Goal: Contribute content: Contribute content

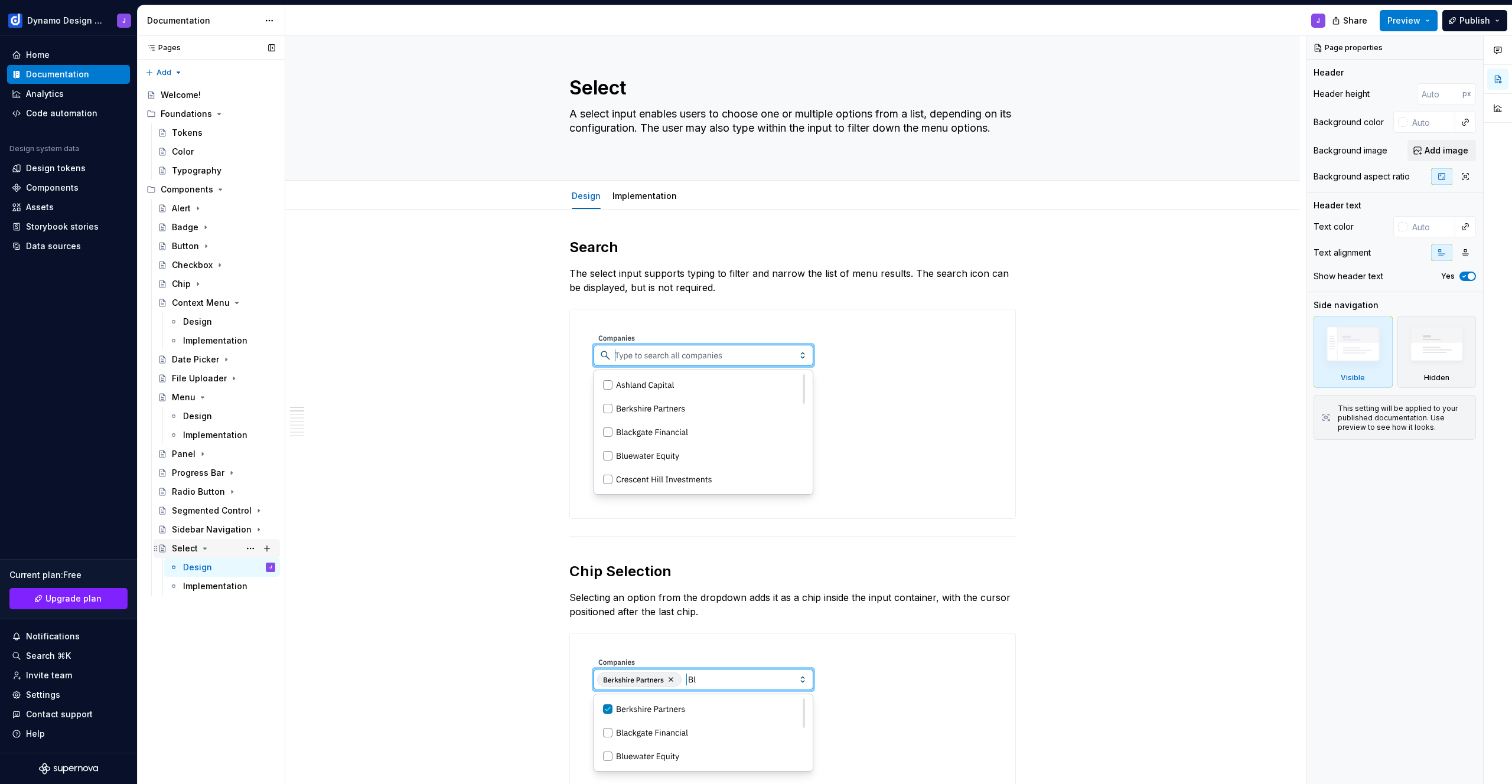
click at [205, 548] on icon "Page tree" at bounding box center [205, 549] width 3 height 1
drag, startPoint x: 200, startPoint y: 396, endPoint x: 199, endPoint y: 312, distance: 84.0
click at [201, 397] on icon "Page tree" at bounding box center [203, 397] width 3 height 1
click at [234, 300] on icon "Page tree" at bounding box center [235, 302] width 10 height 10
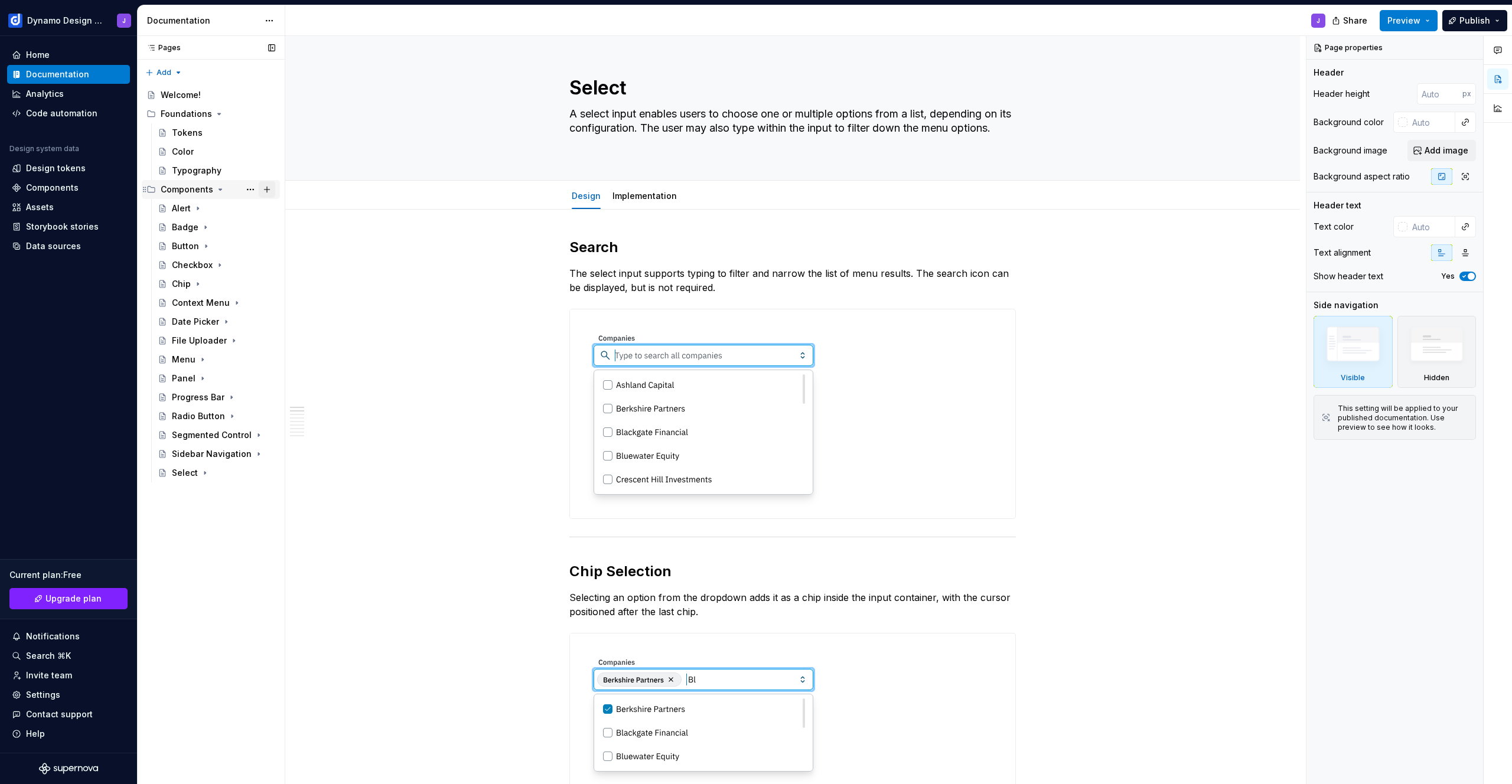
click at [269, 185] on button "Page tree" at bounding box center [267, 190] width 17 height 17
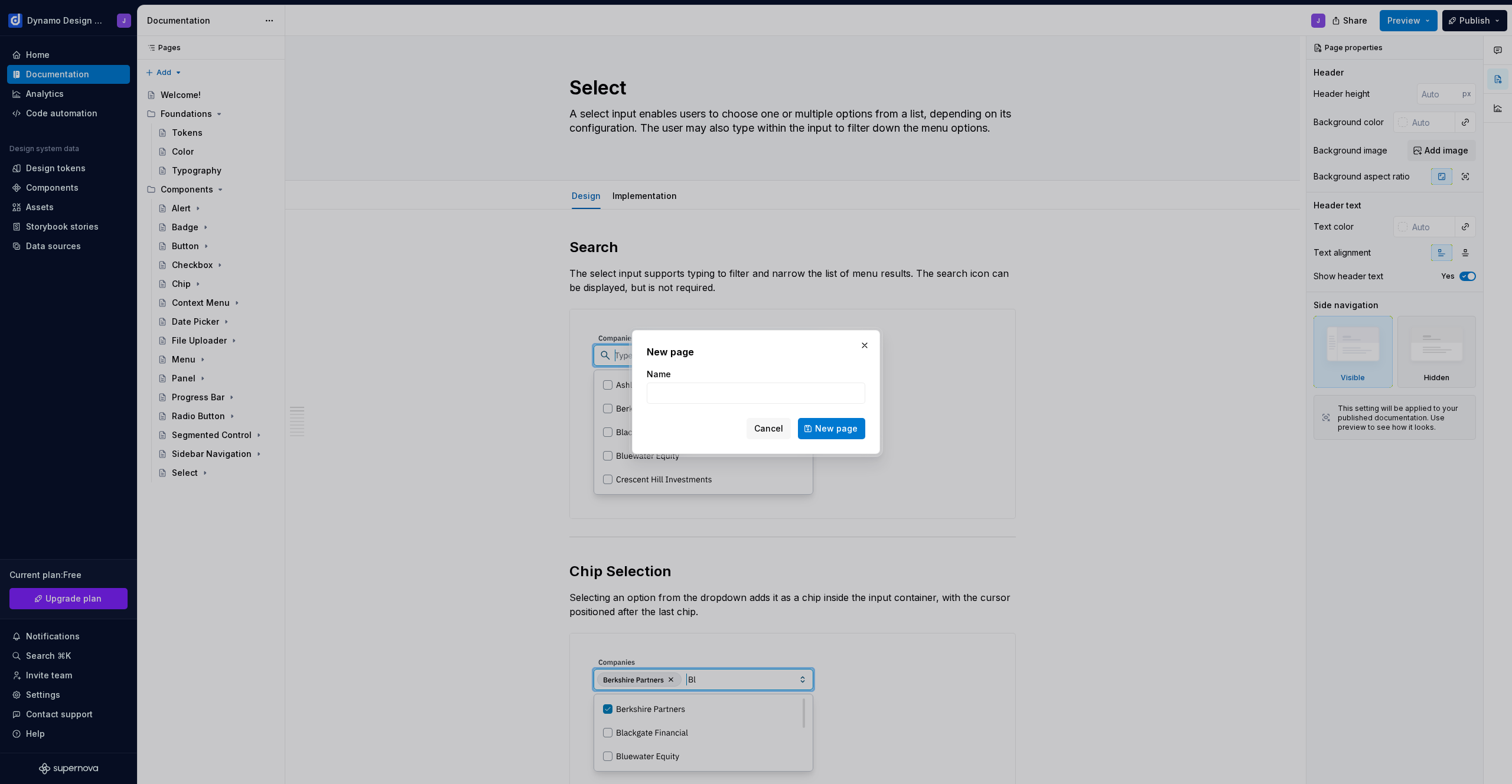
type textarea "*"
click at [746, 395] on input "Name" at bounding box center [755, 393] width 219 height 21
type input "Tab"
click at [837, 424] on span "New page" at bounding box center [836, 429] width 43 height 12
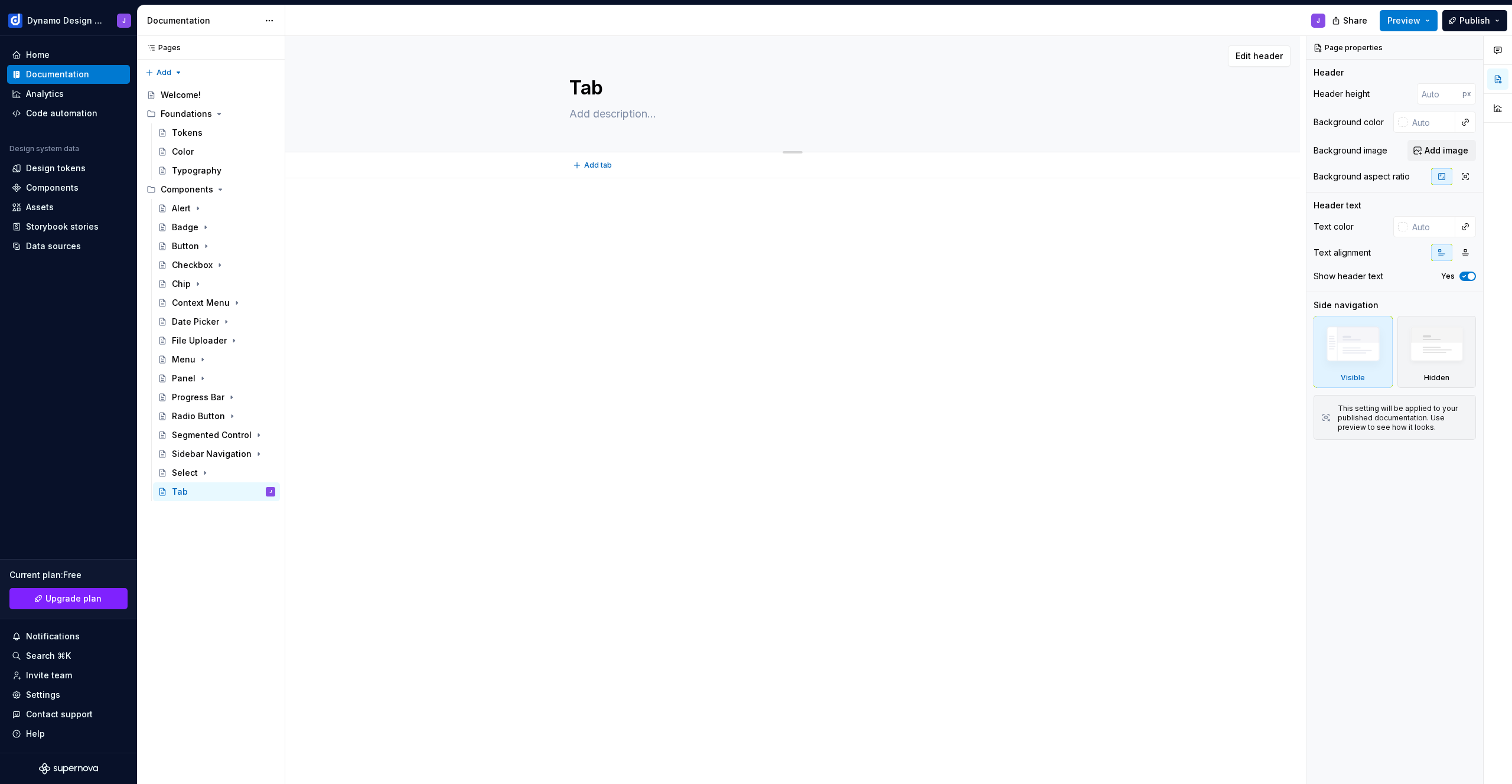
click at [610, 117] on textarea at bounding box center [790, 113] width 446 height 19
paste textarea "Tabs organize content into multiple panels where only one is visible at a time.…"
type textarea "*"
type textarea "Tabs organize content into multiple panels where only one is visible at a time.…"
drag, startPoint x: 959, startPoint y: 108, endPoint x: 731, endPoint y: 122, distance: 228.4
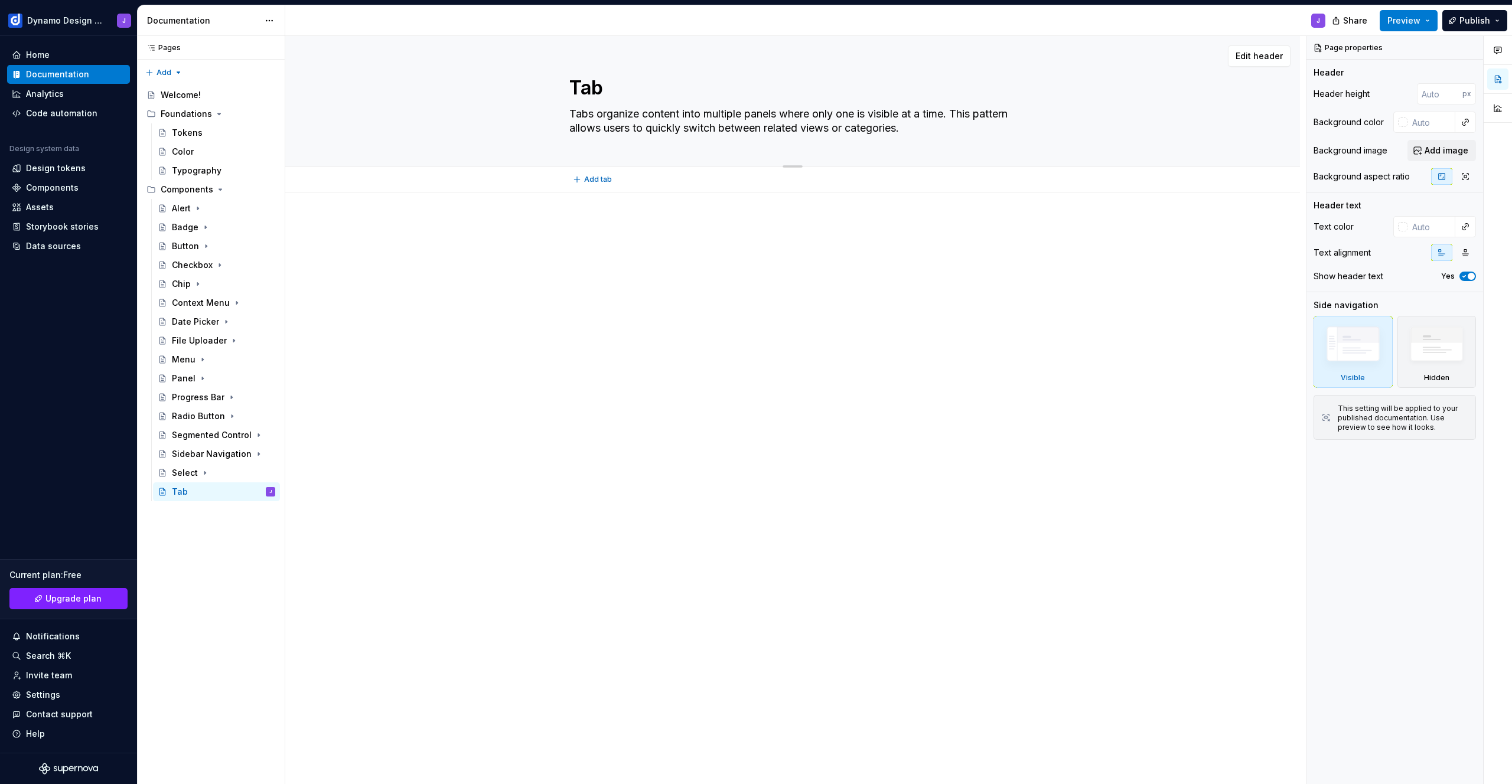
click at [731, 122] on textarea "Tabs organize content into multiple panels where only one is visible at a time.…" at bounding box center [790, 121] width 446 height 33
drag, startPoint x: 955, startPoint y: 126, endPoint x: 560, endPoint y: 113, distance: 395.2
click at [570, 113] on textarea "Tabs organize content into multiple panels where only one is visible at a time.…" at bounding box center [790, 121] width 446 height 33
type textarea "*"
type textarea "Tabs organize content into multiple panels where only one is visible at a time.…"
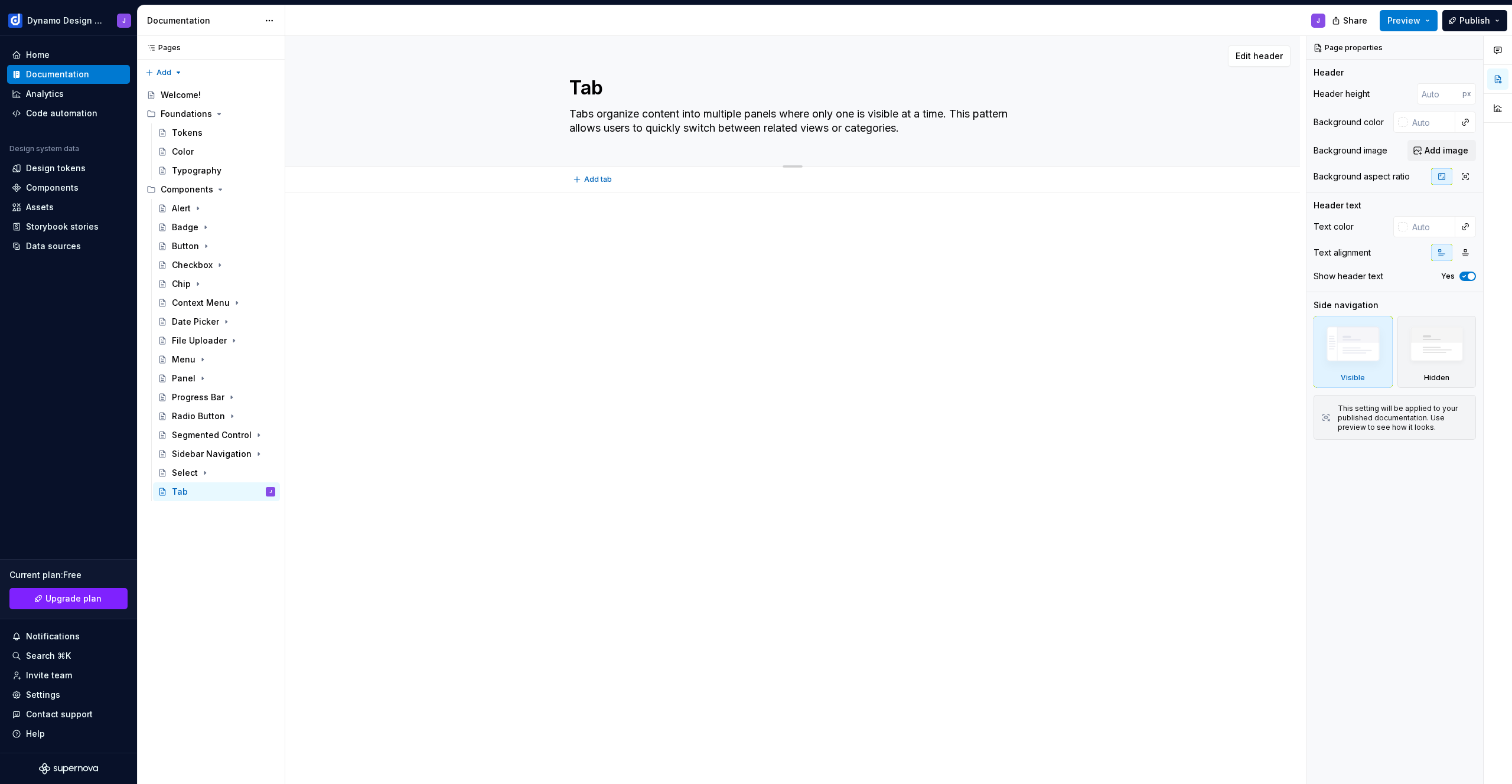
drag, startPoint x: 1008, startPoint y: 110, endPoint x: 933, endPoint y: 114, distance: 75.1
click at [1007, 110] on textarea "Tabs organize content into multiple panels where only one is visible at a time.…" at bounding box center [790, 121] width 446 height 33
drag, startPoint x: 961, startPoint y: 113, endPoint x: 966, endPoint y: 131, distance: 18.7
click at [965, 130] on textarea "Tabs organize content into multiple panels where only one is visible at a time.…" at bounding box center [790, 121] width 446 height 33
paste textarea "ey provide an efficient way for users to"
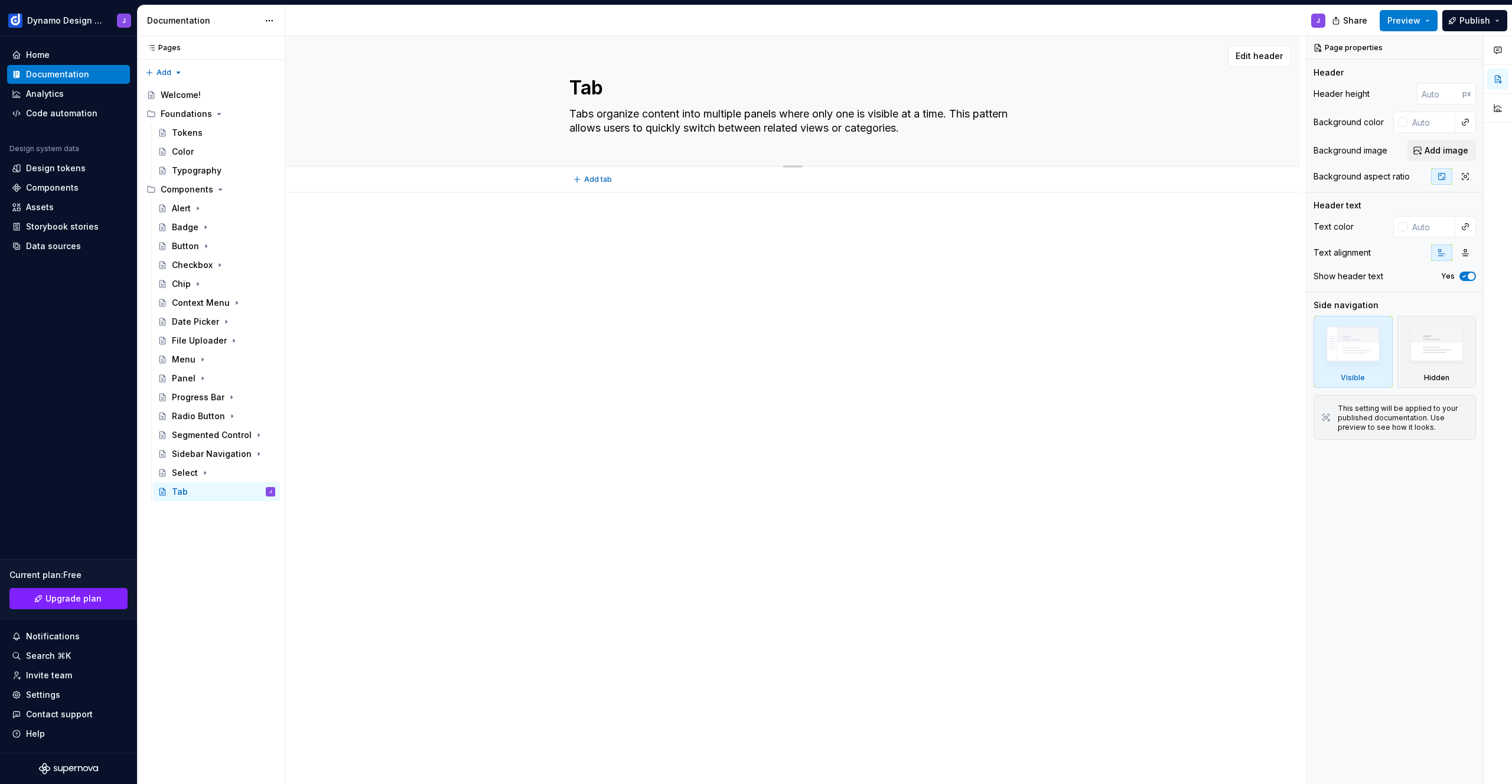
type textarea "*"
type textarea "Tabs organize content into multiple panels where only one is visible at a time.…"
click at [643, 127] on textarea "Tabs organize content into multiple panels where only one is visible at a time.…" at bounding box center [790, 121] width 446 height 33
type textarea "*"
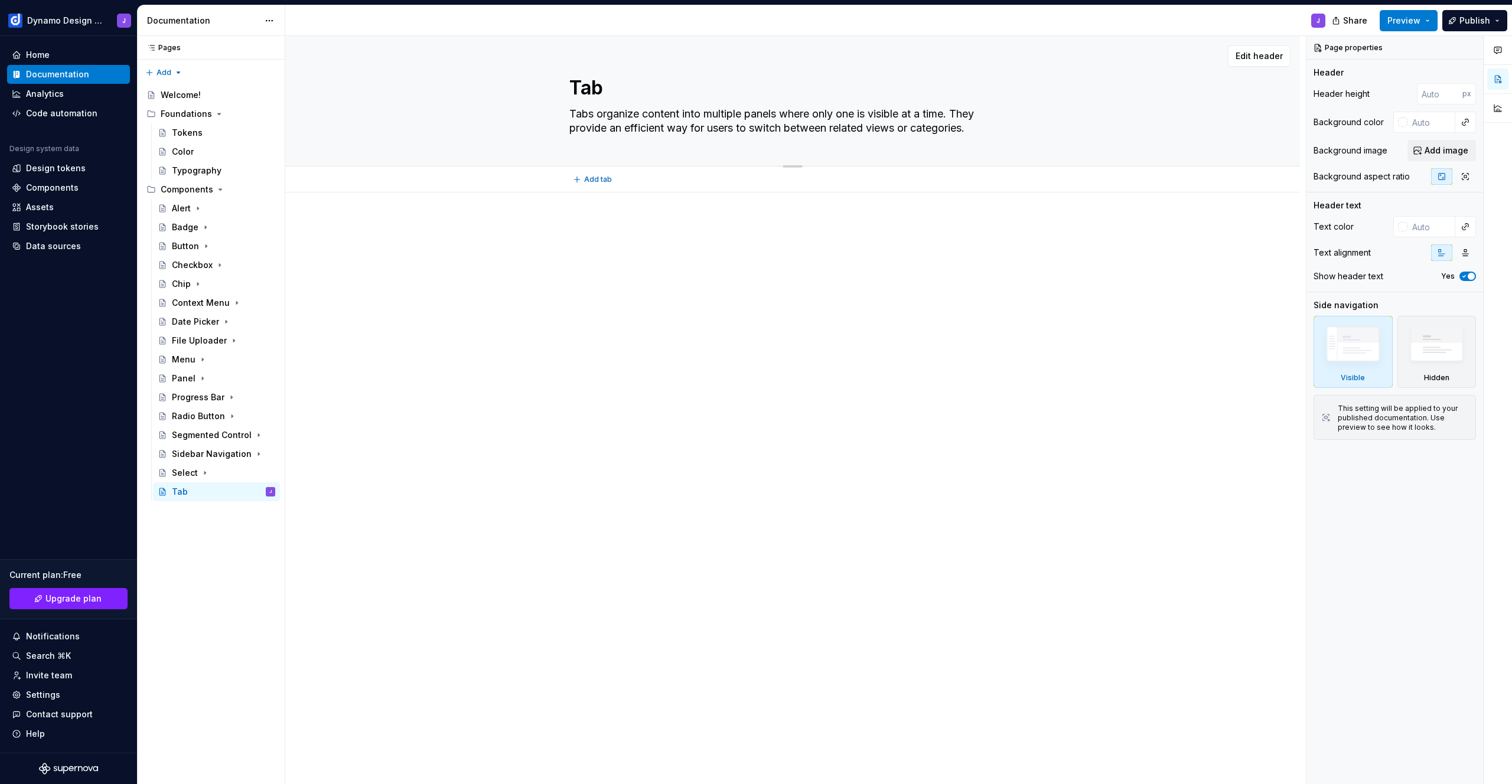
type textarea "Tabs organize content into multiple panels where only one is visible at a time.…"
type textarea "*"
type textarea "Tabs organize content into multiple panels where only one is visible at a time.…"
type textarea "*"
type textarea "Tabs organize content into multiple panels where only one is visible at a time.…"
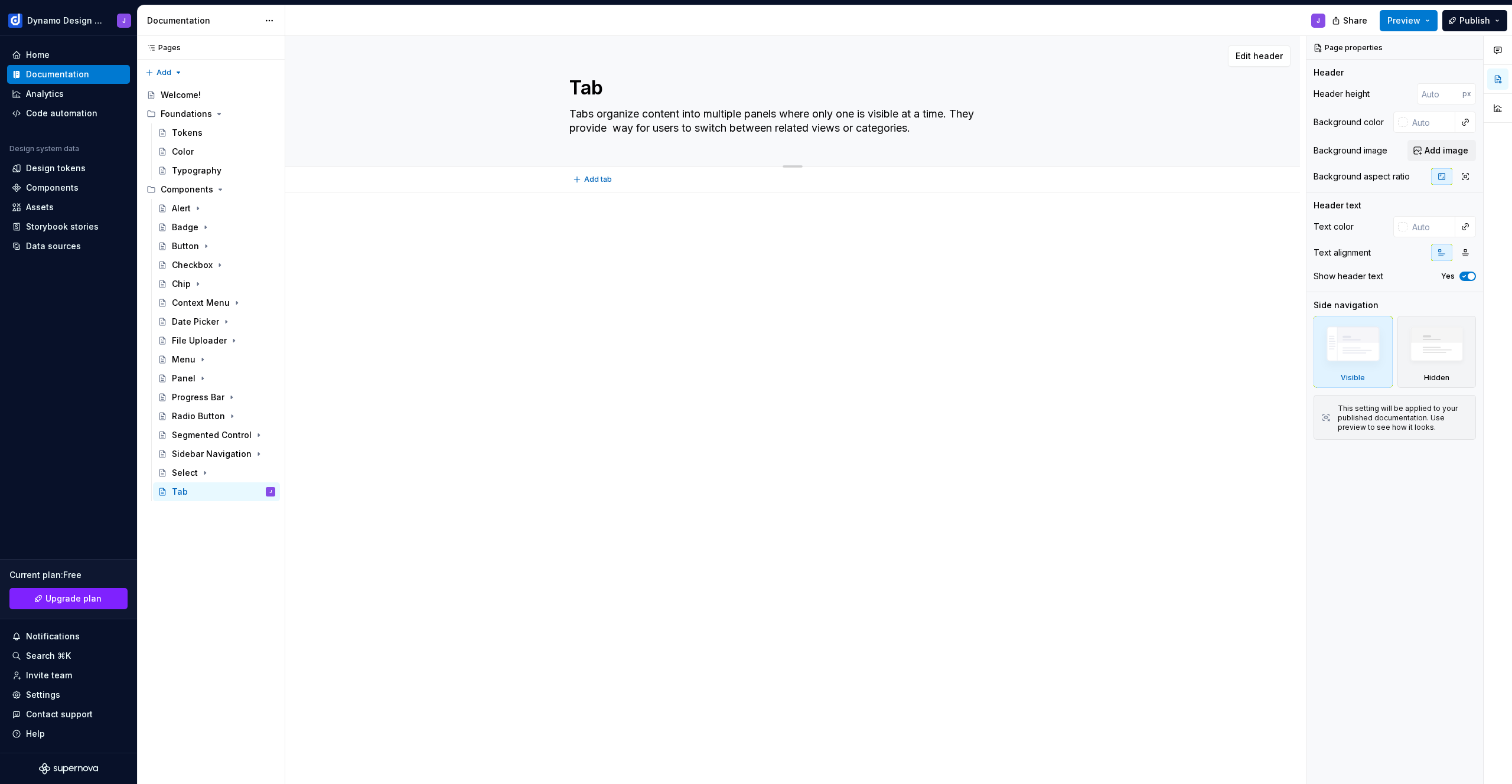
type textarea "*"
type textarea "Tabs organize content into multiple panels where only one is visible at a time.…"
click at [760, 114] on textarea "Tabs organize content into multiple panels where only one is visible at a time.…" at bounding box center [790, 121] width 446 height 33
type textarea "*"
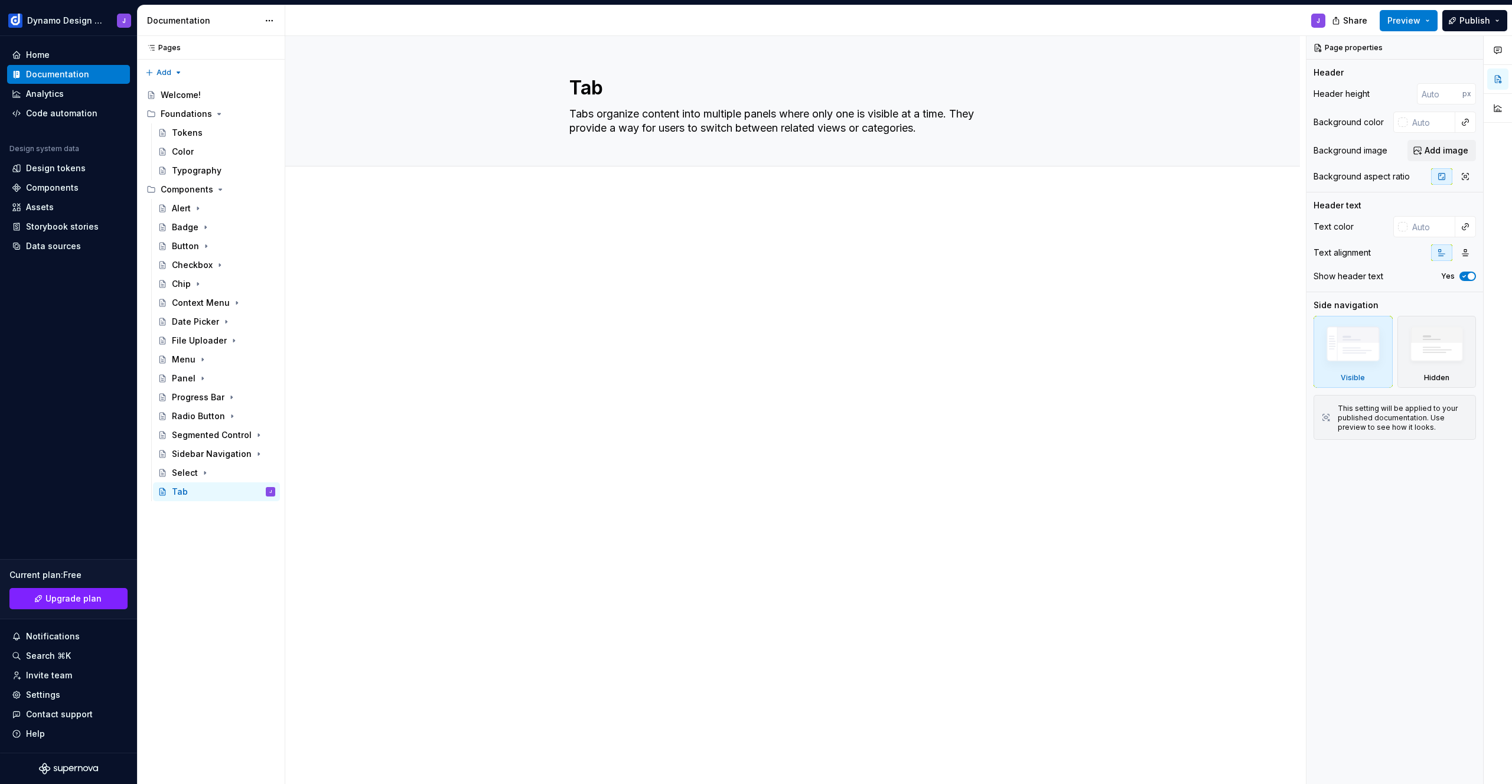
type textarea "Tabs organize content into multiple panels where only one is visible at a time.…"
click at [592, 210] on div at bounding box center [792, 353] width 1015 height 322
type textarea "*"
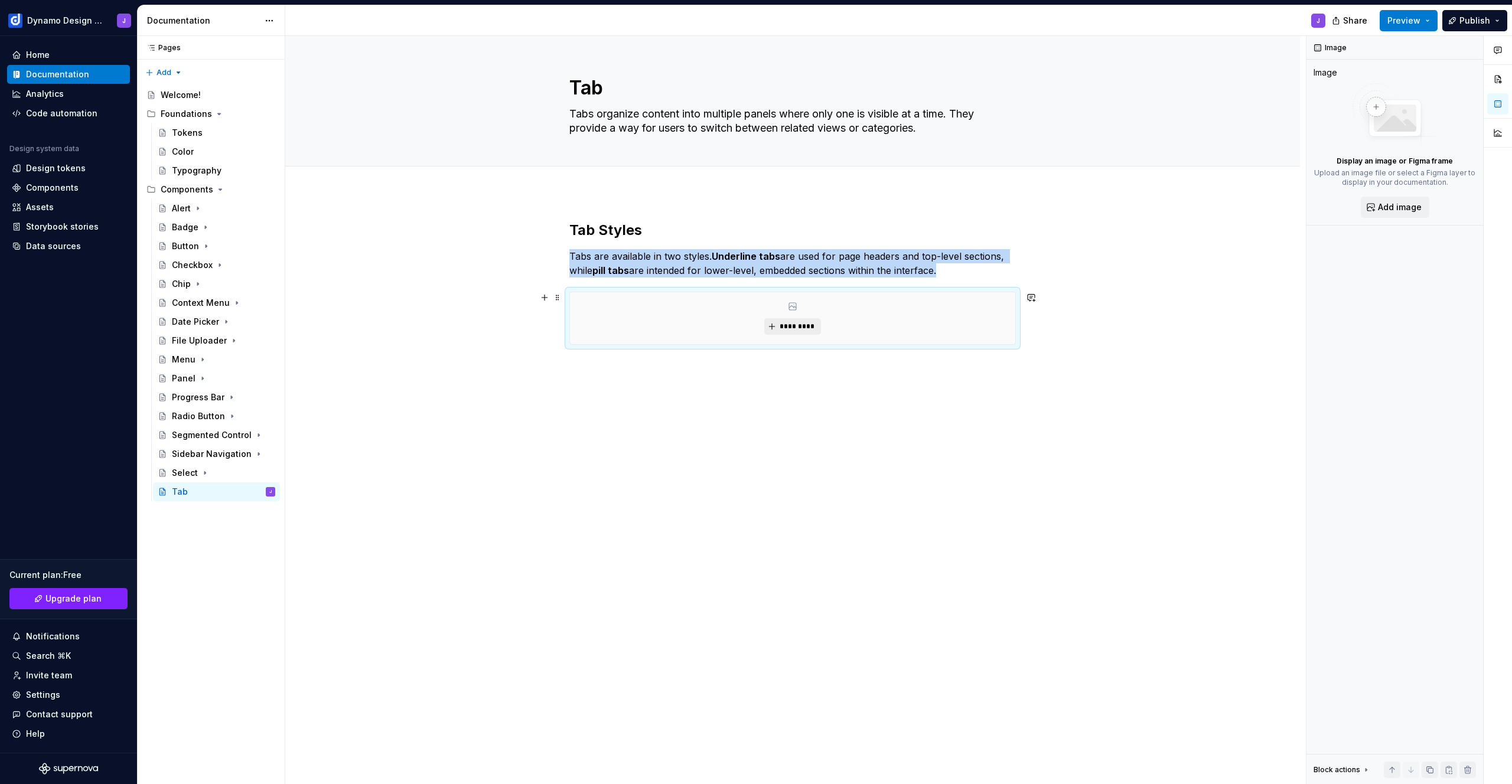
click at [798, 333] on button "*********" at bounding box center [792, 326] width 56 height 17
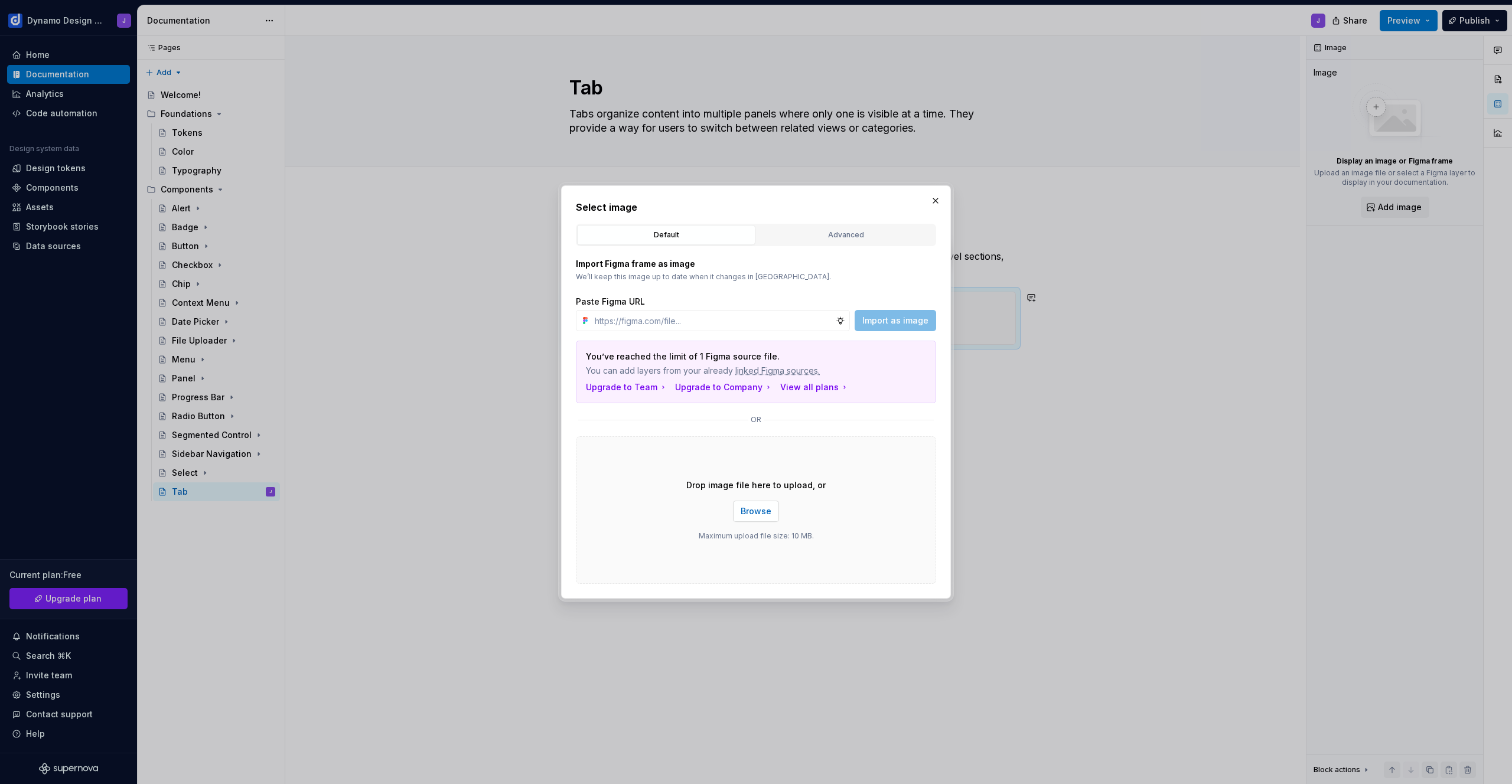
click at [766, 509] on span "Browse" at bounding box center [756, 511] width 31 height 12
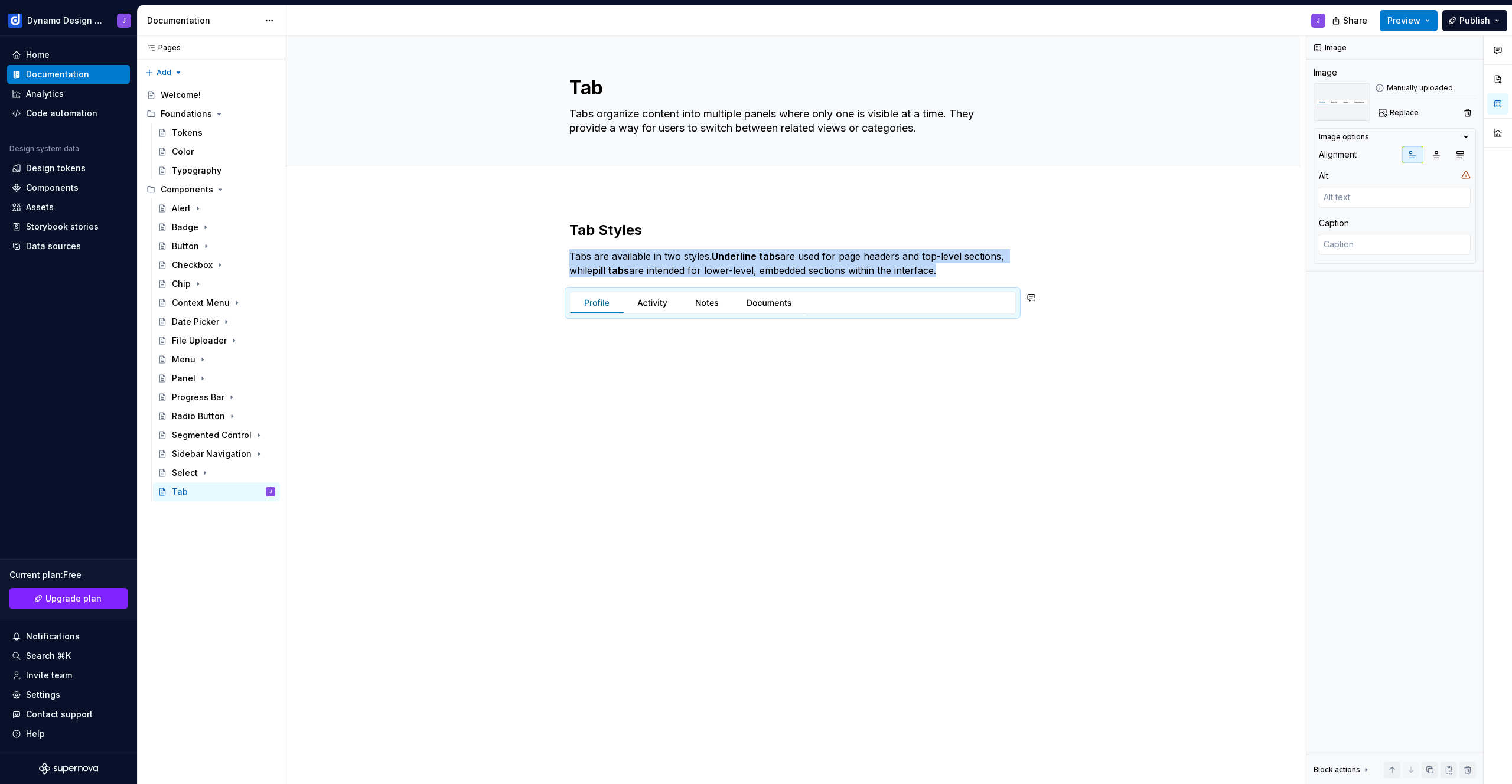
click at [801, 417] on div "Tab Styles Tabs are available in two styles. Underline tabs are used for page h…" at bounding box center [792, 377] width 1015 height 371
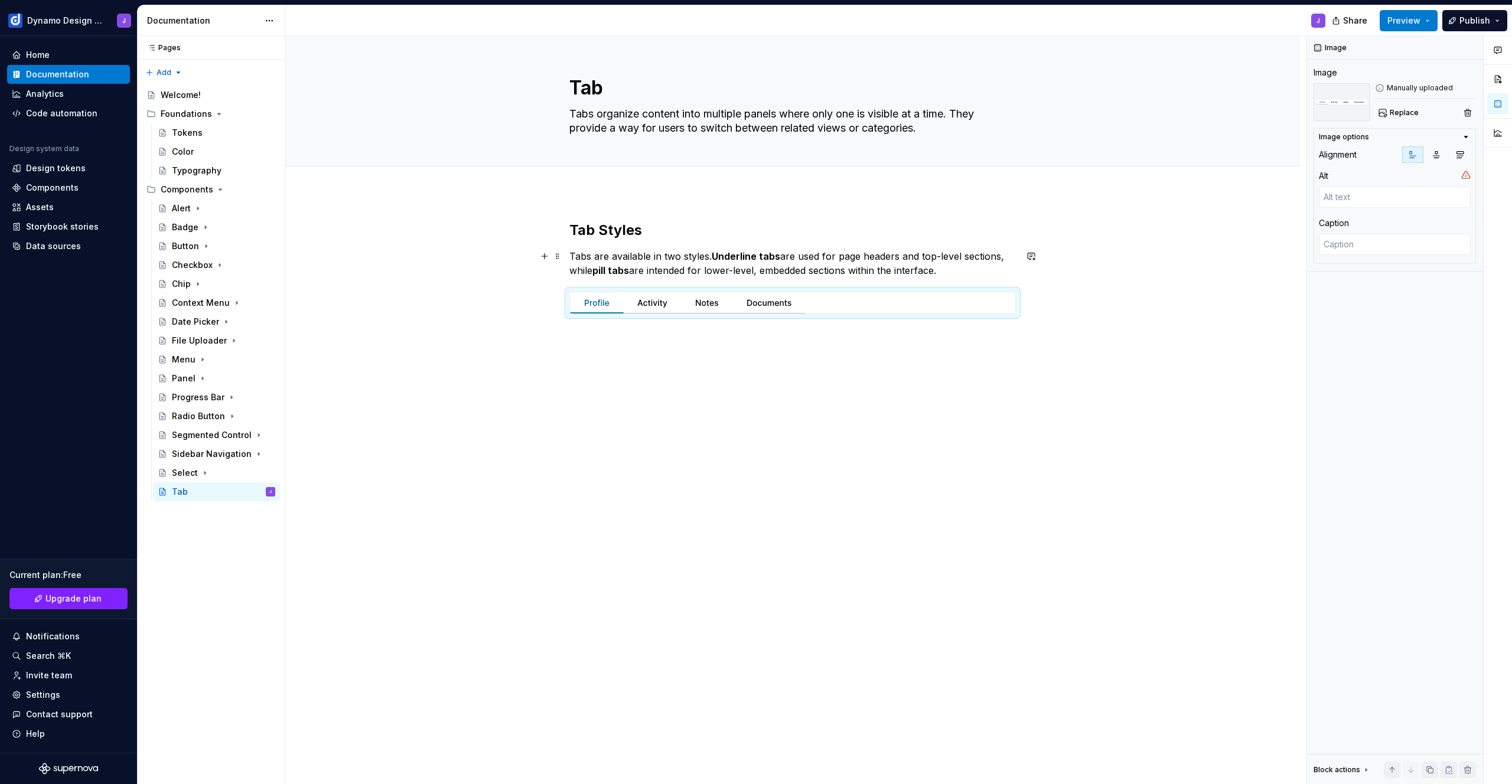
drag, startPoint x: 975, startPoint y: 269, endPoint x: 977, endPoint y: 275, distance: 6.3
click at [975, 269] on p "Tabs are available in two styles. Underline tabs are used for page headers and …" at bounding box center [793, 263] width 446 height 28
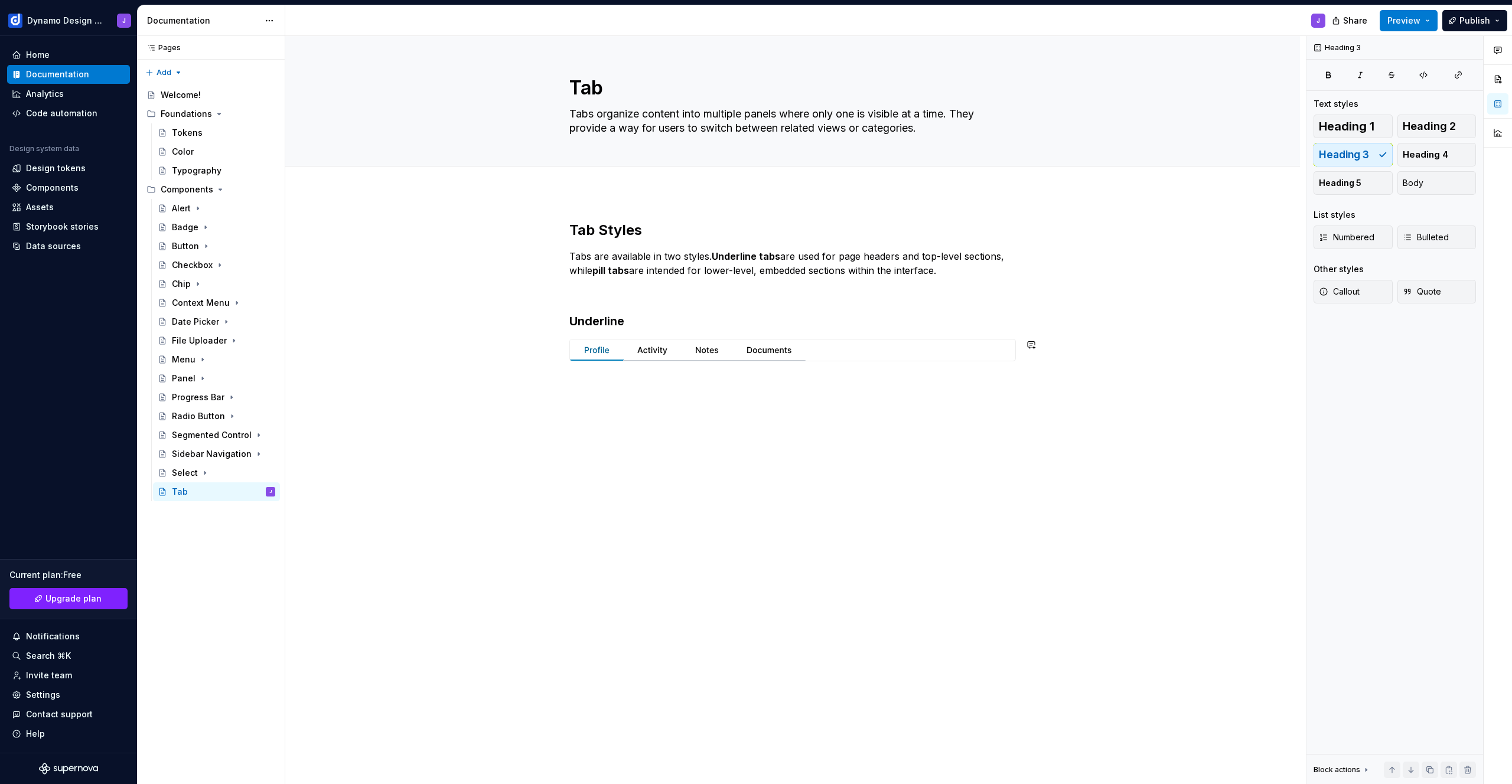
click at [791, 395] on div "Tab Styles Tabs are available in two styles. Underline tabs are used for page h…" at bounding box center [792, 401] width 1015 height 418
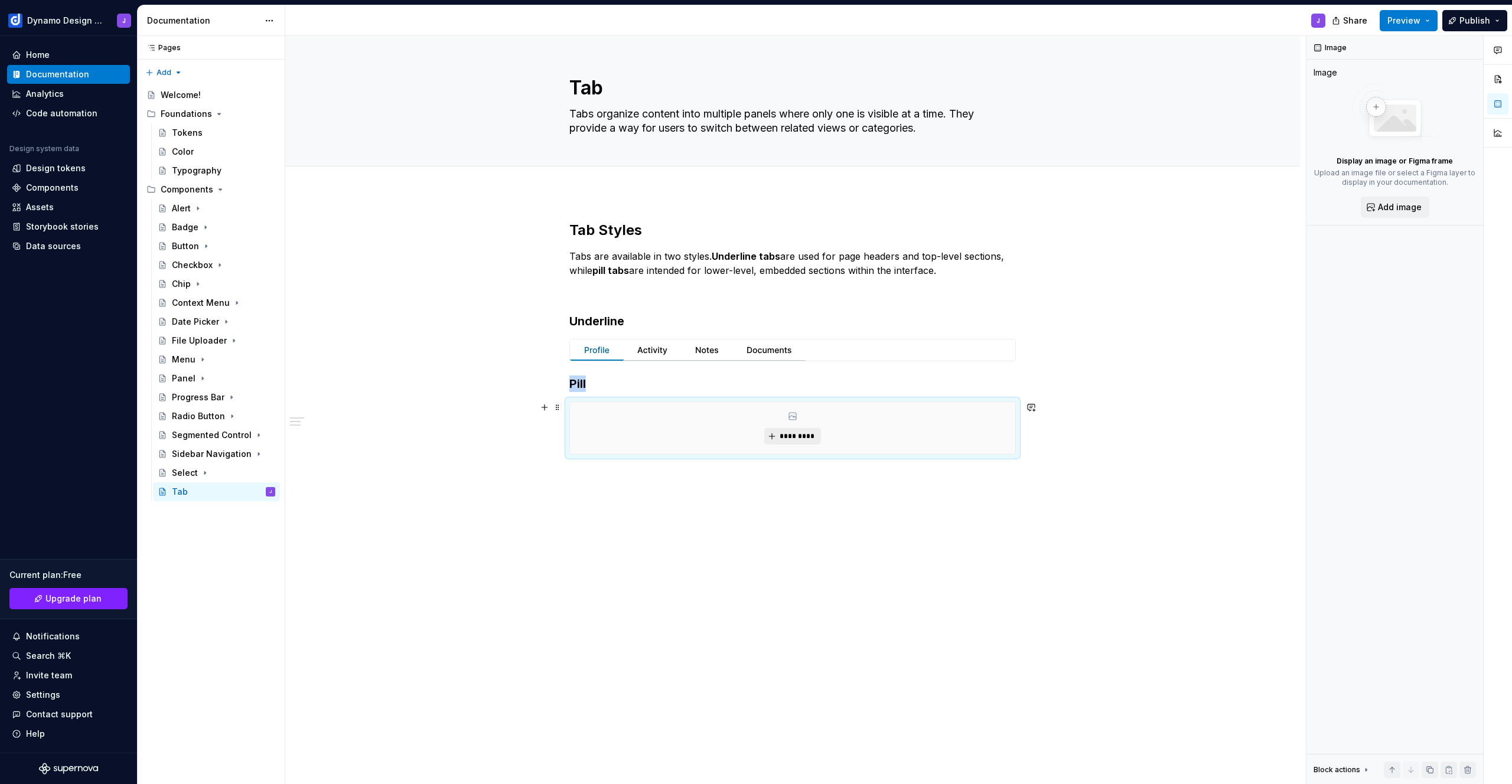
click at [804, 437] on span "*********" at bounding box center [797, 436] width 36 height 10
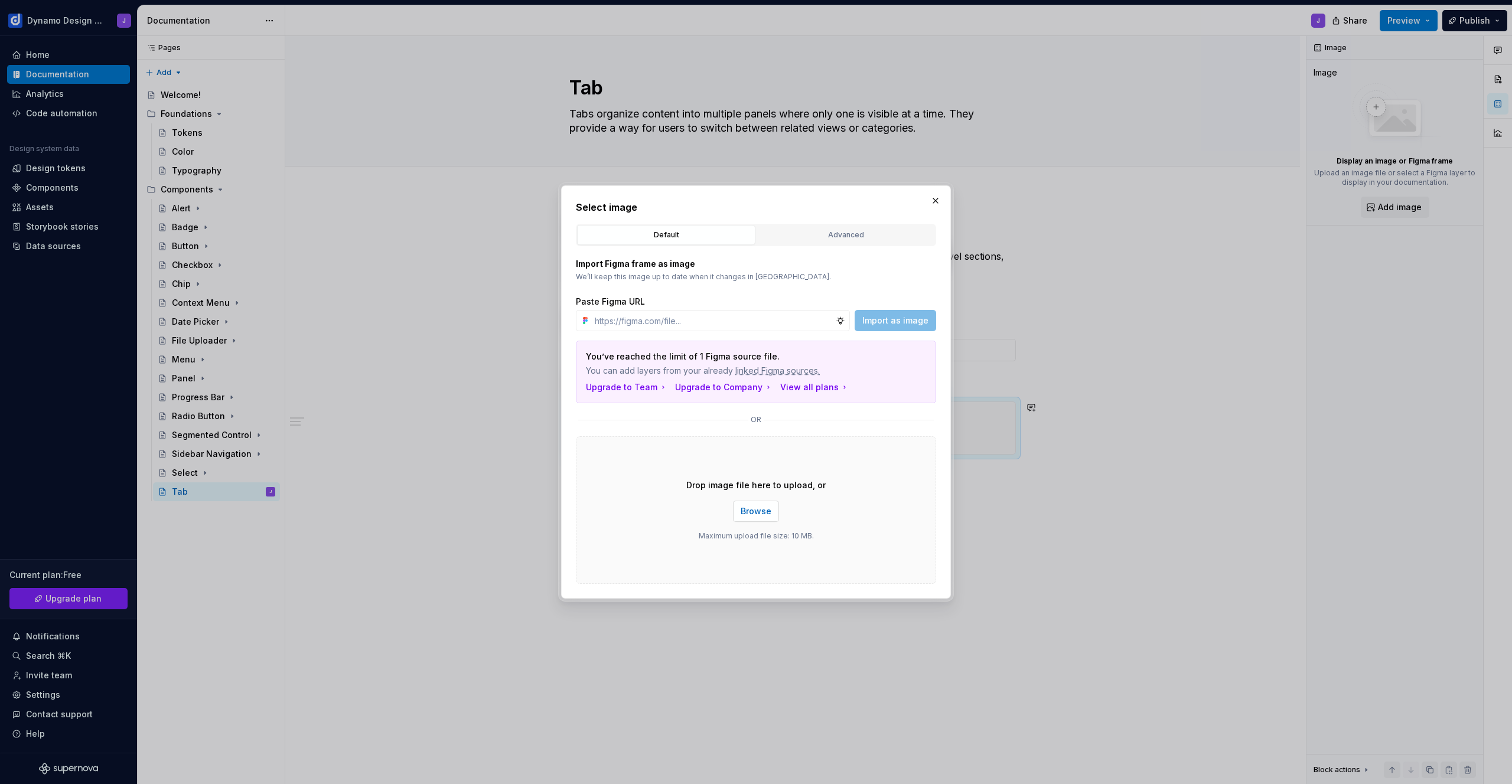
click at [777, 513] on button "Browse" at bounding box center [755, 511] width 46 height 21
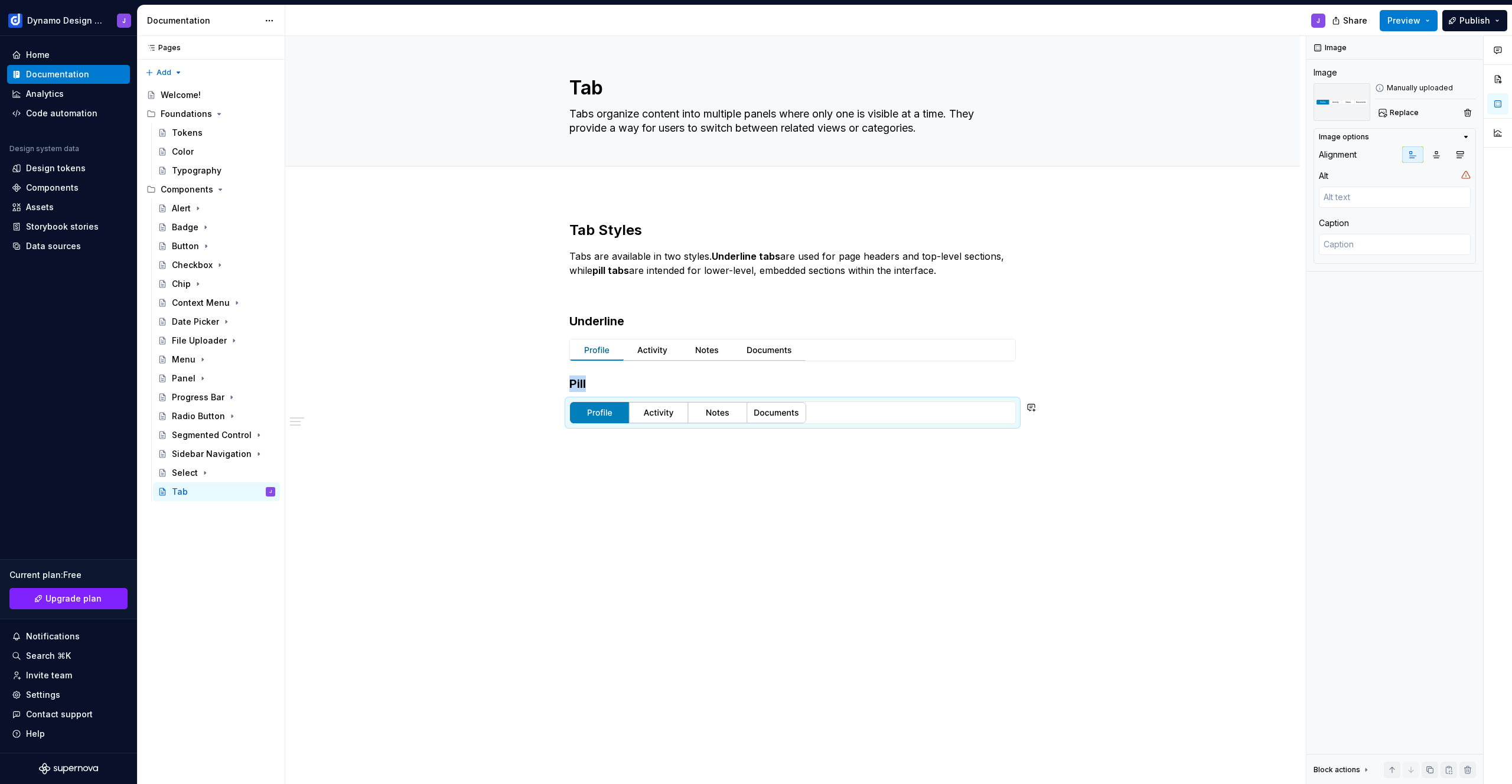
click at [790, 546] on div "Tab Styles Tabs are available in two styles. Underline tabs are used for page h…" at bounding box center [792, 432] width 1015 height 480
click at [664, 319] on h3 "Underline" at bounding box center [793, 321] width 446 height 17
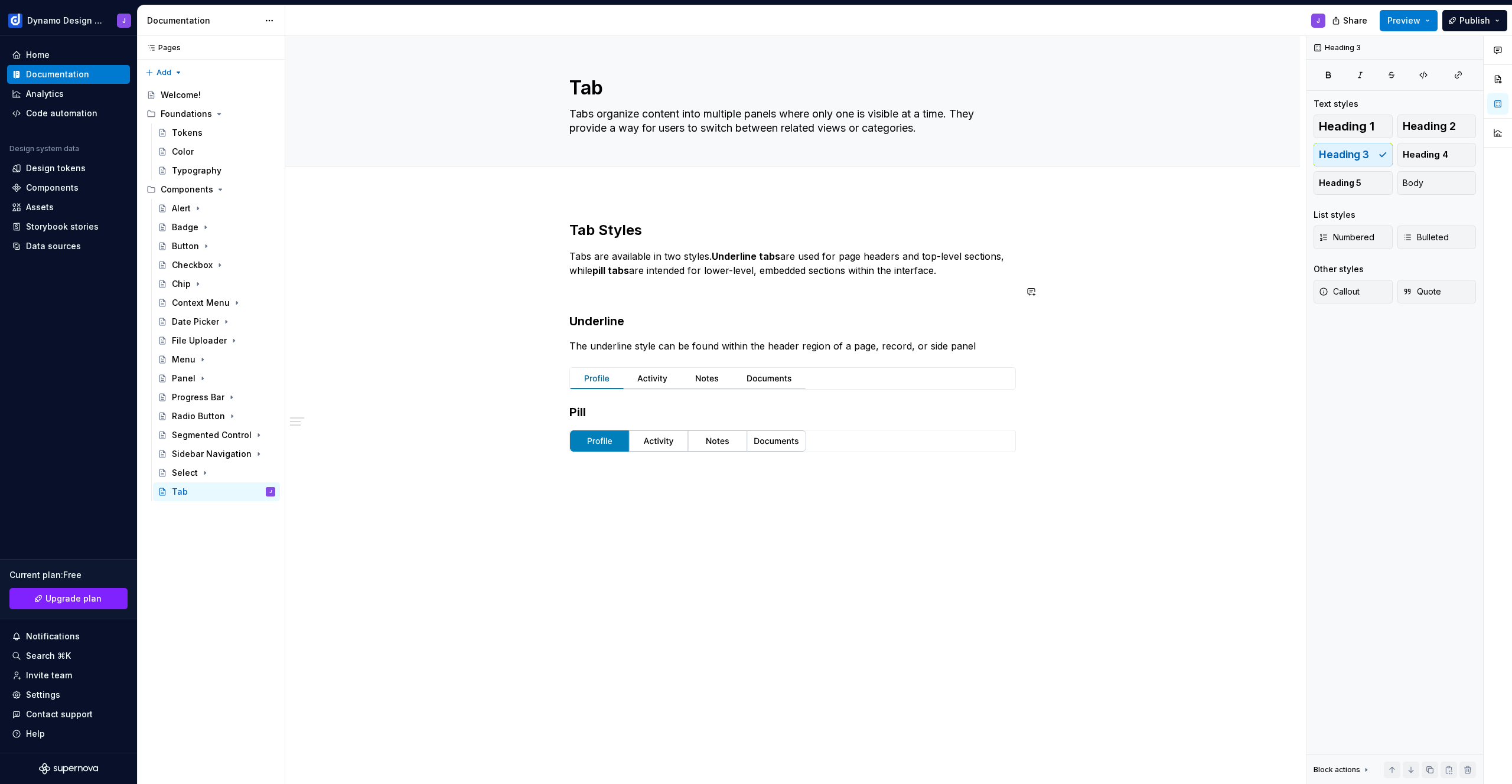
click at [755, 299] on div "Tab Styles Tabs are available in two styles. Underline tabs are used for page h…" at bounding box center [793, 336] width 446 height 231
click at [612, 295] on p at bounding box center [793, 291] width 446 height 14
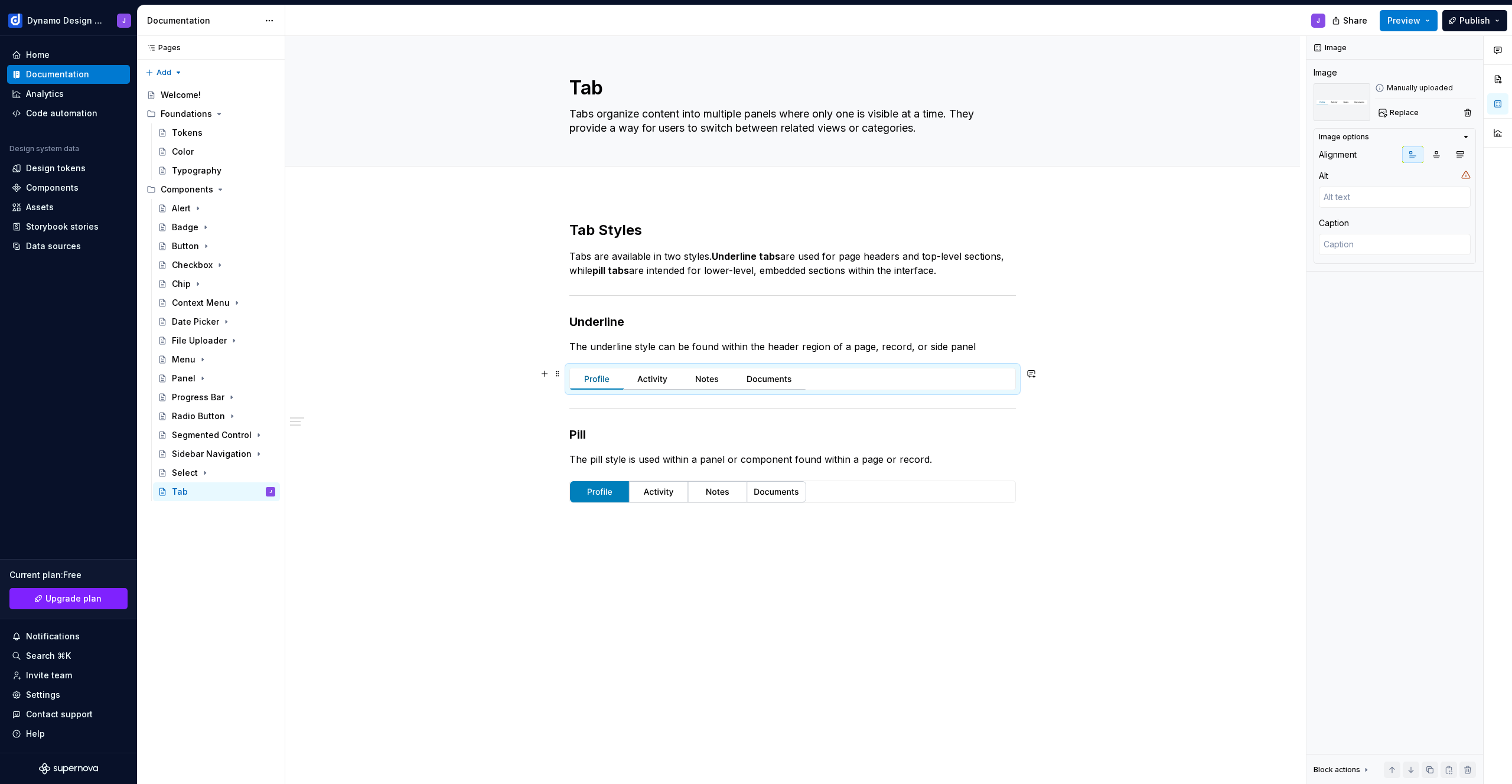
click at [760, 378] on img at bounding box center [688, 378] width 236 height 21
click at [1398, 116] on span "Replace" at bounding box center [1404, 113] width 29 height 10
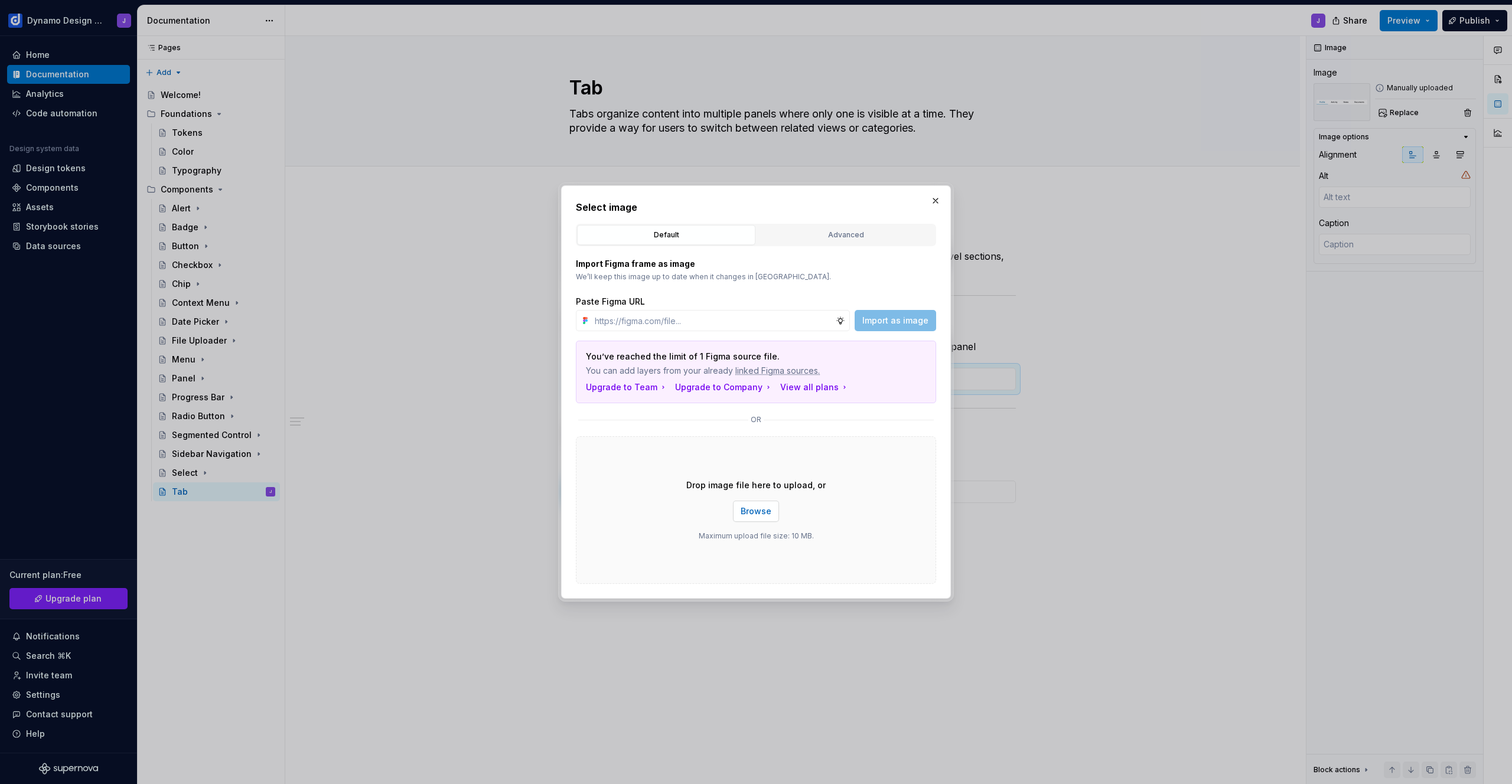
click at [770, 512] on span "Browse" at bounding box center [756, 511] width 31 height 12
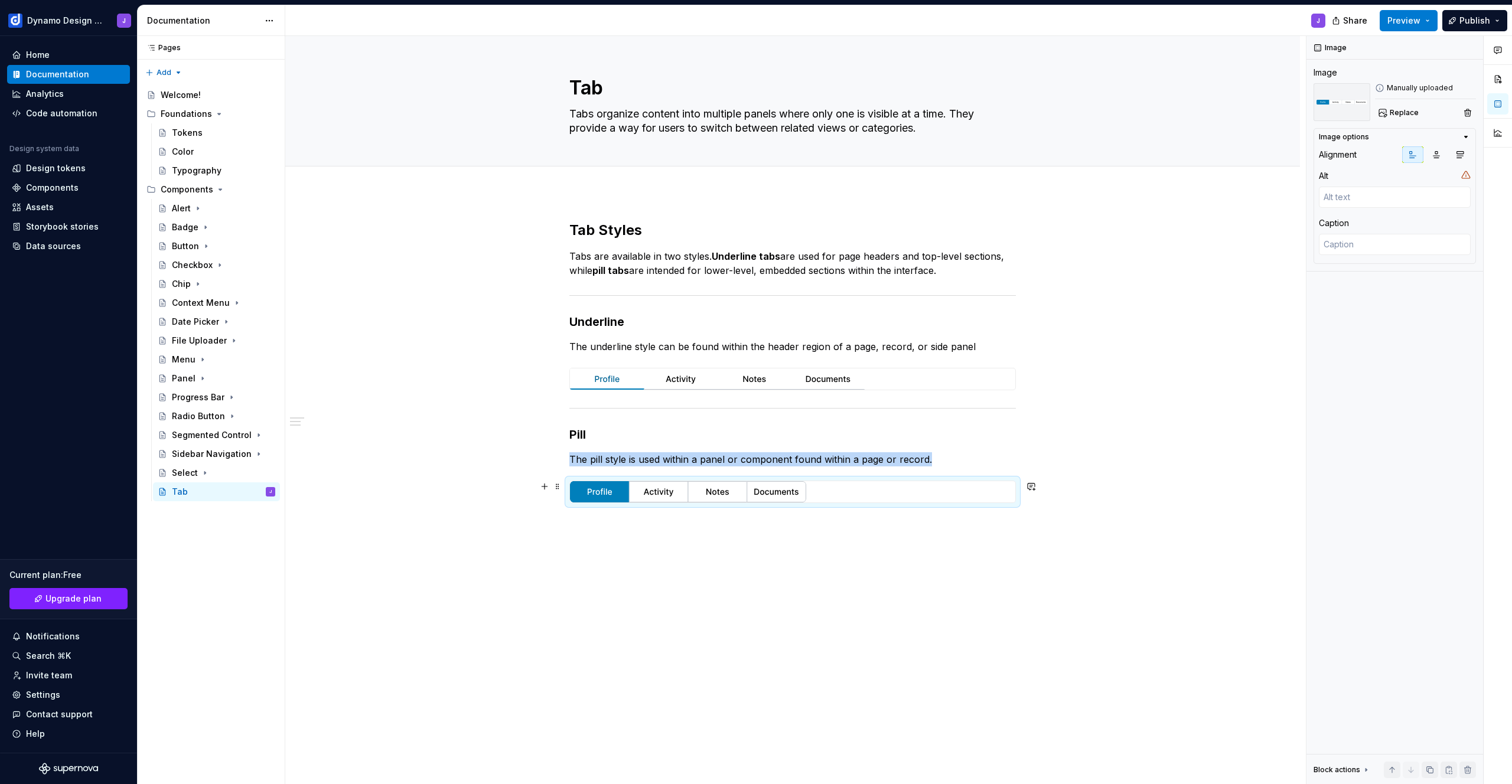
click at [724, 498] on img at bounding box center [688, 491] width 236 height 21
click at [1387, 113] on button "Replace" at bounding box center [1399, 113] width 49 height 17
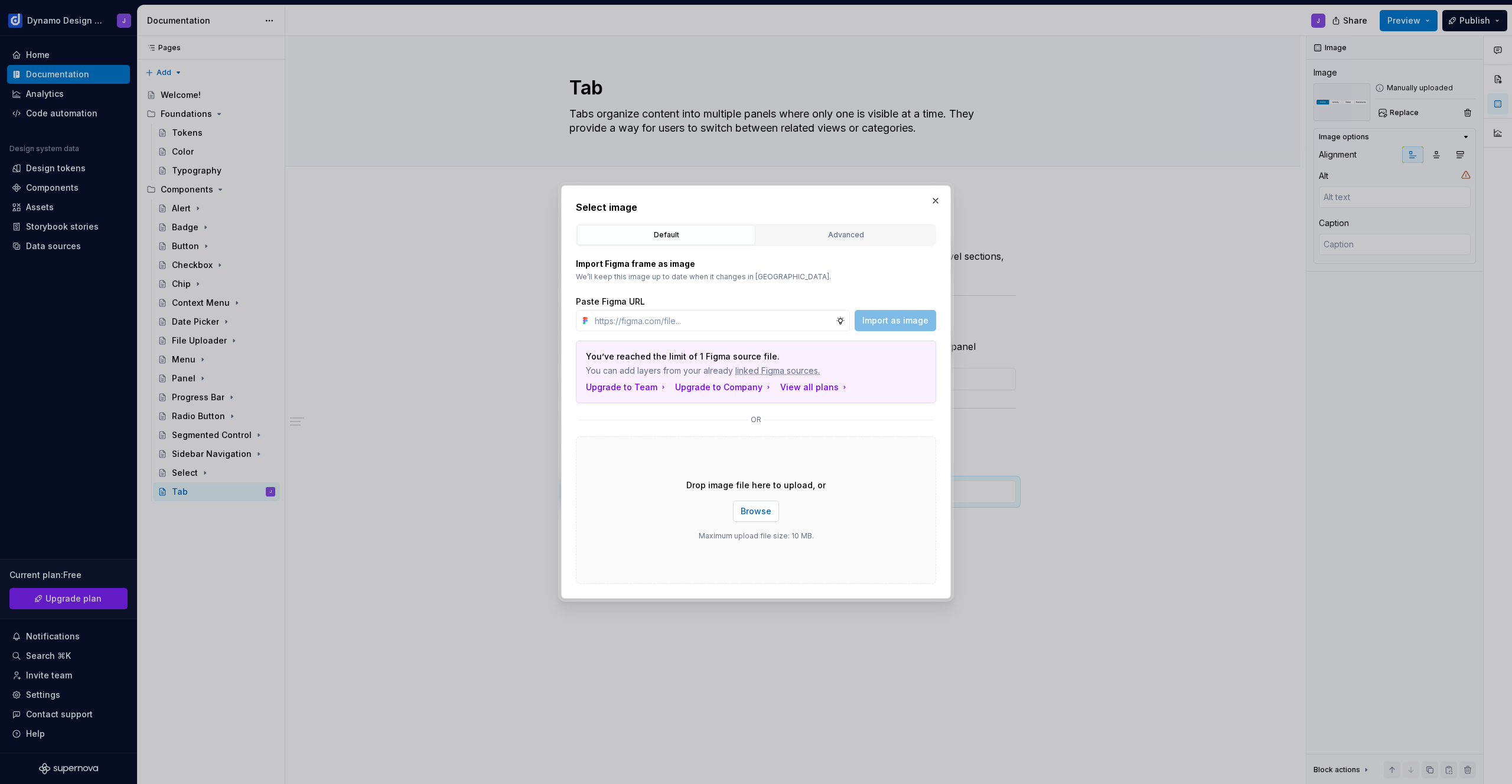
click at [775, 505] on button "Browse" at bounding box center [755, 511] width 46 height 21
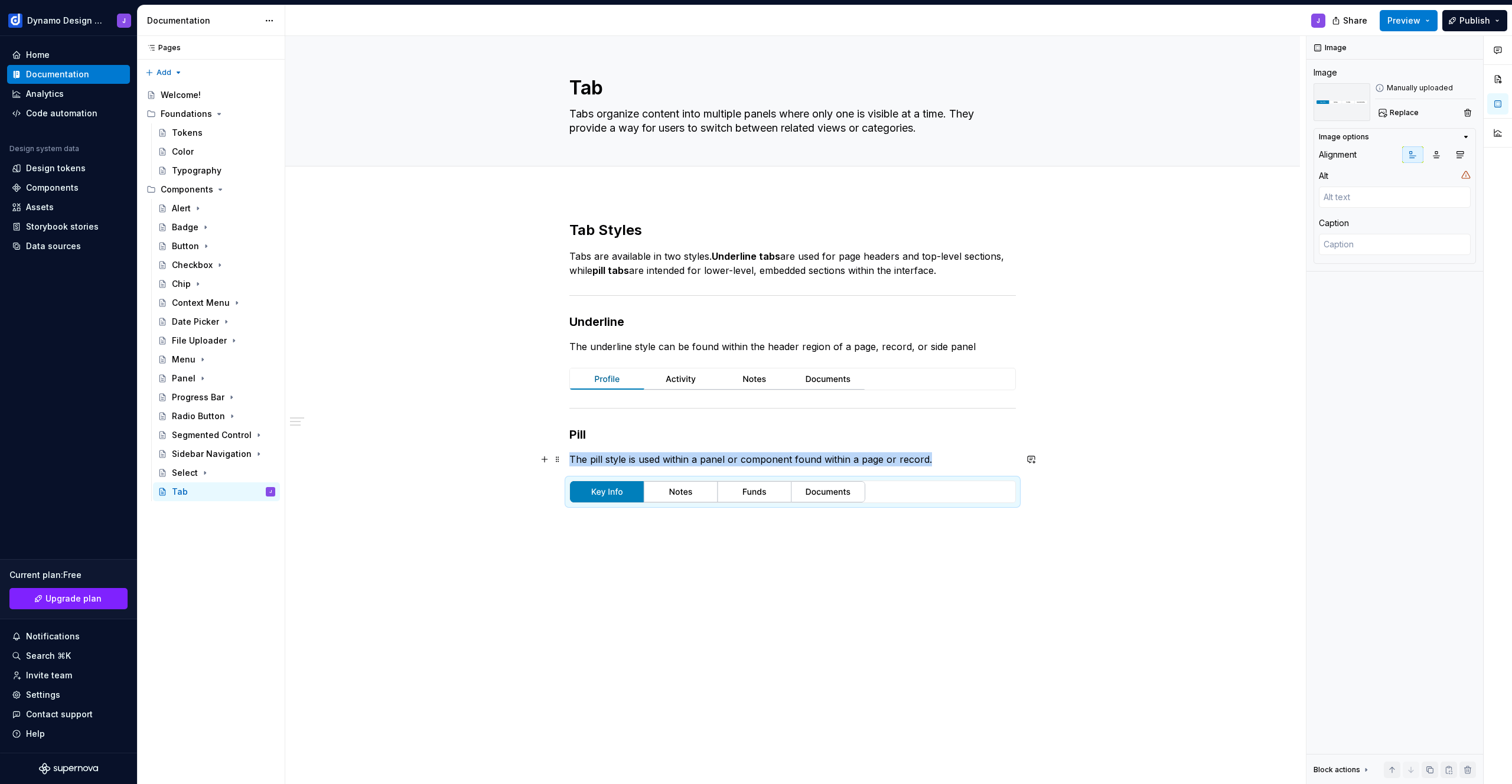
click at [947, 460] on p "The pill style is used within a panel or component found within a page or recor…" at bounding box center [793, 459] width 446 height 14
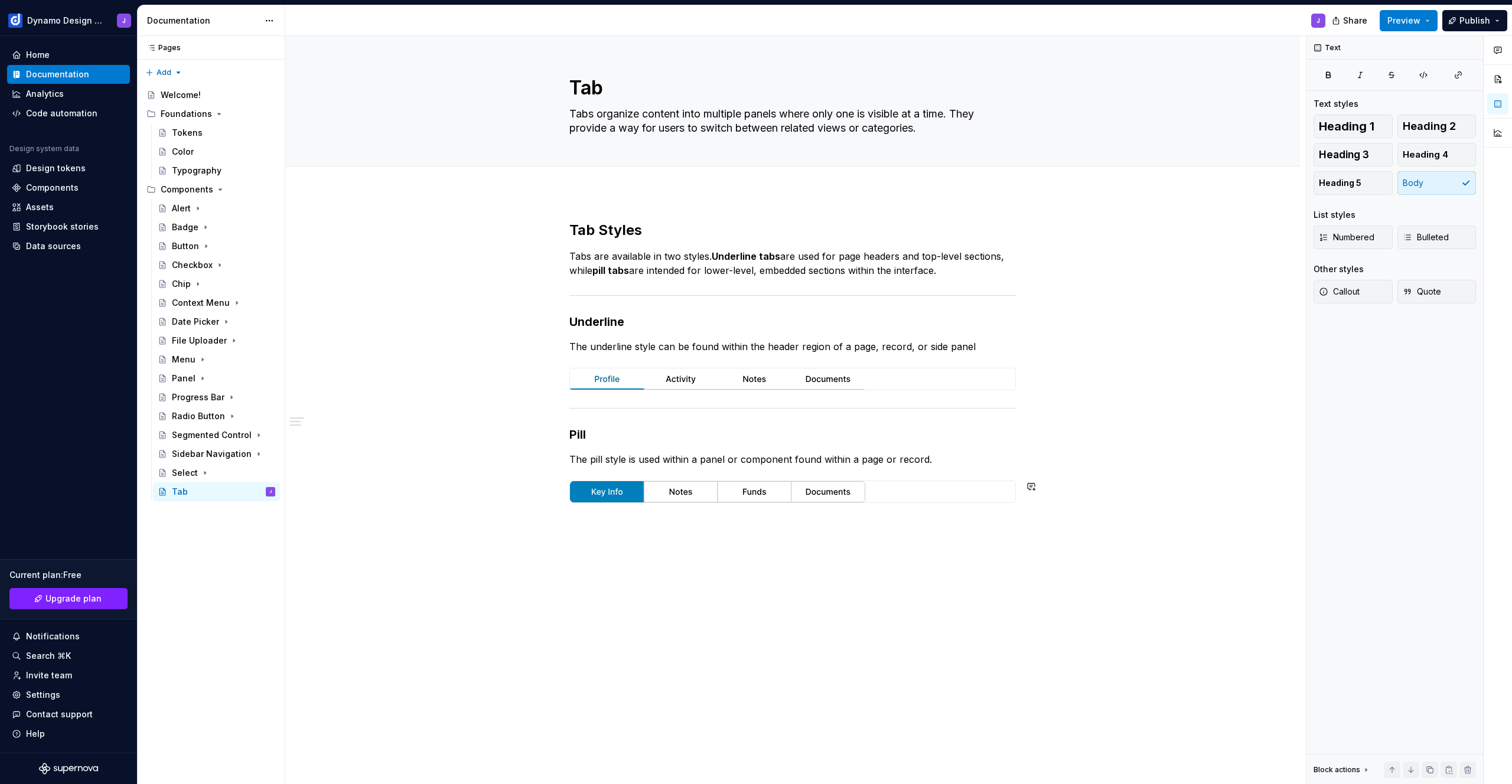
click at [671, 532] on div "Tab Styles Tabs are available in two styles. Underline tabs are used for page h…" at bounding box center [792, 472] width 1015 height 560
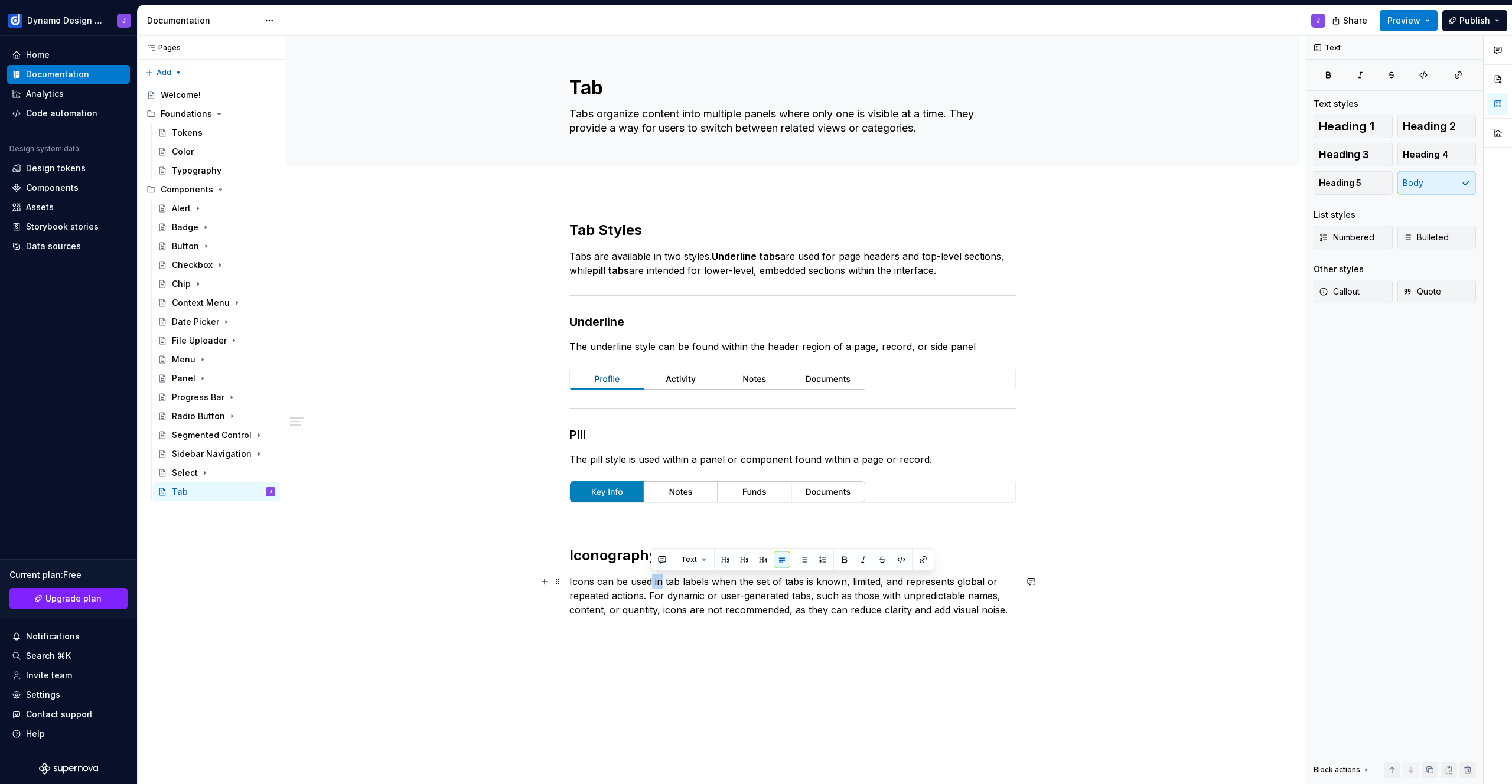
drag, startPoint x: 659, startPoint y: 580, endPoint x: 652, endPoint y: 578, distance: 7.3
click at [652, 578] on p "Icons can be used in tab labels when the set of tabs is known, limited, and rep…" at bounding box center [793, 596] width 446 height 43
click at [659, 618] on p "Icons can be used alongside tab labels when the set of tabs is known, limited, …" at bounding box center [793, 603] width 446 height 57
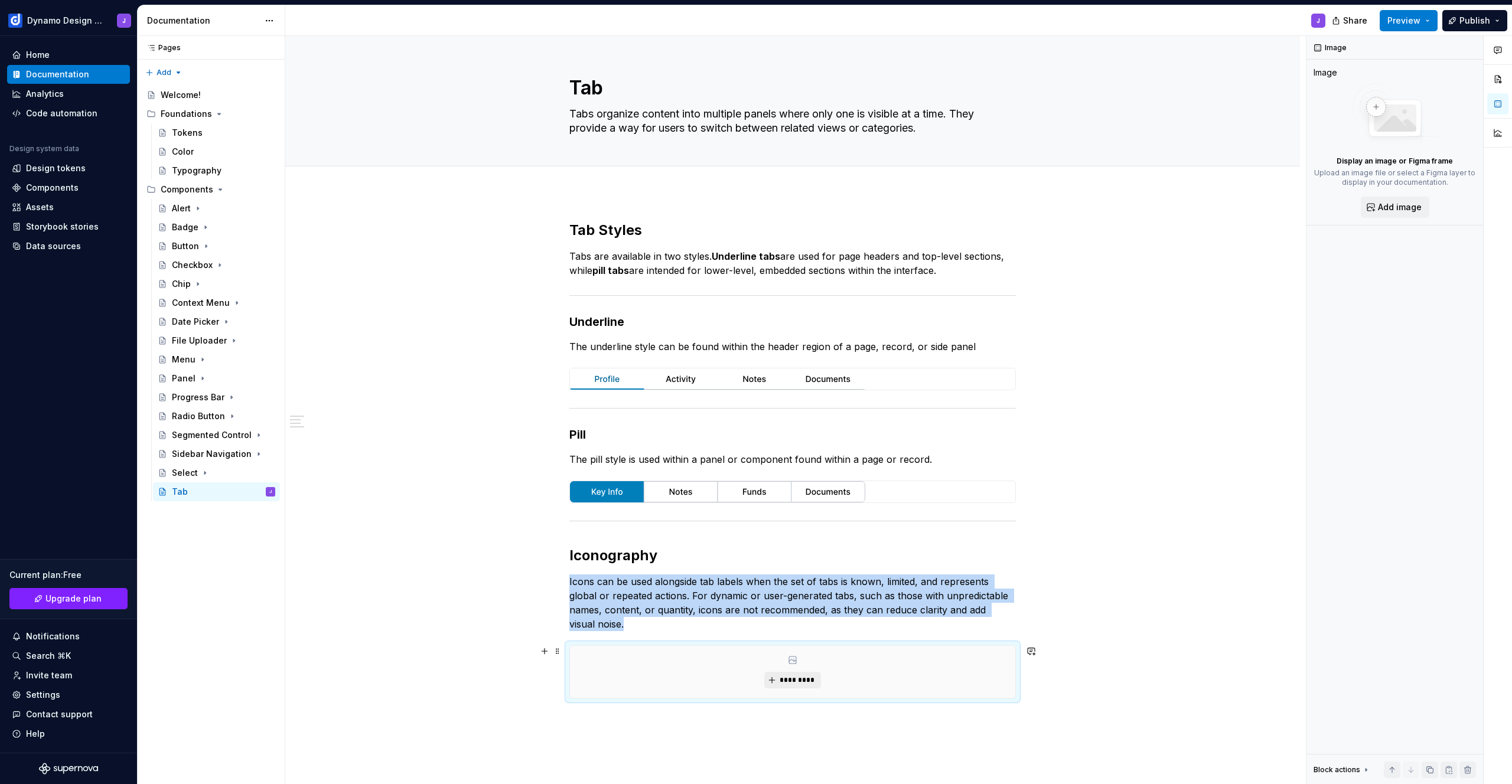
click at [808, 678] on span "*********" at bounding box center [797, 680] width 36 height 10
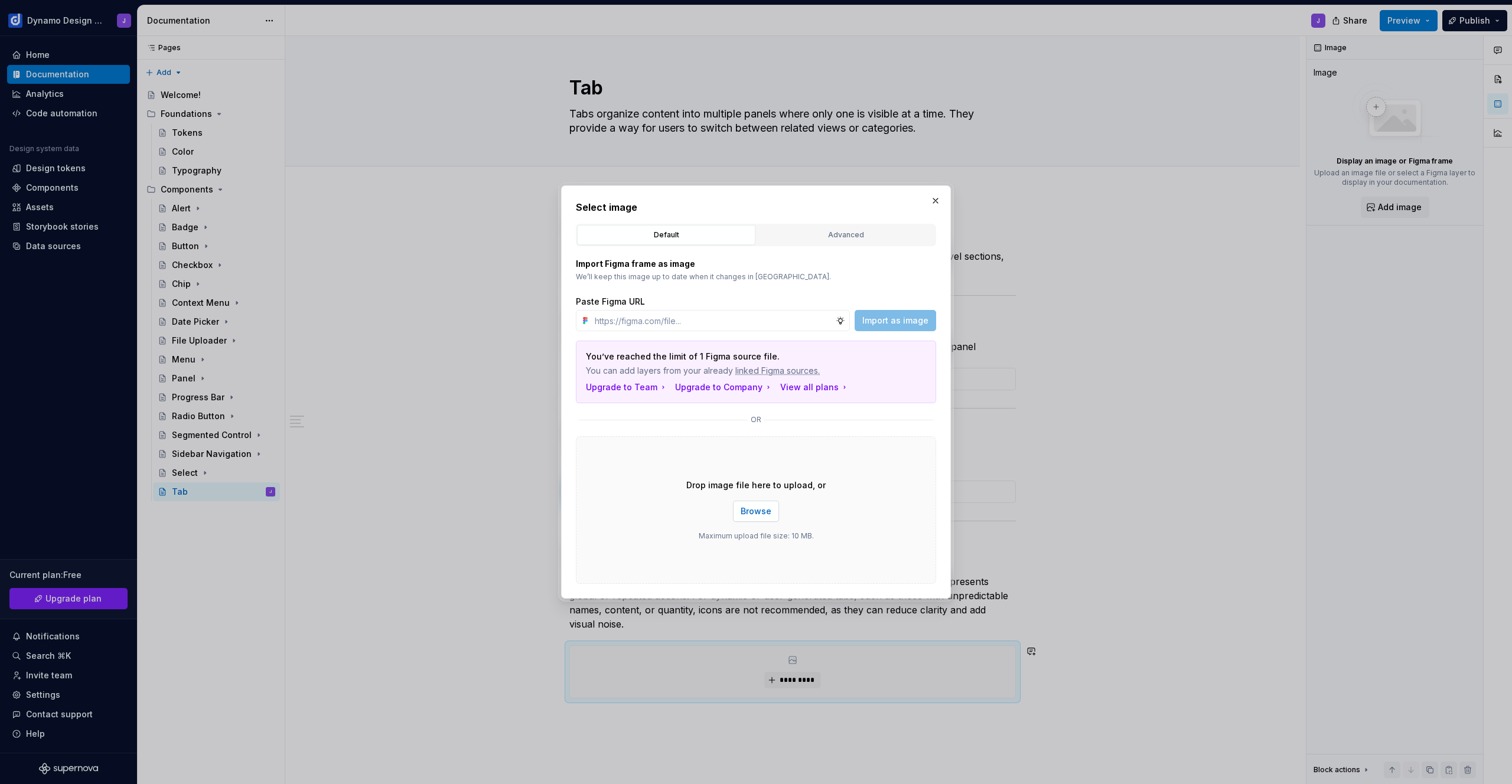
click at [762, 511] on span "Browse" at bounding box center [756, 511] width 31 height 12
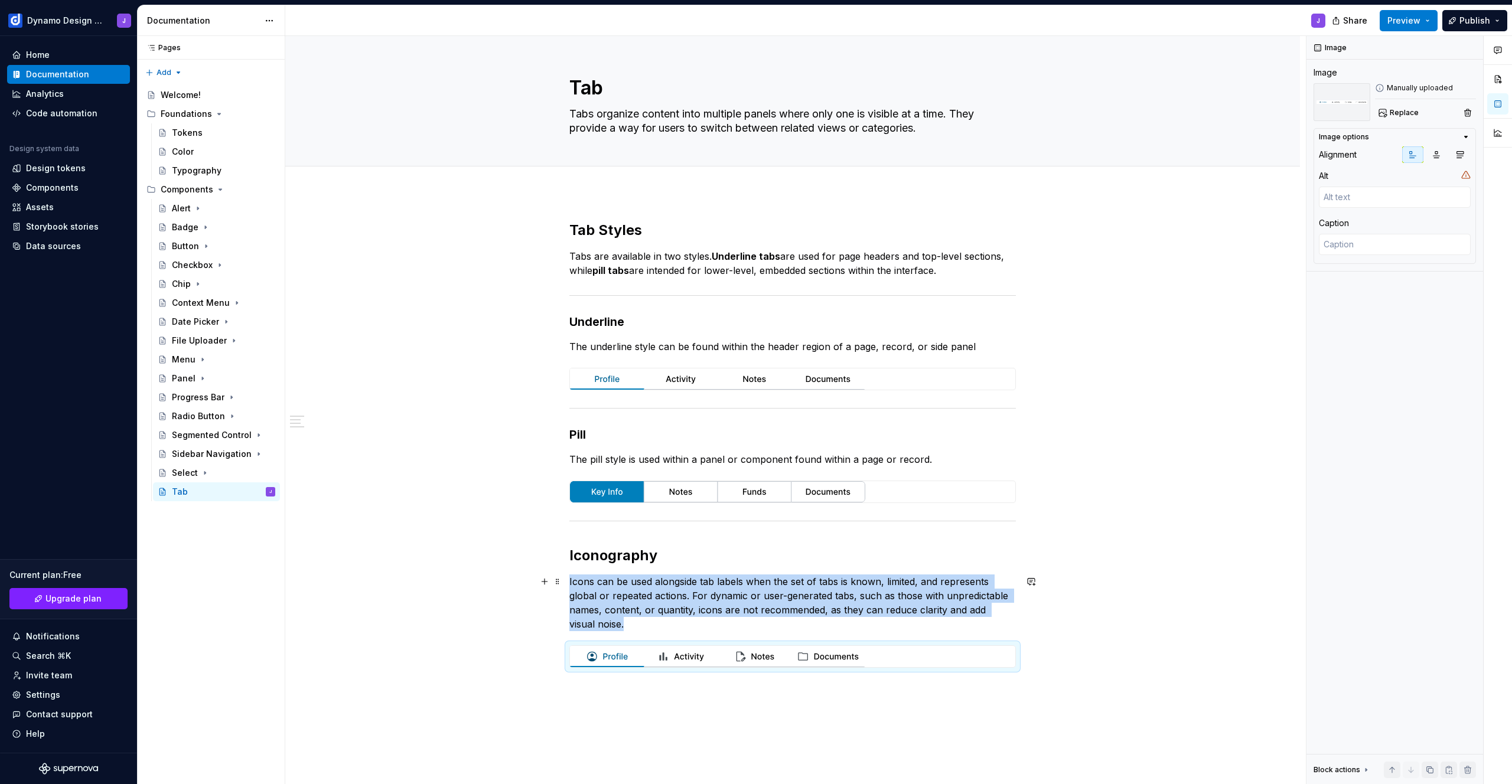
click at [629, 623] on p "Icons can be used alongside tab labels when the set of tabs is known, limited, …" at bounding box center [793, 603] width 446 height 57
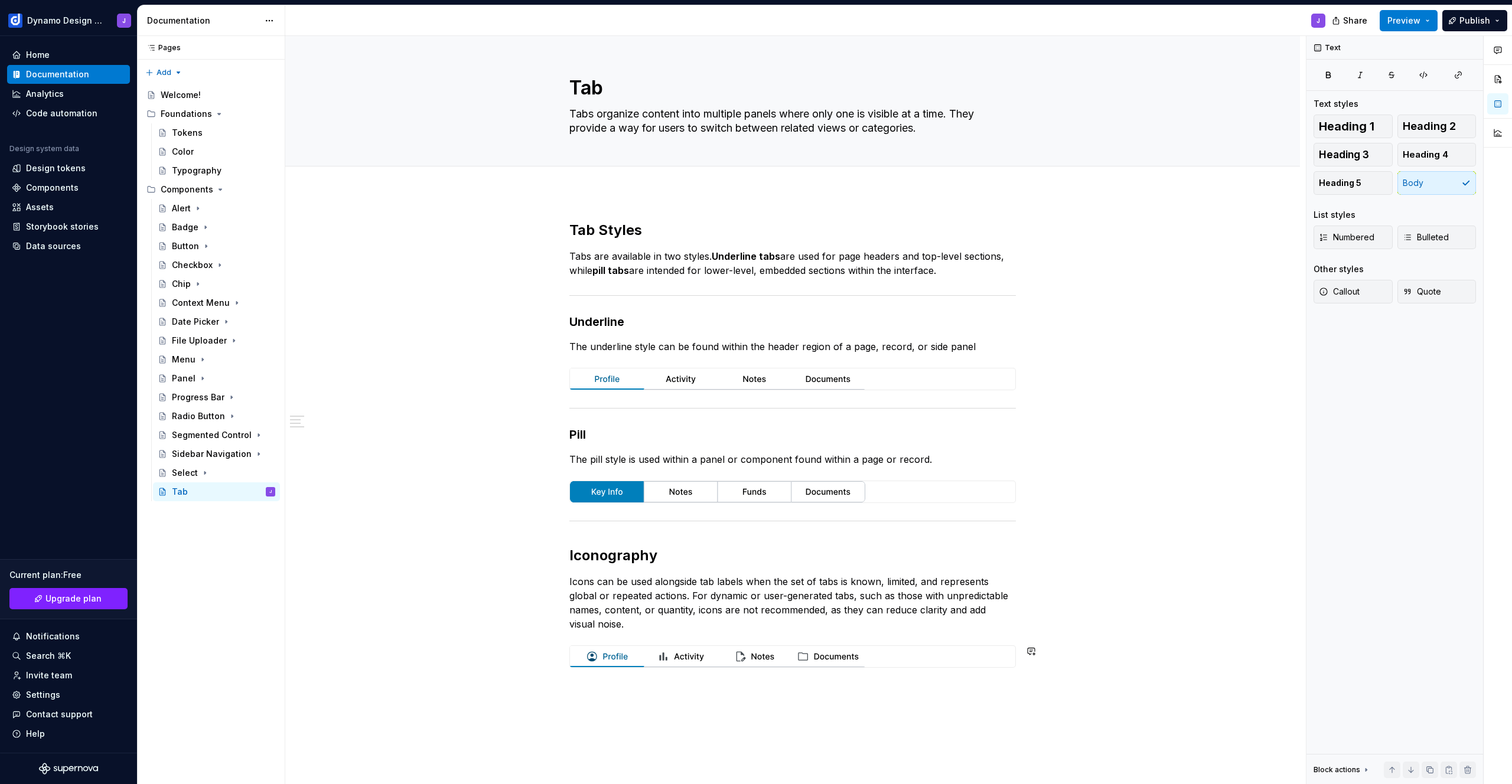
click at [635, 682] on div "Tab Styles Tabs are available in two styles. Underline tabs are used for page h…" at bounding box center [792, 554] width 1015 height 724
click at [605, 624] on p "Icons can be used alongside tab labels when the set of tabs is known, limited, …" at bounding box center [793, 603] width 446 height 57
click at [624, 701] on div "Tab Styles Tabs are available in two styles. Underline tabs are used for page h…" at bounding box center [793, 465] width 446 height 489
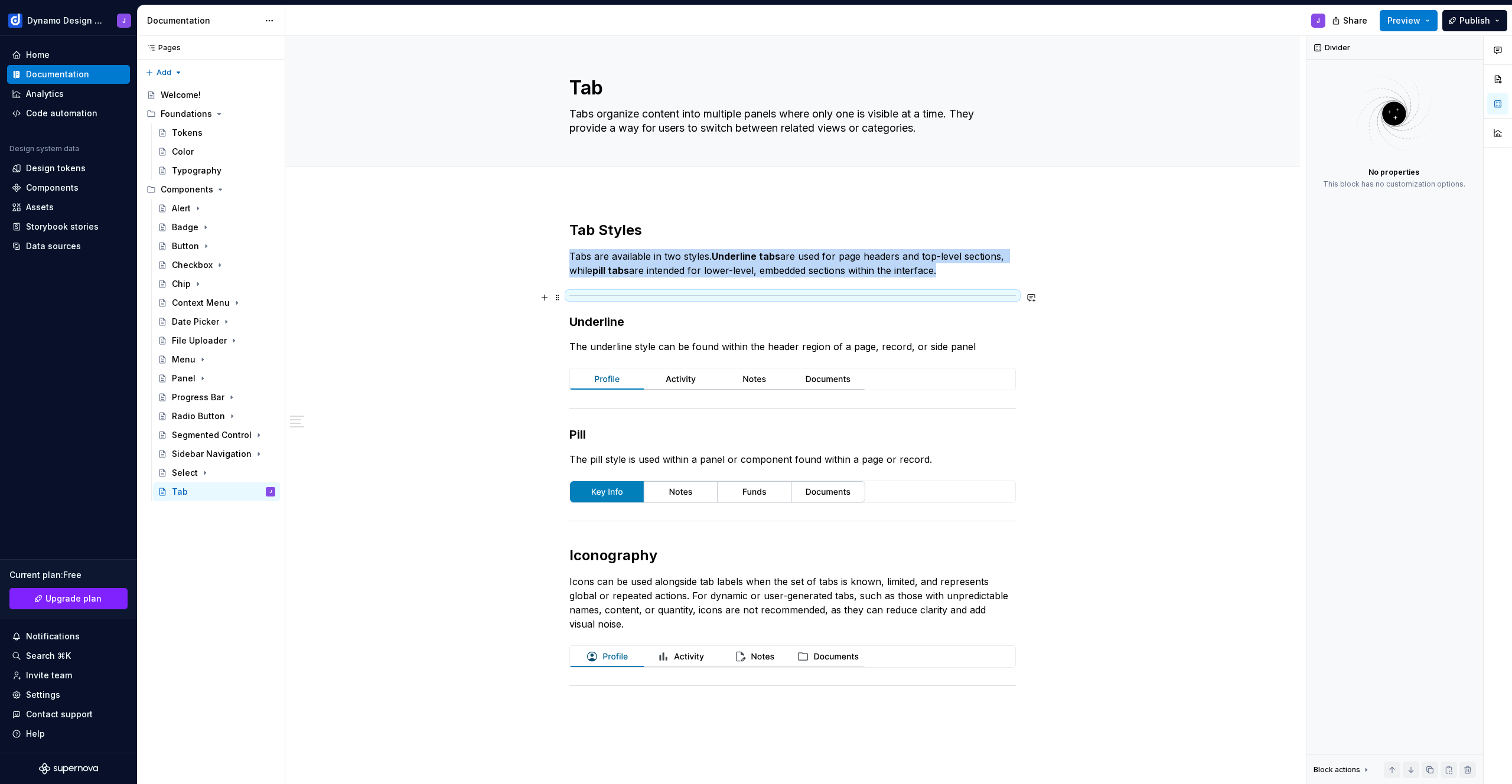
click at [648, 297] on div at bounding box center [793, 295] width 446 height 8
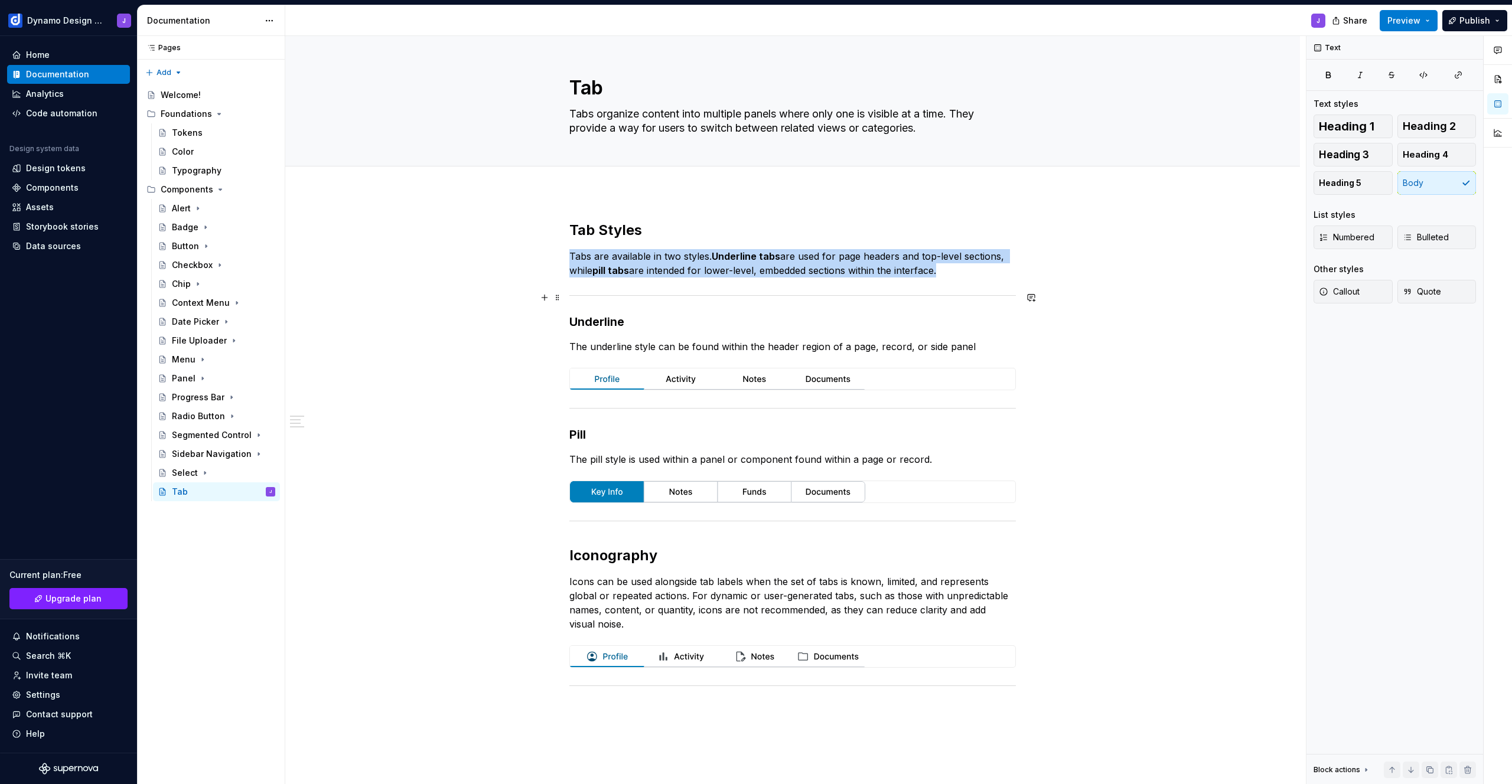
click at [648, 297] on div at bounding box center [793, 295] width 446 height 8
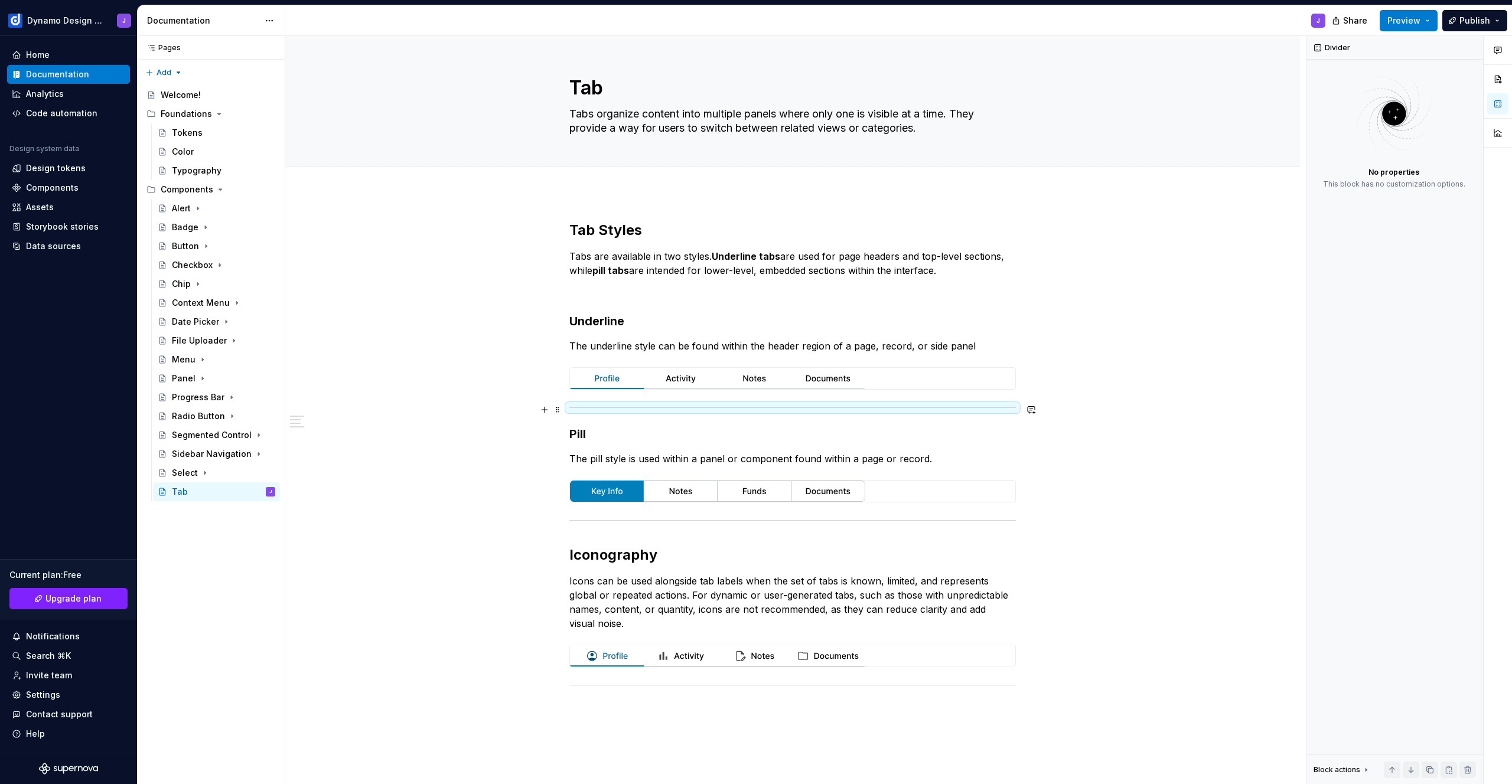
click at [616, 409] on div at bounding box center [793, 407] width 446 height 8
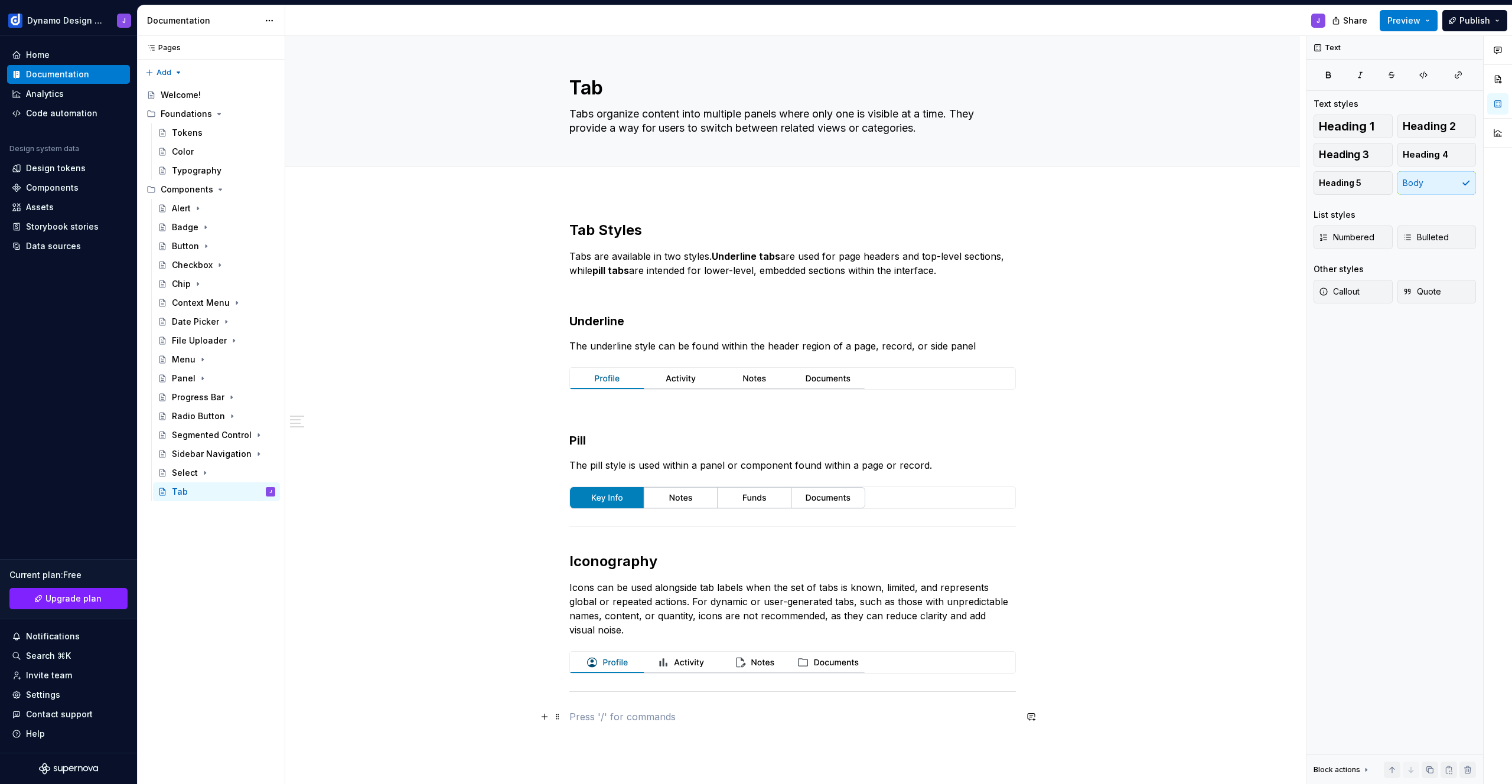
click at [612, 714] on p at bounding box center [793, 716] width 446 height 14
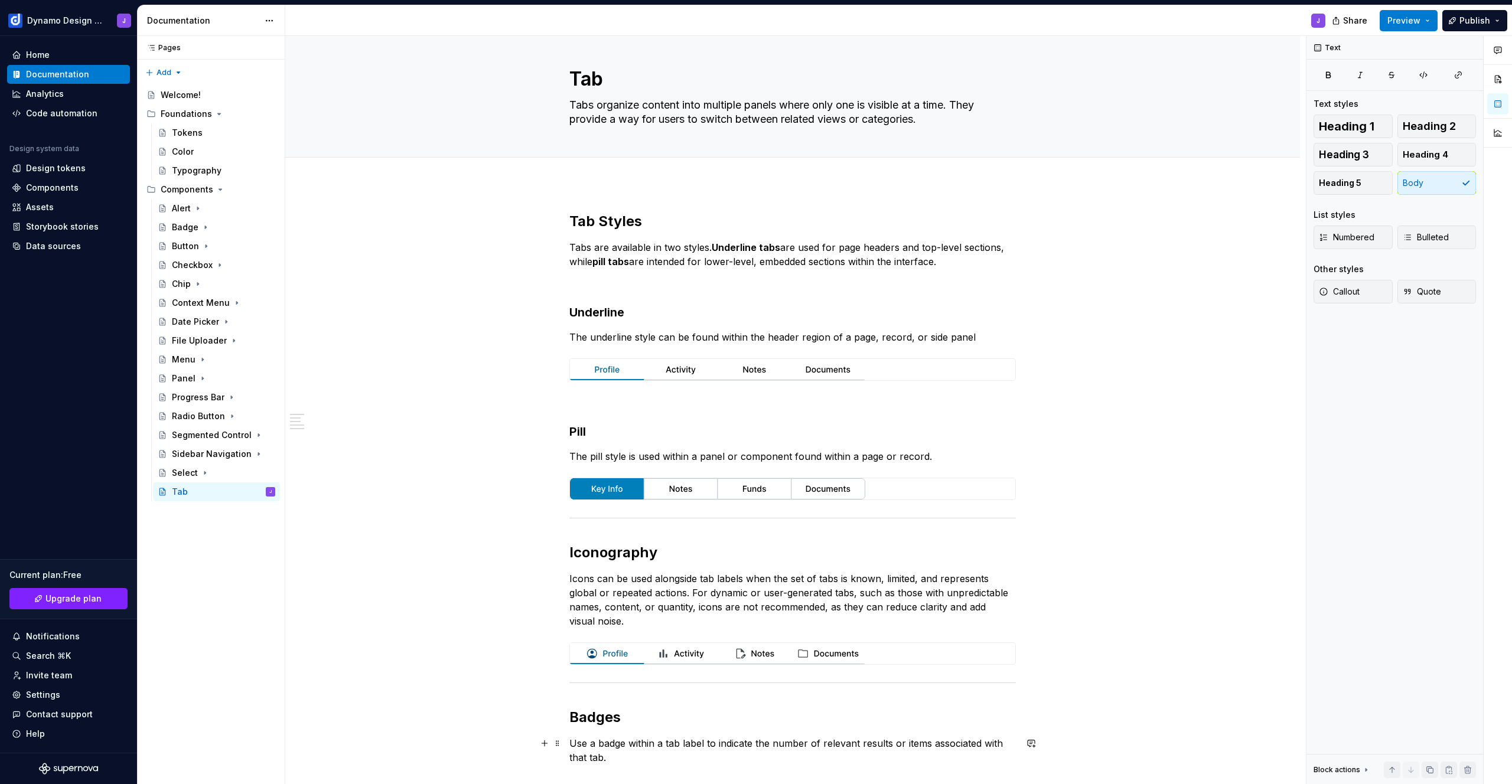
scroll to position [222, 0]
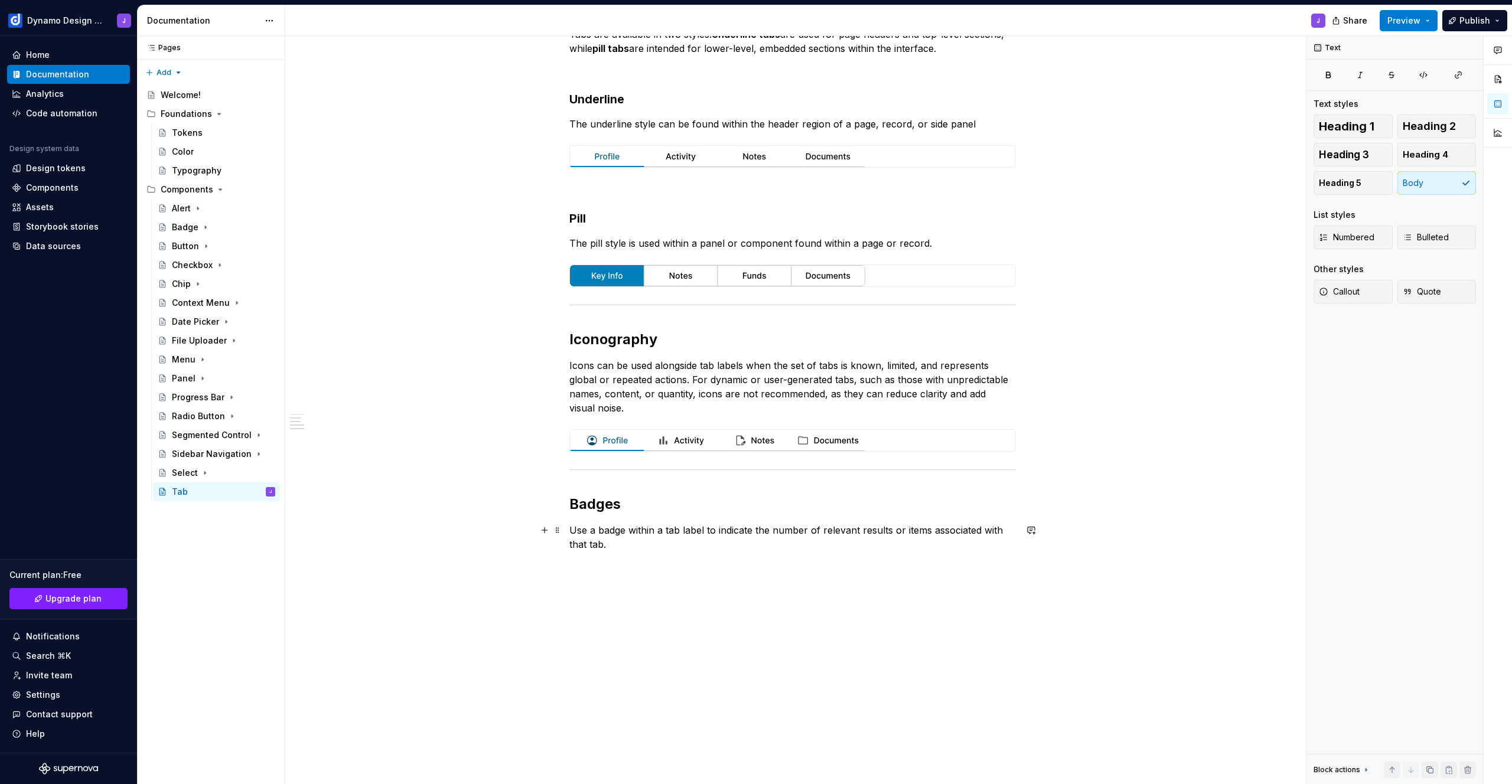
click at [575, 529] on p "Use a badge within a tab label to indicate the number of relevant results or it…" at bounding box center [793, 537] width 446 height 28
click at [738, 365] on p "Icons can be used alongside tab labels when the set of tabs is known, limited, …" at bounding box center [793, 387] width 446 height 57
copy p "Icons can be used alongside tab labels"
click at [741, 529] on p "You can use a badge within a tab label to indicate the number of relevant resul…" at bounding box center [793, 537] width 446 height 28
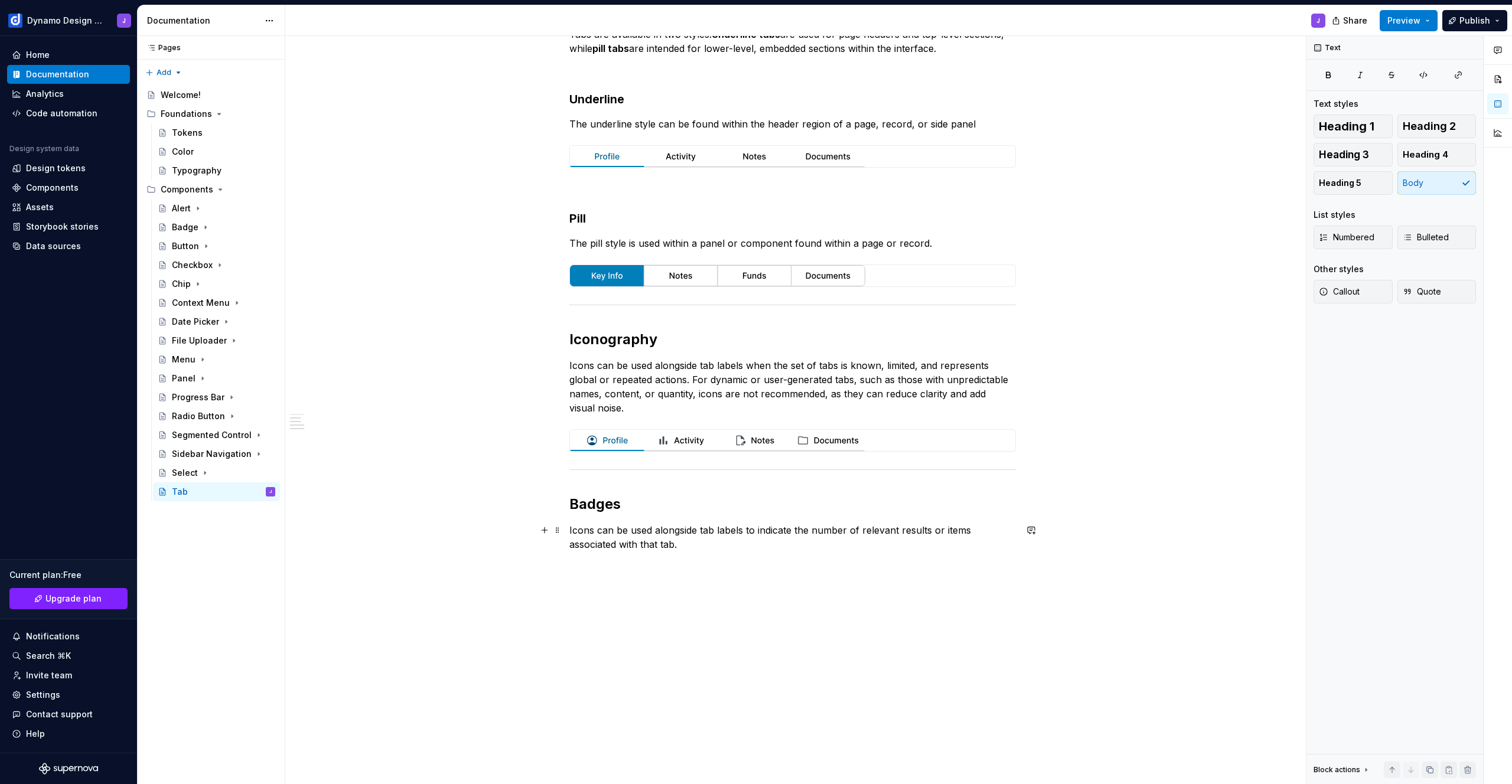
click at [580, 529] on p "Icons can be used alongside tab labels to indicate the number of relevant resul…" at bounding box center [793, 537] width 446 height 28
click at [697, 545] on p "Badges can be used alongside tab labels to indicate the number of relevant resu…" at bounding box center [793, 537] width 446 height 28
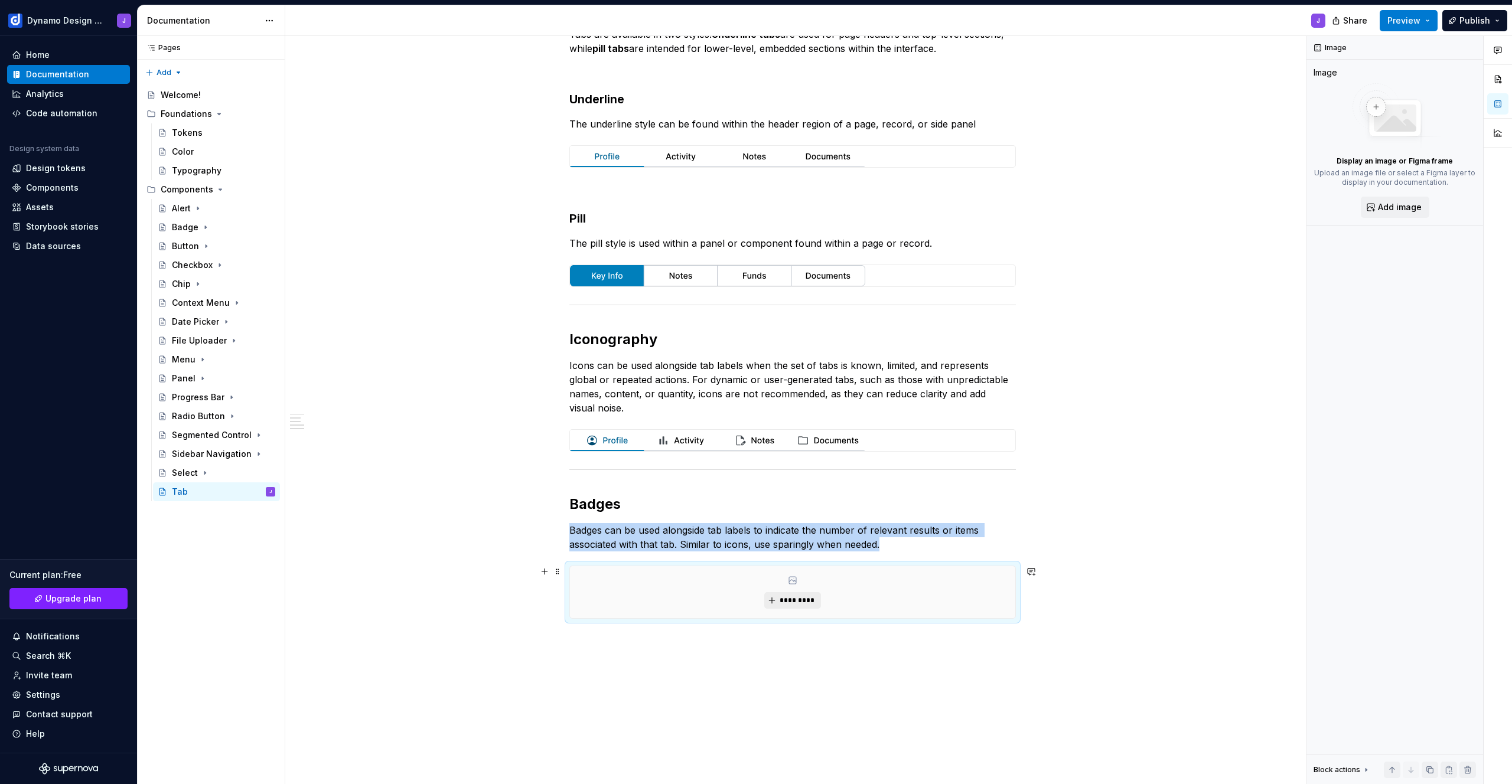
click at [786, 604] on span "*********" at bounding box center [797, 600] width 36 height 10
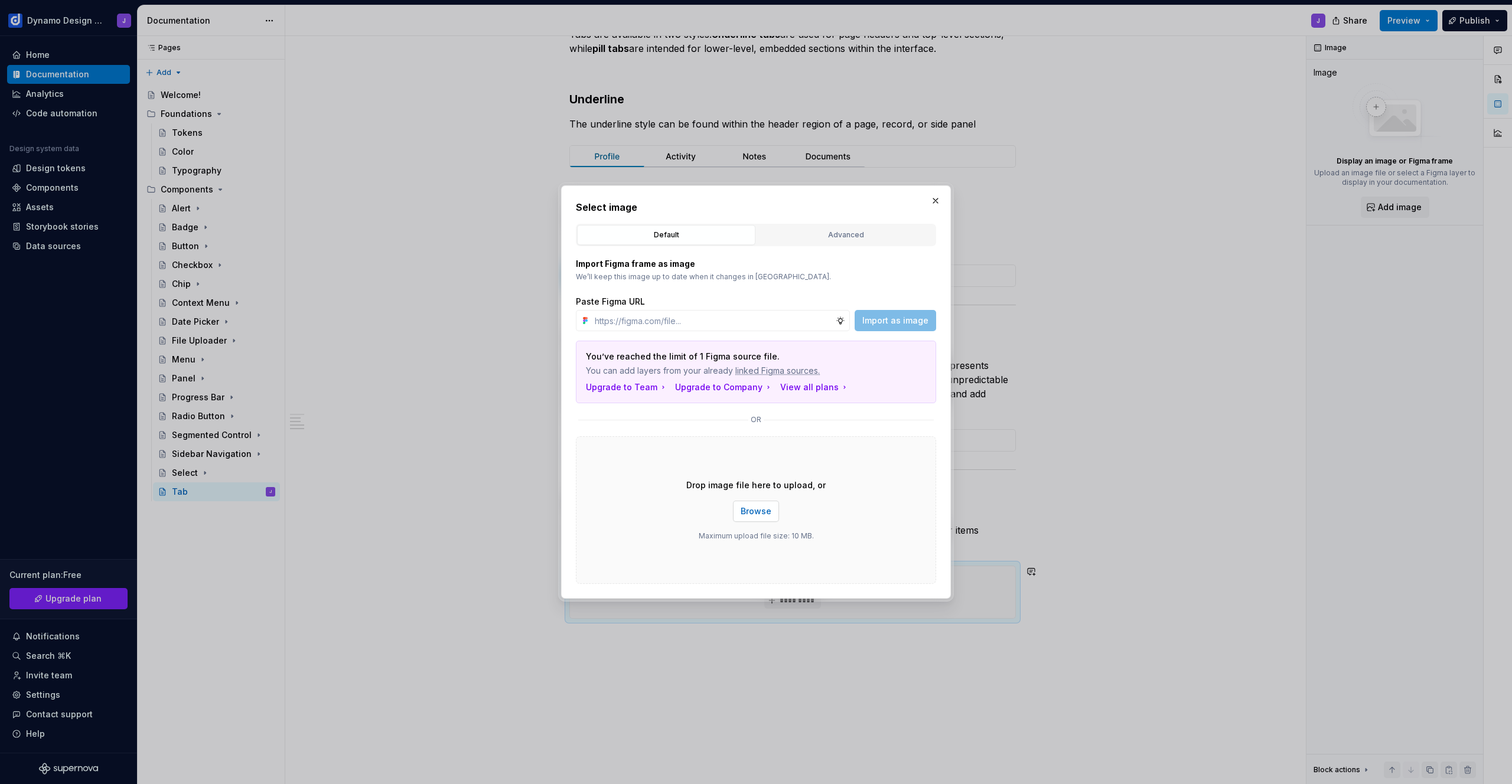
click at [762, 514] on span "Browse" at bounding box center [756, 511] width 31 height 12
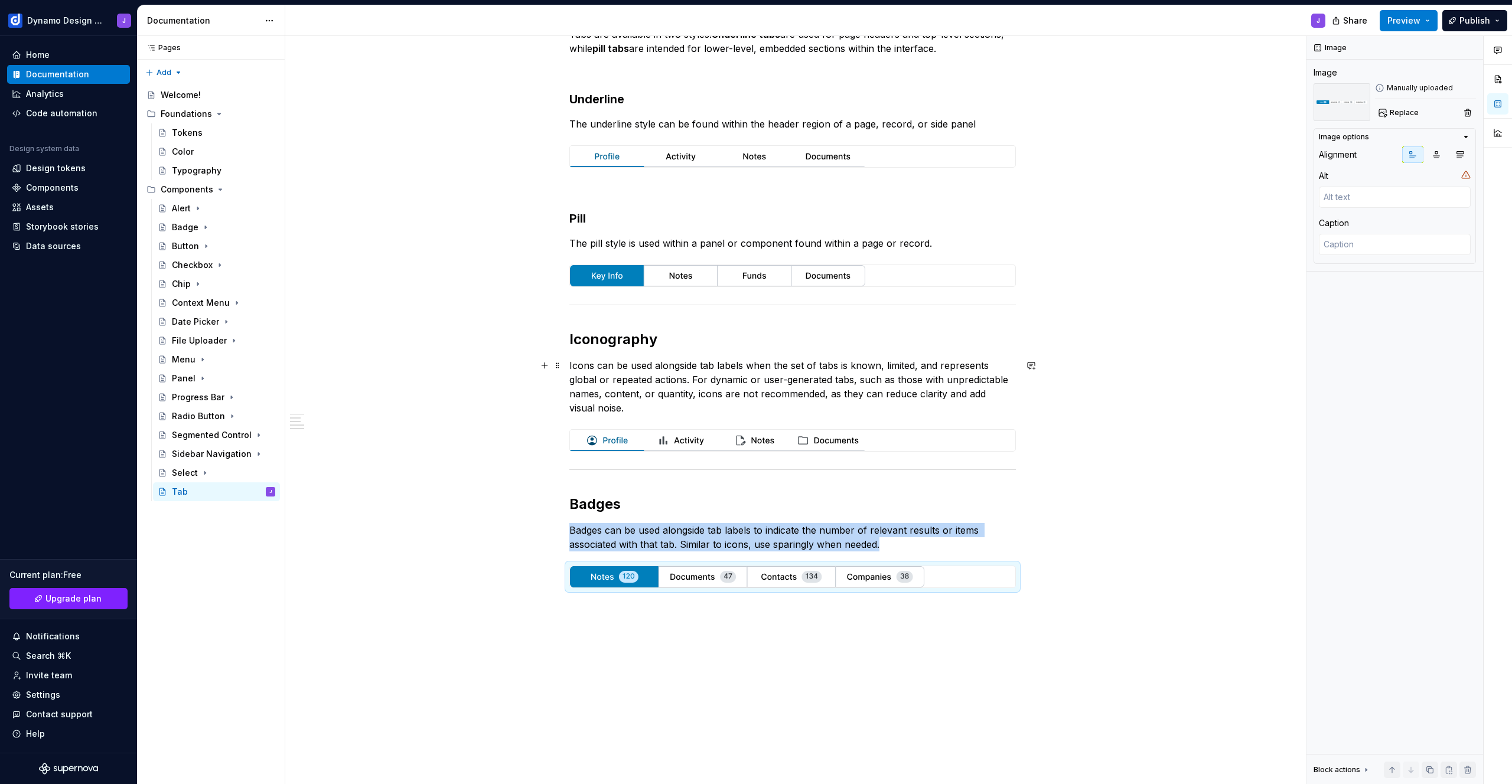
click at [407, 381] on div "Tab Styles Tabs are available in two styles. Underline tabs are used for page h…" at bounding box center [792, 404] width 1015 height 867
click at [688, 157] on img at bounding box center [717, 156] width 295 height 21
click at [1396, 112] on span "Replace" at bounding box center [1404, 113] width 29 height 10
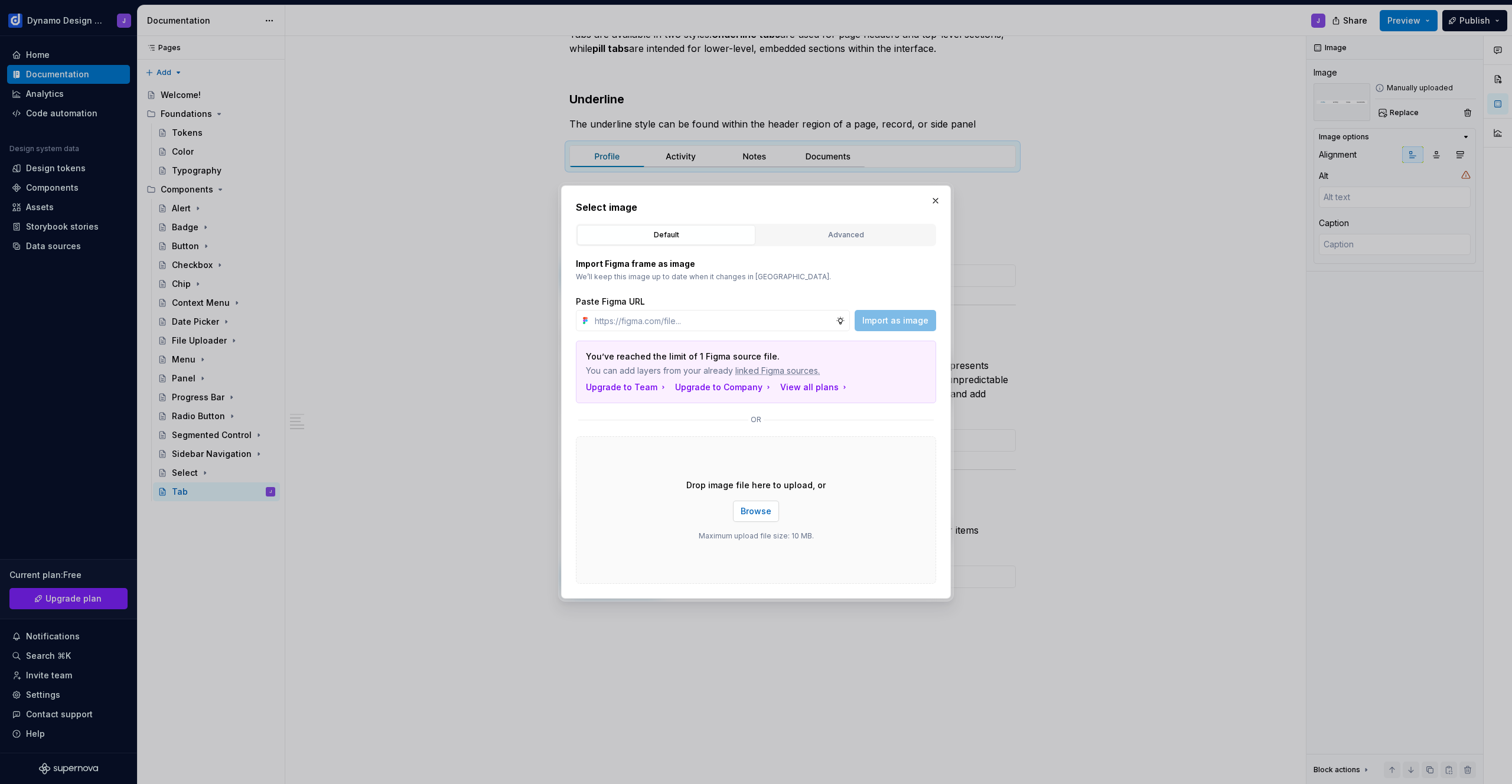
click at [759, 513] on span "Browse" at bounding box center [756, 511] width 31 height 12
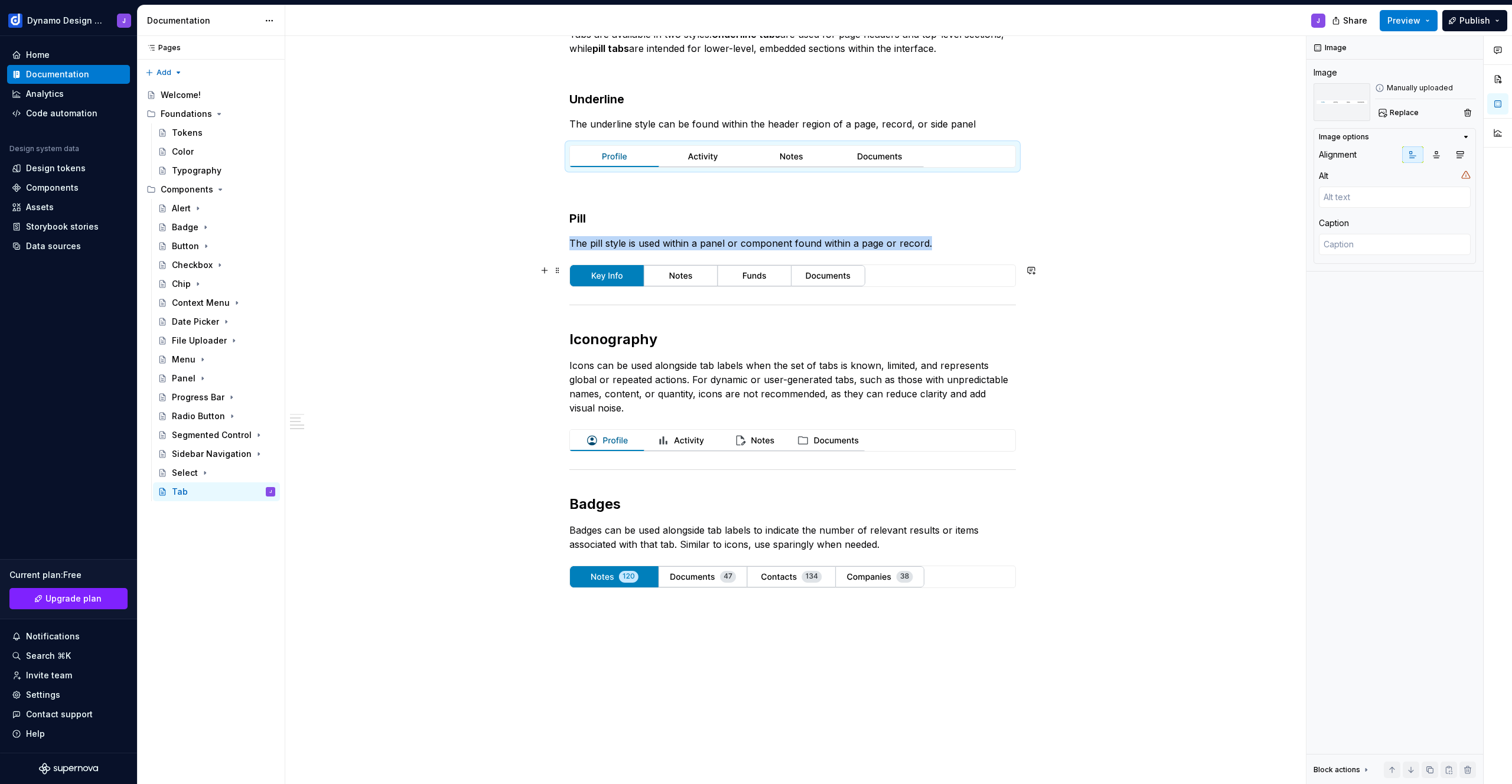
click at [751, 267] on img at bounding box center [717, 275] width 295 height 21
click at [1402, 113] on span "Replace" at bounding box center [1404, 113] width 29 height 10
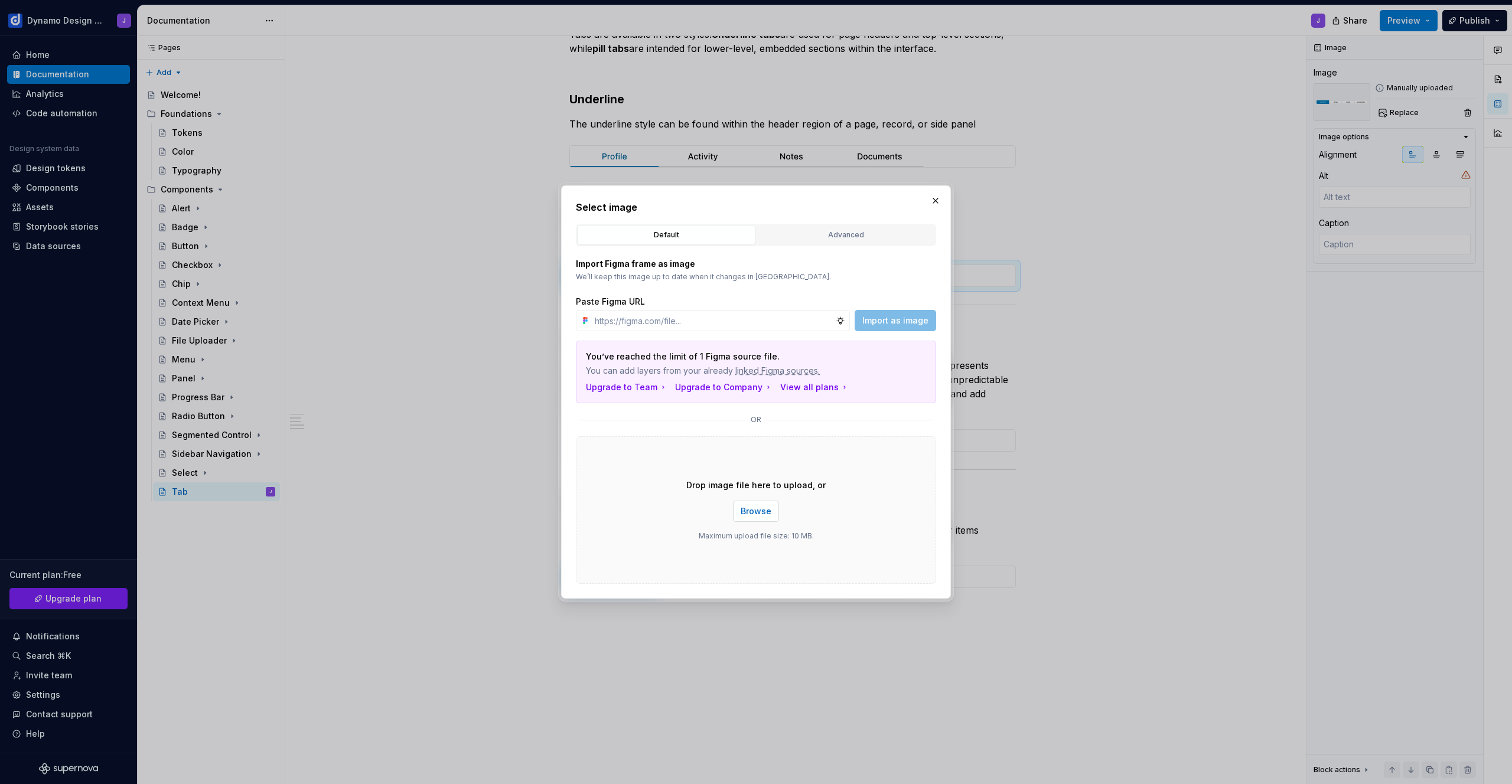
click at [762, 506] on span "Browse" at bounding box center [756, 511] width 31 height 12
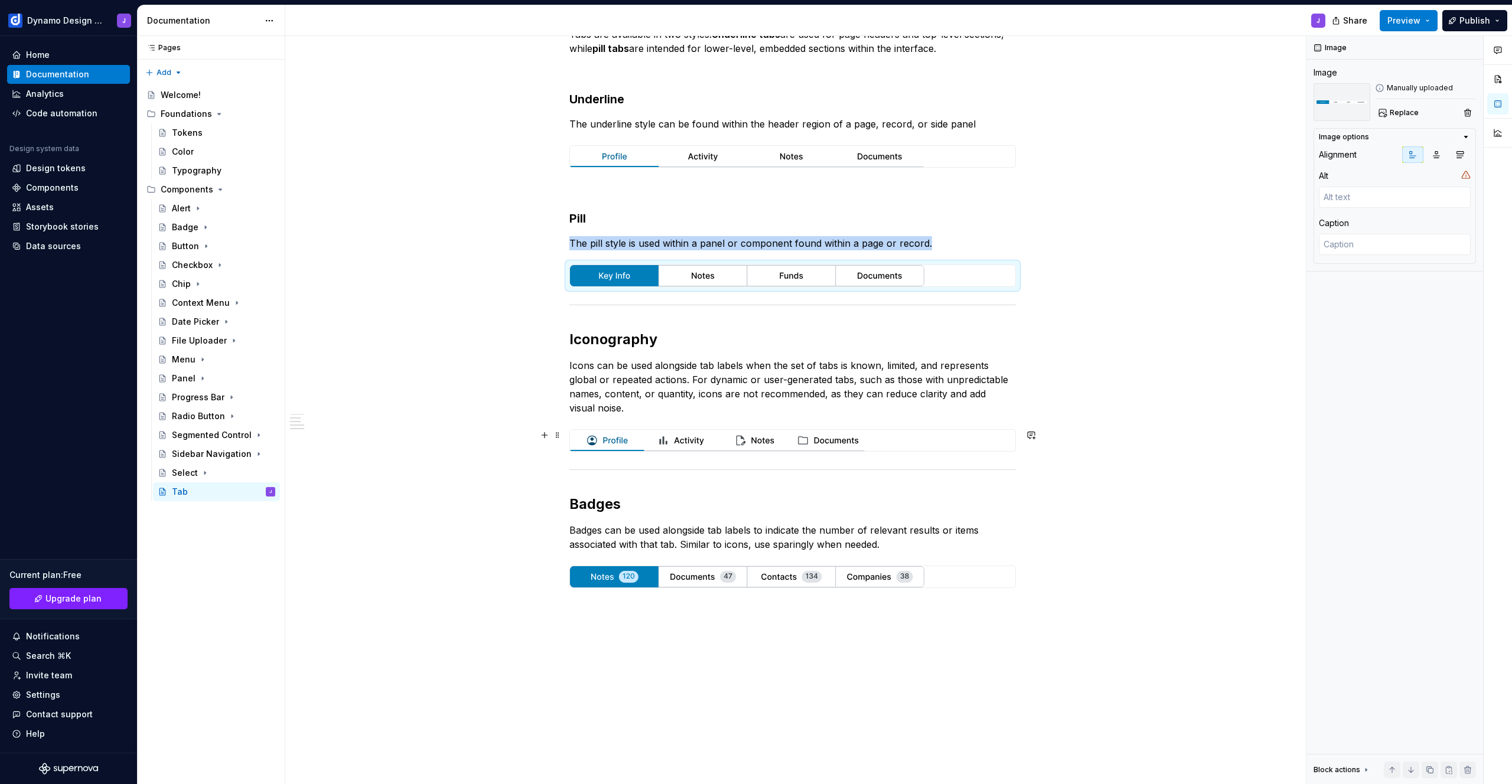
click at [772, 444] on img at bounding box center [717, 440] width 295 height 21
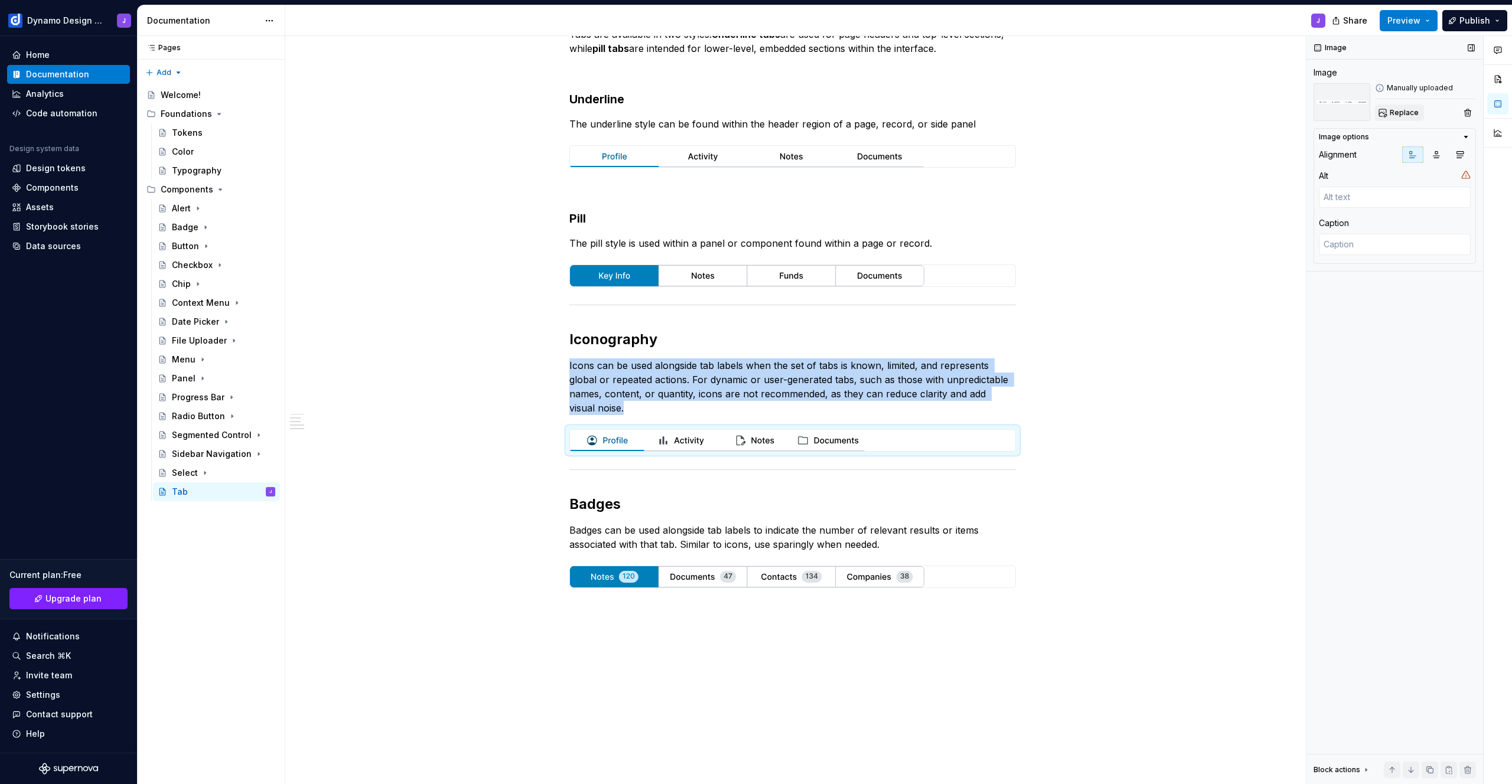
click at [1404, 110] on span "Replace" at bounding box center [1404, 113] width 29 height 10
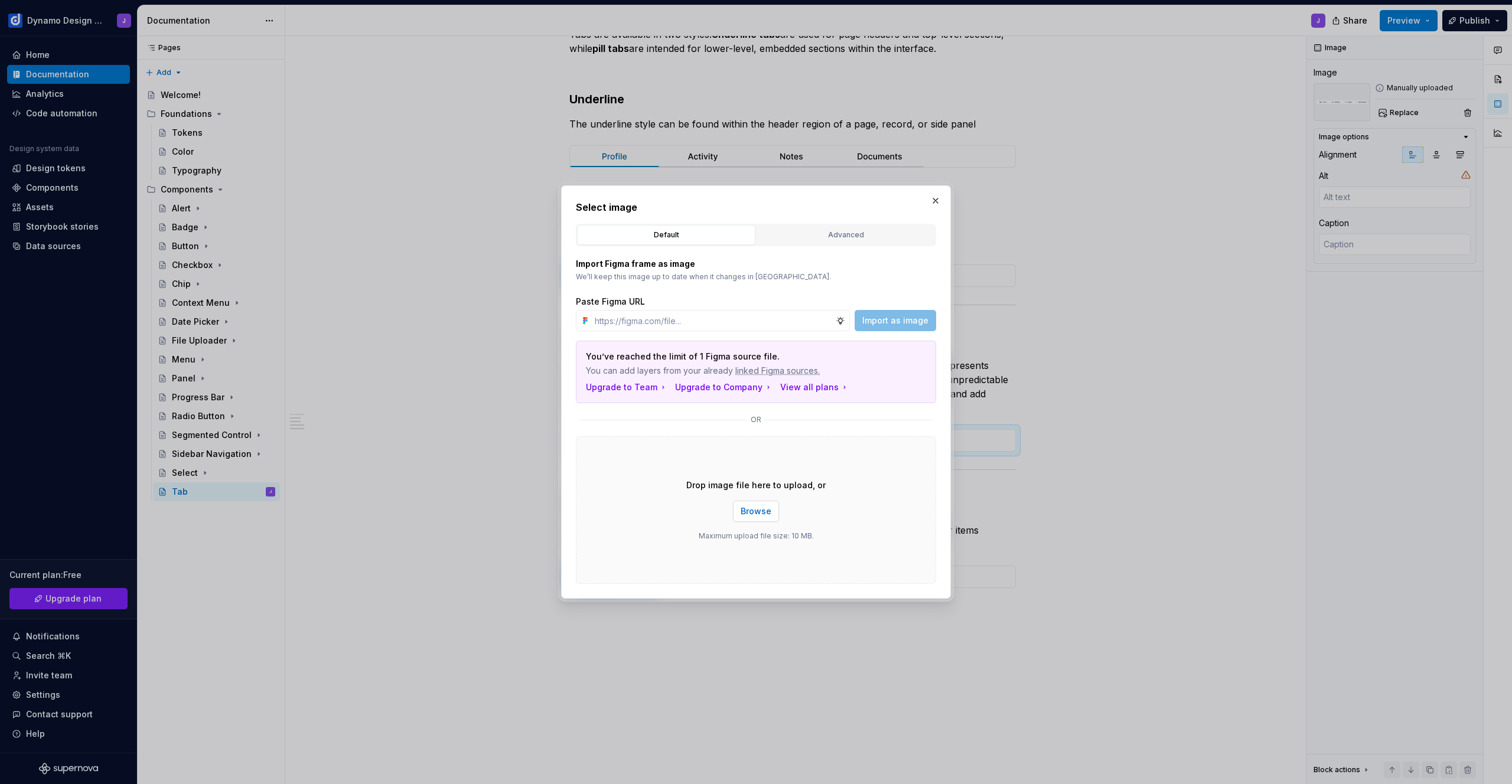
click at [755, 518] on button "Browse" at bounding box center [755, 511] width 46 height 21
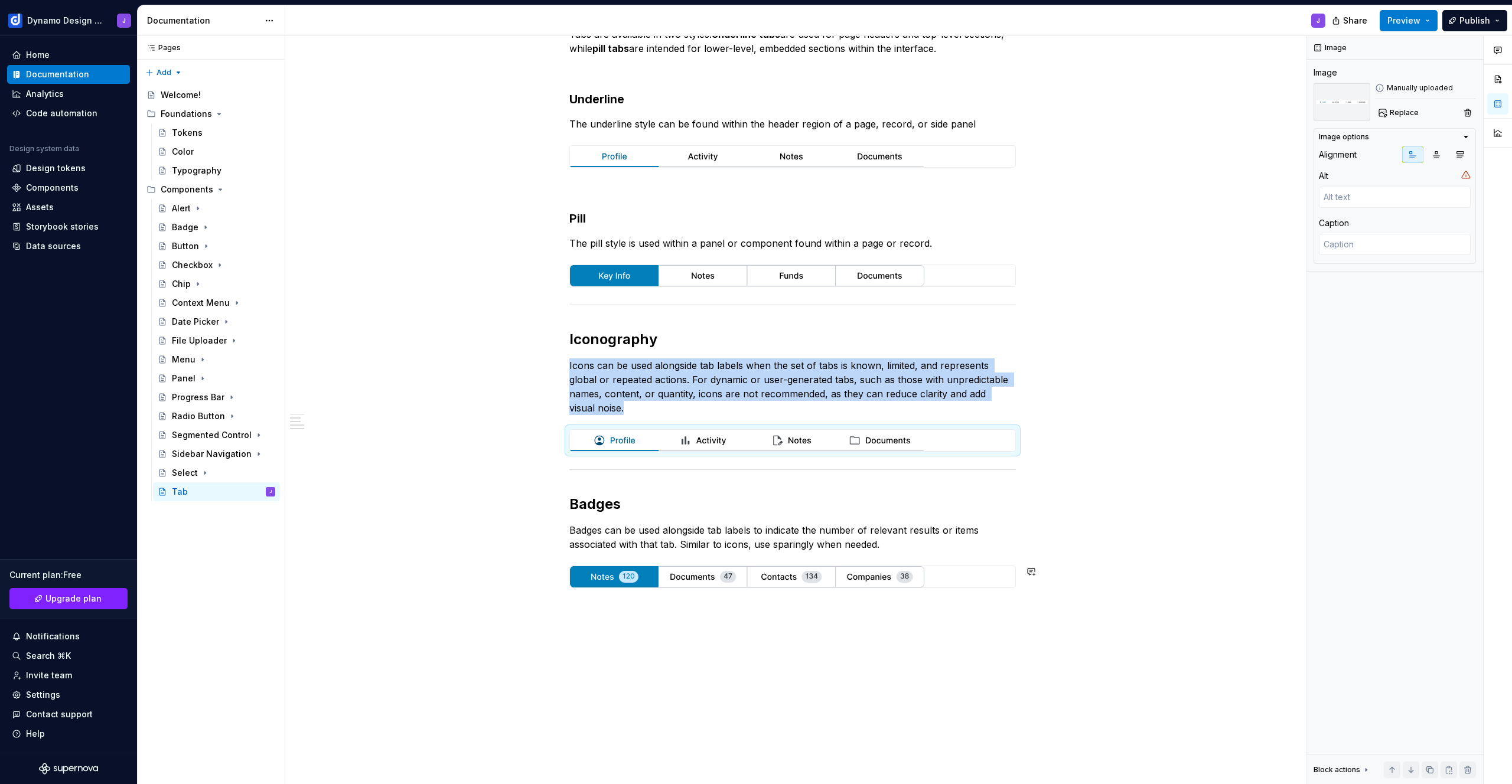
click at [491, 605] on div "Tab Styles Tabs are available in two styles. Underline tabs are used for page h…" at bounding box center [792, 404] width 1015 height 867
click at [660, 646] on div "Tab Styles Tabs are available in two styles. Underline tabs are used for page h…" at bounding box center [792, 404] width 1015 height 867
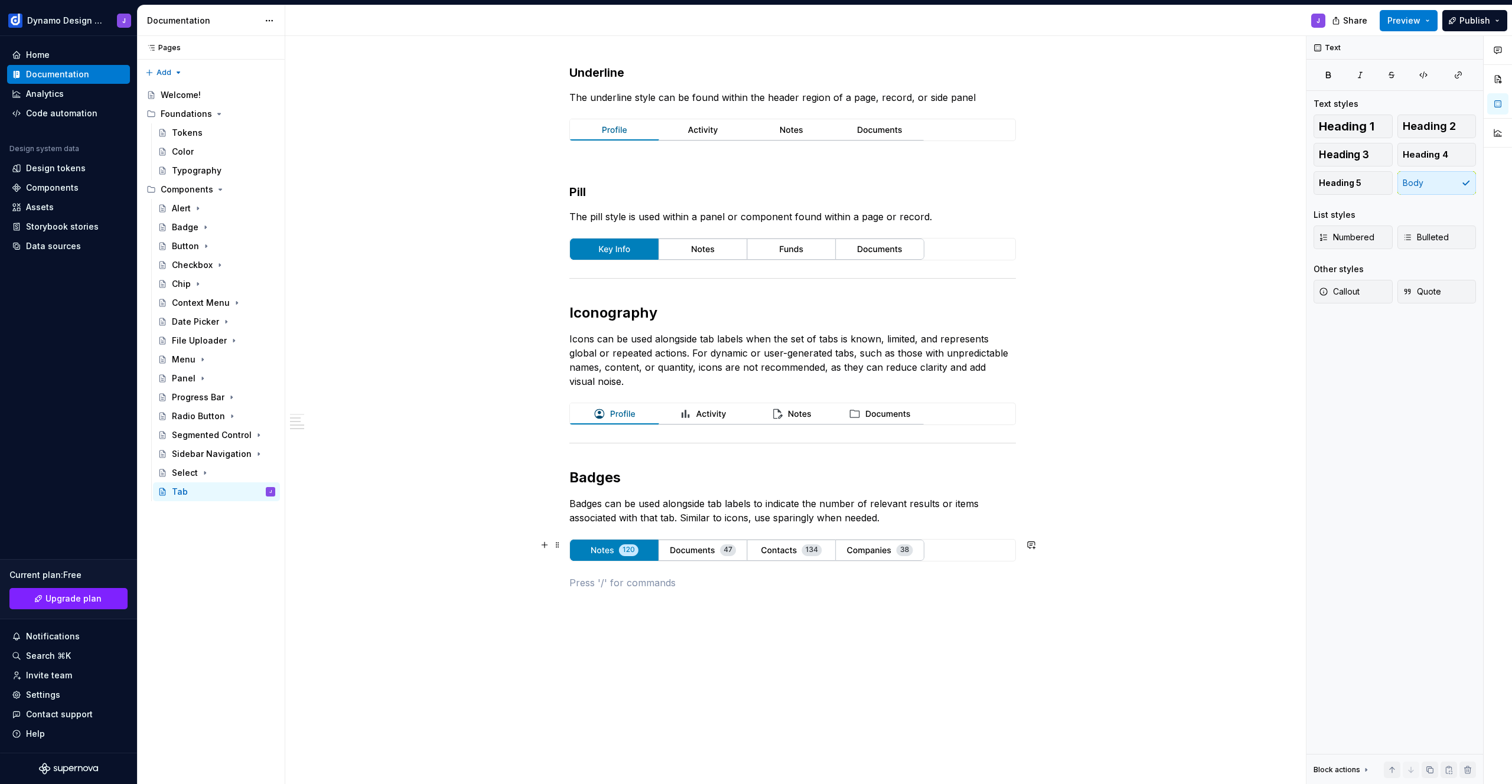
scroll to position [251, 0]
click at [894, 515] on p "Badges can be used alongside tab labels to indicate the number of relevant resu…" at bounding box center [793, 507] width 446 height 28
click at [1422, 26] on button "Preview" at bounding box center [1409, 21] width 58 height 21
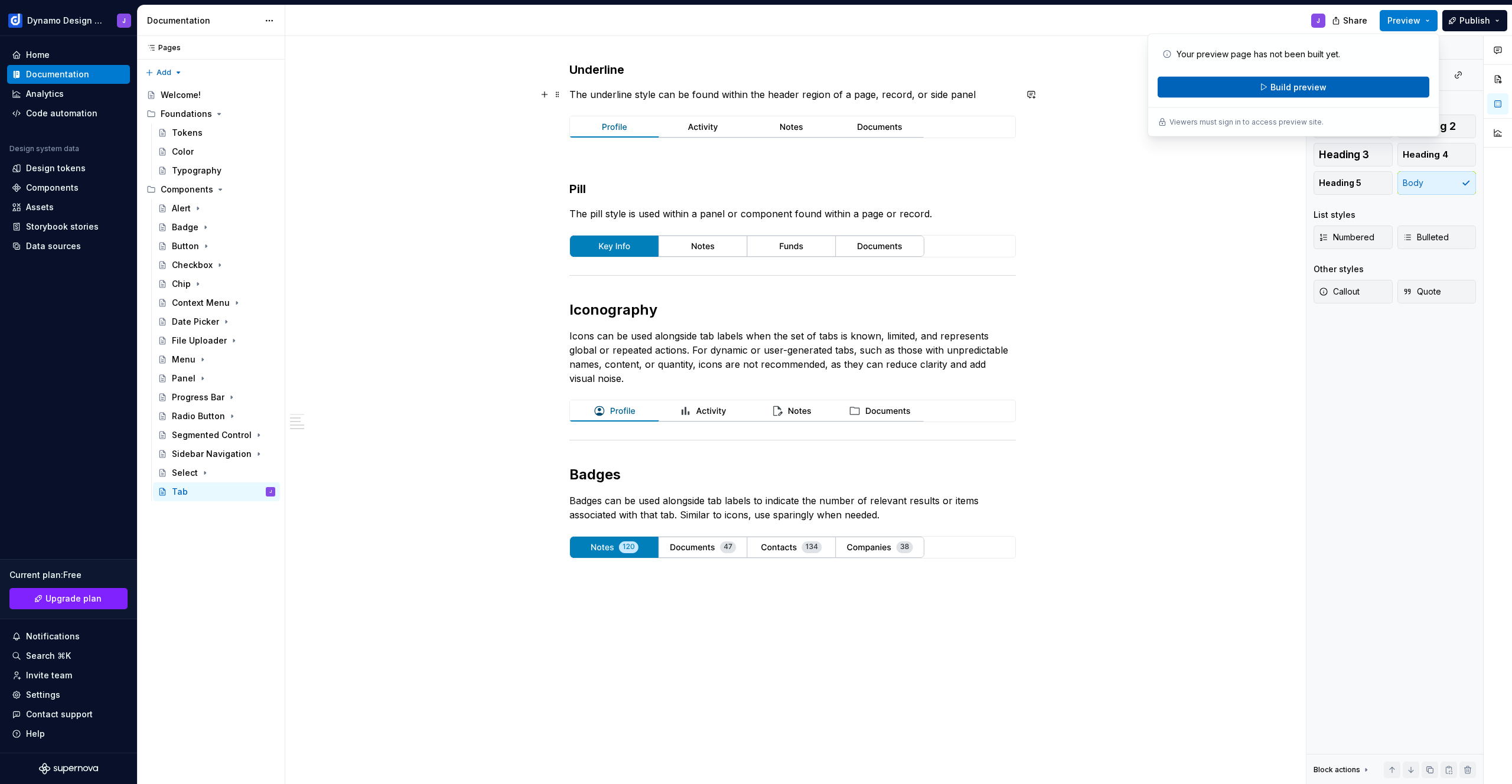
click at [1292, 88] on span "Build preview" at bounding box center [1298, 87] width 56 height 12
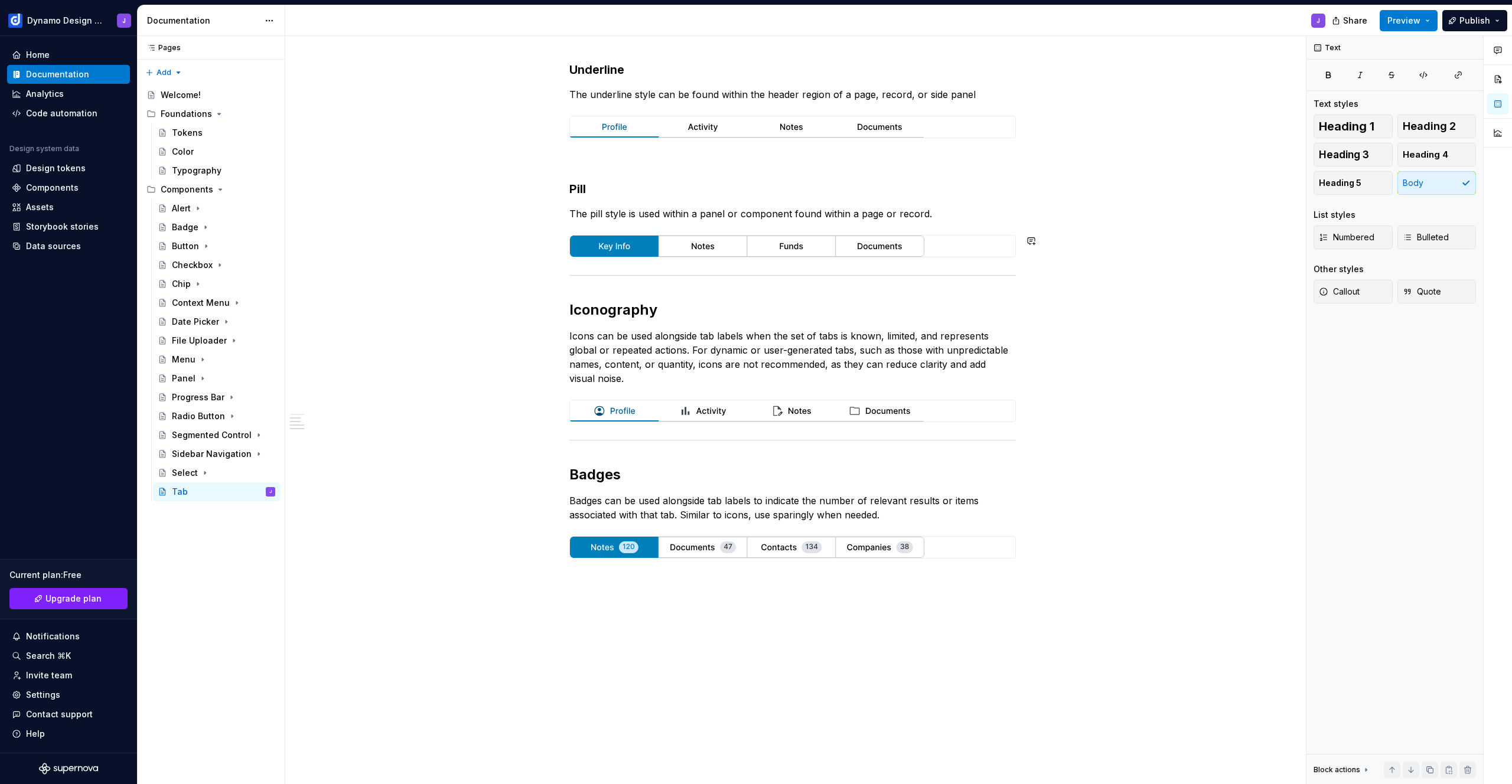
scroll to position [0, 0]
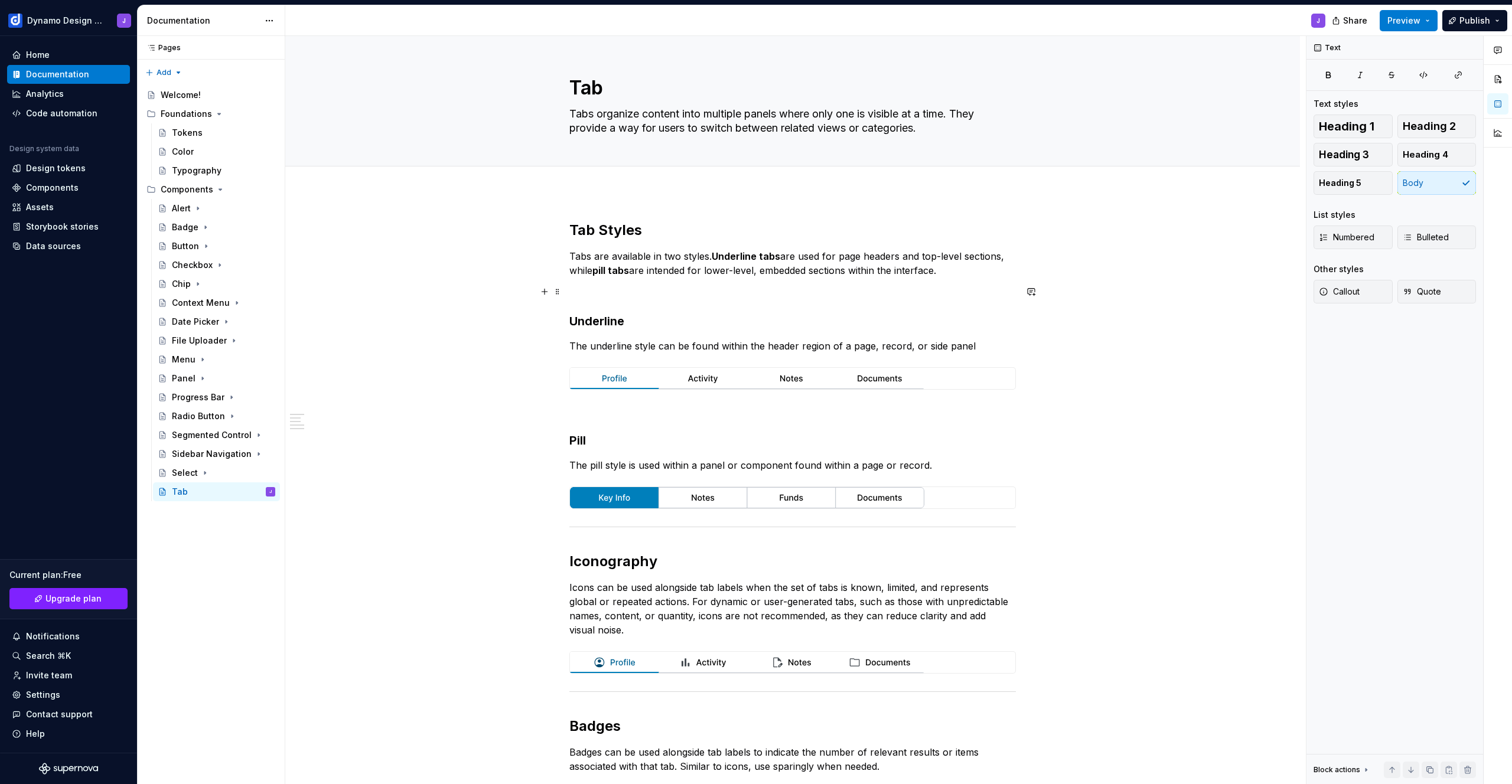
click at [620, 292] on p at bounding box center [793, 291] width 446 height 14
click at [586, 415] on p at bounding box center [793, 411] width 446 height 14
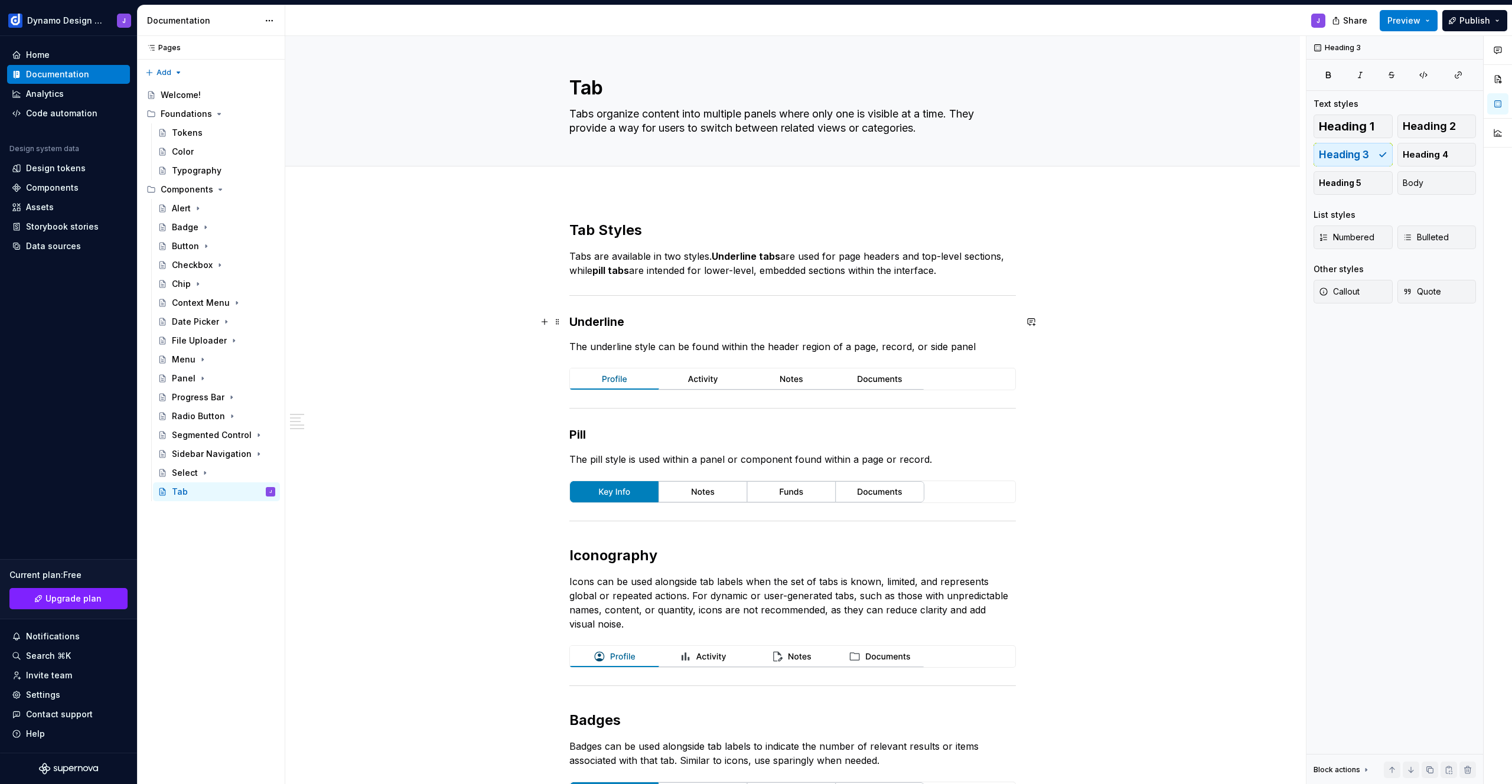
click at [570, 320] on h3 "Underline" at bounding box center [793, 322] width 446 height 17
click at [606, 318] on h3 "Underline" at bounding box center [793, 322] width 446 height 17
click at [621, 297] on span "Heading 3" at bounding box center [617, 299] width 36 height 10
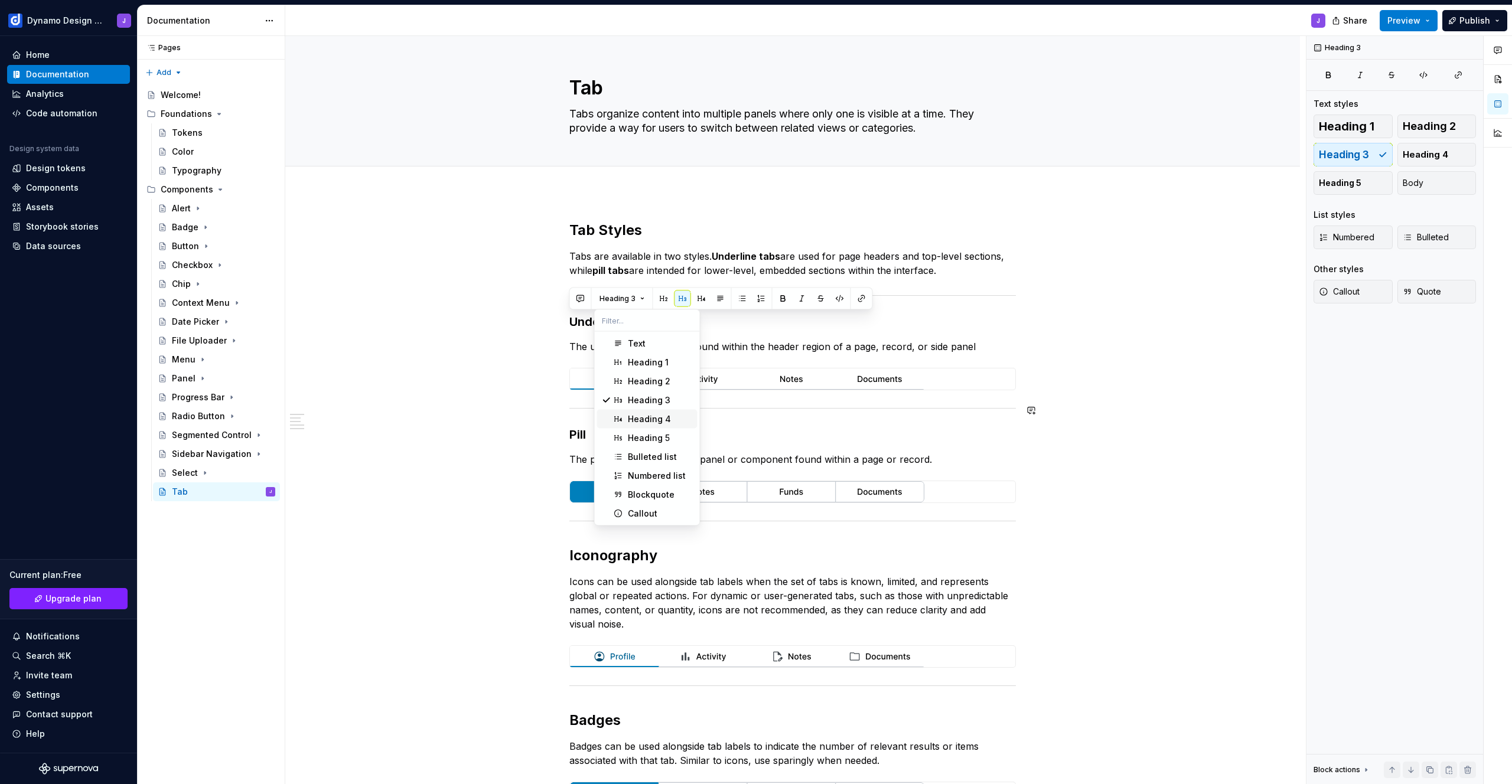
drag, startPoint x: 661, startPoint y: 418, endPoint x: 808, endPoint y: 488, distance: 162.8
click at [661, 418] on div "Heading 4" at bounding box center [649, 419] width 43 height 12
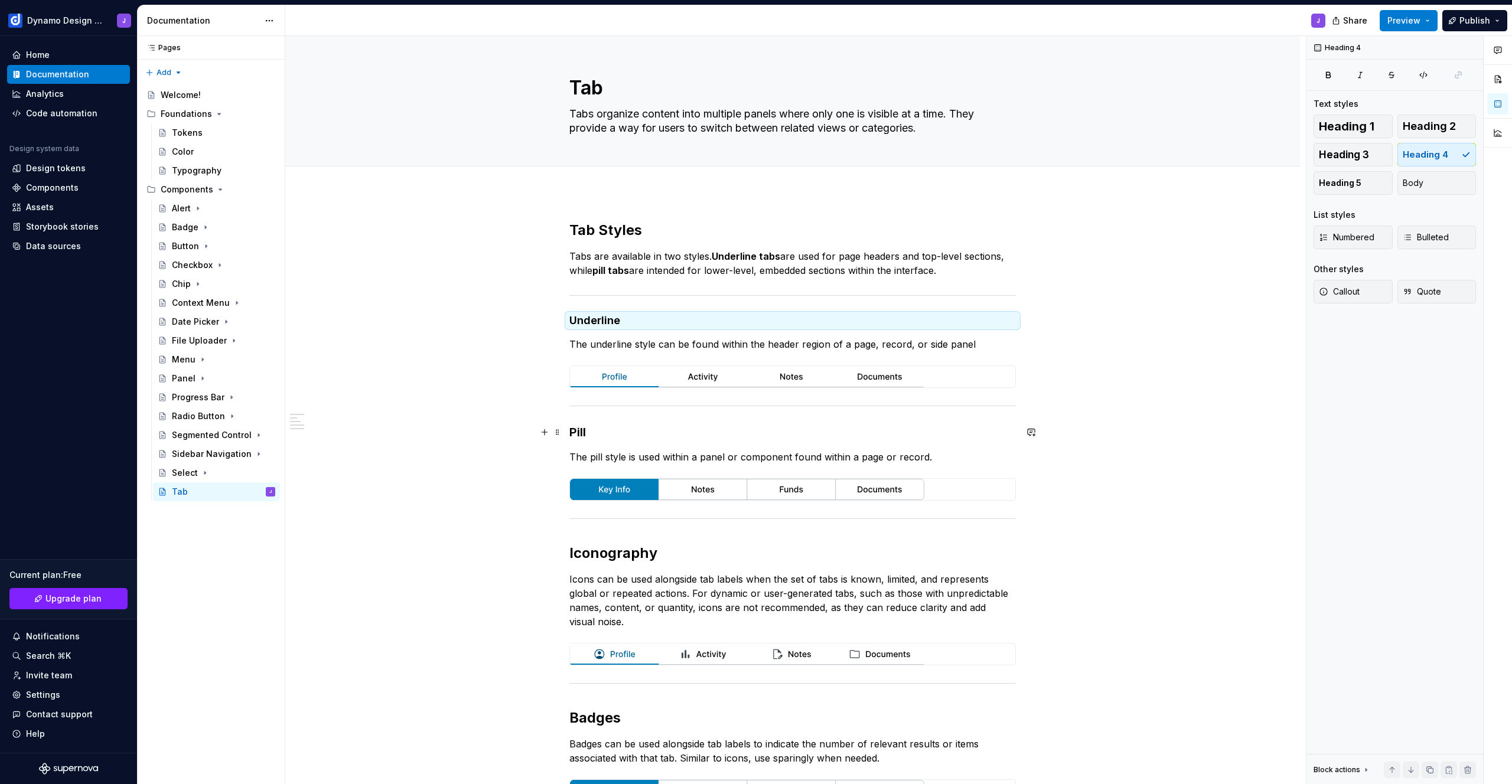
click at [577, 433] on h3 "Pill" at bounding box center [793, 432] width 446 height 17
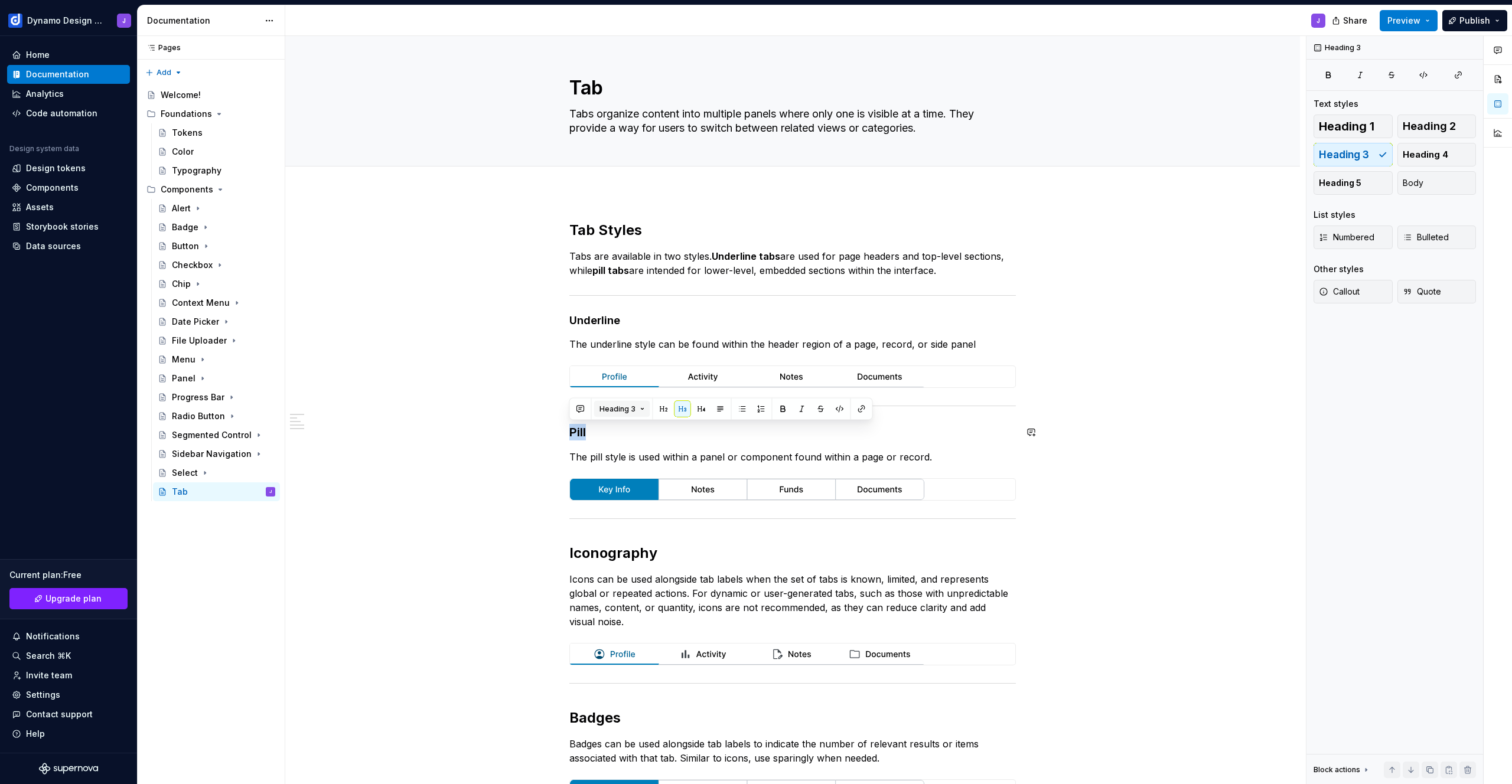
click at [626, 404] on span "Heading 3" at bounding box center [617, 409] width 36 height 10
click at [642, 525] on div "Heading 4" at bounding box center [649, 529] width 43 height 12
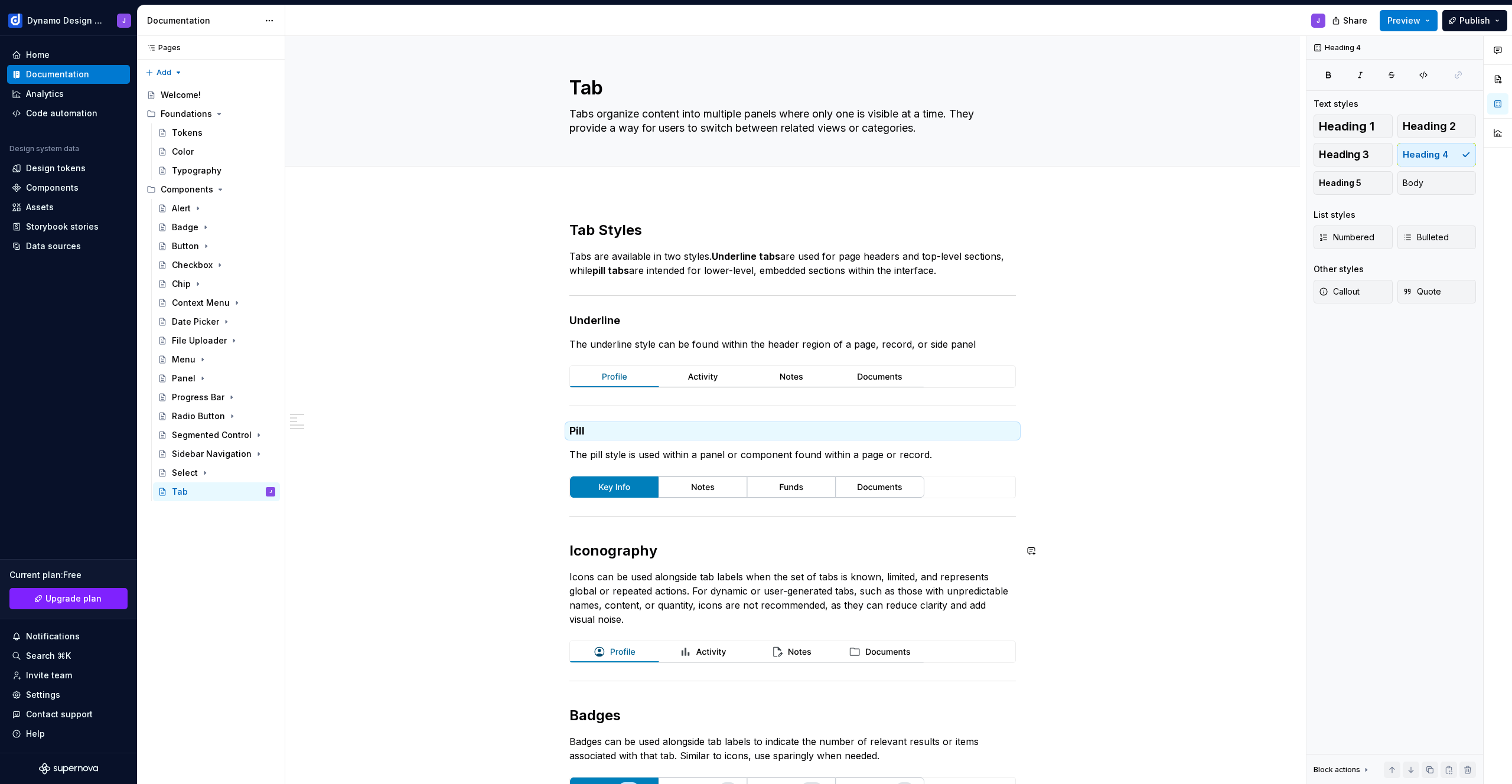
click at [1149, 514] on div "Tab Styles Tabs are available in two styles. Underline tabs are used for page h…" at bounding box center [792, 634] width 1015 height 884
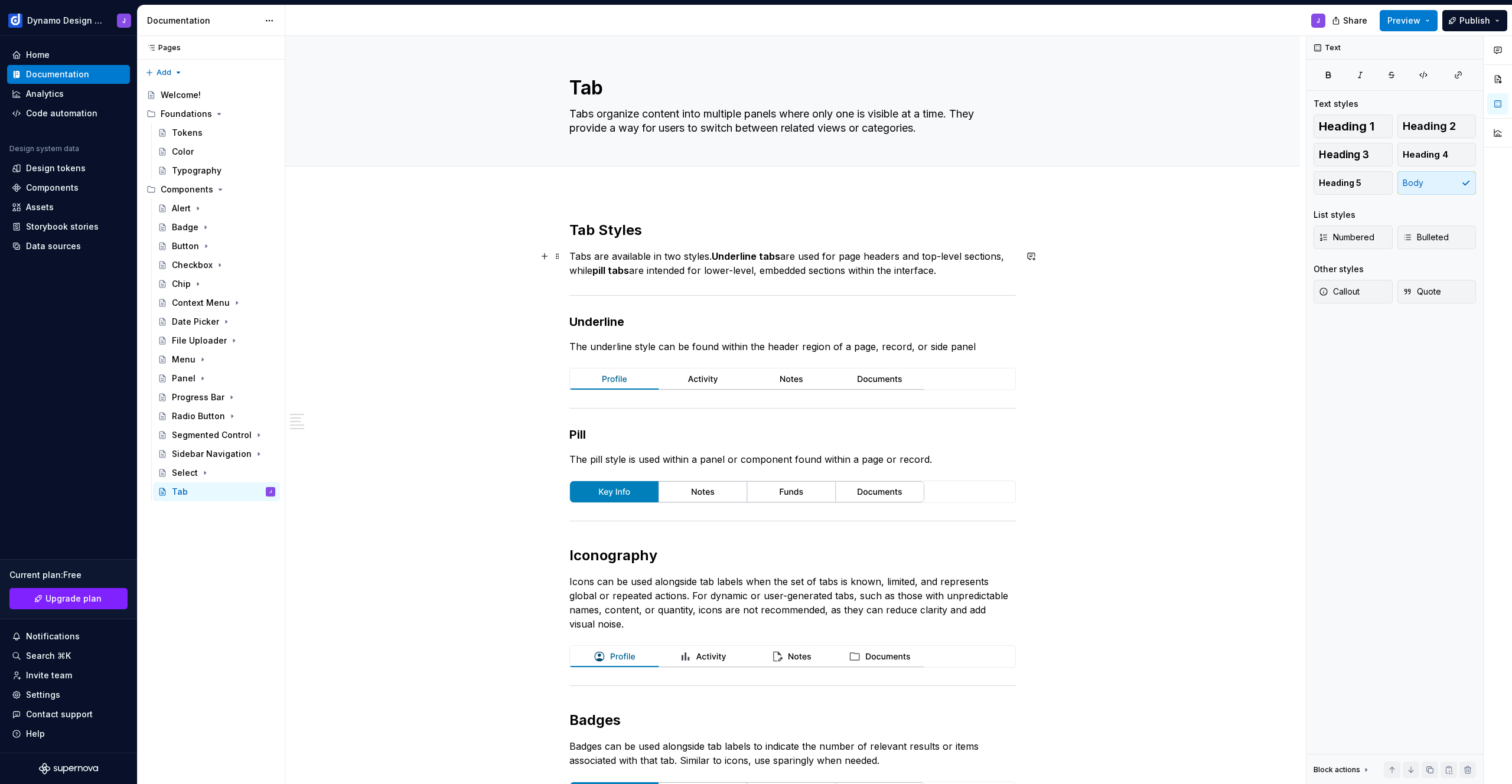
click at [953, 270] on p "Tabs are available in two styles. Underline tabs are used for page headers and …" at bounding box center [793, 263] width 446 height 28
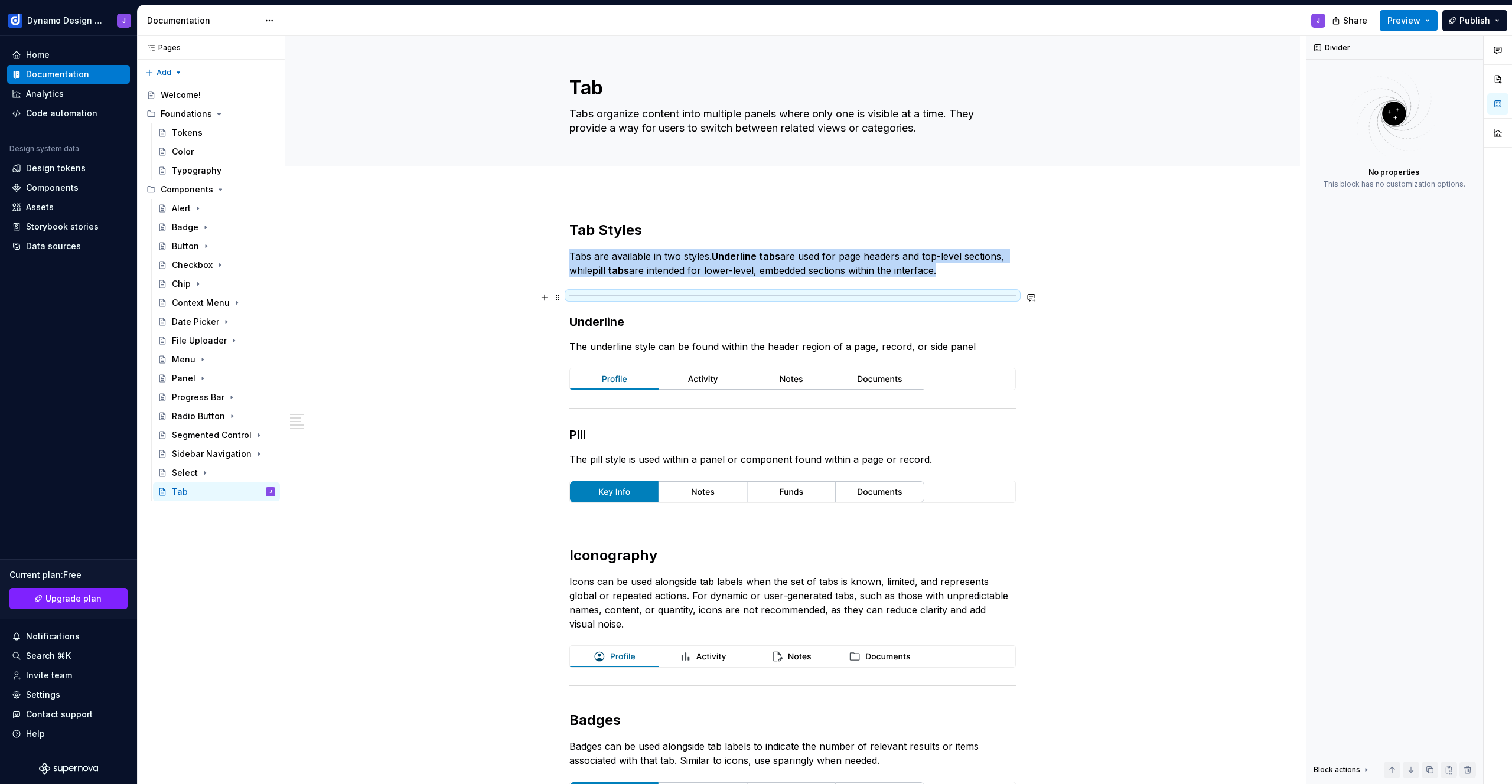
click at [599, 297] on div at bounding box center [793, 295] width 446 height 8
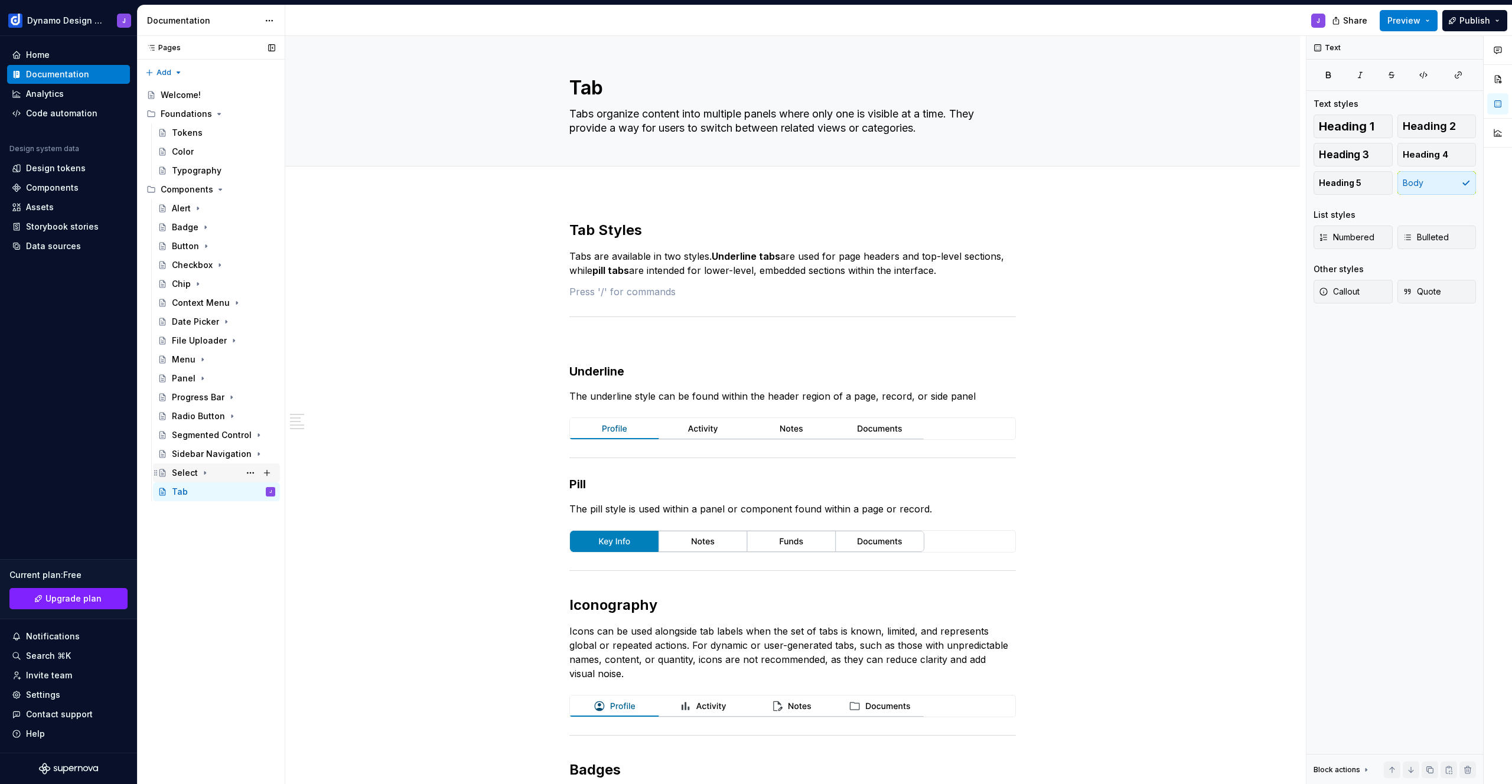
click at [193, 469] on div "Select" at bounding box center [184, 473] width 26 height 12
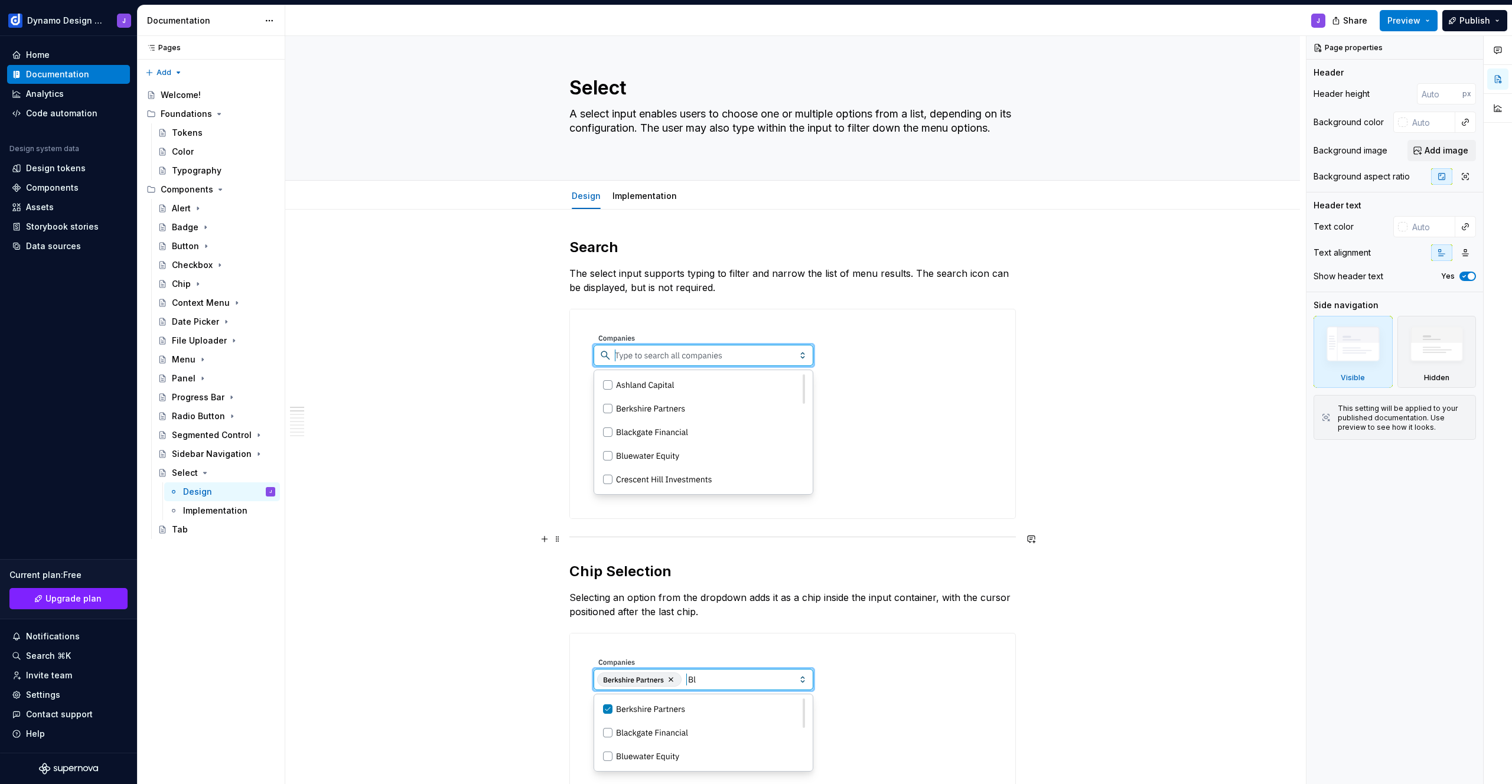
click at [619, 536] on hr at bounding box center [793, 536] width 446 height 1
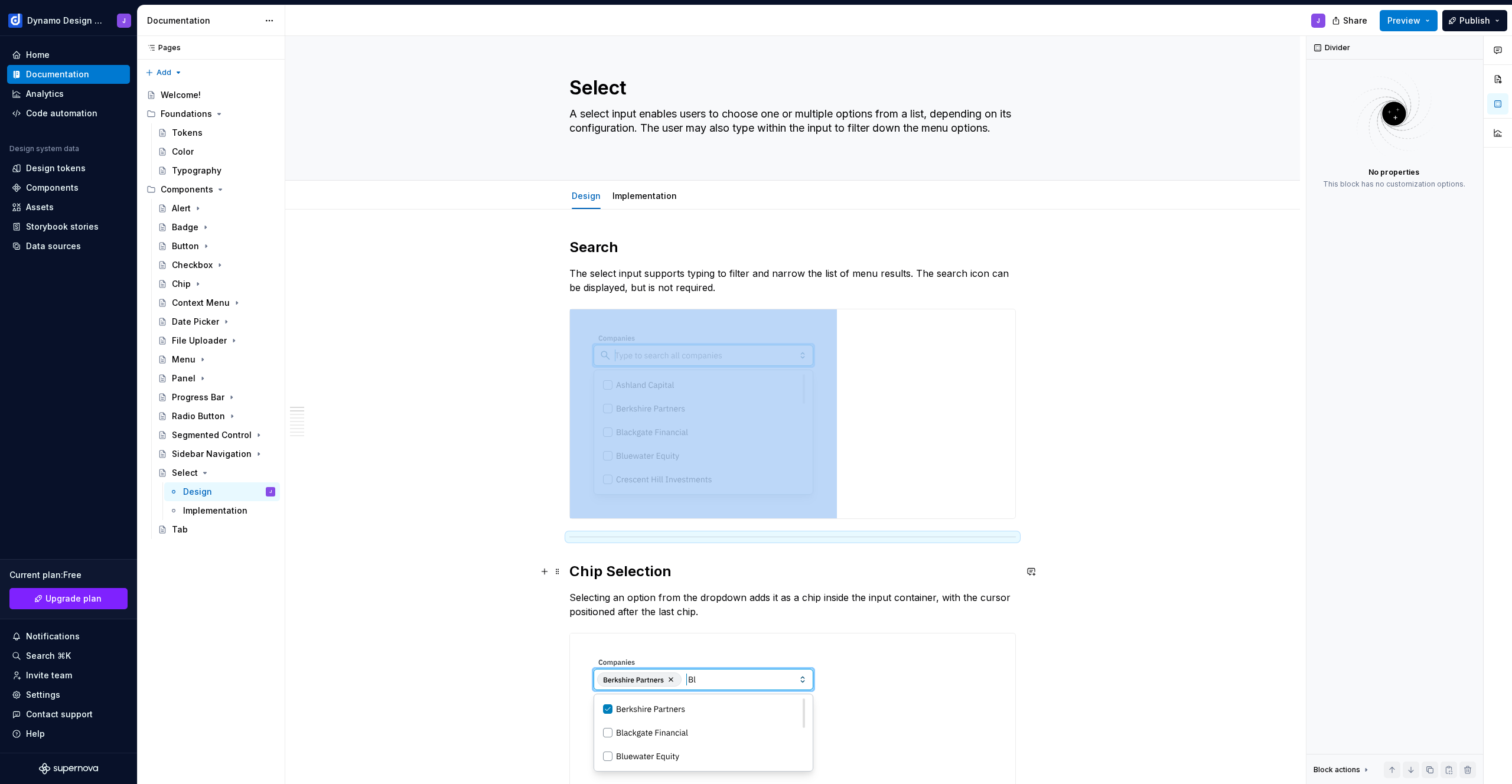
click at [398, 568] on div "Select A select input enables users to choose one or multiple options from a li…" at bounding box center [795, 410] width 1020 height 749
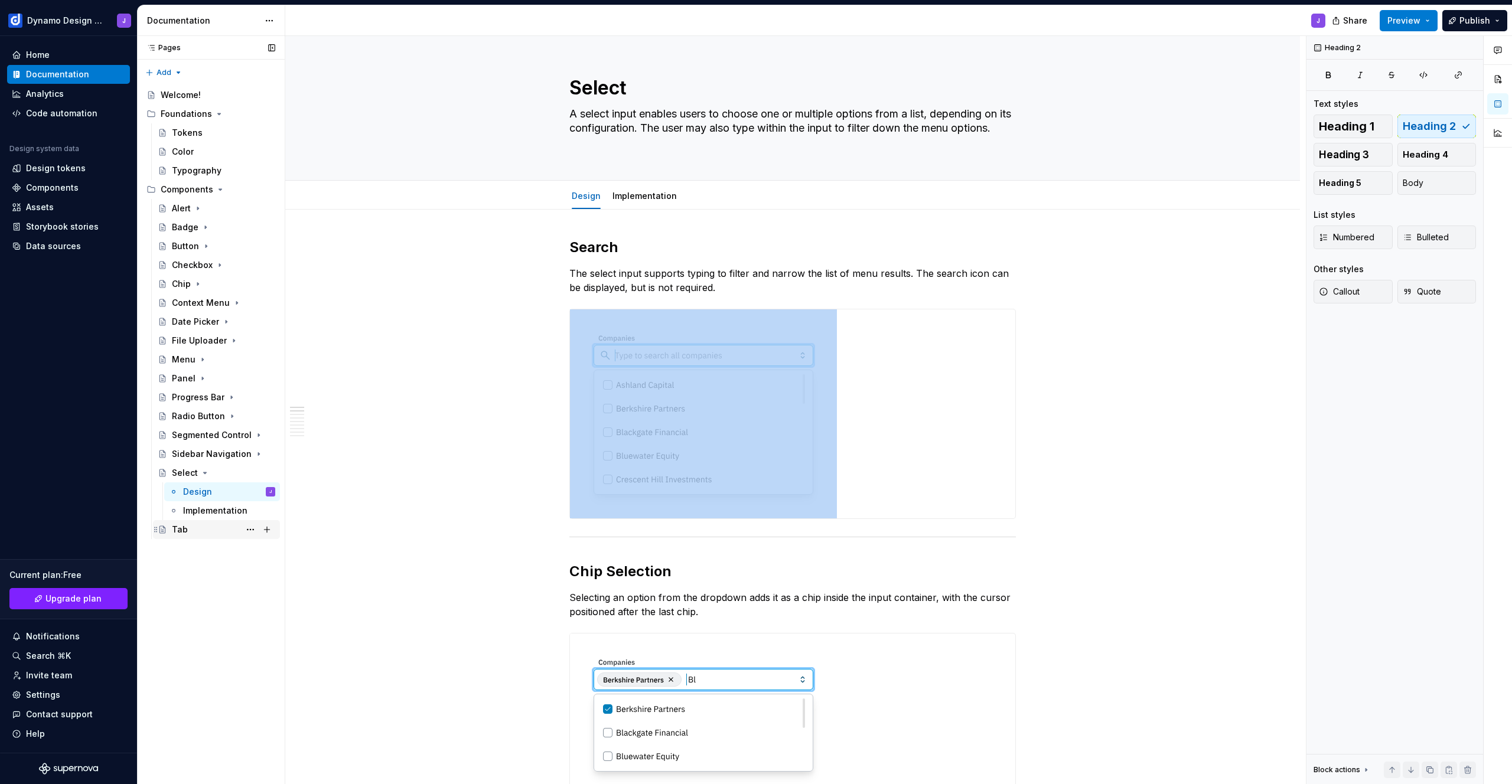
click at [212, 531] on div "Tab" at bounding box center [223, 529] width 103 height 17
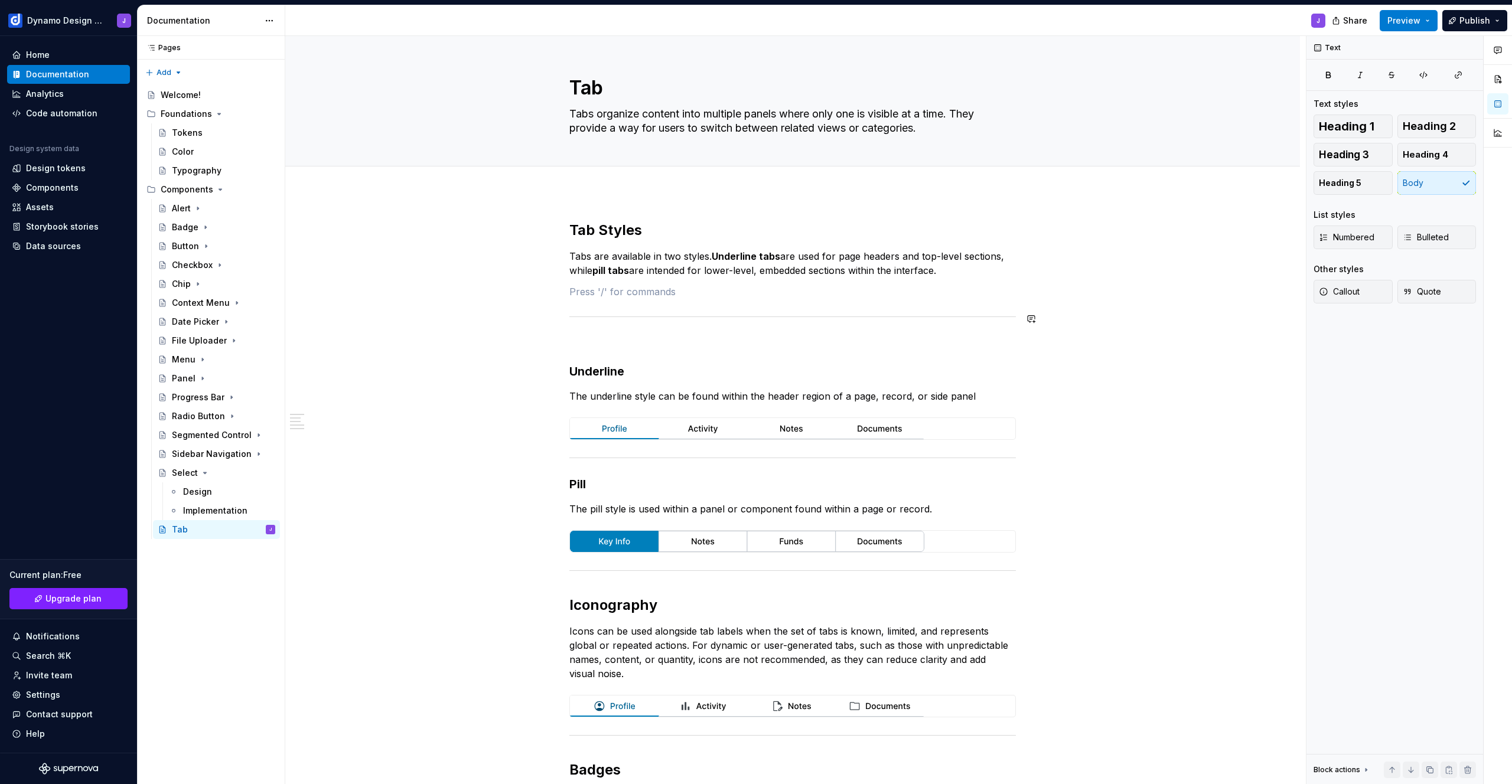
click at [581, 299] on div "Tab Styles Tabs are available in two styles. Underline tabs are used for page h…" at bounding box center [793, 551] width 446 height 661
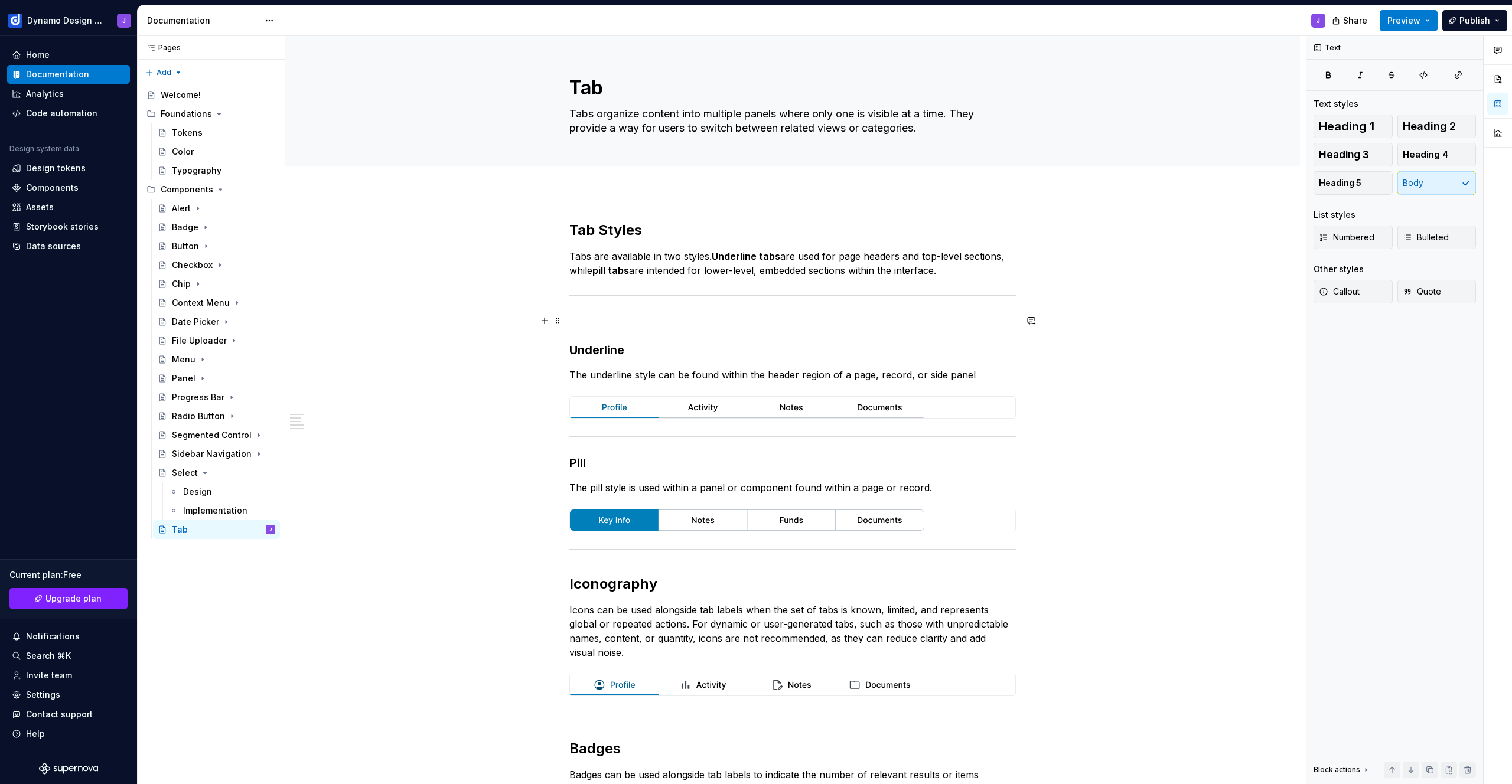
click at [588, 319] on p at bounding box center [793, 320] width 446 height 14
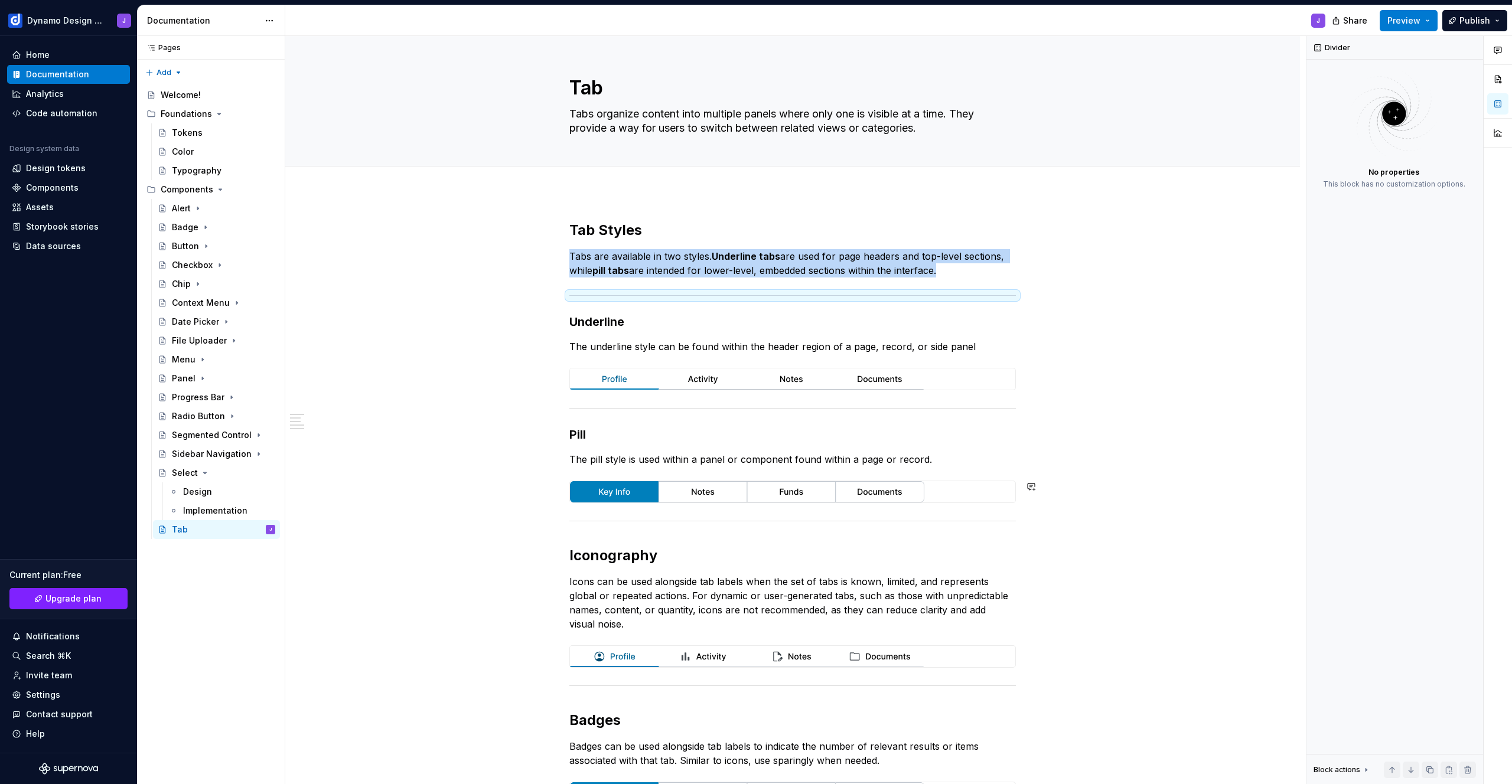
click at [479, 471] on div "Tab Styles Tabs are available in two styles. Underline tabs are used for page h…" at bounding box center [792, 636] width 1015 height 889
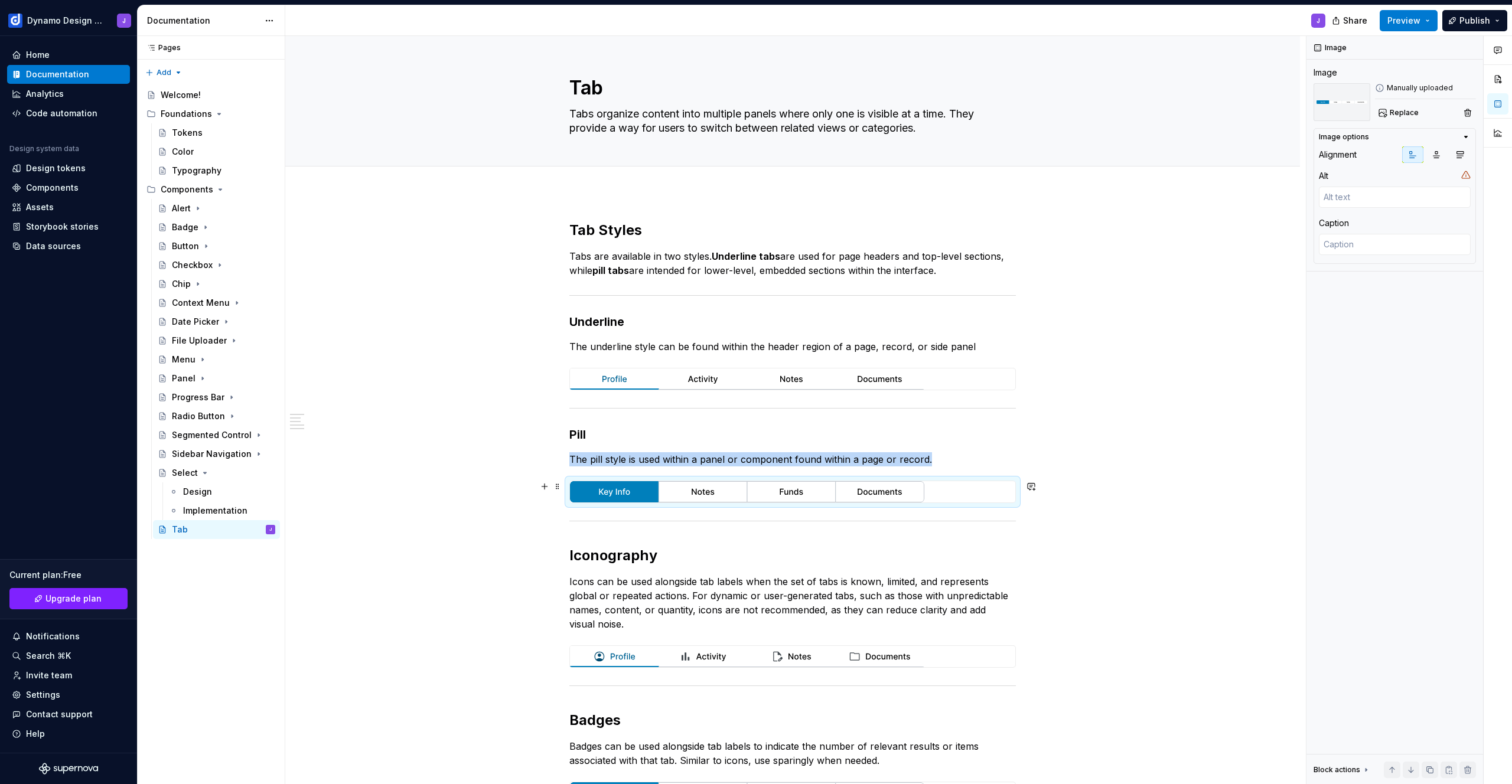
scroll to position [297, 0]
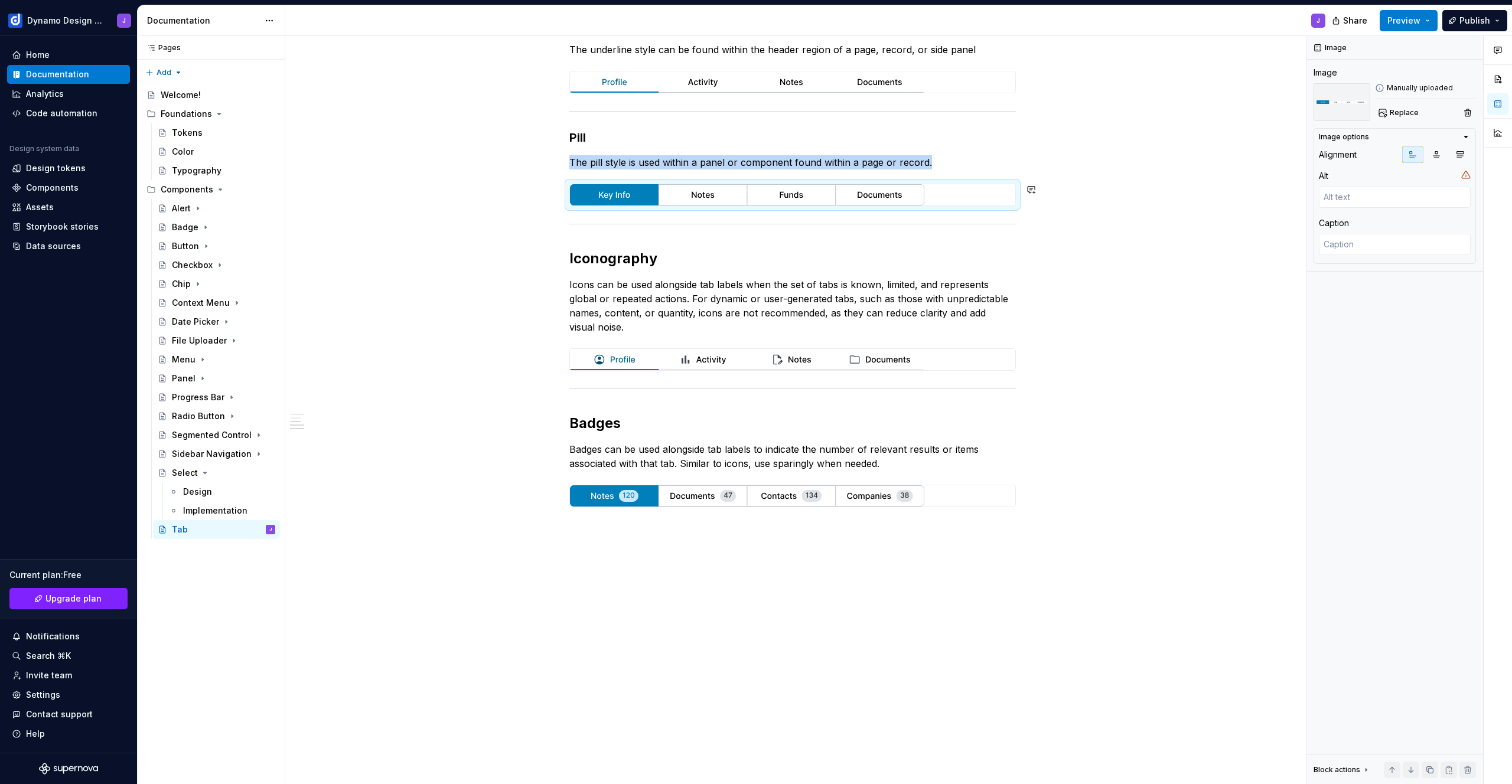
type textarea "*"
click at [601, 523] on p at bounding box center [793, 528] width 446 height 14
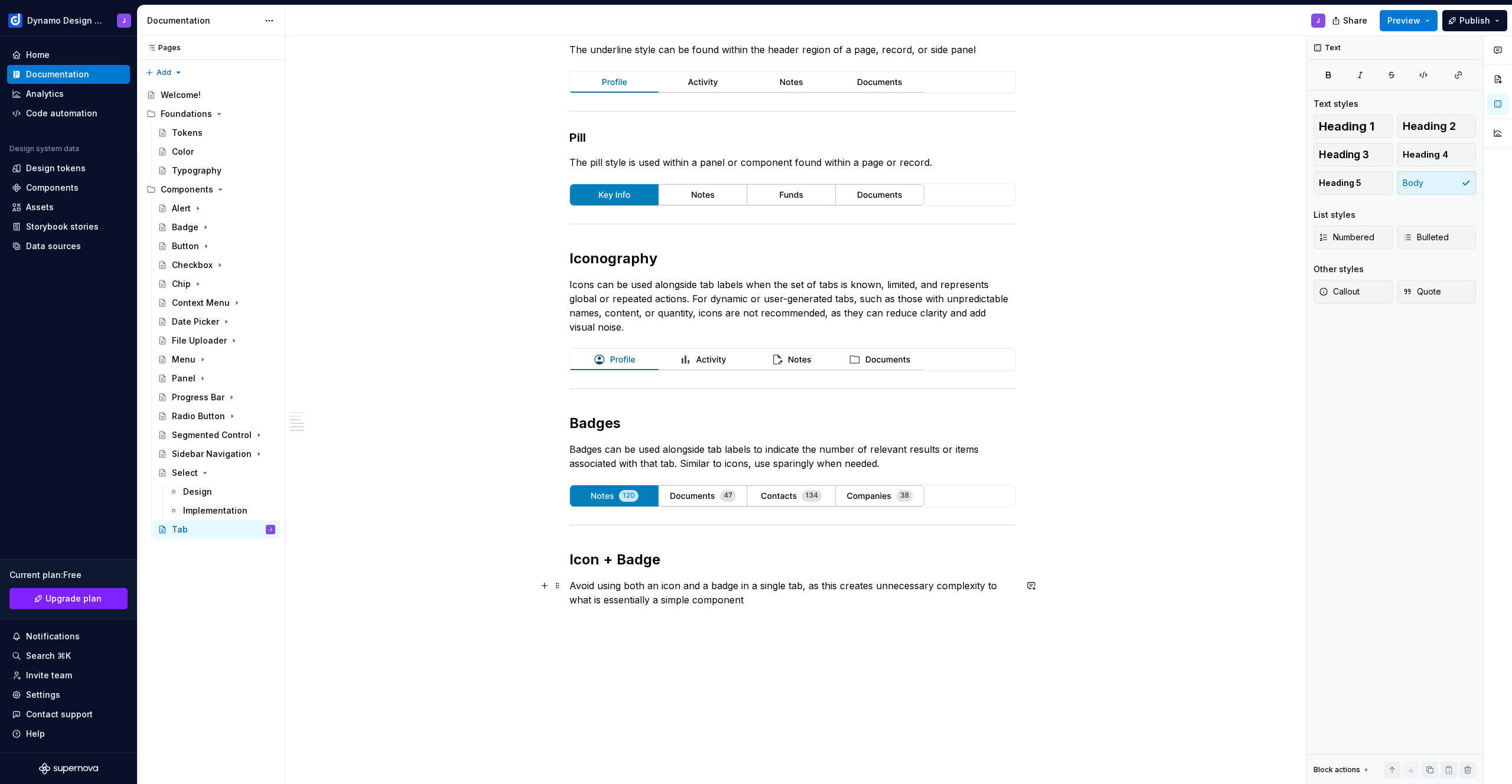
click at [773, 601] on p "Avoid using both an icon and a badge in a single tab, as this creates unnecessa…" at bounding box center [793, 593] width 446 height 28
click at [631, 600] on p "Avoid using both an icon and a badge in a single tab, as this creates unnecessa…" at bounding box center [793, 593] width 446 height 28
click at [187, 474] on div "Select" at bounding box center [184, 473] width 26 height 12
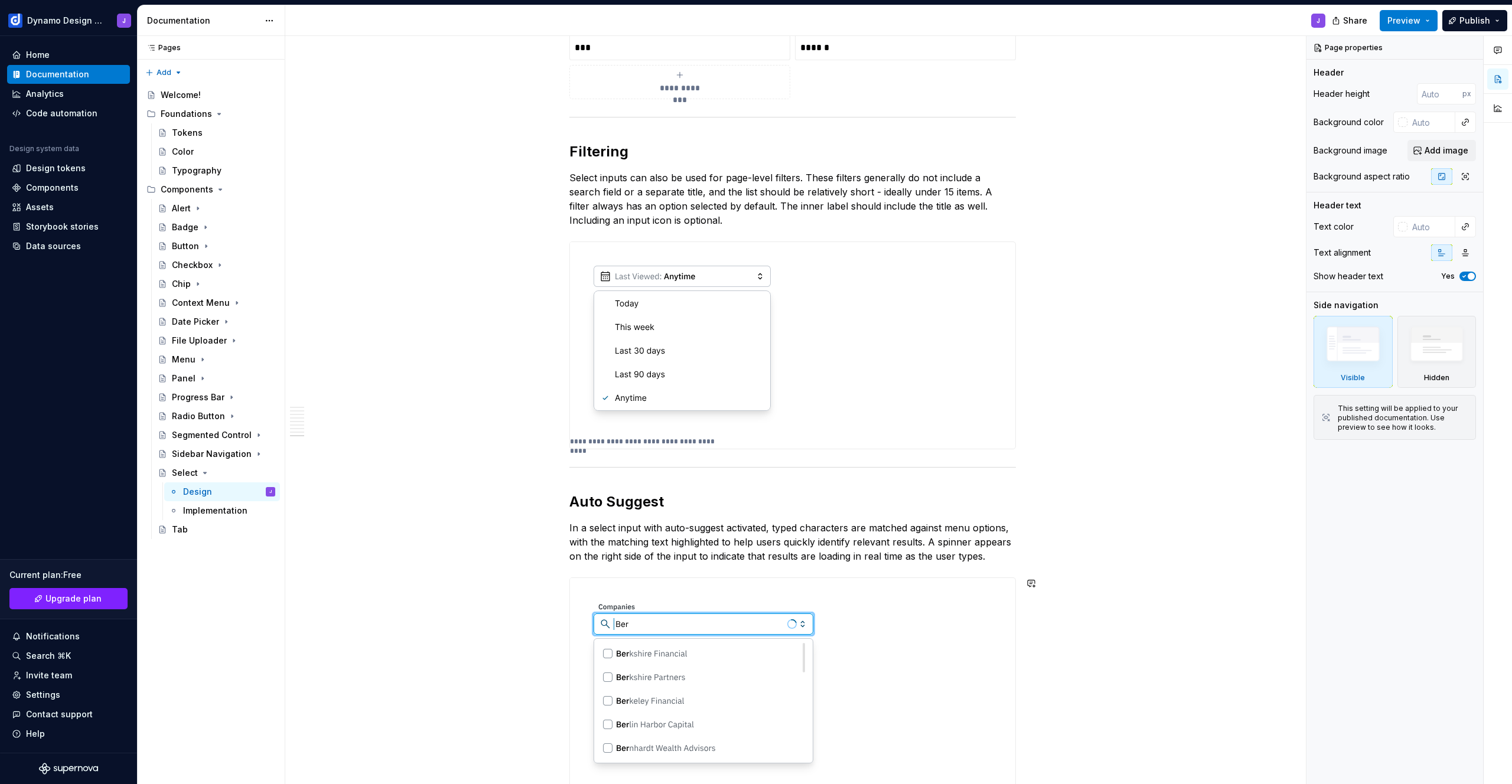
scroll to position [717, 0]
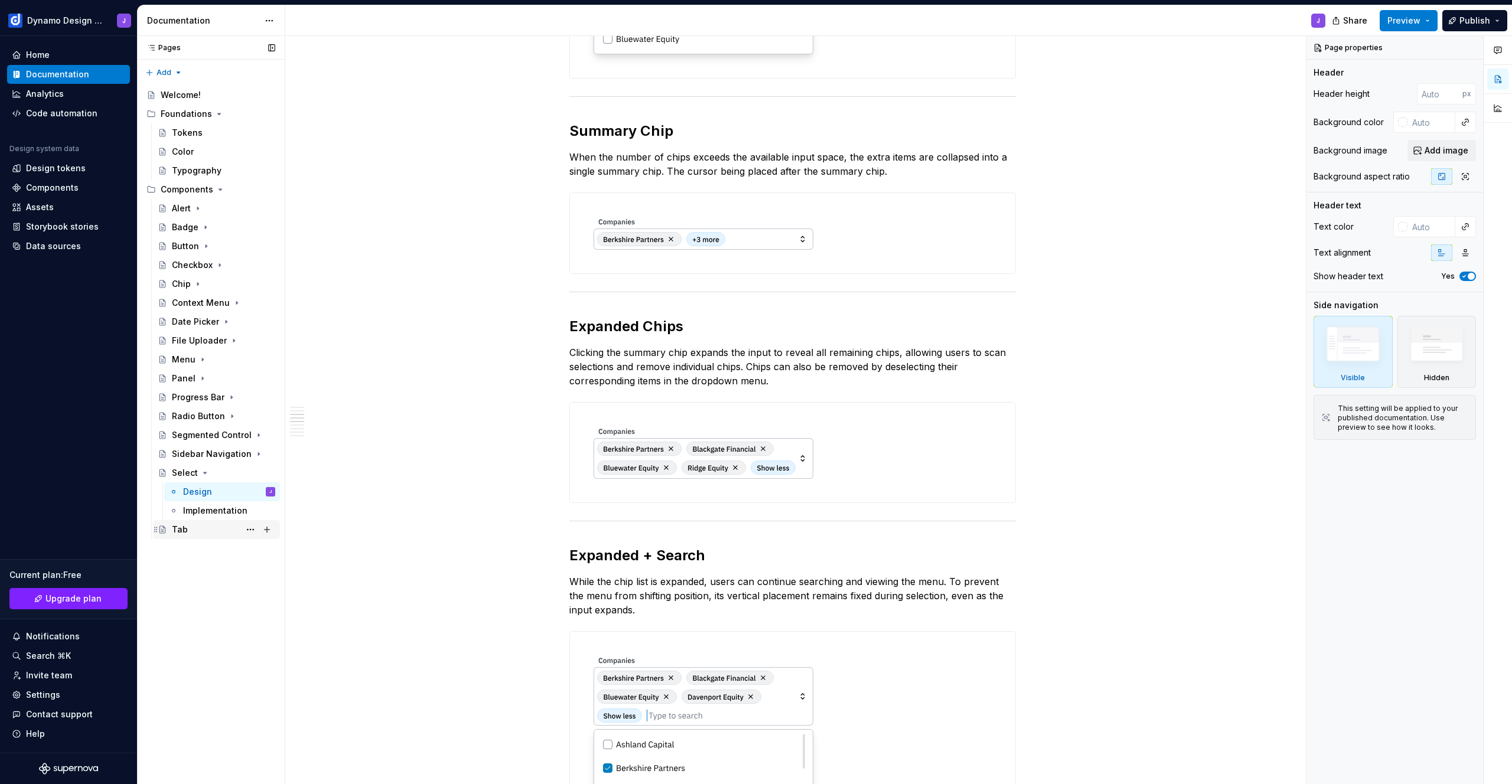
click at [196, 531] on div "Tab" at bounding box center [223, 529] width 103 height 17
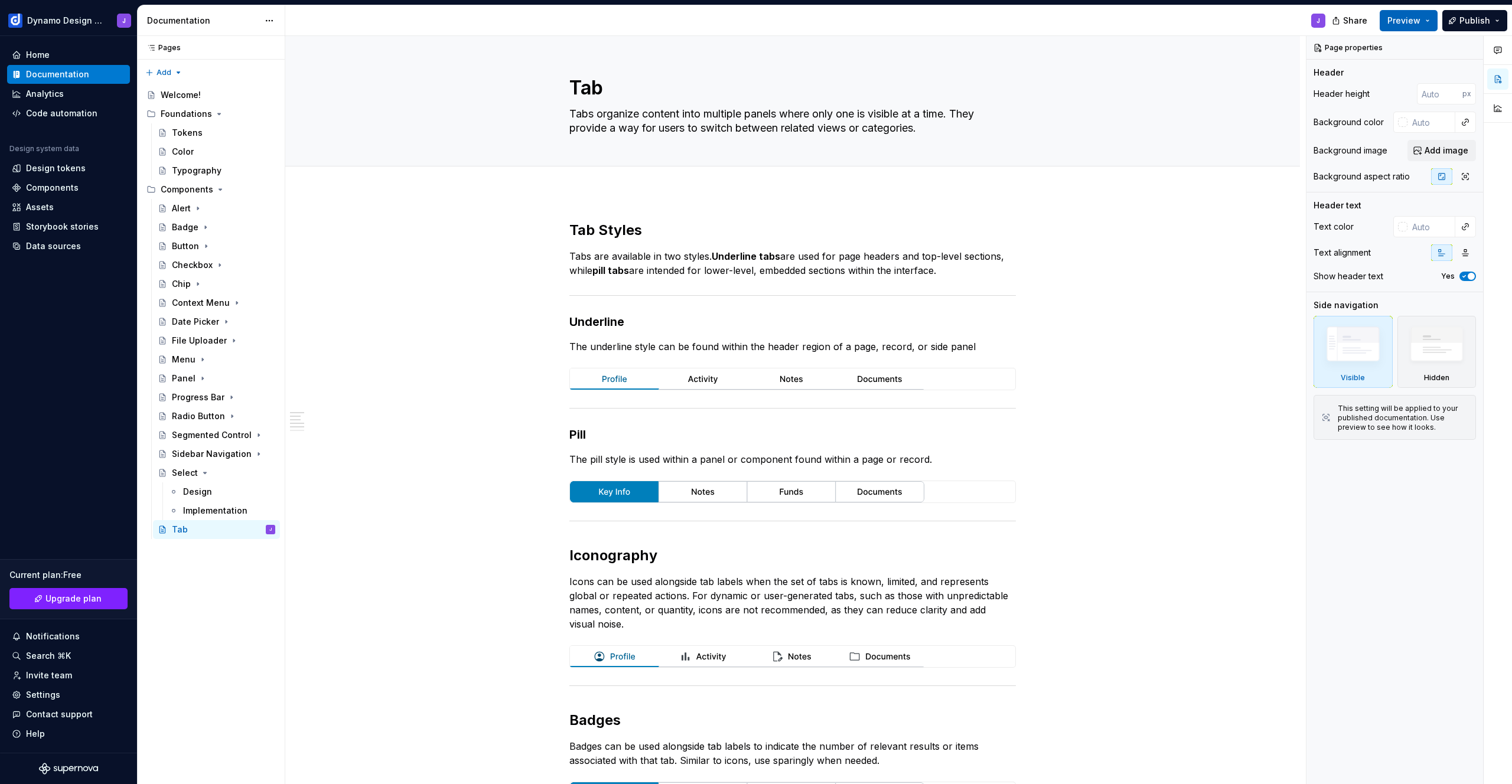
click at [1417, 17] on span "Preview" at bounding box center [1404, 21] width 33 height 12
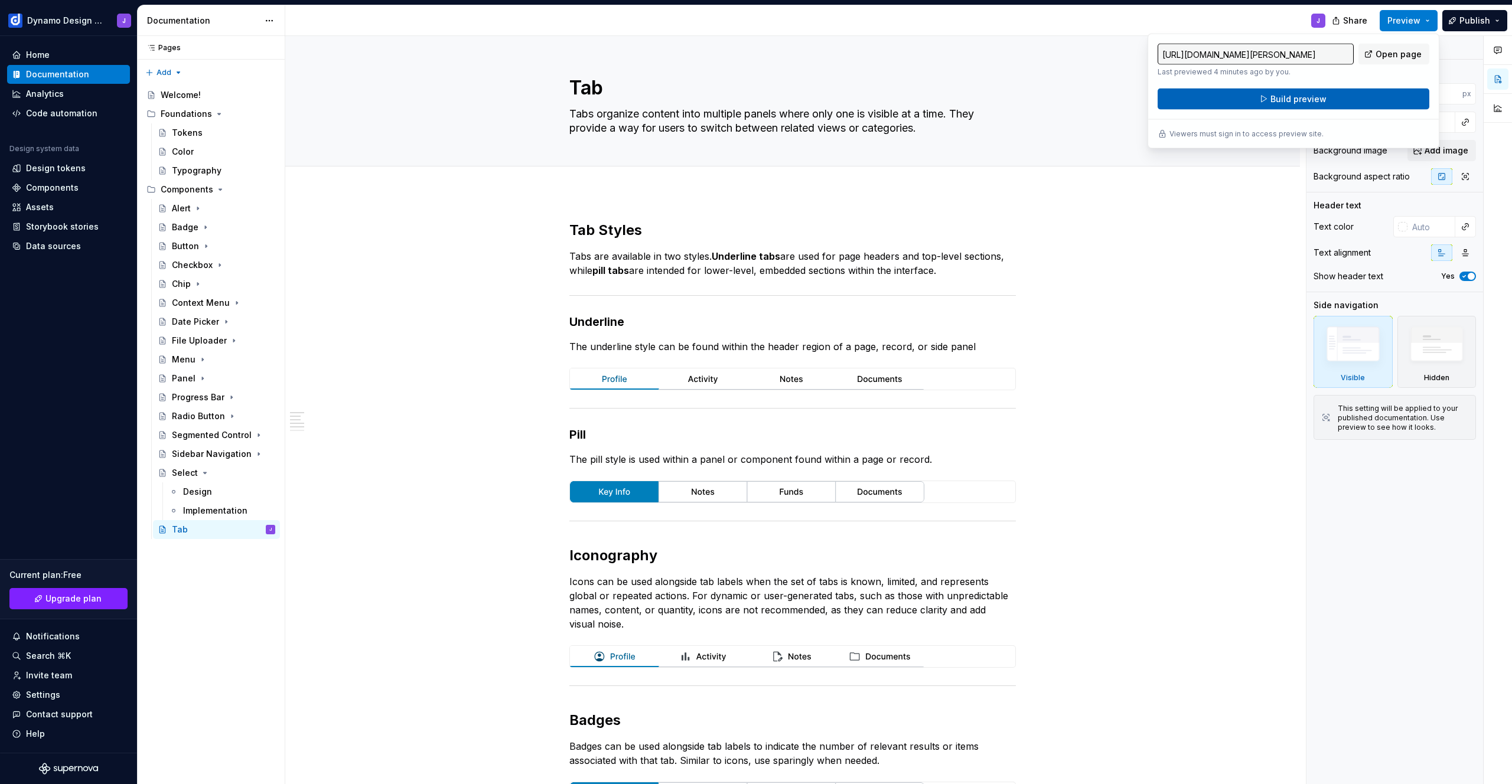
click at [1318, 105] on button "Build preview" at bounding box center [1293, 99] width 272 height 21
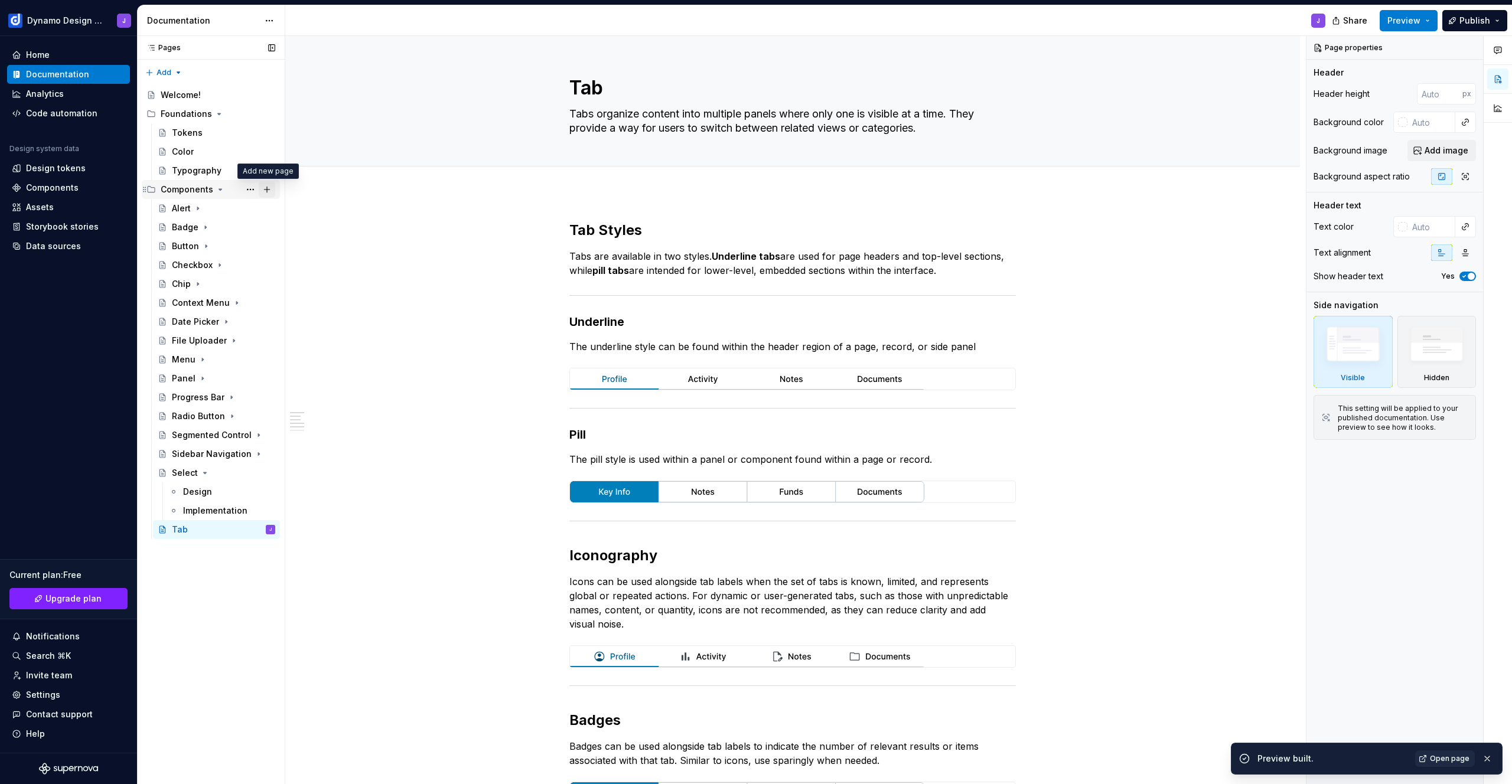
click at [268, 193] on button "Page tree" at bounding box center [267, 190] width 17 height 17
type textarea "*"
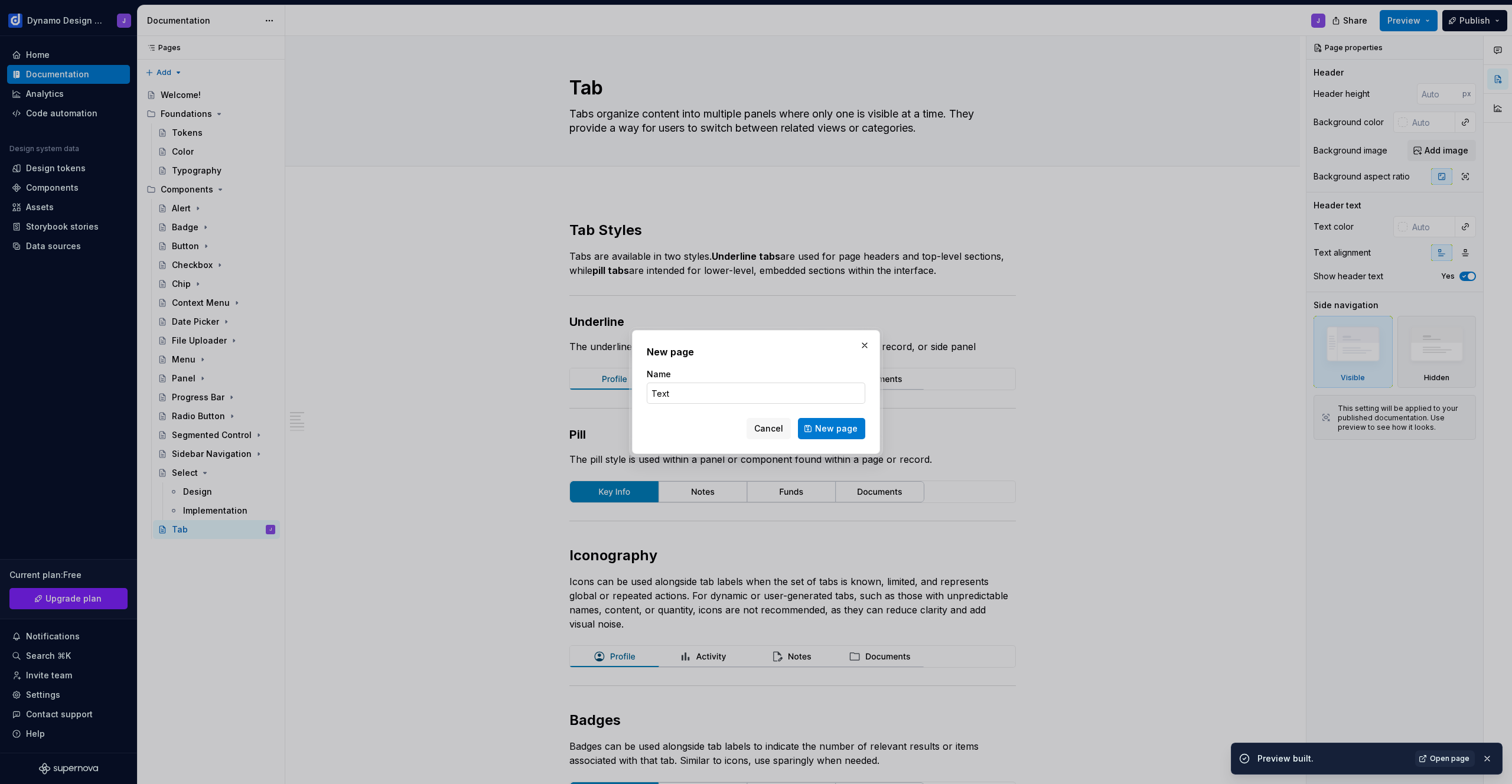
type input "Text L"
type textarea "*"
type input "Text Link"
type textarea "*"
type input "Text Links"
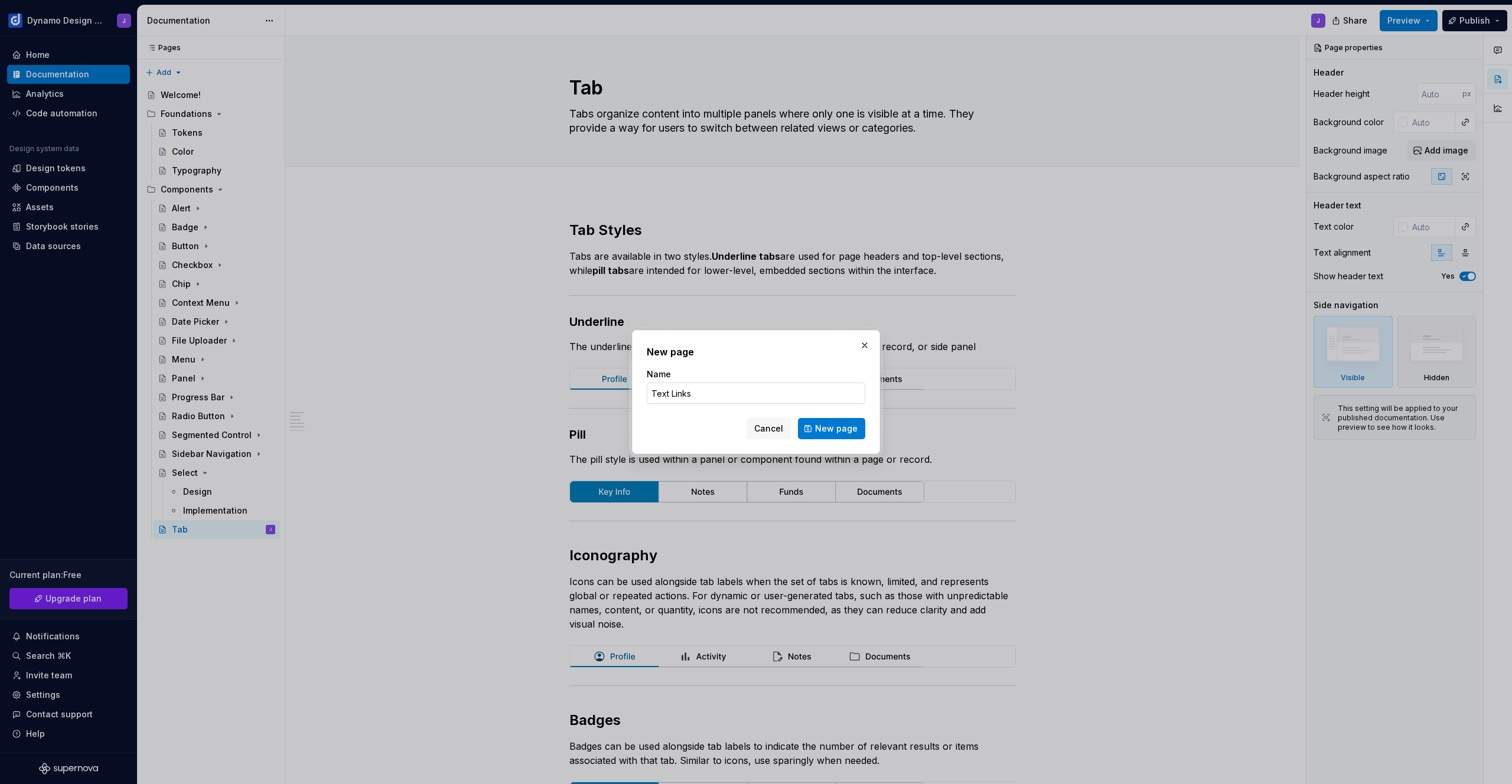
click button "New page" at bounding box center [831, 428] width 67 height 21
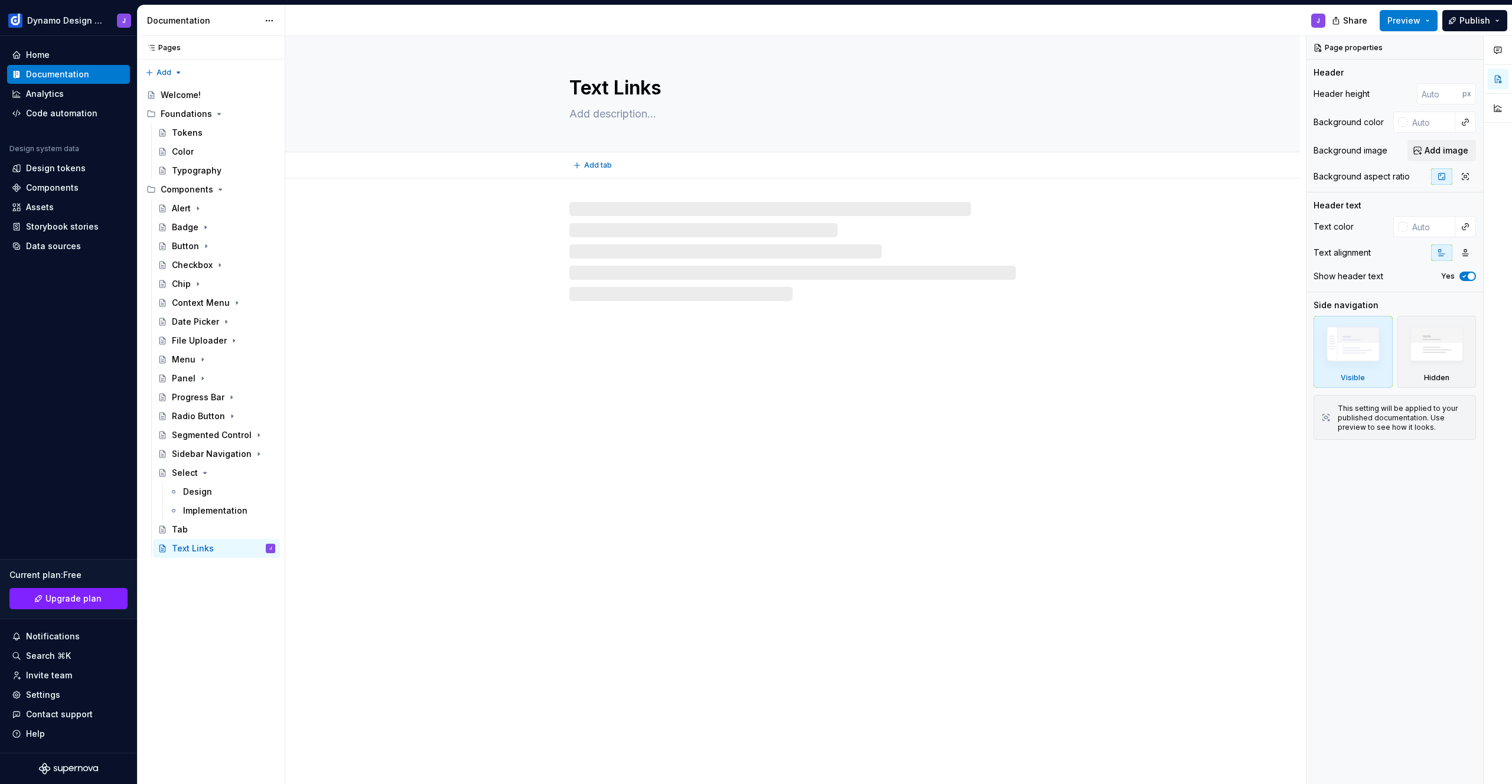
click at [597, 117] on textarea at bounding box center [790, 113] width 446 height 19
click at [621, 115] on textarea at bounding box center [790, 113] width 446 height 19
click at [581, 117] on textarea at bounding box center [790, 113] width 446 height 19
click at [571, 113] on textarea at bounding box center [790, 113] width 446 height 19
click at [584, 115] on textarea at bounding box center [790, 113] width 446 height 19
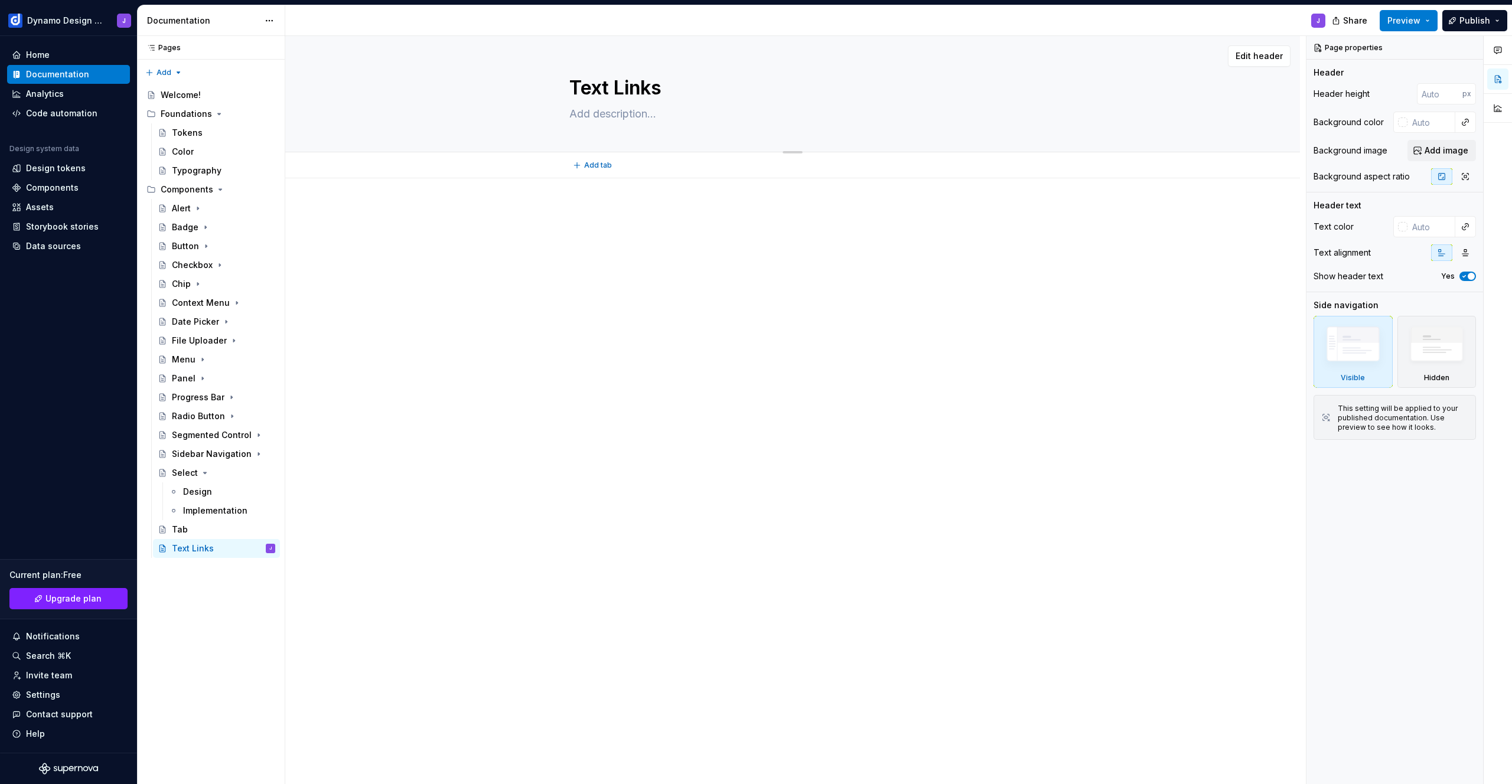
click at [575, 114] on textarea at bounding box center [790, 113] width 446 height 19
paste textarea "Text links are embedded links found with the content regions of components and …"
type textarea "*"
type textarea "Text links are embedded links found with the content regions of components and …"
click at [891, 116] on textarea "Text links are embedded links found with the content regions of components and …" at bounding box center [790, 121] width 446 height 33
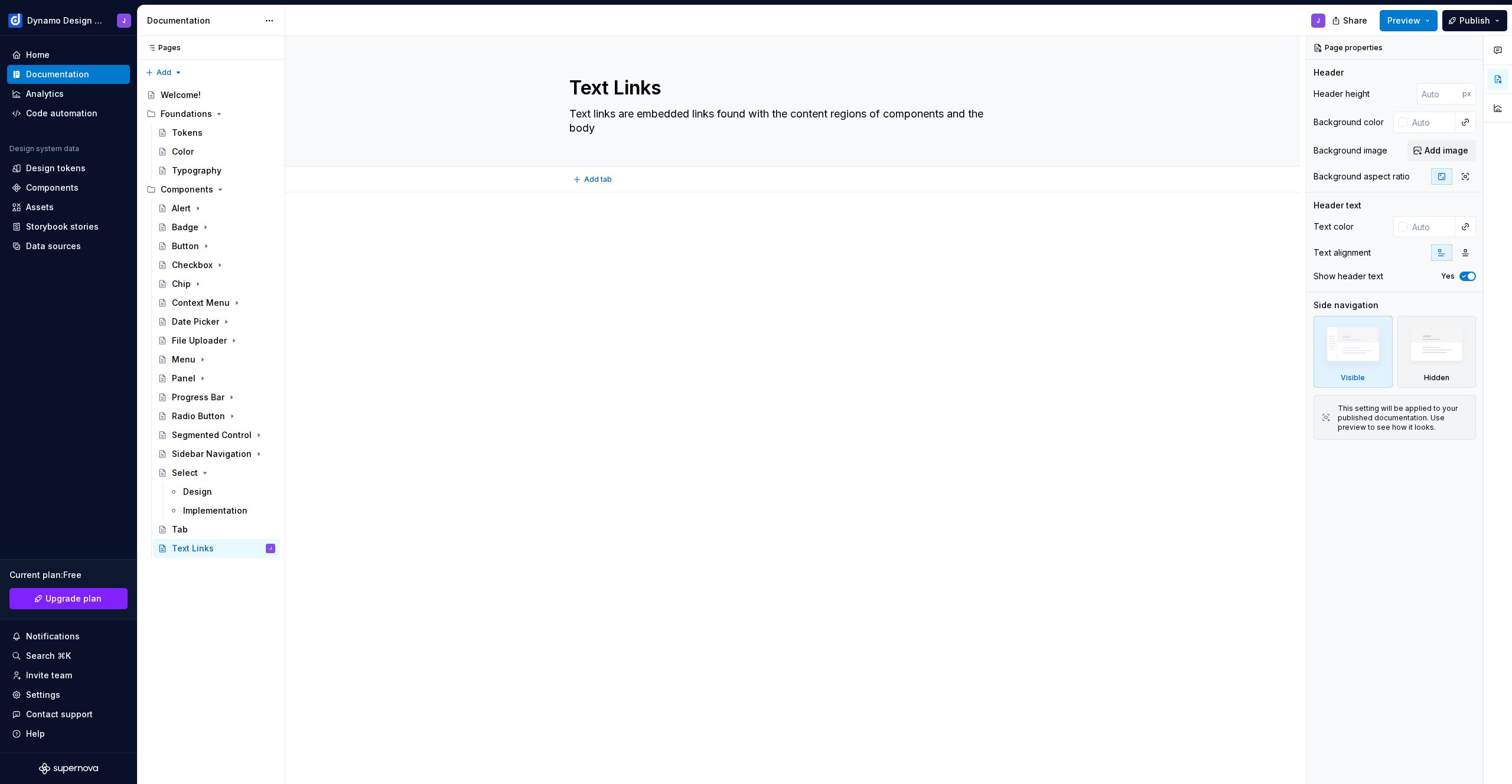
type textarea "*"
type textarea "Text links are embedded links found with the content regions of pacomponents an…"
type textarea "*"
type textarea "Text links are embedded links found with the content regions of pagcomponents a…"
type textarea "*"
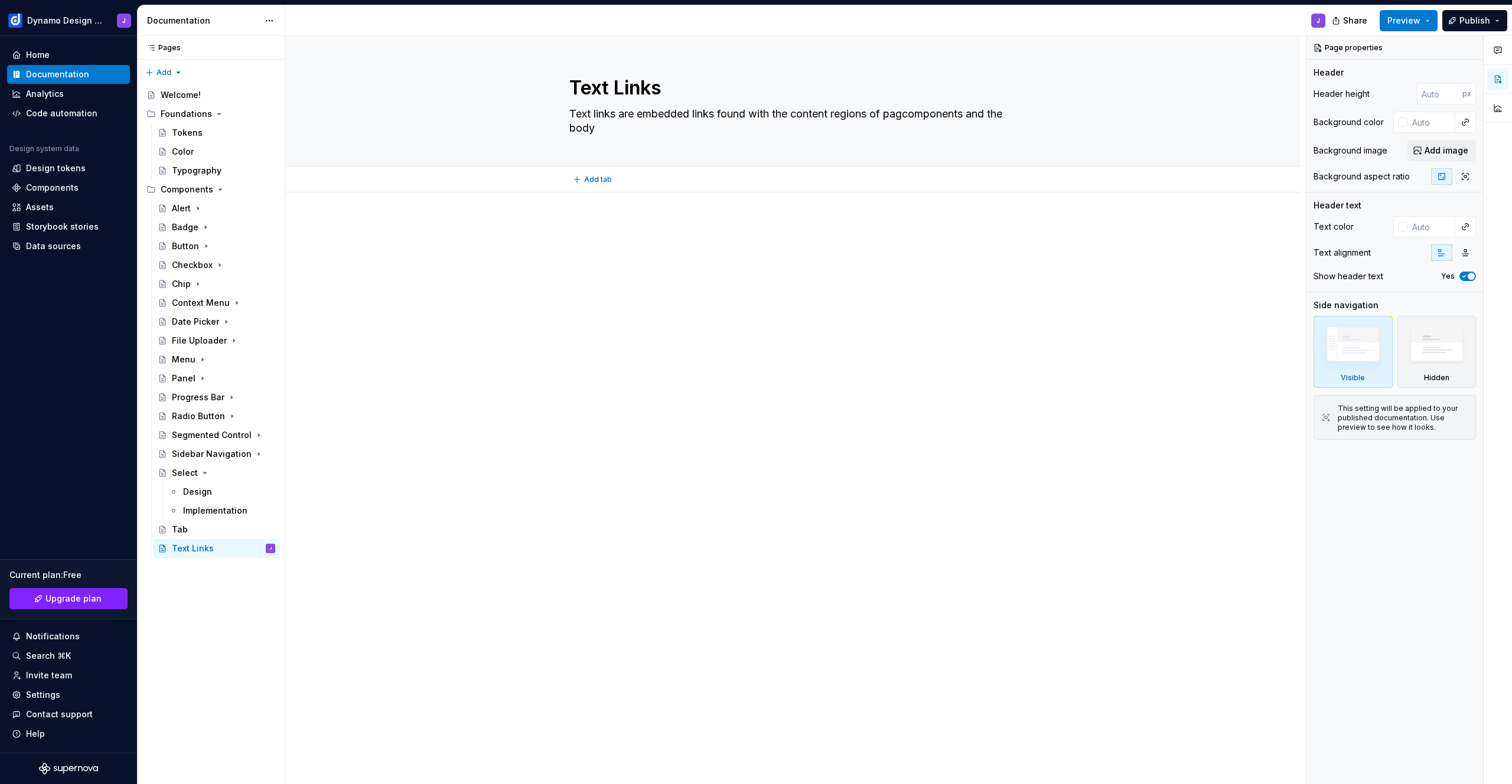
type textarea "Text links are embedded links found with the content regions of pagecomponents …"
type textarea "*"
type textarea "Text links are embedded links found with the content regions of pagescomponents…"
type textarea "*"
type textarea "Text links are embedded links found with the content regions of pages component…"
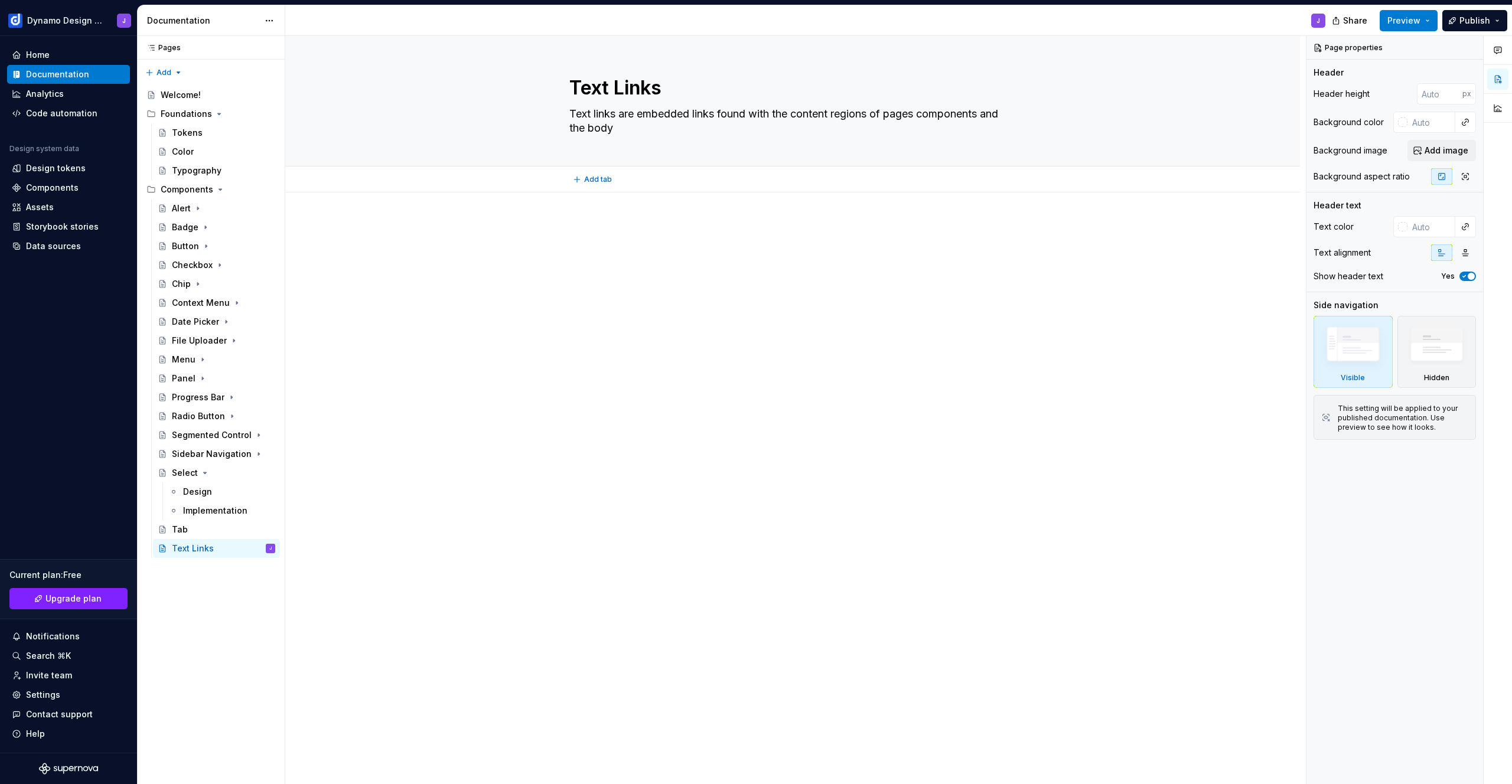
type textarea "*"
type textarea "Text links are embedded links found with the content regions of pages acomponen…"
type textarea "*"
type textarea "Text links are embedded links found with the content regions of pages ancompone…"
type textarea "*"
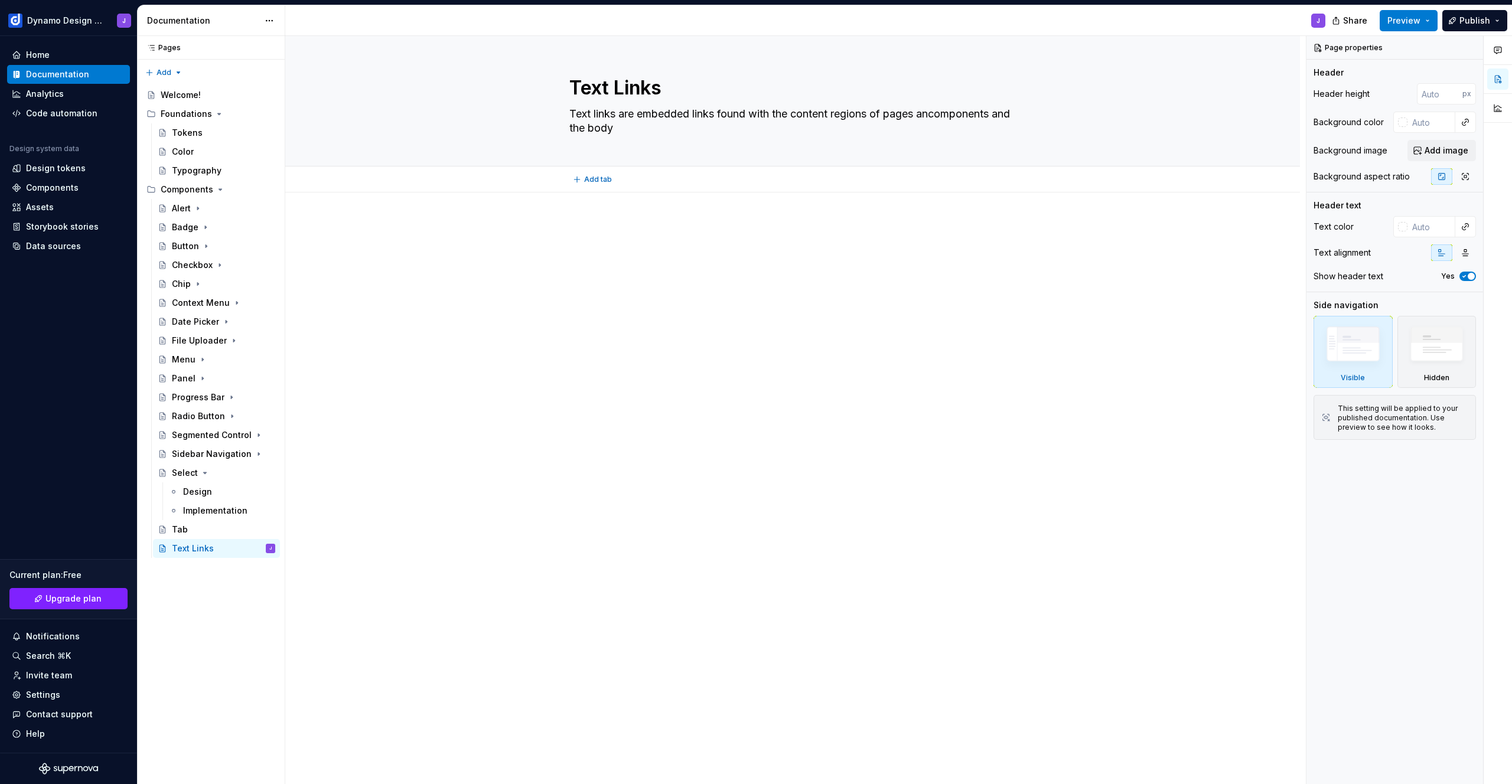
type textarea "Text links are embedded links found with the content regions of pages andcompon…"
type textarea "*"
type textarea "Text links are embedded links found with the content regions of pages and compo…"
type textarea "*"
type textarea "Text links are embedded links found with the content regions of pages andcompon…"
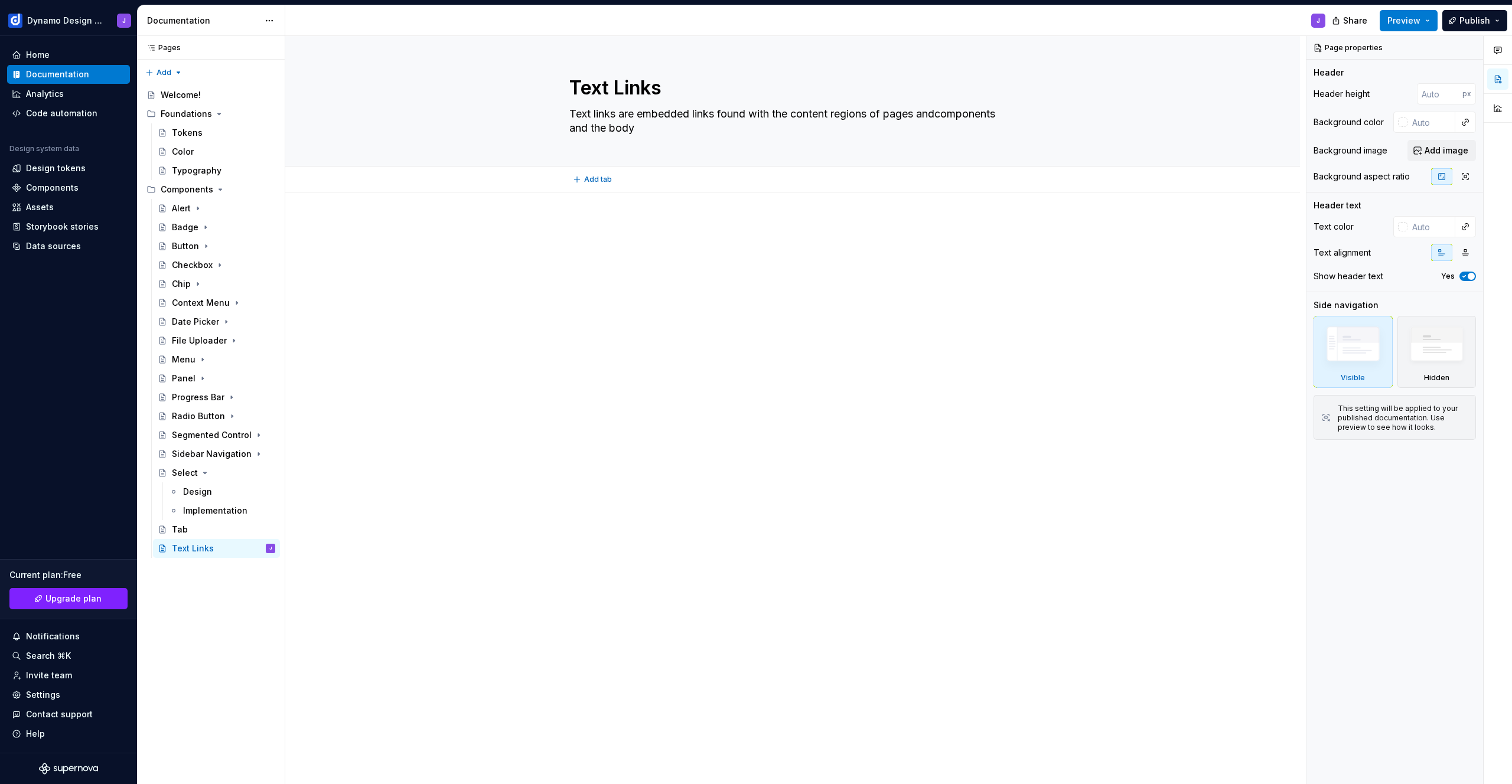
type textarea "*"
type textarea "Text links are embedded links found with the content regions of pages ancompone…"
type textarea "*"
type textarea "Text links are embedded links found with the content regions of pages acomponen…"
type textarea "*"
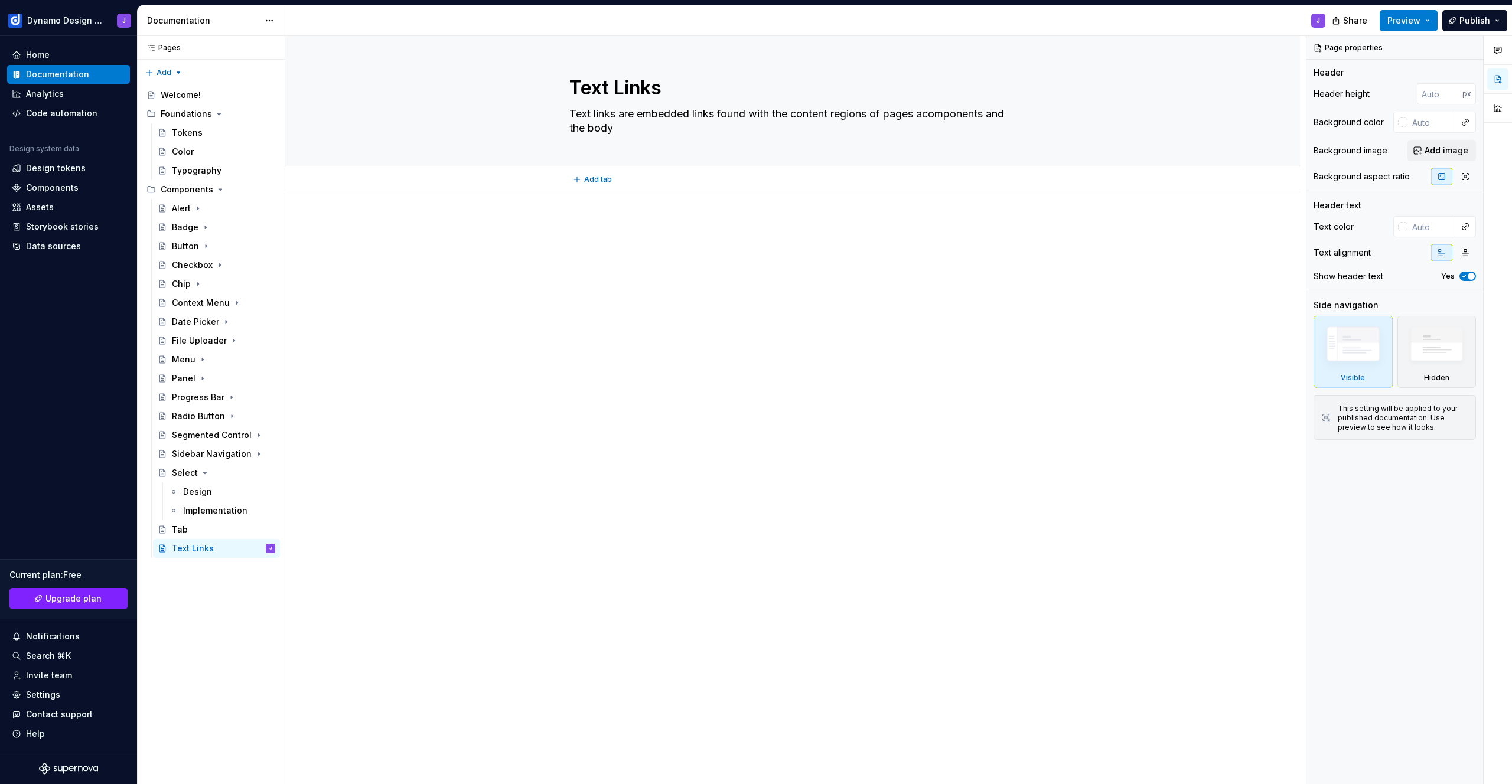
type textarea "Text links are embedded links found with the content regions of pages component…"
type textarea "*"
type textarea "Text links are embedded links found with the content regions of pagescomponents…"
type textarea "*"
type textarea "Text links are embedded links found with the content regions of pages,component…"
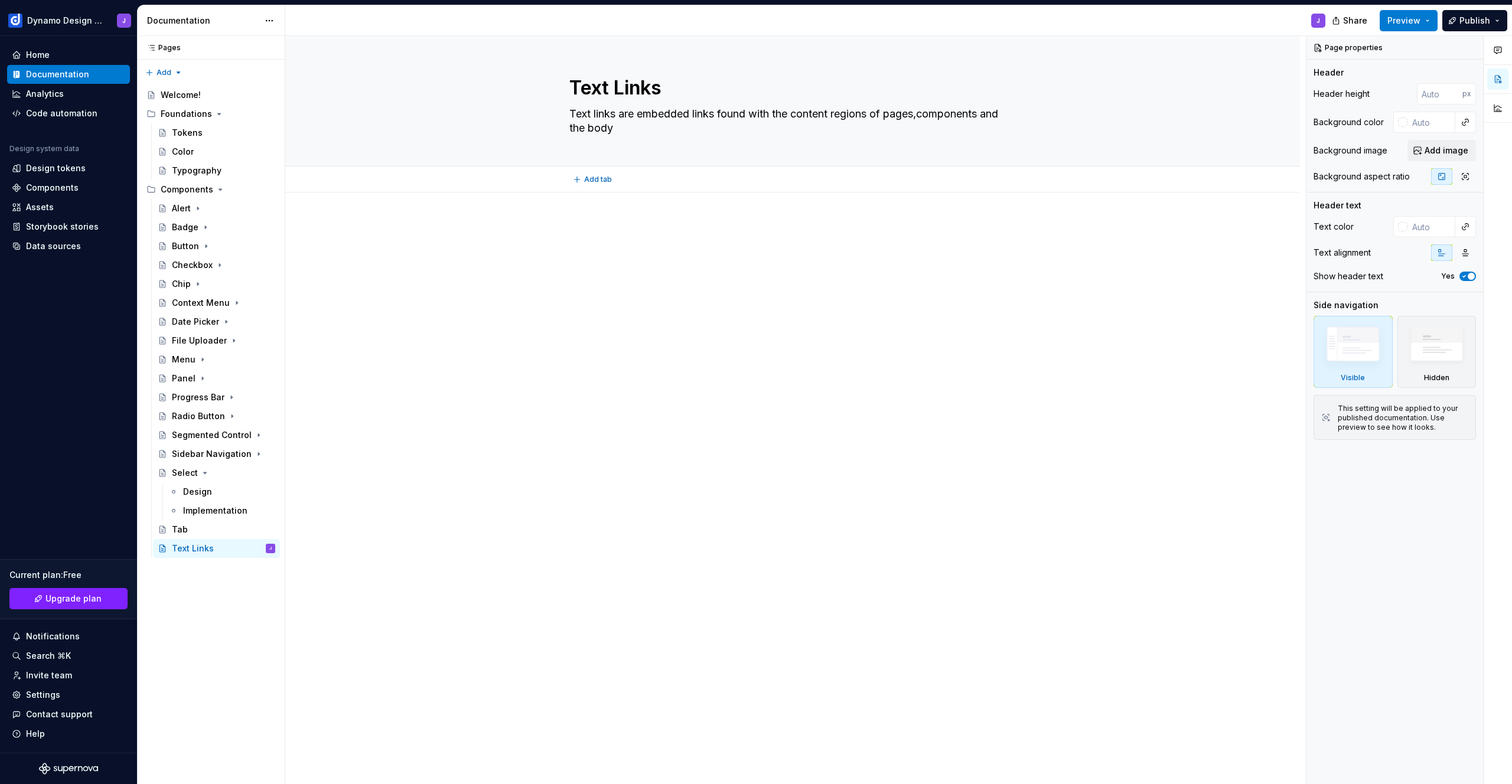
type textarea "*"
type textarea "Text links are embedded links found with the content regions of pages, componen…"
type textarea "*"
type textarea "Text links are embedded links found with the content regions of pages, pcompone…"
type textarea "*"
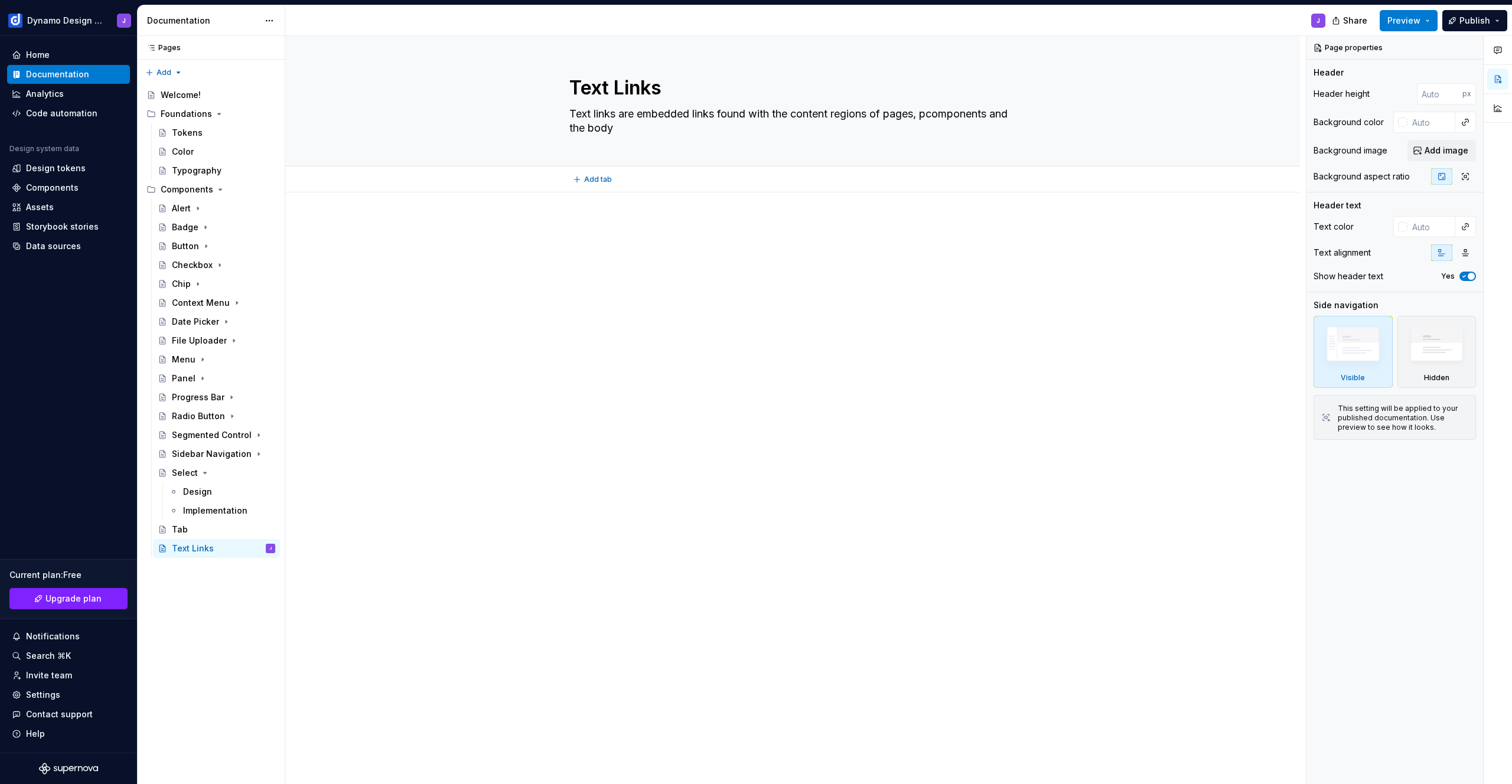
type textarea "Text links are embedded links found with the content regions of pages, pacompon…"
type textarea "*"
type textarea "Text links are embedded links found with the content regions of pages, pancompo…"
type textarea "*"
type textarea "Text links are embedded links found with the content regions of pages, panecomp…"
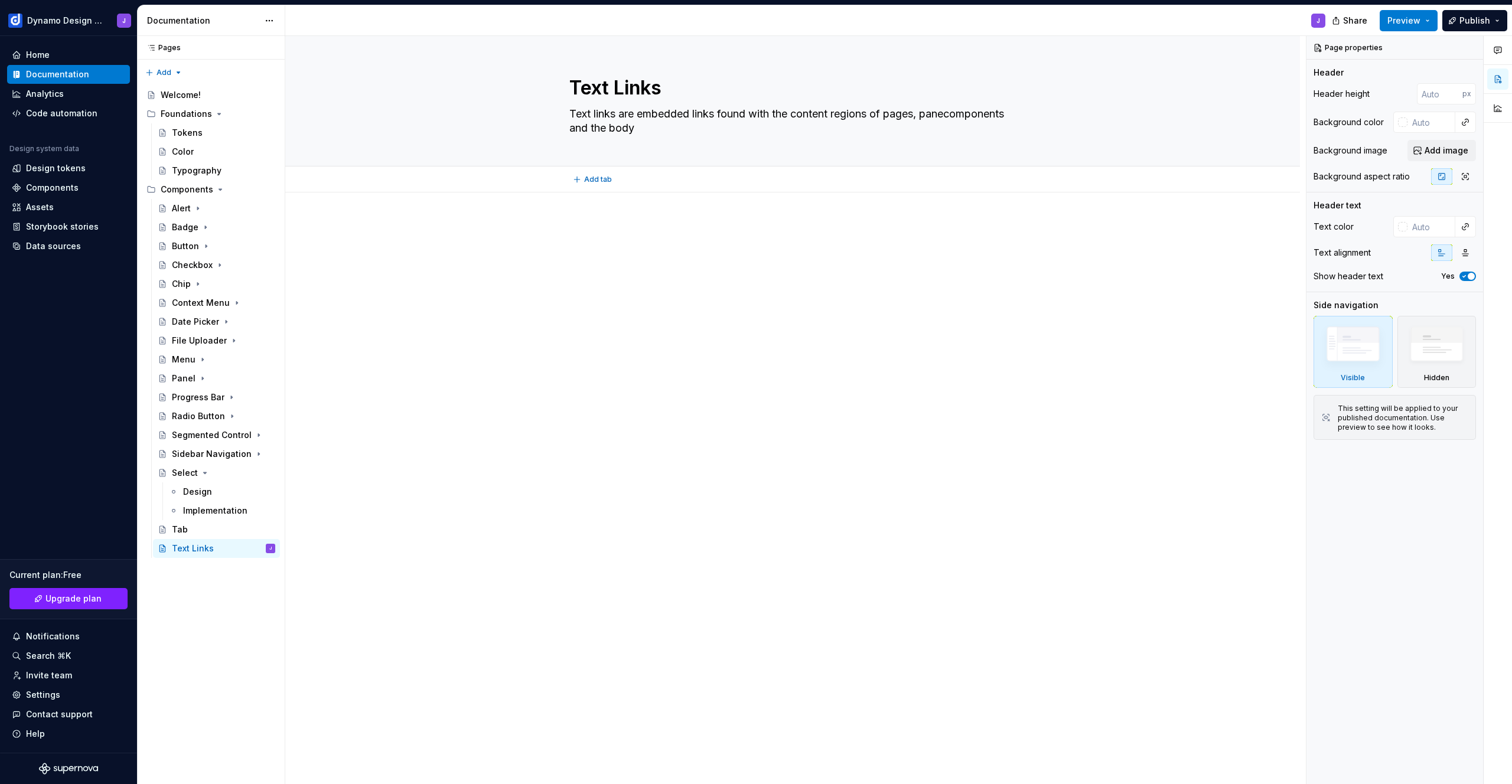
type textarea "*"
type textarea "Text links are embedded links found with the content regions of pages, panelcom…"
type textarea "*"
type textarea "Text links are embedded links found with the content regions of pages, panelsco…"
type textarea "*"
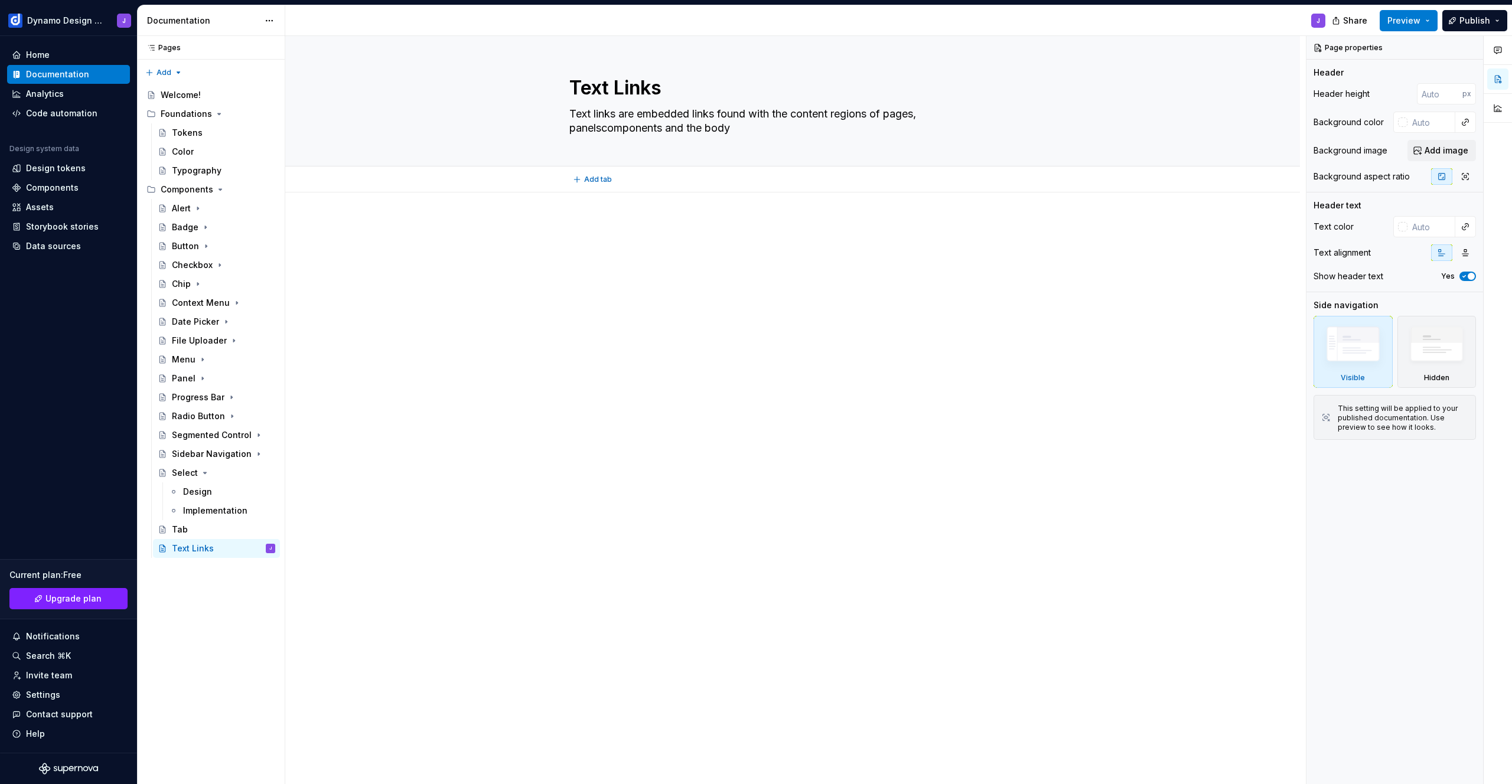
type textarea "Text links are embedded links found with the content regions of pages, panels,c…"
type textarea "*"
type textarea "Text links are embedded links found with the content regions of pages, panels, …"
type textarea "*"
type textarea "Text links are embedded links found with the content regions of pages, panels, …"
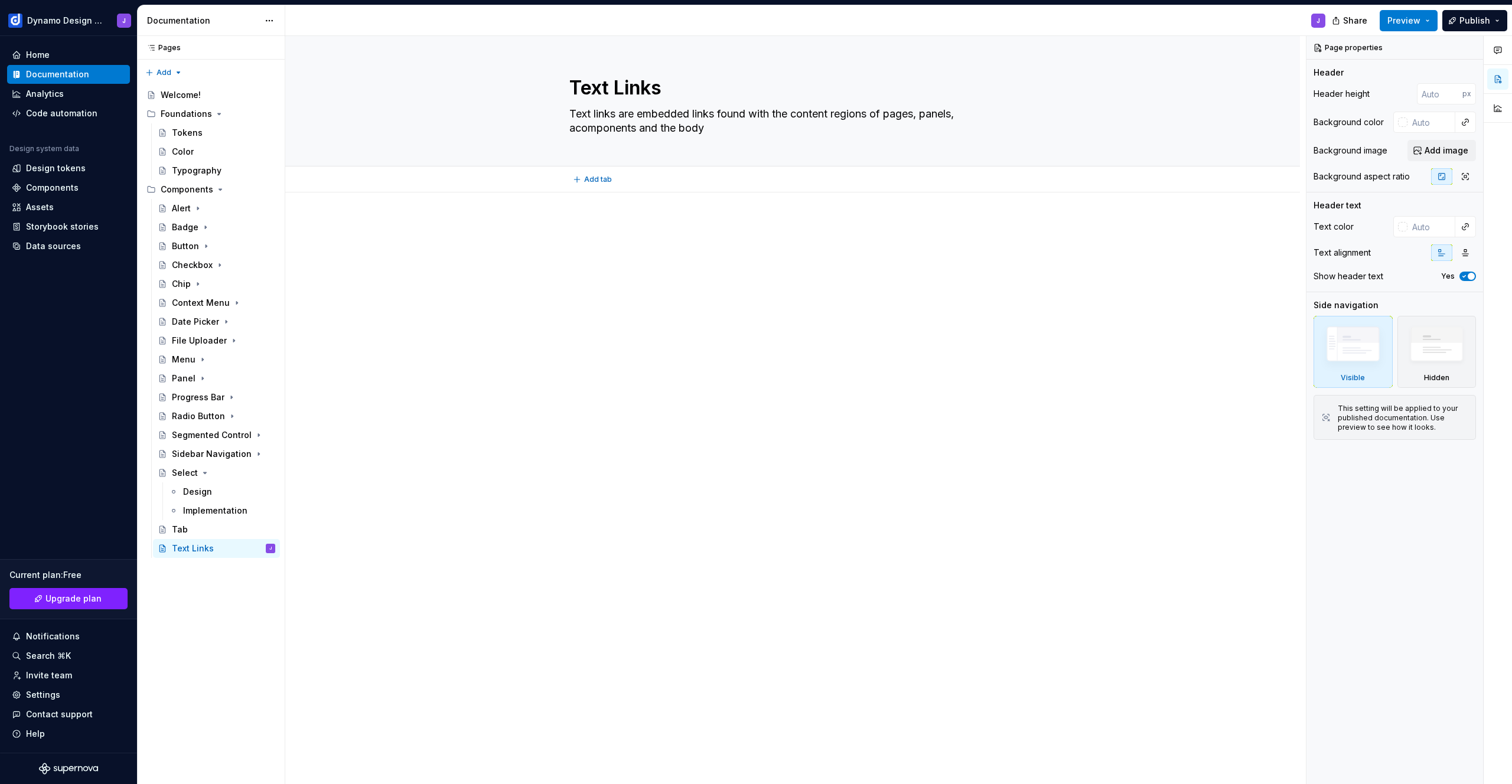
type textarea "*"
type textarea "Text links are embedded links found with the content regions of pages, panels, …"
type textarea "*"
type textarea "Text links are embedded links found with the content regions of pages, panels, …"
type textarea "*"
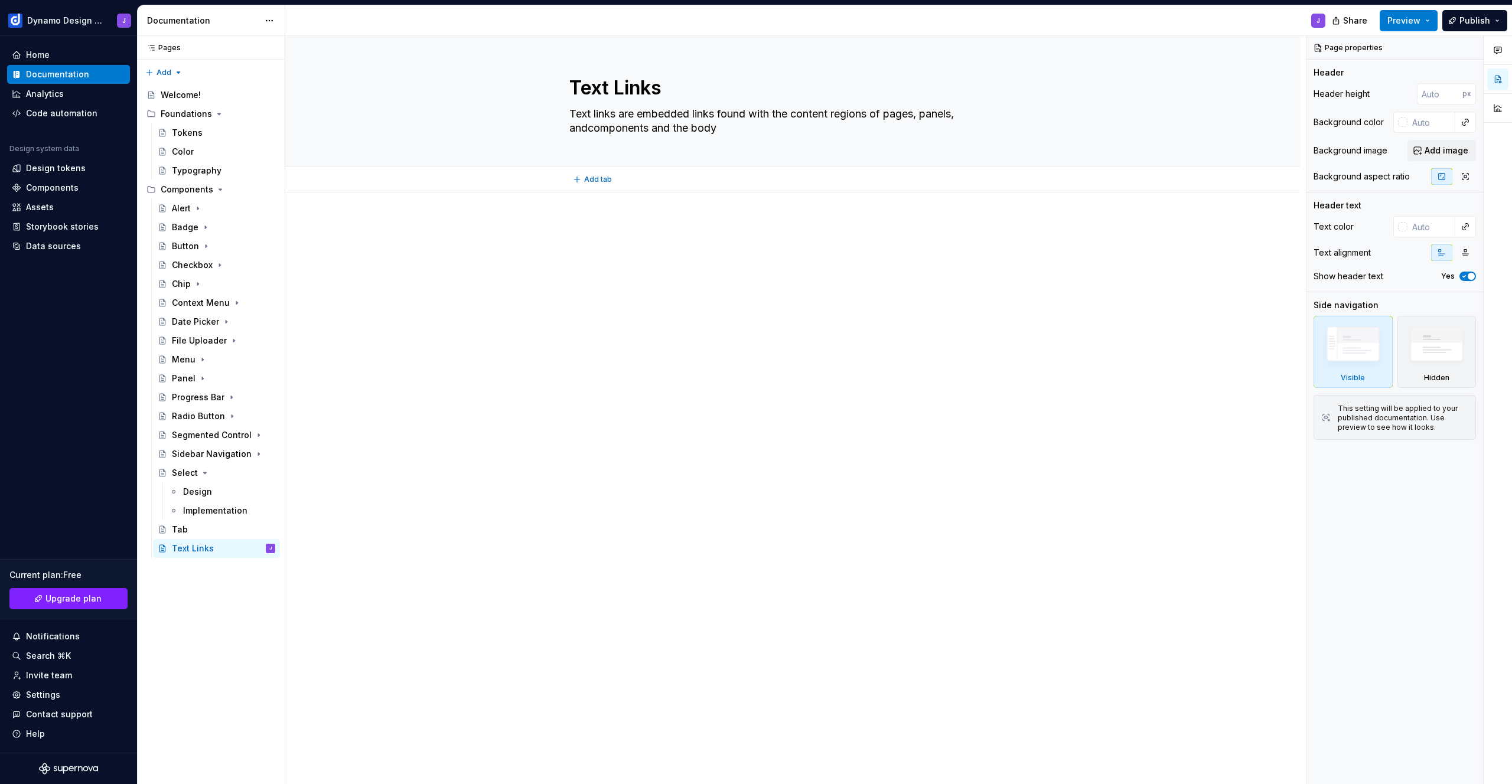
type textarea "Text links are embedded links found with the content regions of pages, panels, …"
drag, startPoint x: 632, startPoint y: 130, endPoint x: 704, endPoint y: 130, distance: 72.0
click at [706, 130] on textarea "Text links are embedded links found with the content regions of pages, panels, …" at bounding box center [790, 121] width 446 height 33
type textarea "*"
type textarea "Text links are embedded links found with the content regions of pages, panels, …"
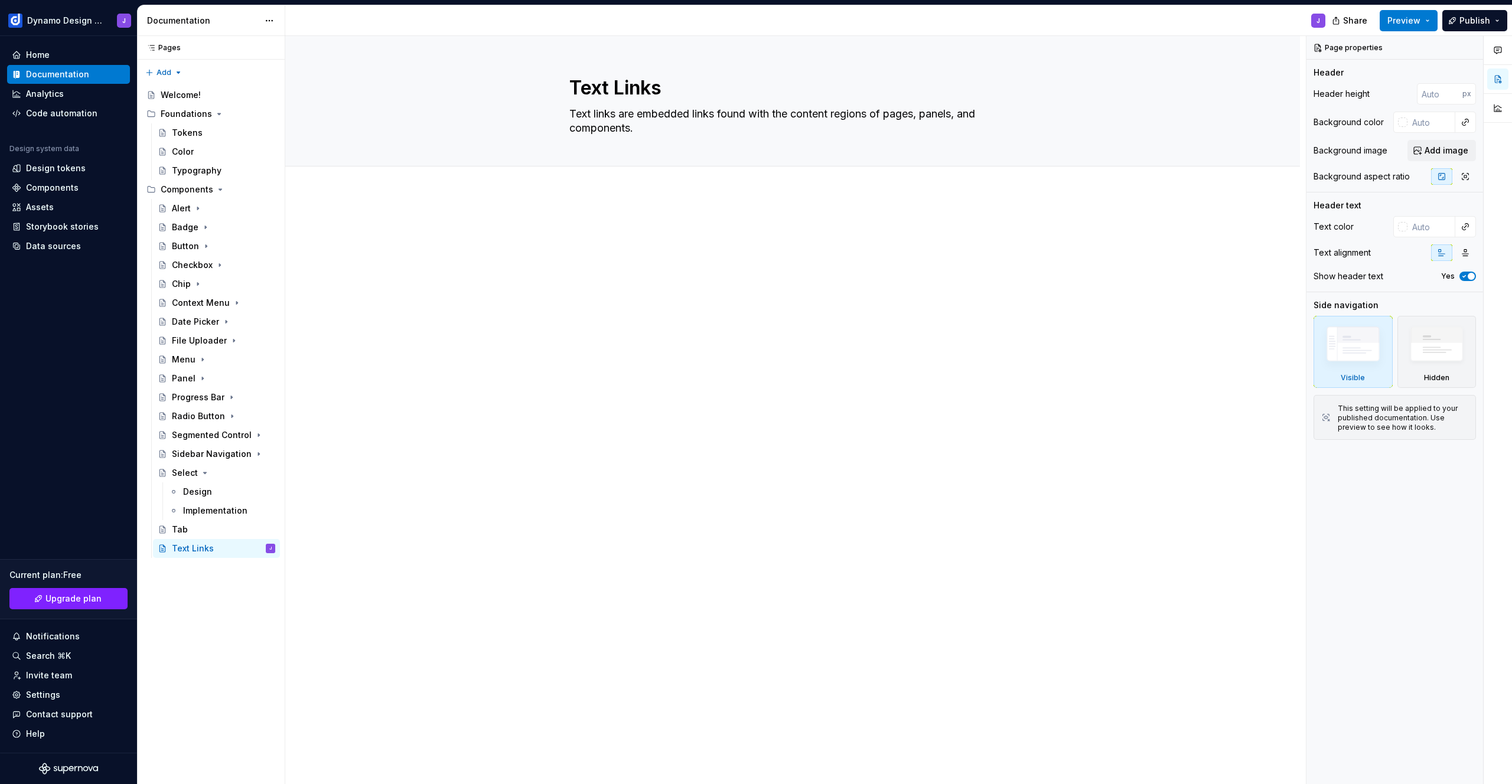
type textarea "*"
type textarea "Text links are embedded links found with the content regions of pages, panels, …"
drag, startPoint x: 200, startPoint y: 526, endPoint x: 217, endPoint y: 527, distance: 17.0
click at [200, 526] on div "Tab" at bounding box center [223, 529] width 103 height 17
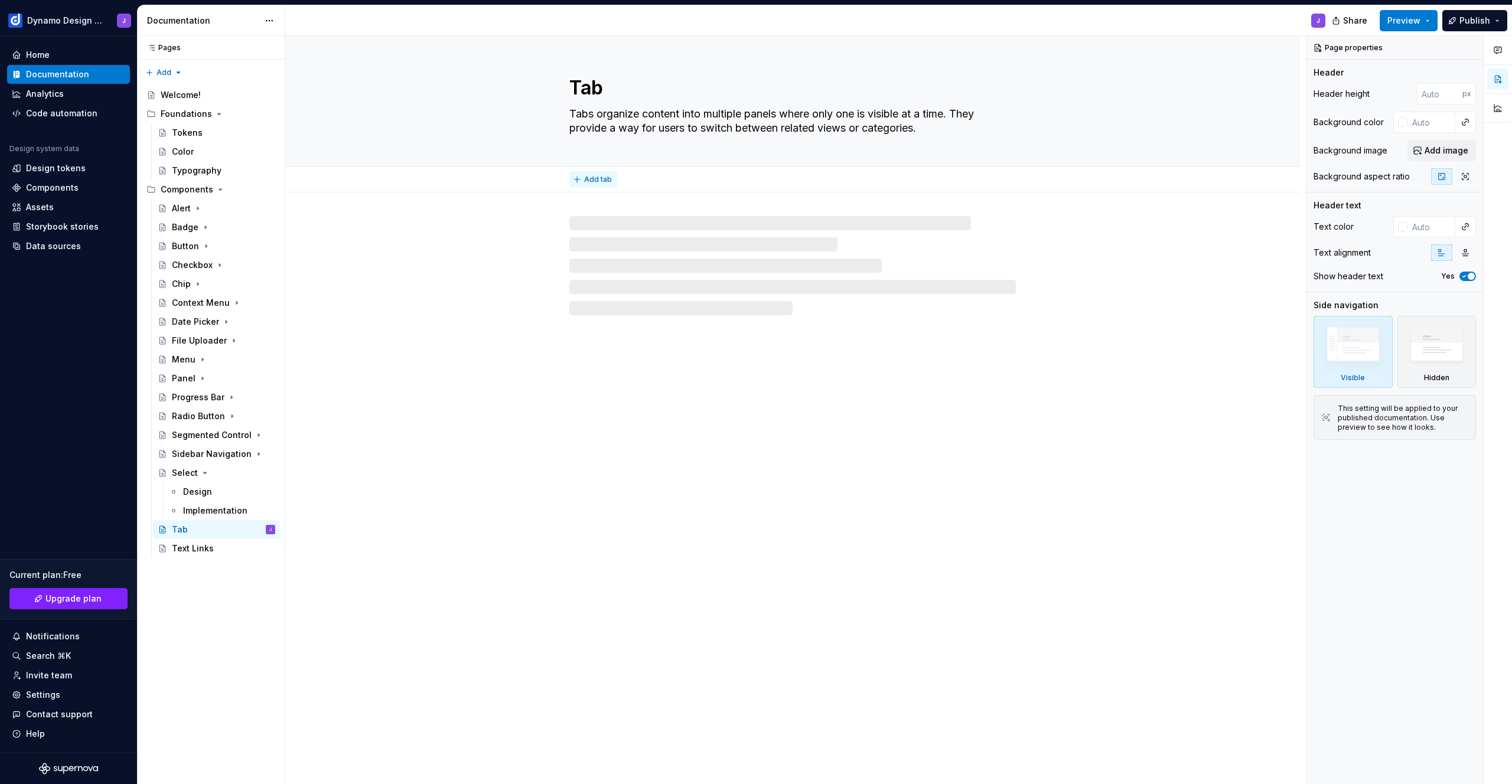
click at [600, 178] on span "Add tab" at bounding box center [597, 179] width 28 height 10
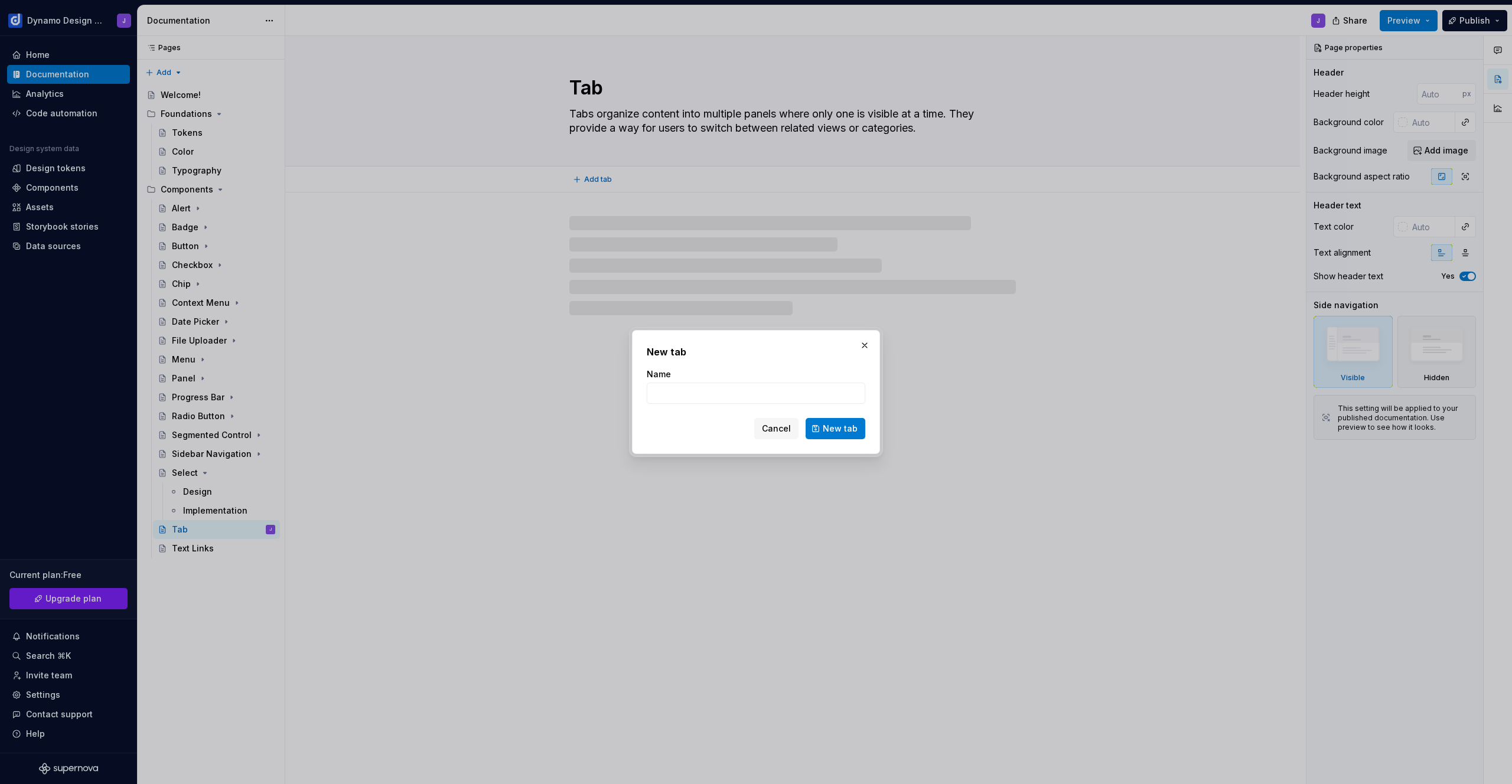
type textarea "*"
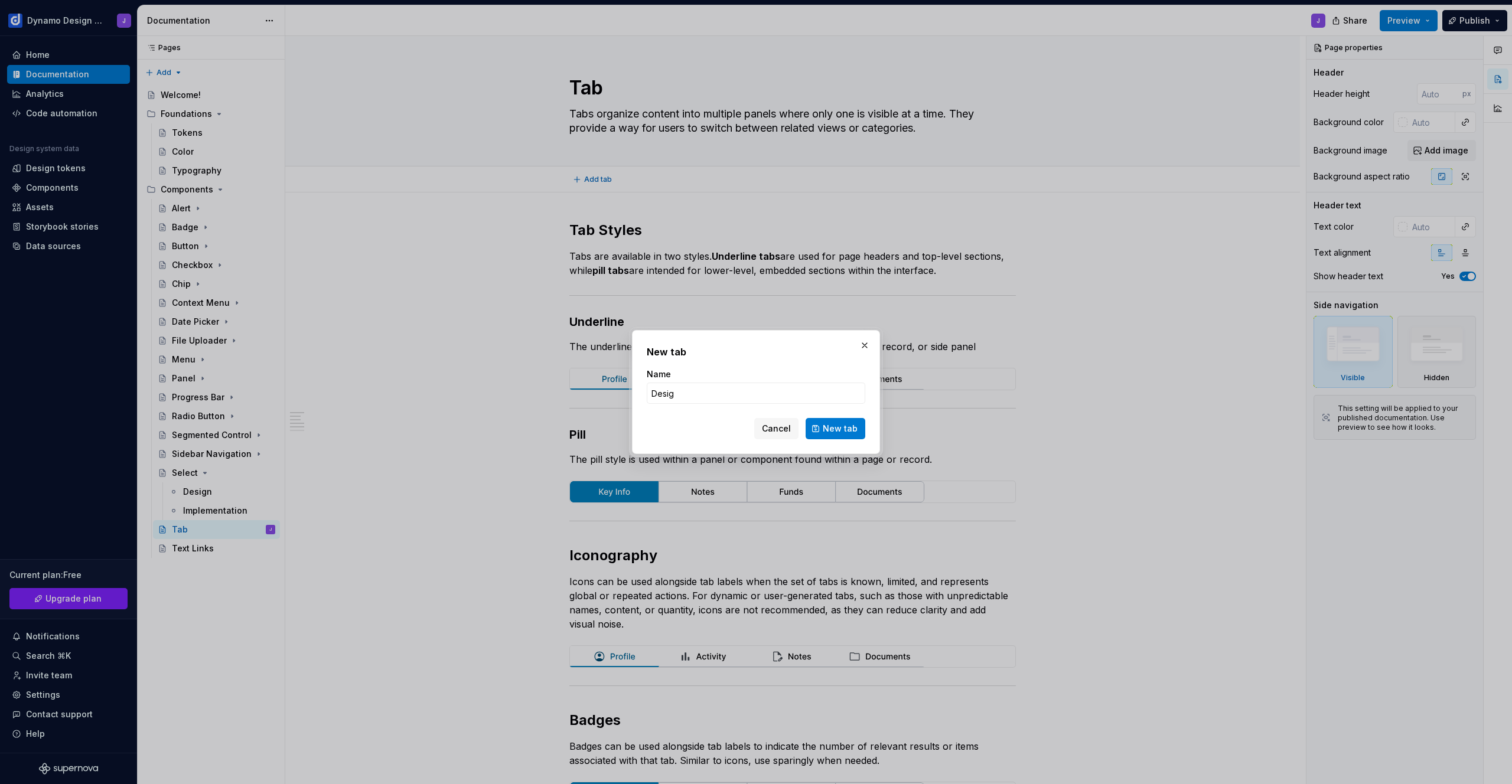
type input "Design"
click button "New tab" at bounding box center [835, 428] width 59 height 21
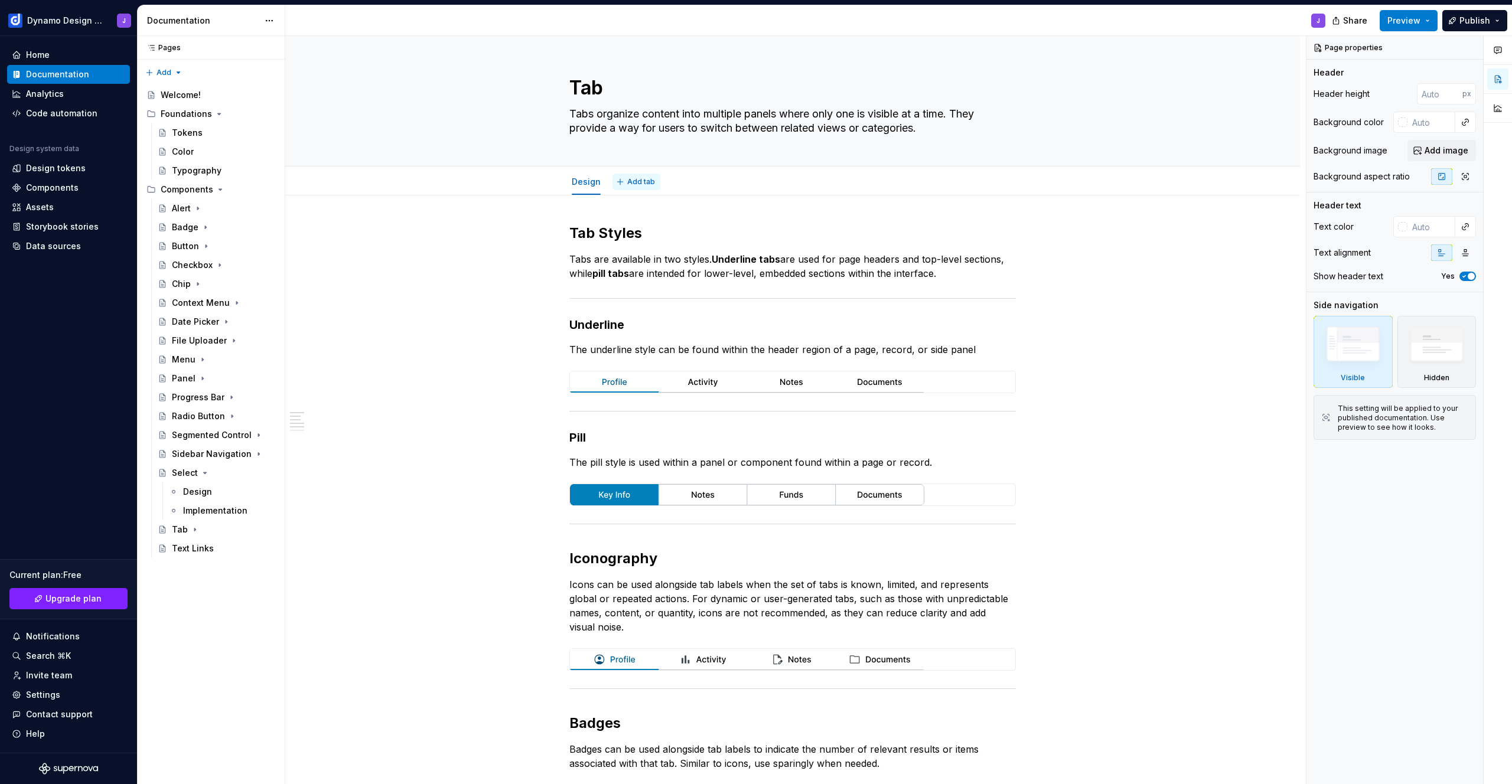
type textarea "*"
click at [651, 181] on span "Add tab" at bounding box center [641, 182] width 28 height 10
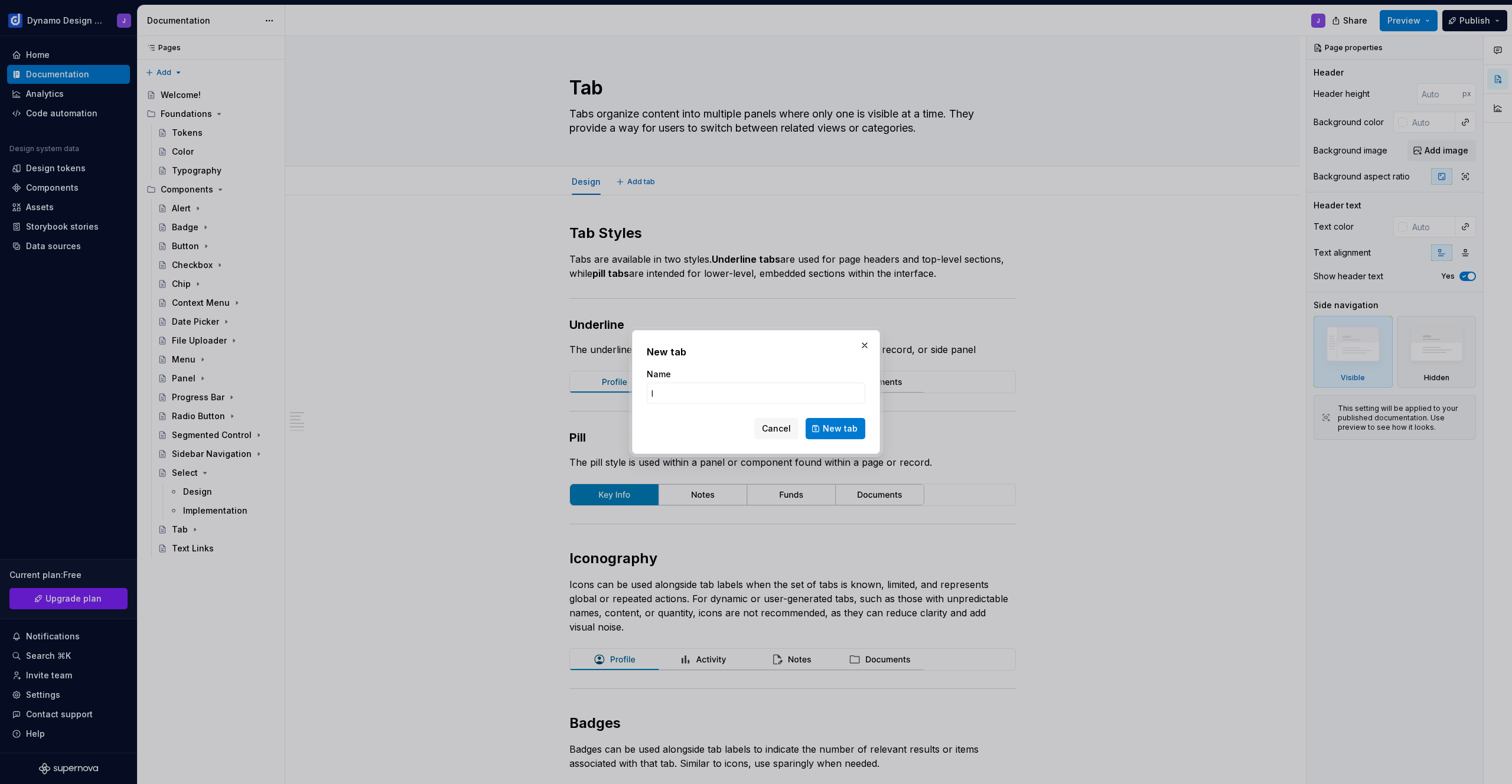
type input "Im"
type textarea "*"
type input "Implementation"
click at [840, 430] on span "New tab" at bounding box center [840, 429] width 35 height 12
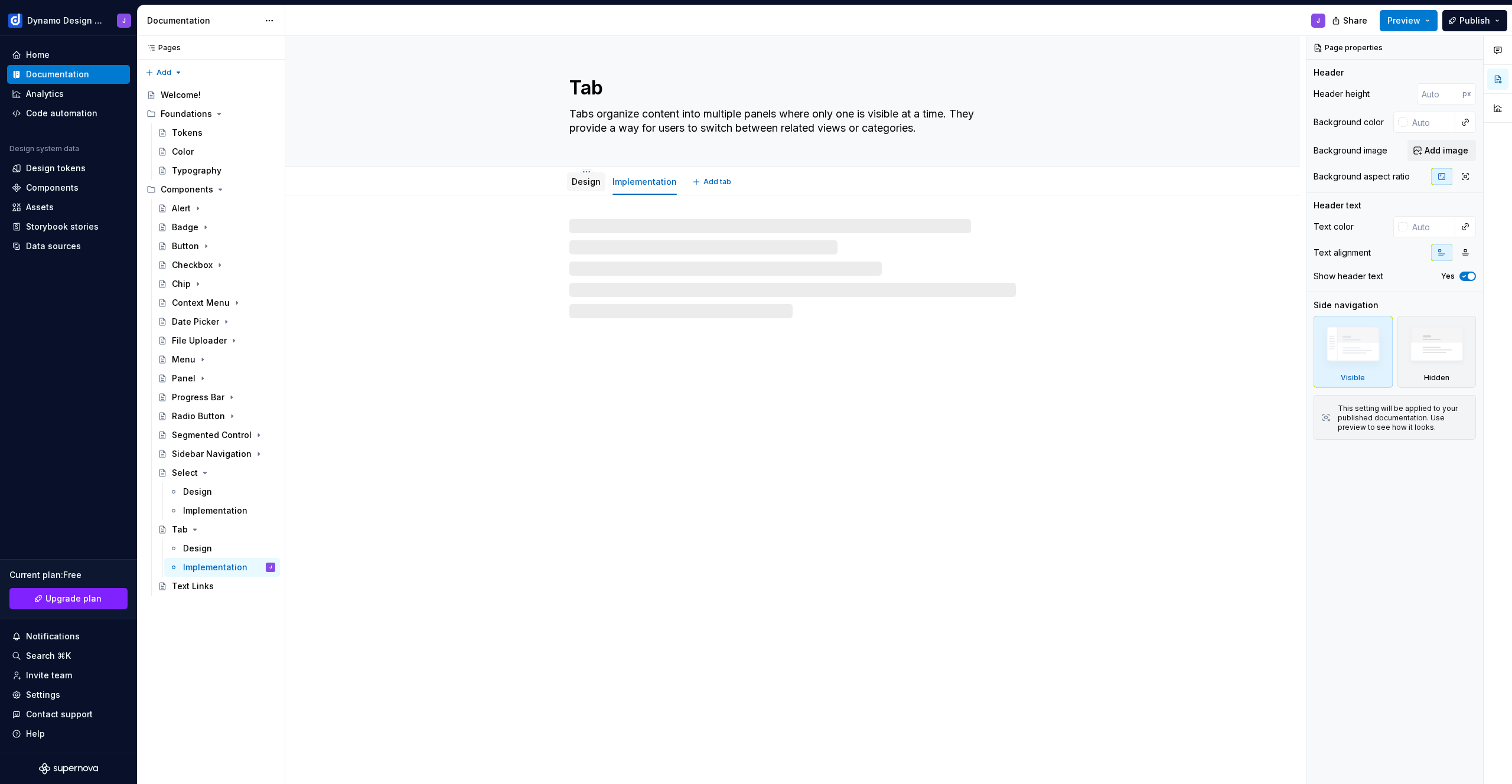
click at [584, 179] on link "Design" at bounding box center [586, 182] width 29 height 10
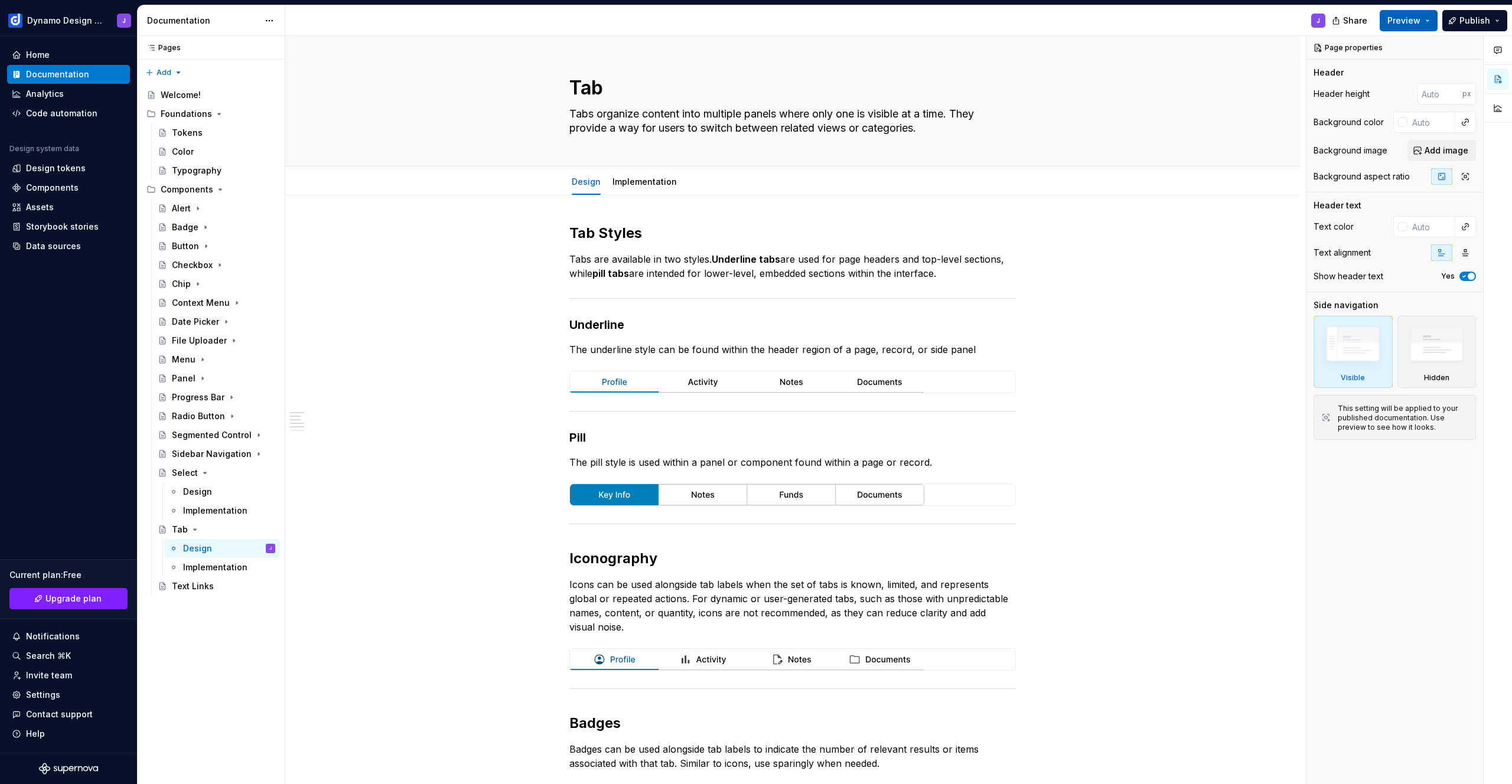
click at [1415, 24] on span "Preview" at bounding box center [1404, 21] width 33 height 12
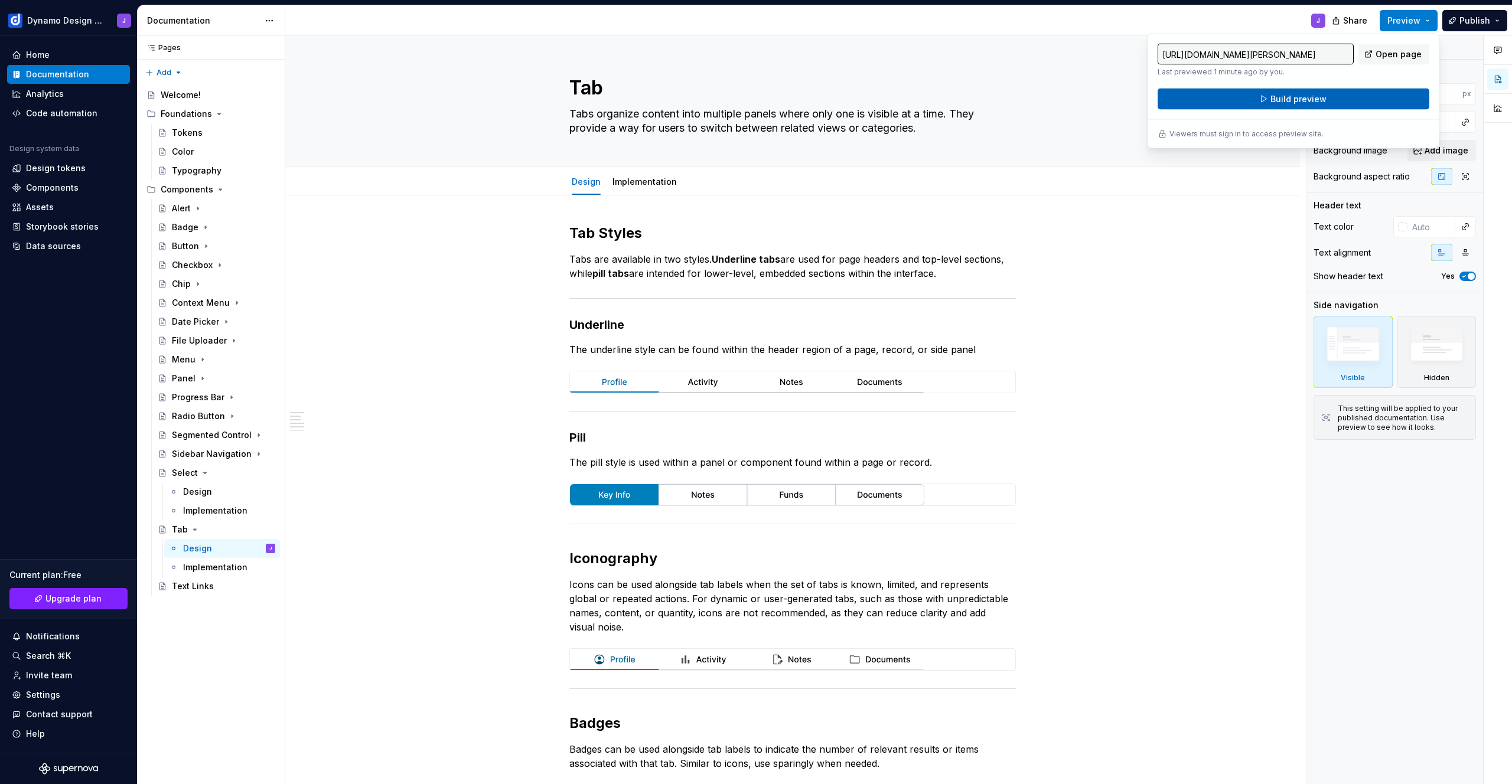
click at [1310, 99] on span "Build preview" at bounding box center [1298, 99] width 56 height 12
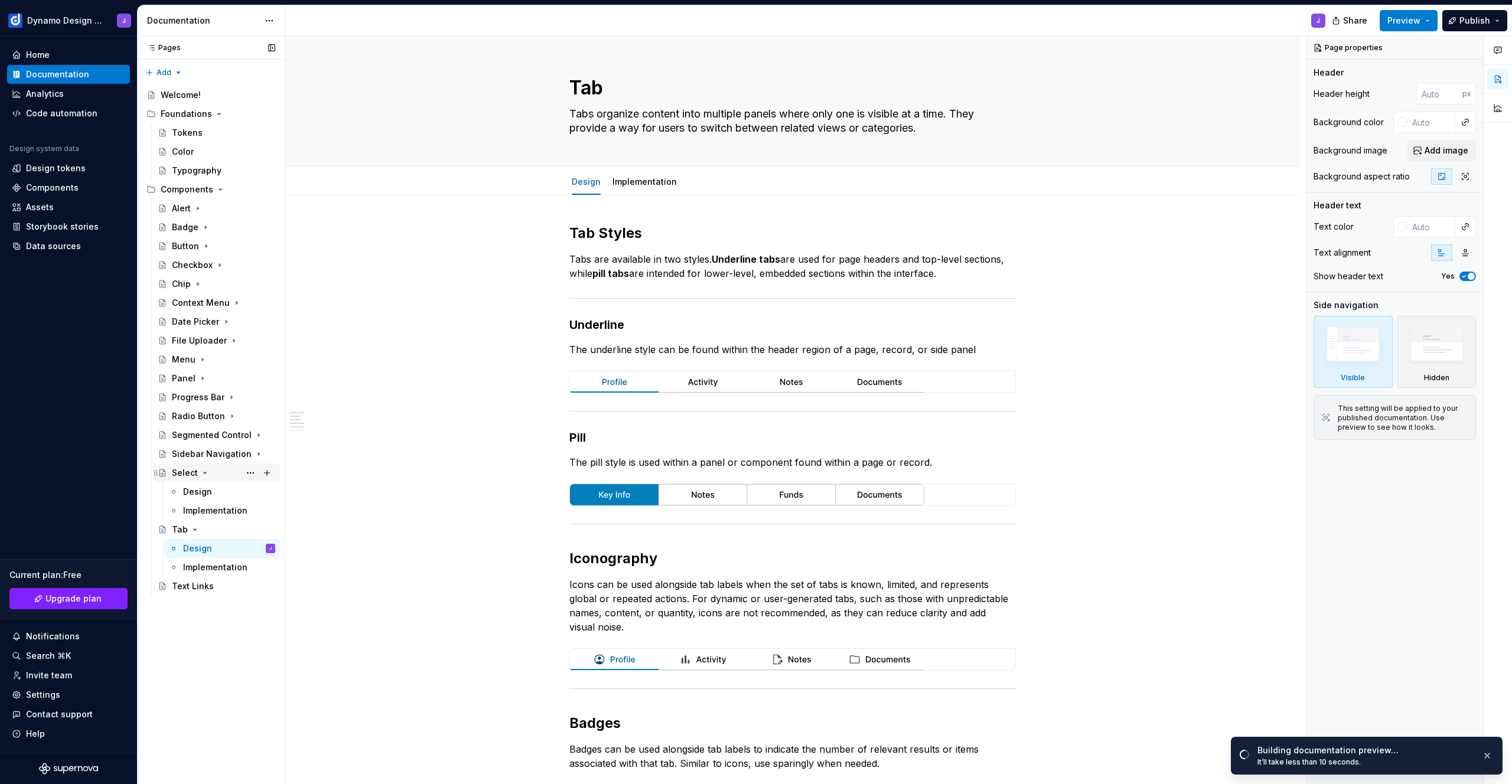
click at [204, 471] on icon "Page tree" at bounding box center [204, 473] width 10 height 10
click at [194, 491] on icon "Page tree" at bounding box center [195, 492] width 3 height 1
click at [196, 511] on div "Text Links" at bounding box center [192, 511] width 42 height 12
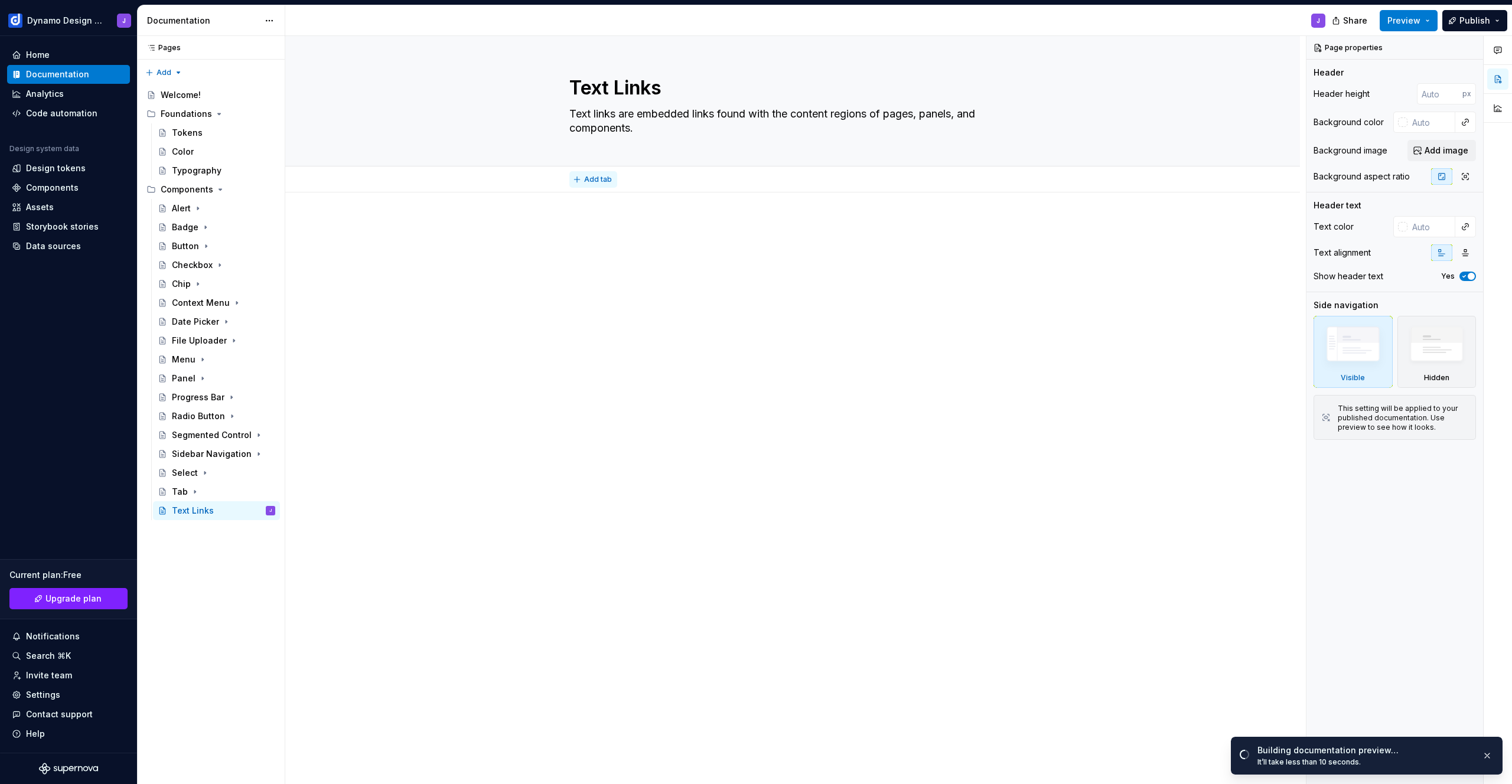
click at [601, 178] on span "Add tab" at bounding box center [597, 179] width 28 height 10
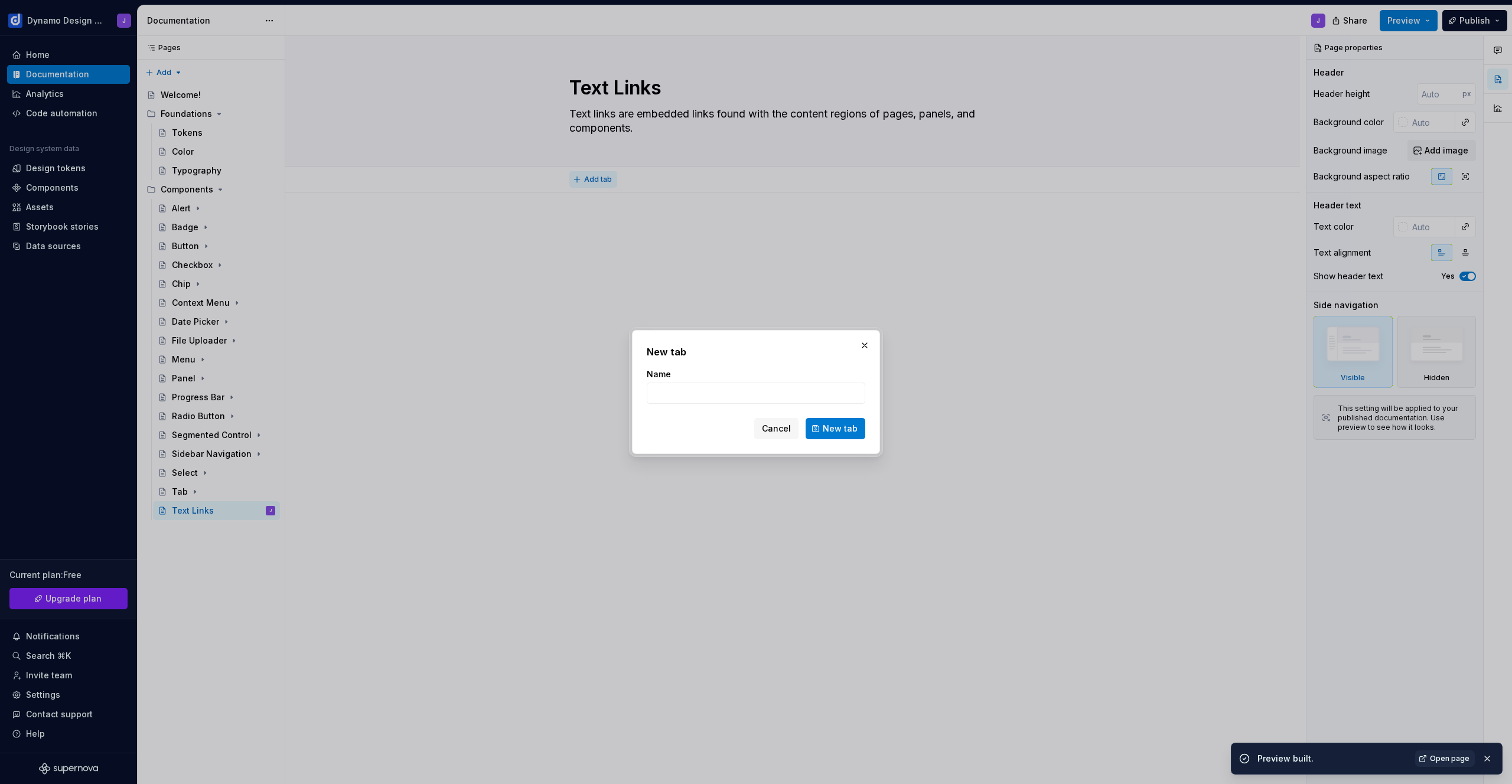
type textarea "*"
type input "Design"
type textarea "*"
type input "Design"
click at [841, 429] on span "New tab" at bounding box center [840, 429] width 35 height 12
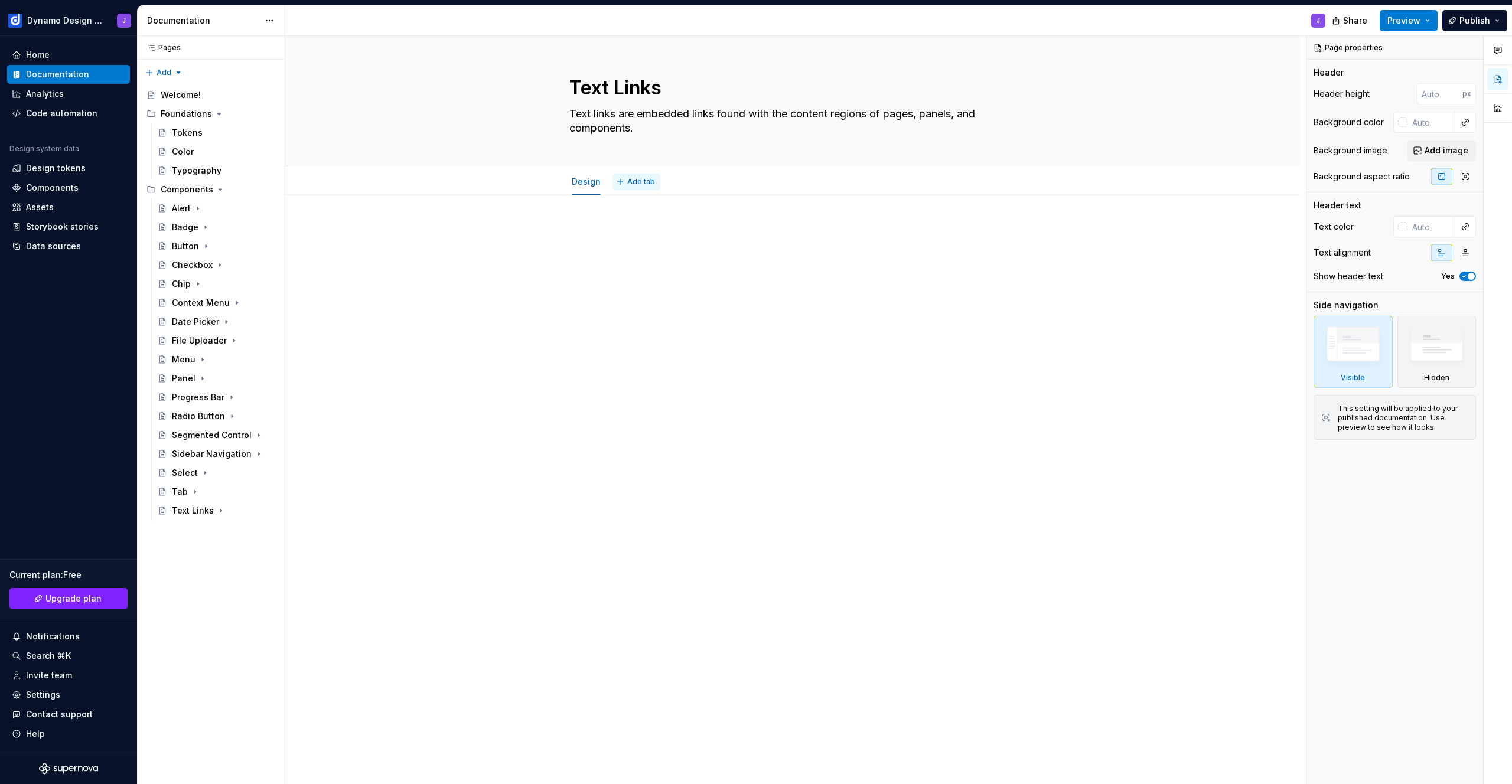
click at [640, 183] on span "Add tab" at bounding box center [641, 182] width 28 height 10
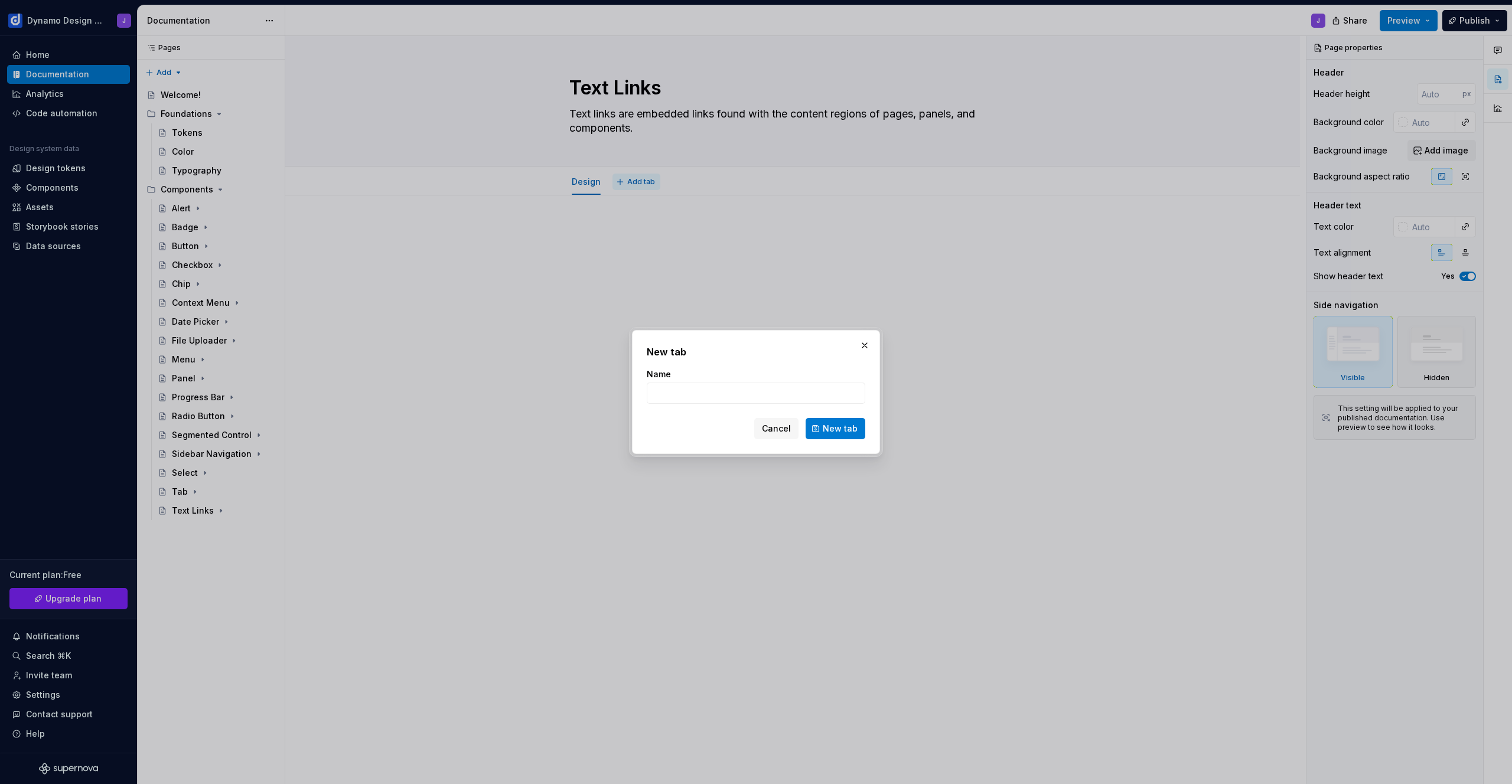
type textarea "*"
type input "Im"
type textarea "*"
type input "Implementation"
click at [842, 432] on span "New tab" at bounding box center [840, 429] width 35 height 12
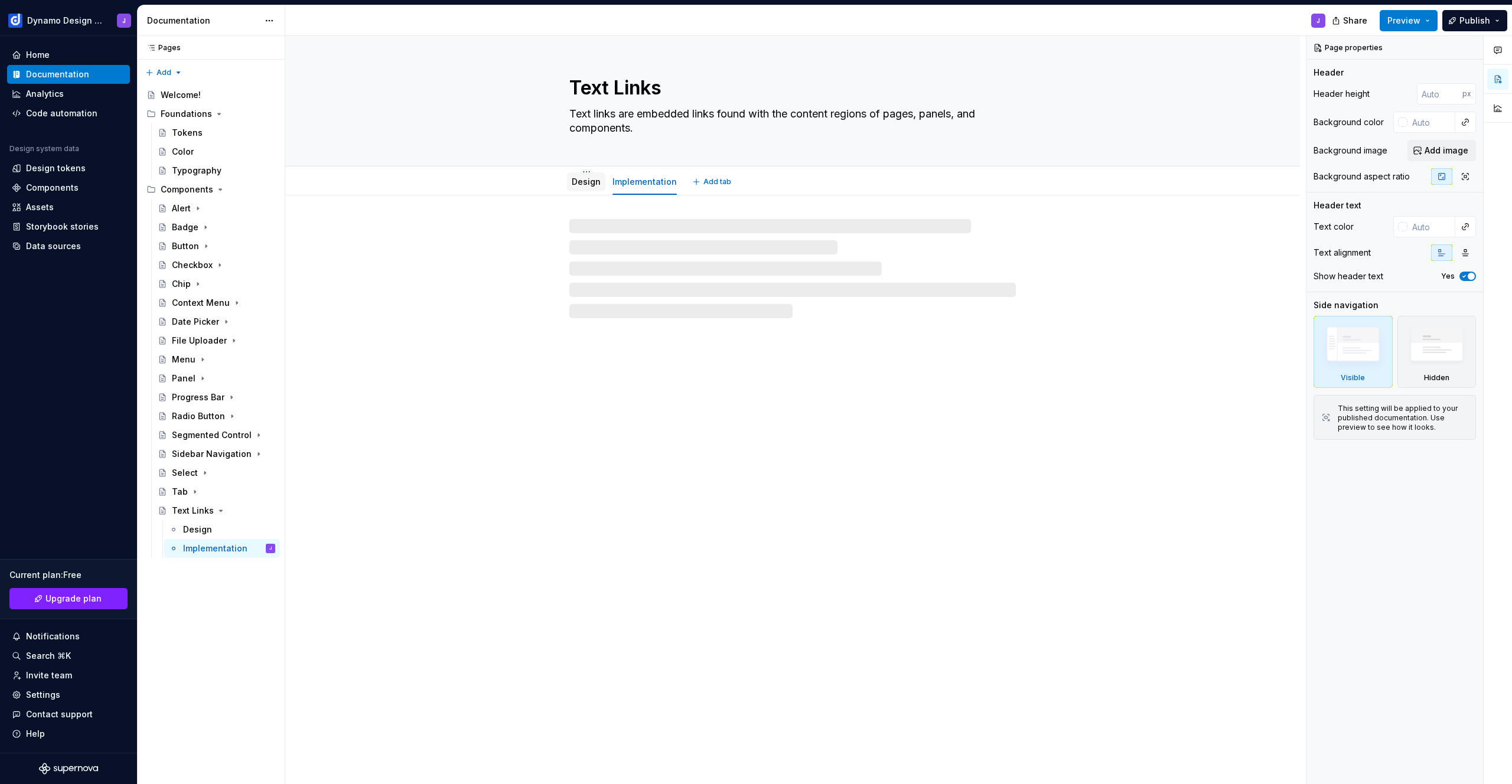
click at [581, 181] on link "Design" at bounding box center [586, 182] width 29 height 10
type textarea "*"
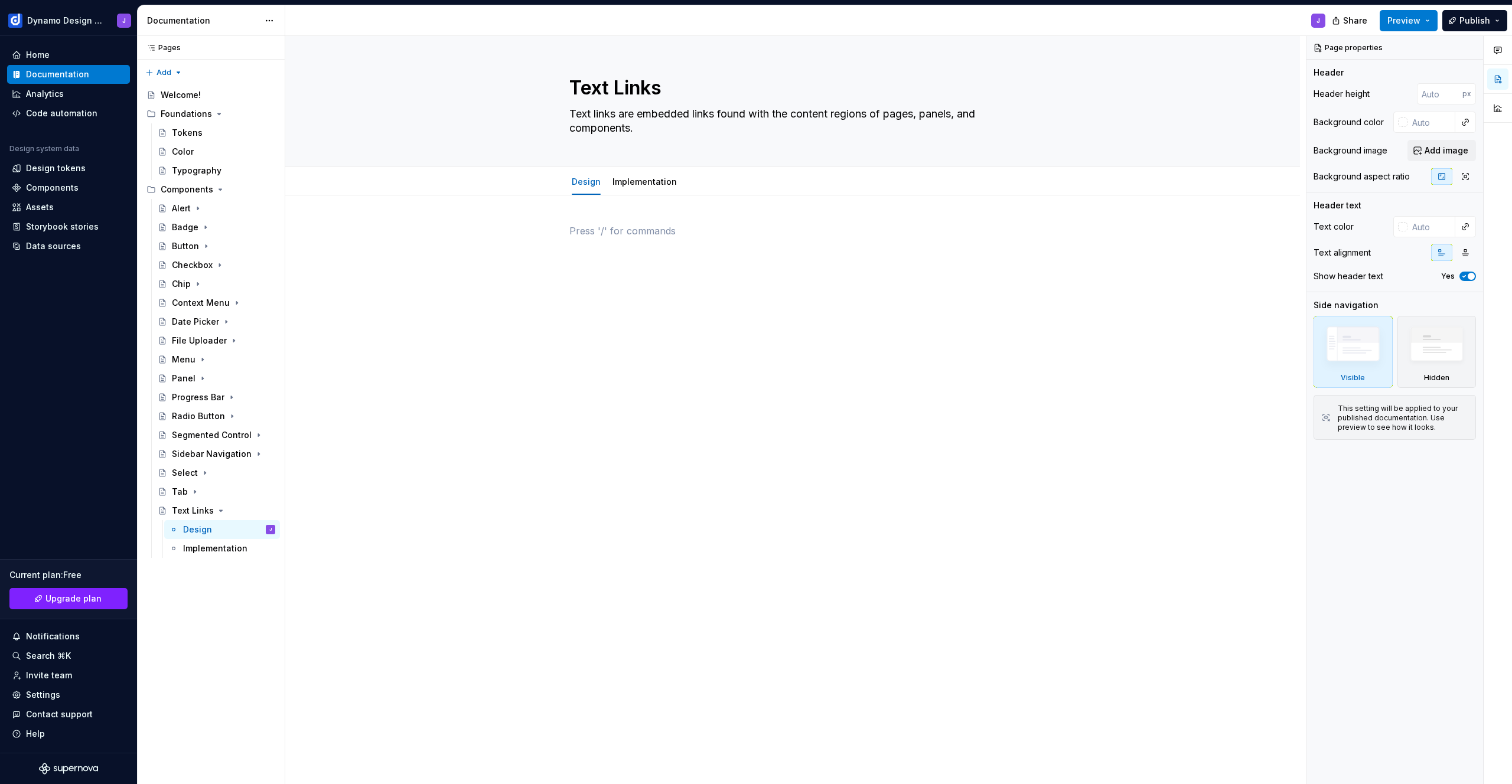
click at [608, 241] on div at bounding box center [793, 246] width 446 height 45
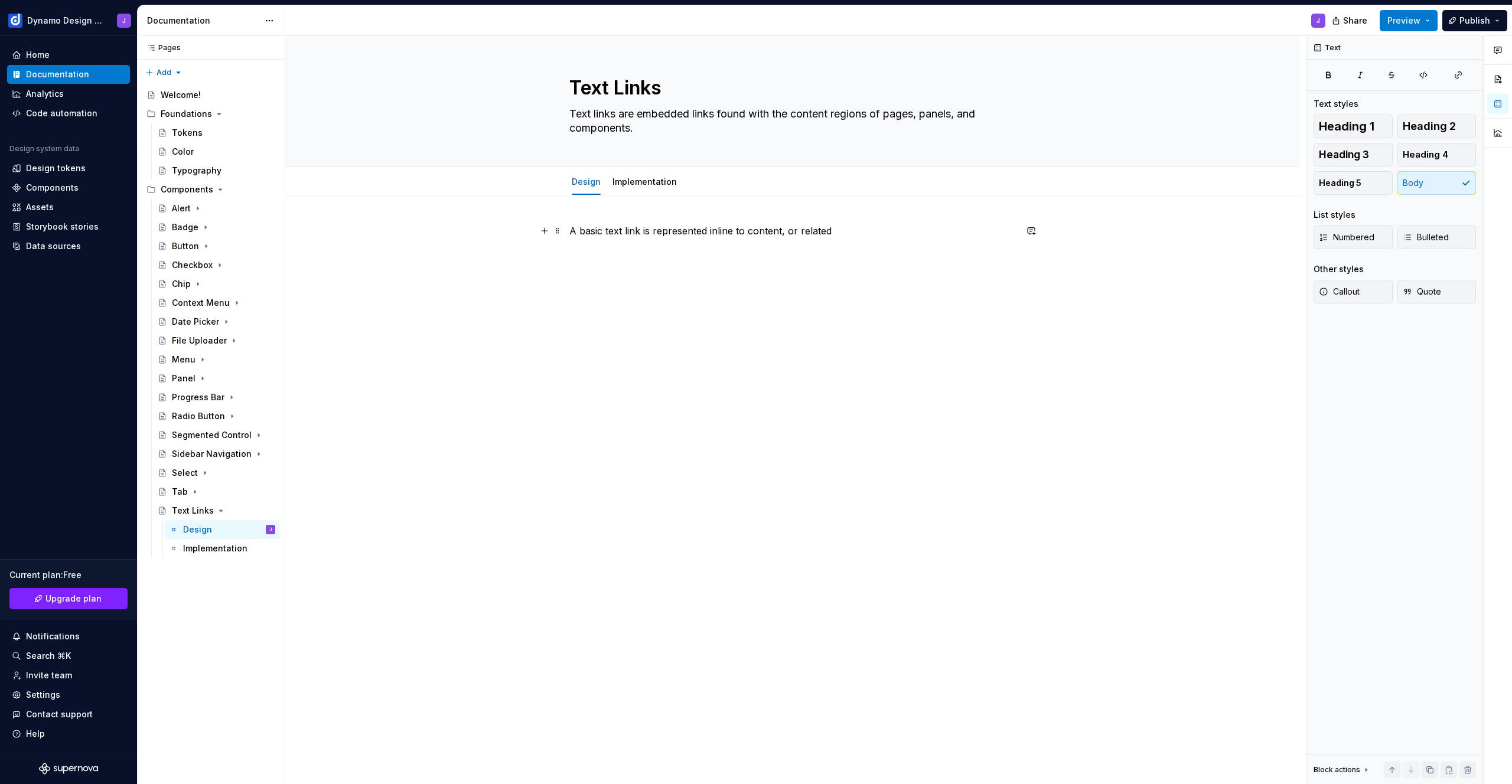
drag, startPoint x: 747, startPoint y: 233, endPoint x: 773, endPoint y: 250, distance: 31.1
click at [747, 233] on p "A basic text link is represented inline to content, or related" at bounding box center [793, 231] width 446 height 14
click at [904, 231] on p "A basic text link is represented inline to paragraph content, or related" at bounding box center [793, 231] width 446 height 14
click at [680, 228] on p "A basic text link is represented inline to paragraph content, or presented" at bounding box center [793, 231] width 446 height 14
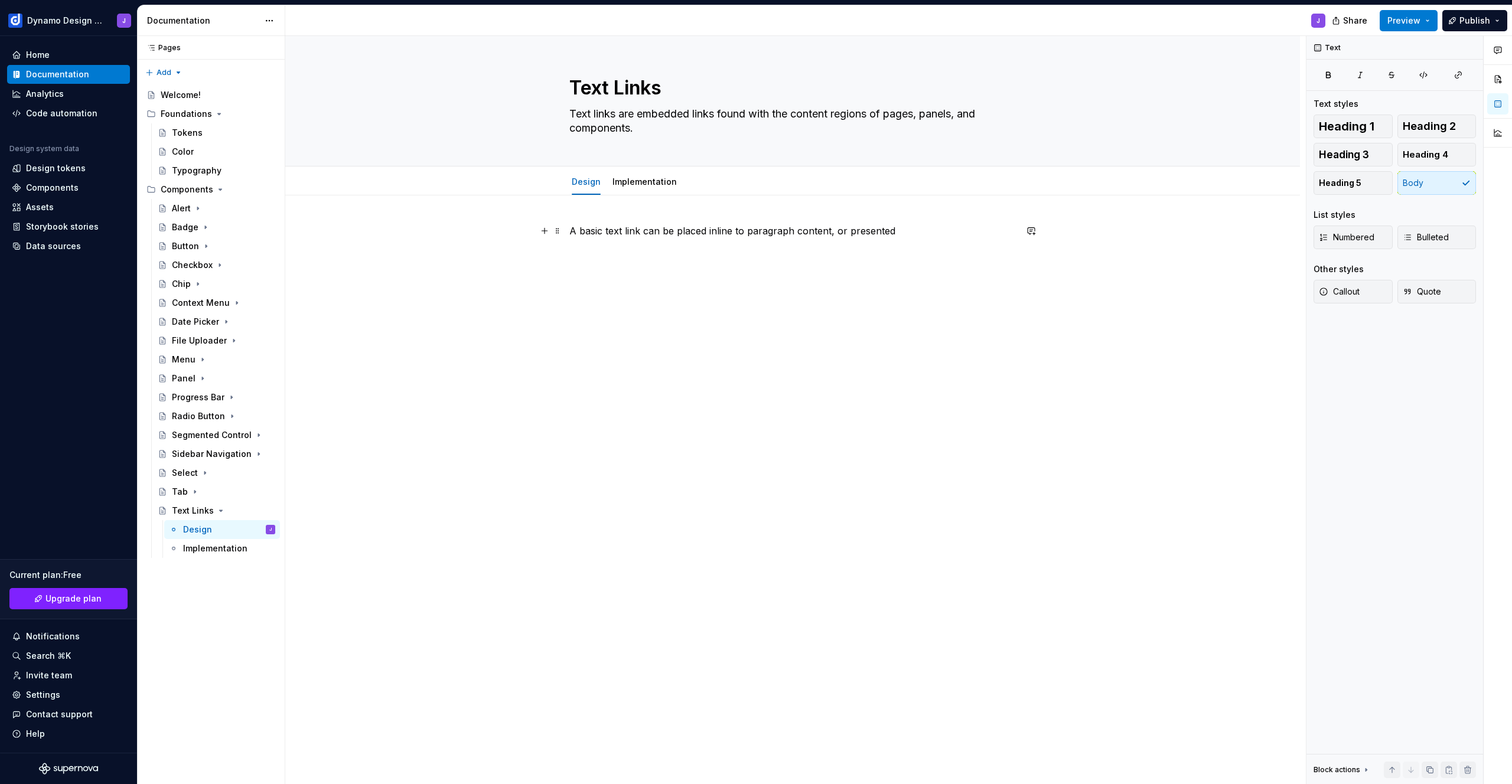
click at [910, 233] on p "A basic text link can be placed inline to paragraph content, or presented" at bounding box center [793, 231] width 446 height 14
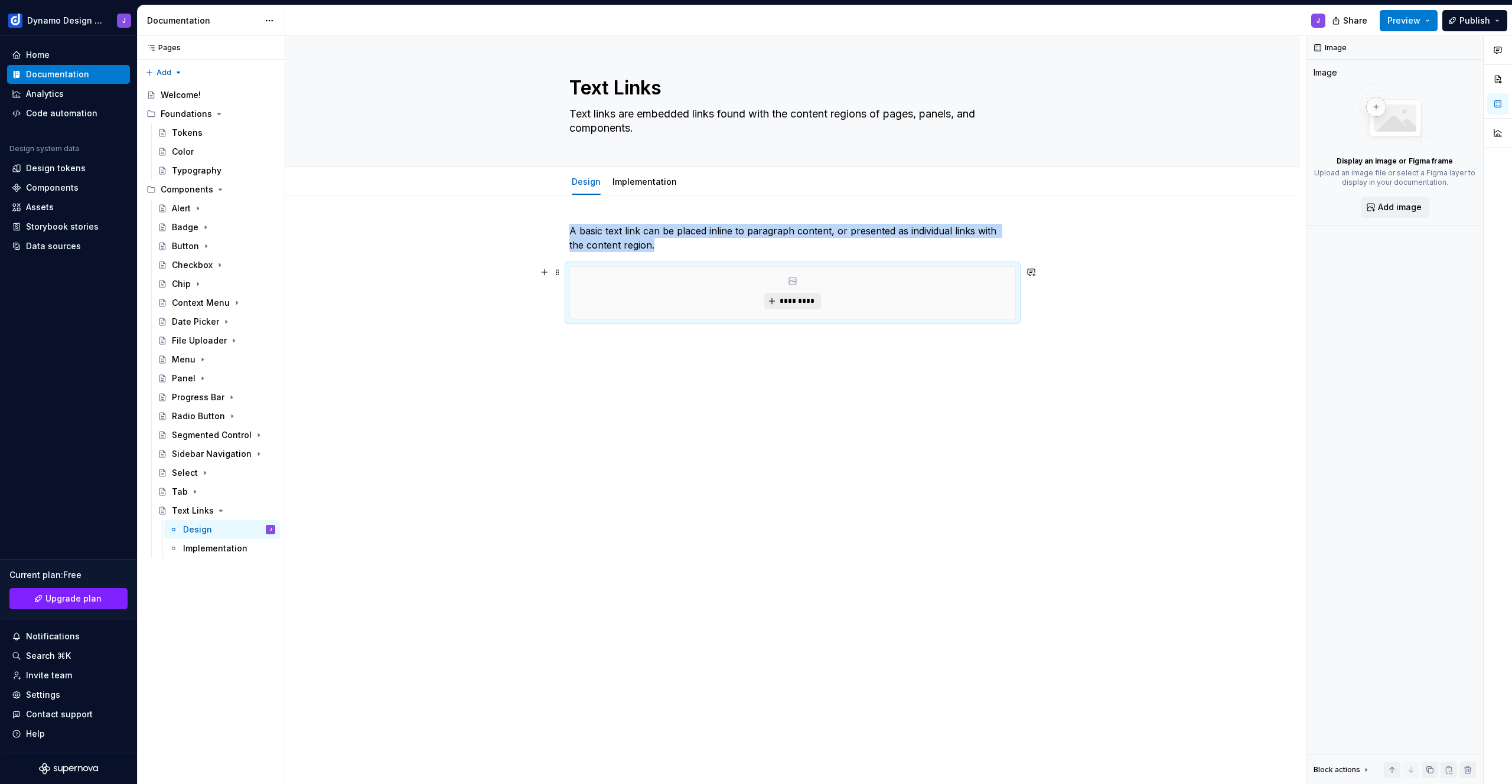
click at [797, 297] on span "*********" at bounding box center [797, 301] width 36 height 10
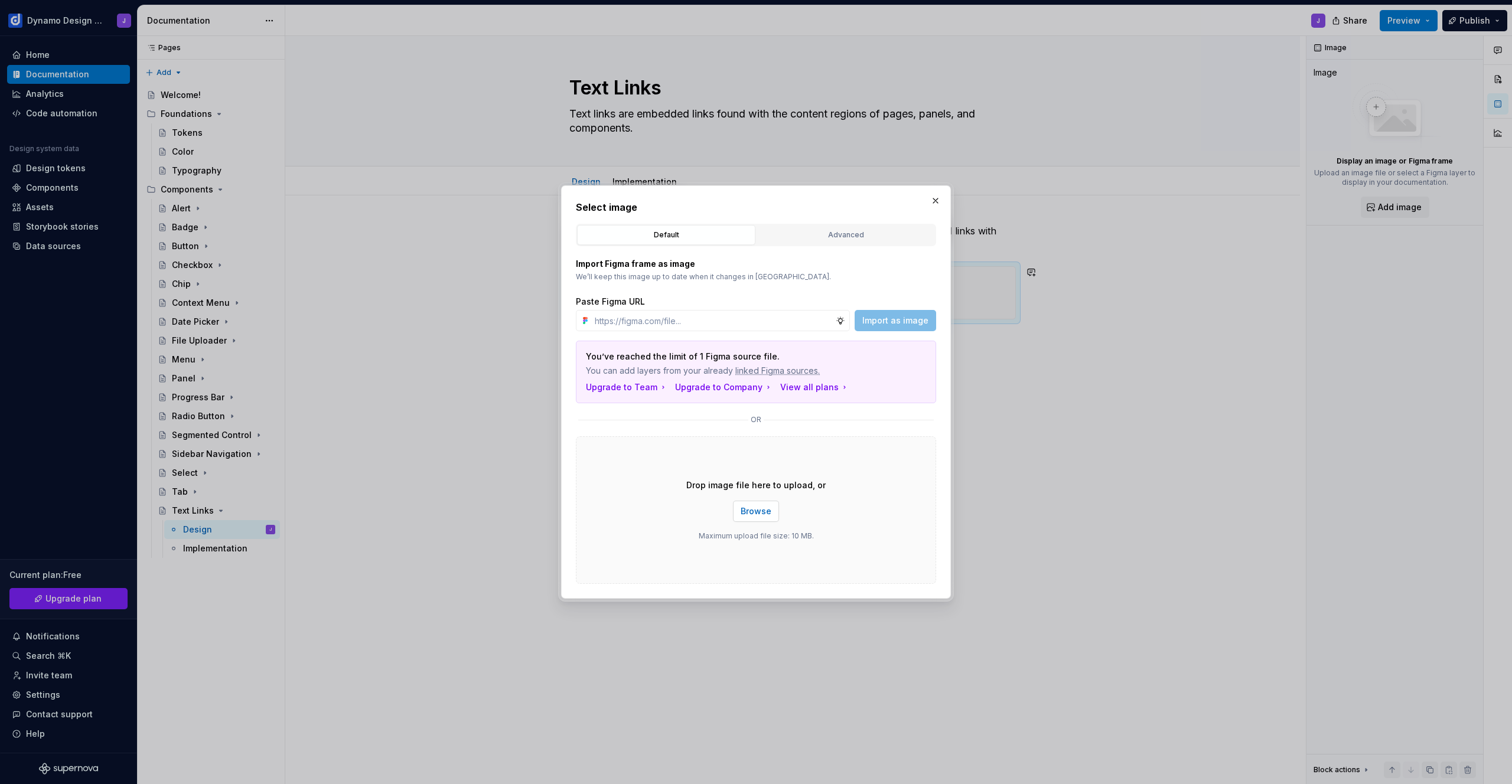
click at [755, 511] on span "Browse" at bounding box center [756, 511] width 31 height 12
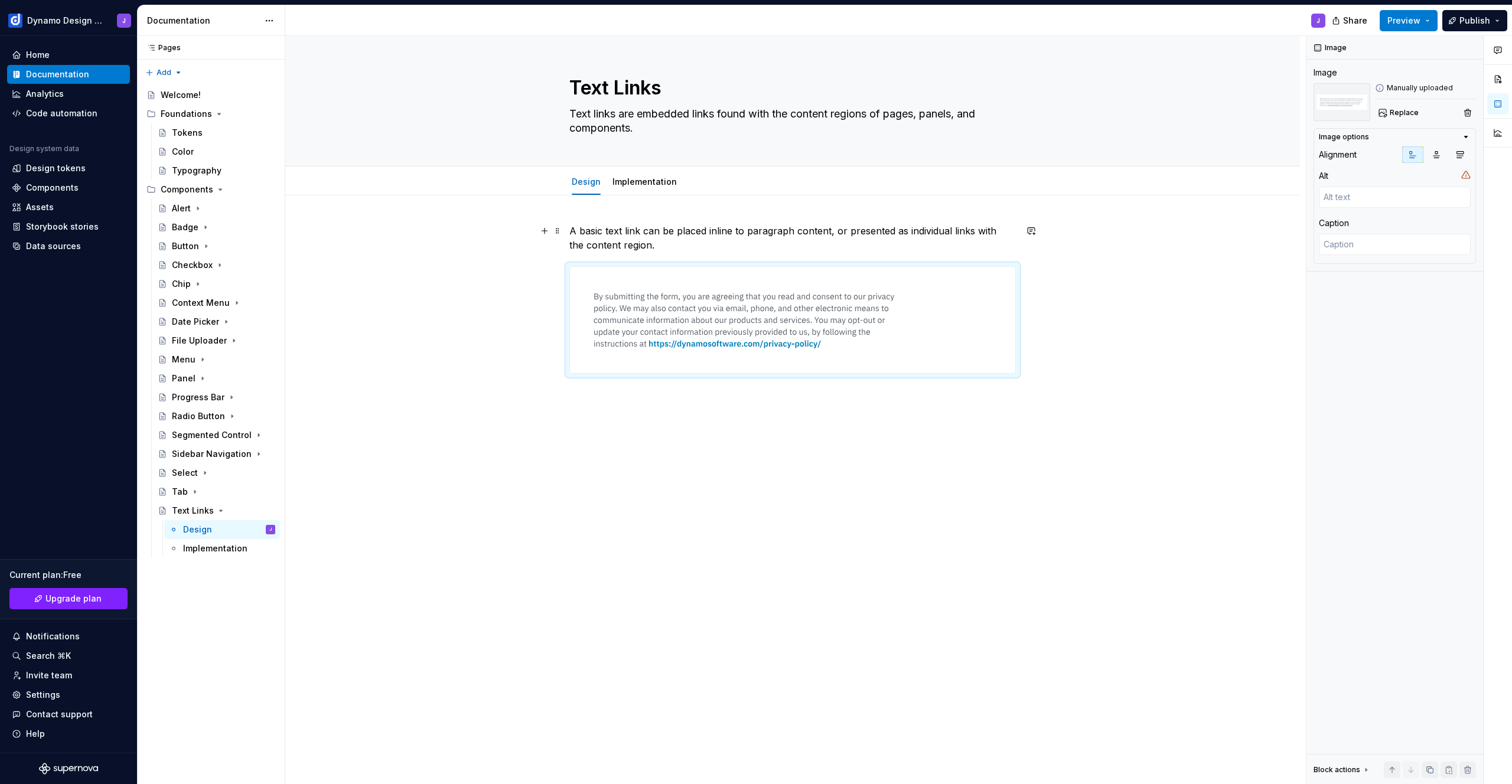
click at [636, 230] on p "A basic text link can be placed inline to paragraph content, or presented as in…" at bounding box center [793, 238] width 446 height 28
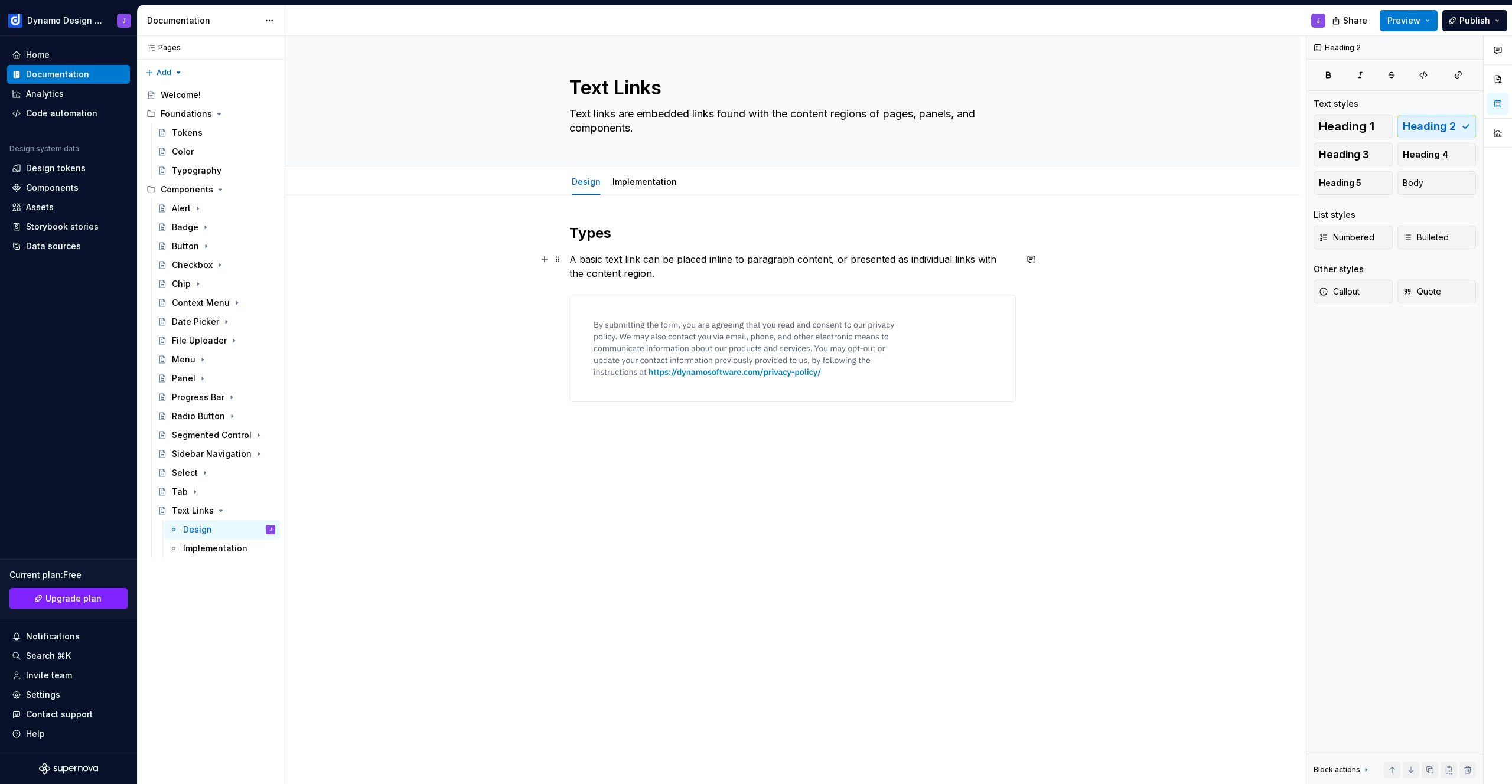
click at [671, 274] on p "A basic text link can be placed inline to paragraph content, or presented as in…" at bounding box center [793, 266] width 446 height 28
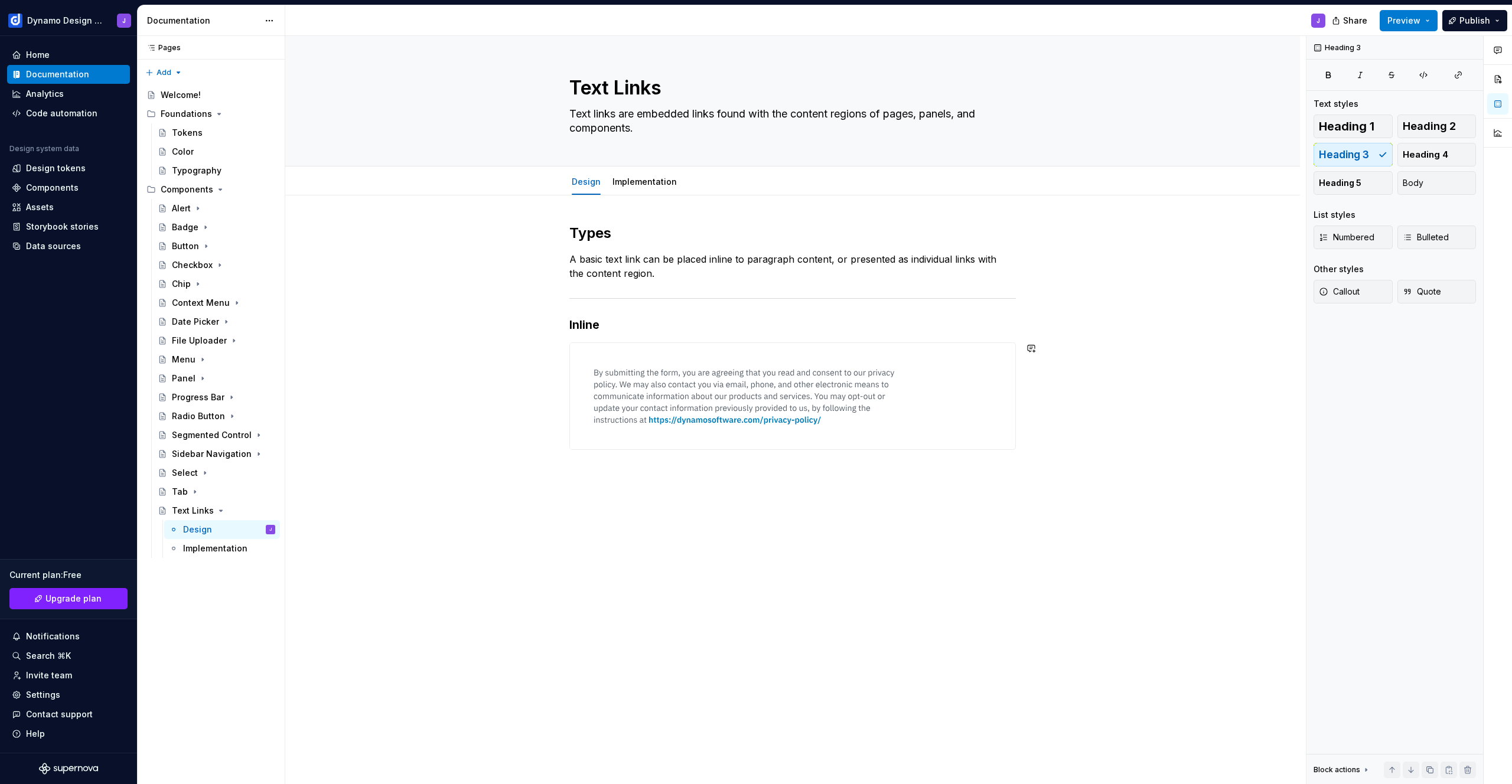
click at [646, 469] on div "Types A basic text link can be placed inline to paragraph content, or presented…" at bounding box center [792, 447] width 1015 height 504
click at [648, 256] on p "A basic text link can be placed inline to paragraph content, or presented as in…" at bounding box center [793, 266] width 446 height 28
drag, startPoint x: 808, startPoint y: 259, endPoint x: 822, endPoint y: 259, distance: 14.0
click at [822, 259] on p "A basic text link is placed inline to paragraph content, or presented as indivi…" at bounding box center [793, 266] width 446 height 28
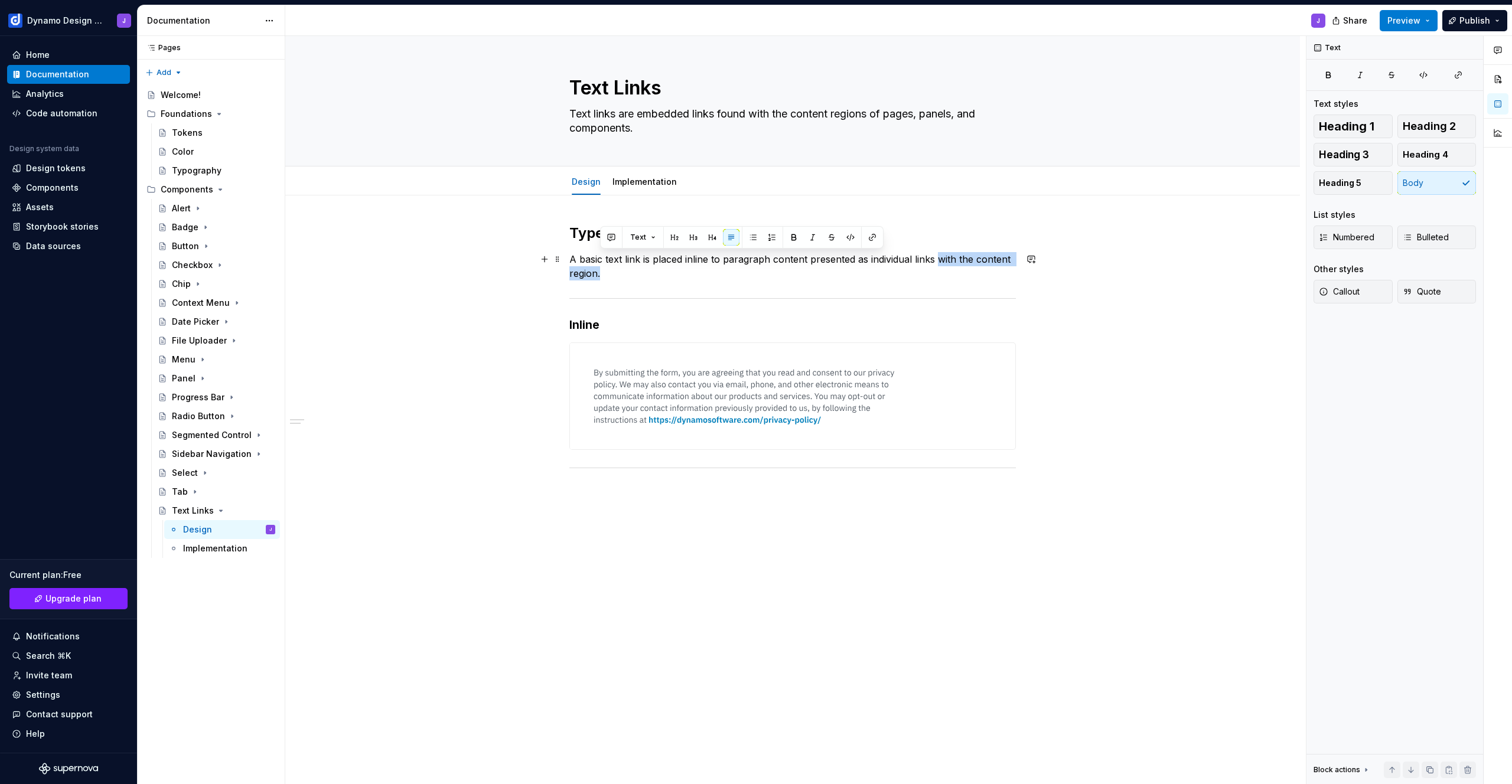
click at [940, 269] on p "A basic text link is placed inline to paragraph content presented as individual…" at bounding box center [793, 266] width 446 height 28
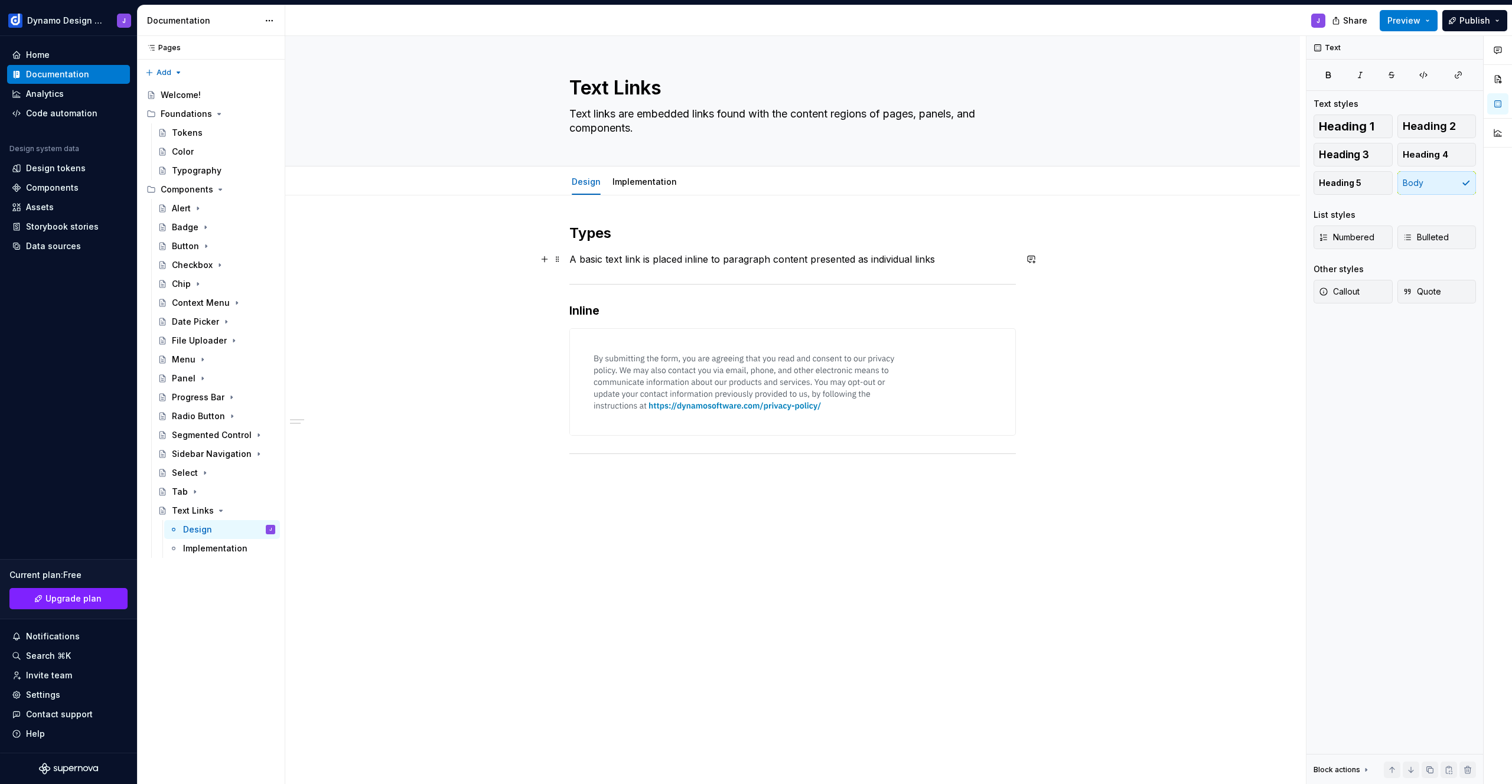
click at [584, 255] on p "A basic text link is placed inline to paragraph content presented as individual…" at bounding box center [793, 259] width 446 height 14
click at [926, 260] on p "A text link is placed inline to paragraph content presented as individual links" at bounding box center [793, 259] width 446 height 14
click at [641, 502] on div "Types A text link is placed inline to paragraph content presented as individual…" at bounding box center [792, 465] width 1015 height 540
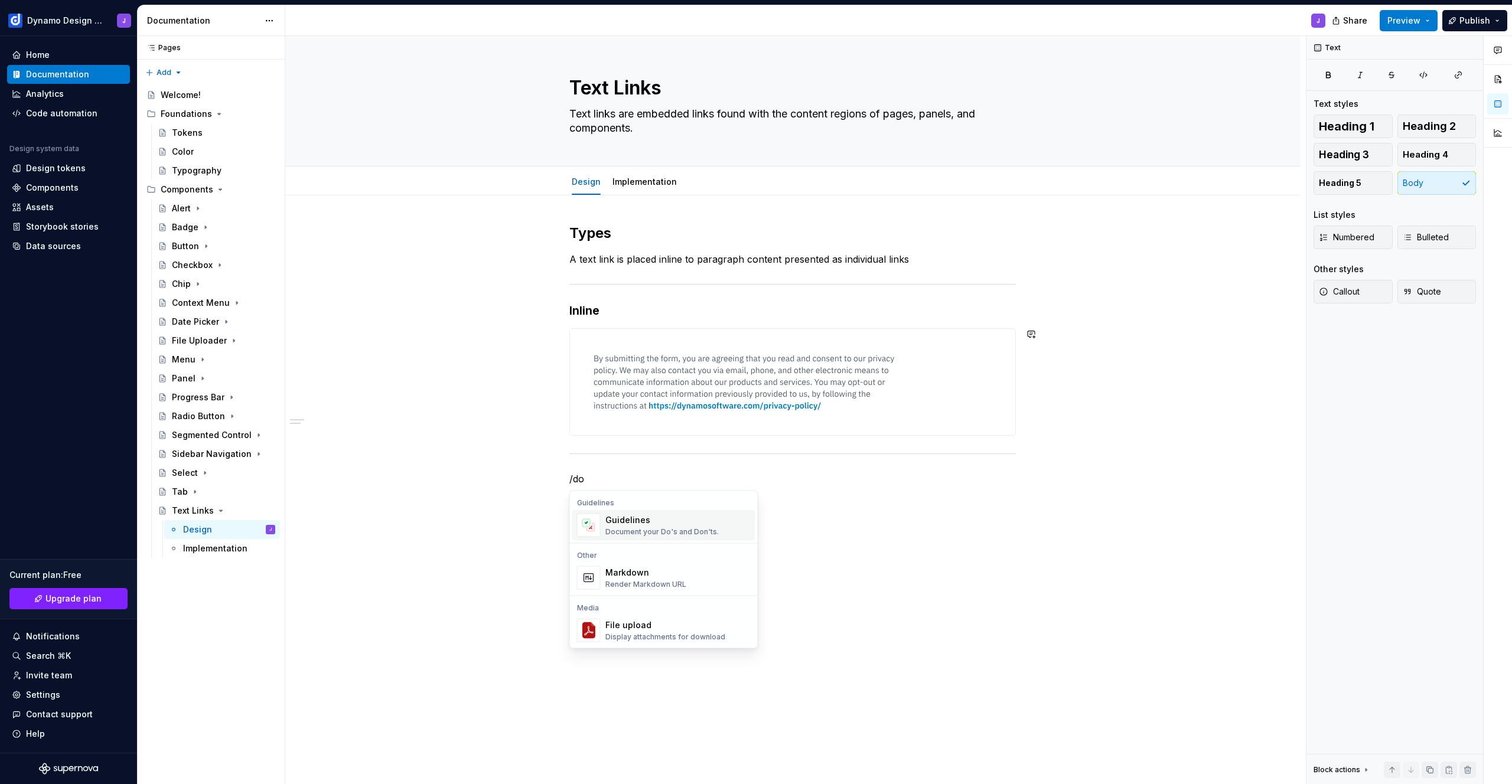
click at [661, 524] on div "Guidelines" at bounding box center [662, 520] width 114 height 12
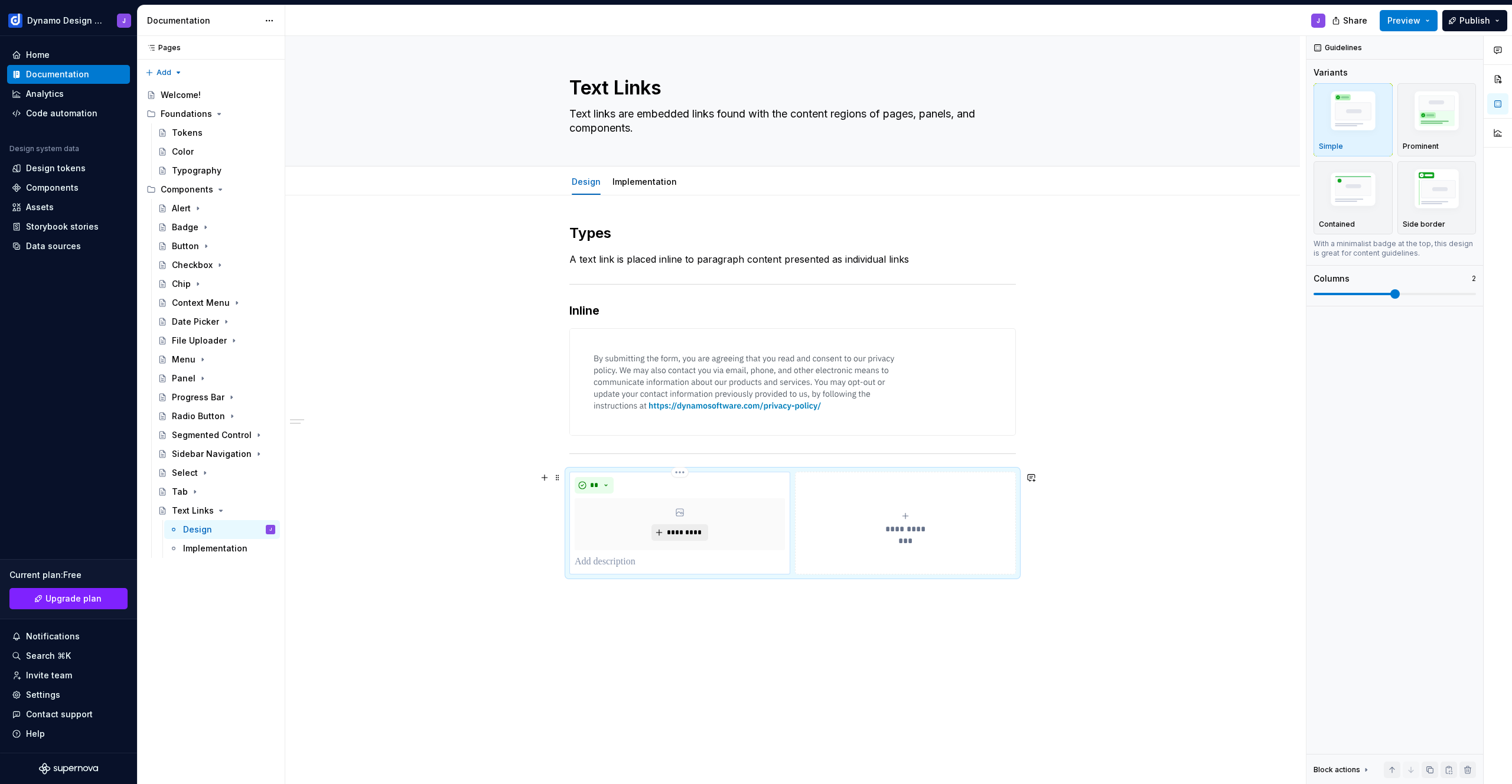
click at [692, 534] on span "*********" at bounding box center [684, 532] width 36 height 10
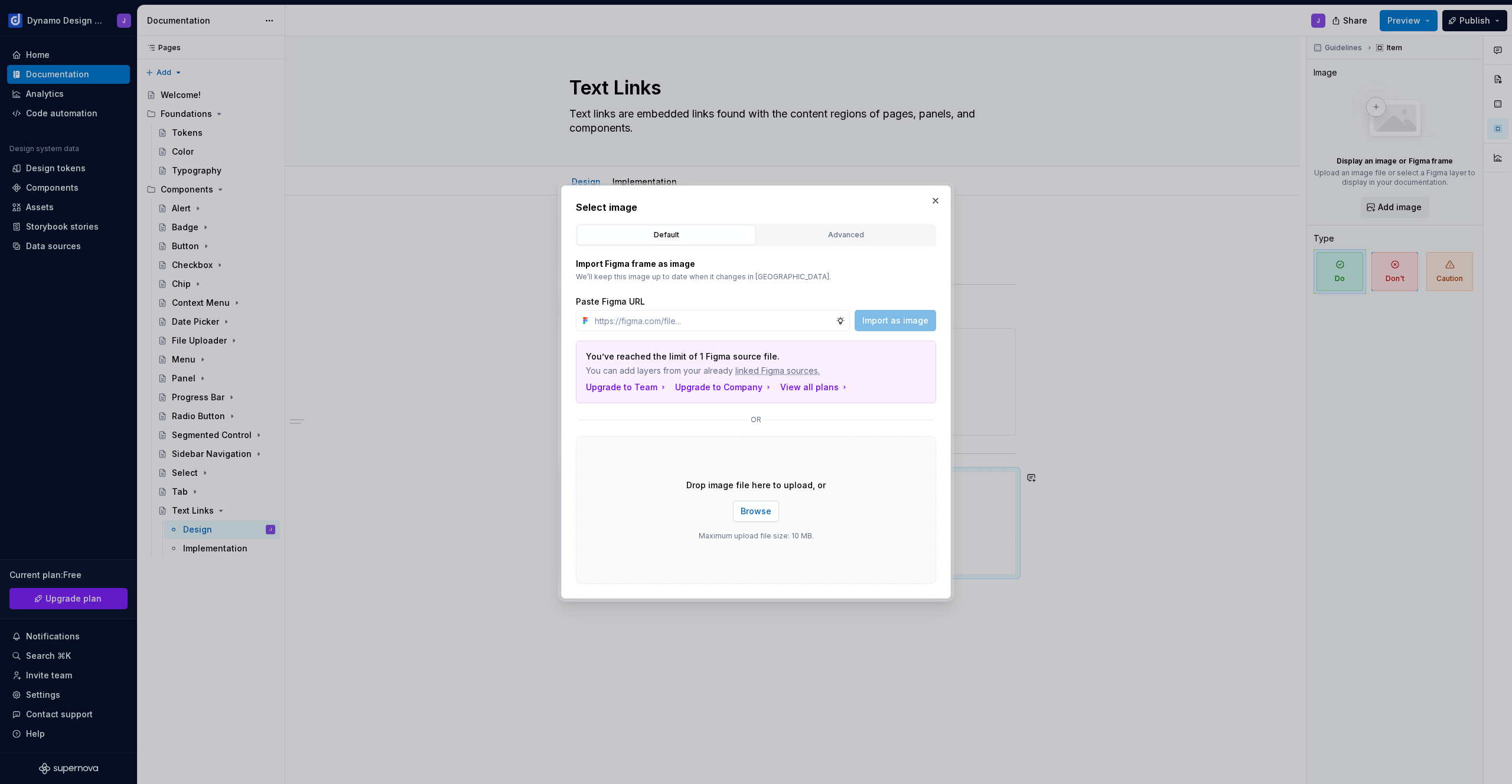
click at [760, 507] on span "Browse" at bounding box center [756, 511] width 31 height 12
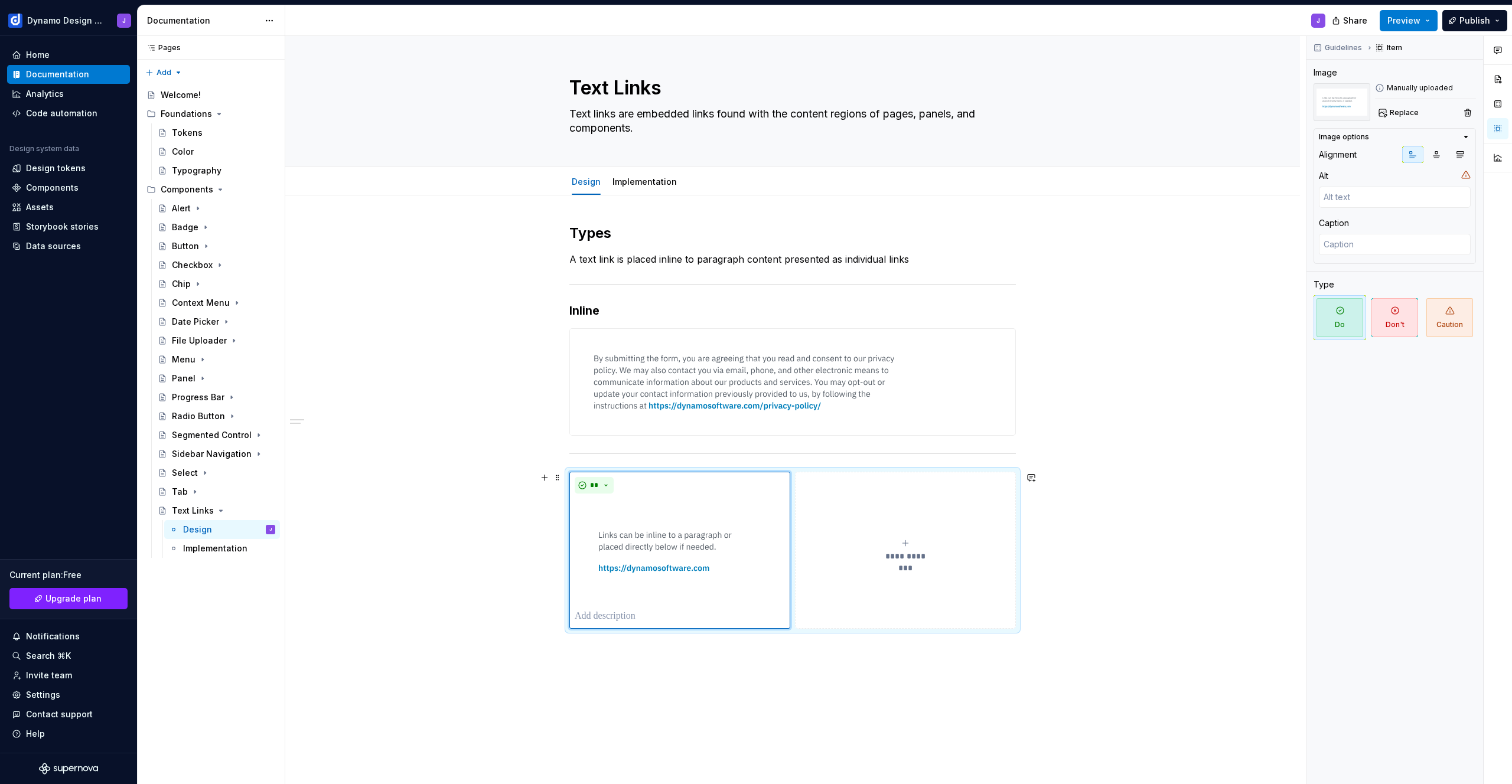
click at [905, 534] on button "**********" at bounding box center [905, 551] width 221 height 157
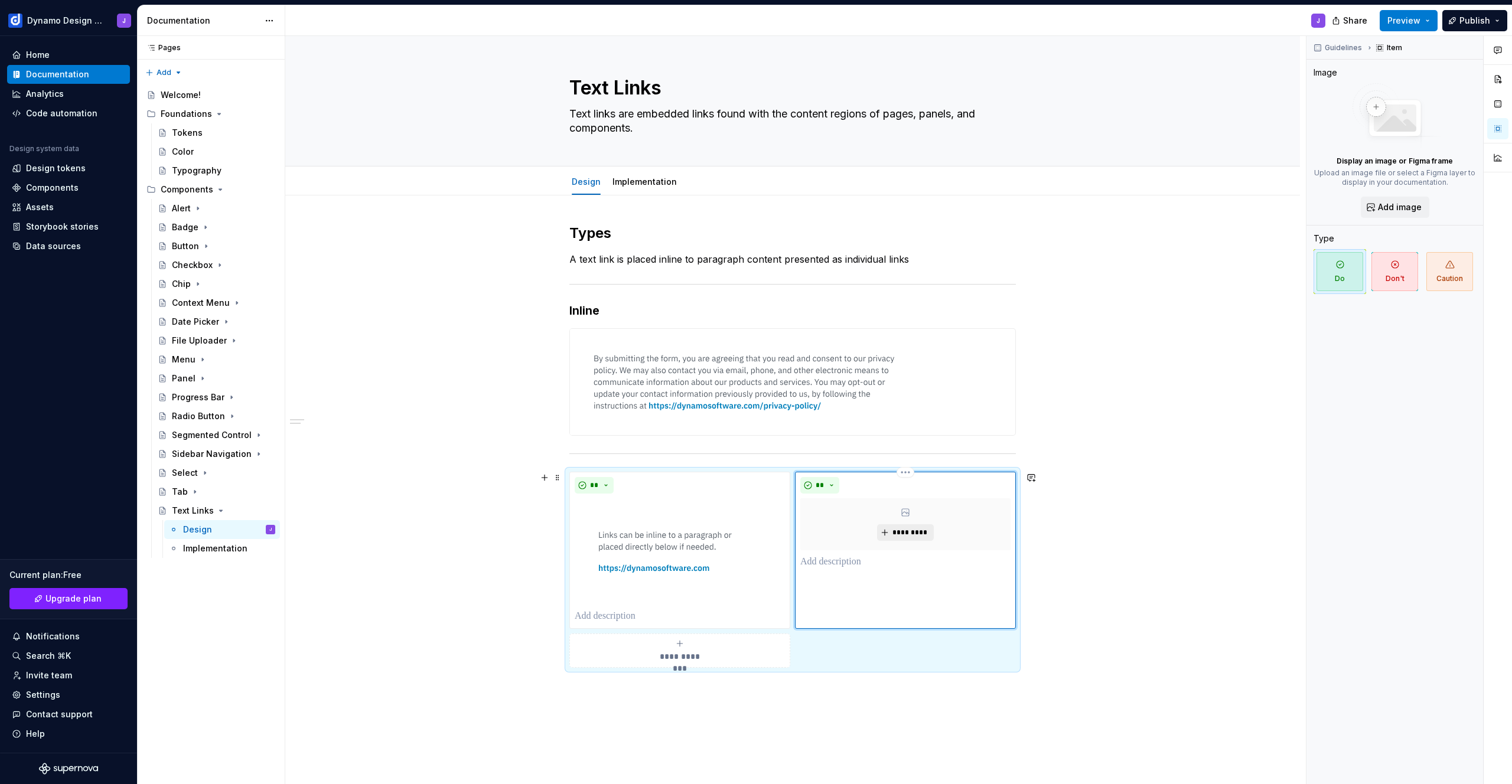
click at [915, 538] on button "*********" at bounding box center [905, 533] width 56 height 17
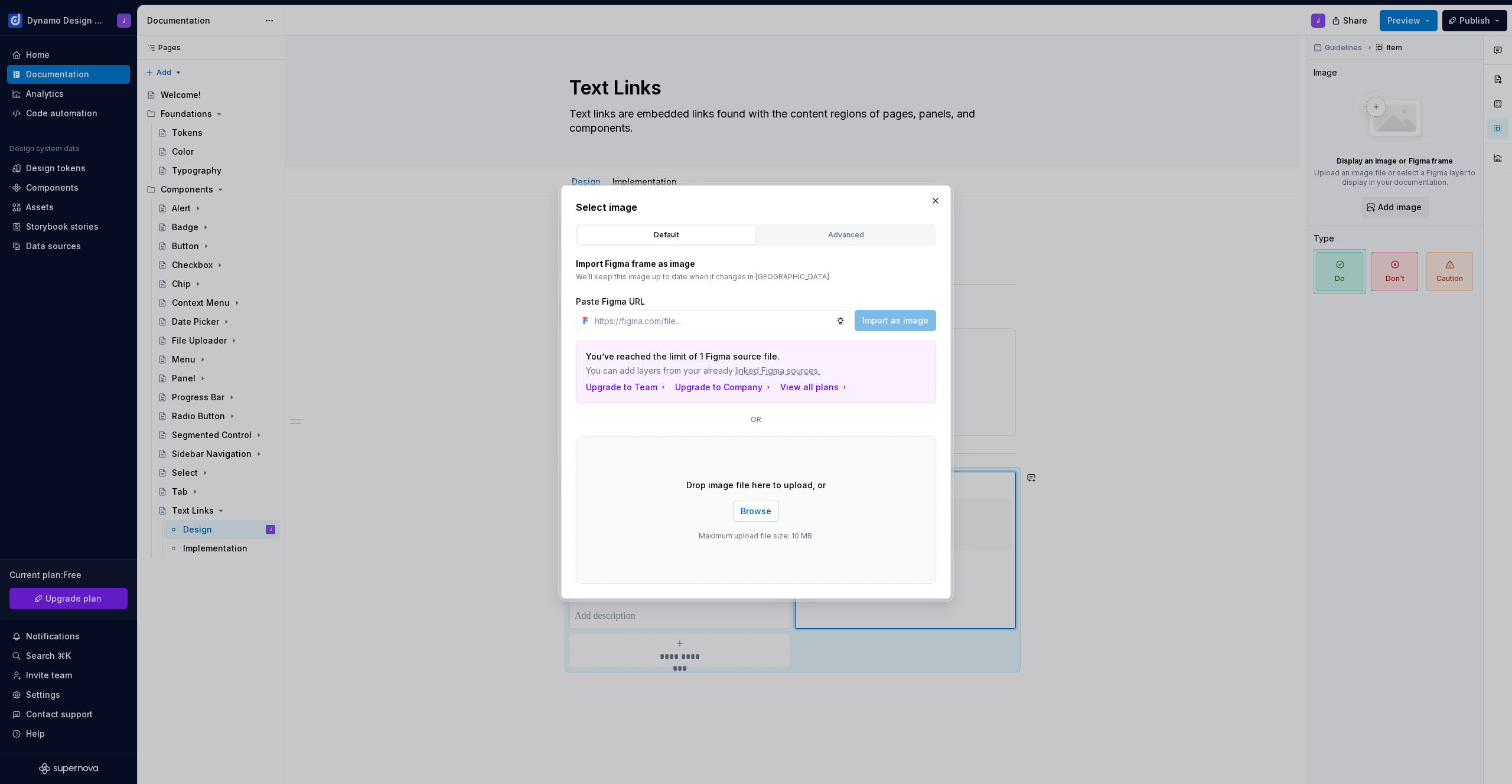
click at [748, 509] on span "Browse" at bounding box center [756, 511] width 31 height 12
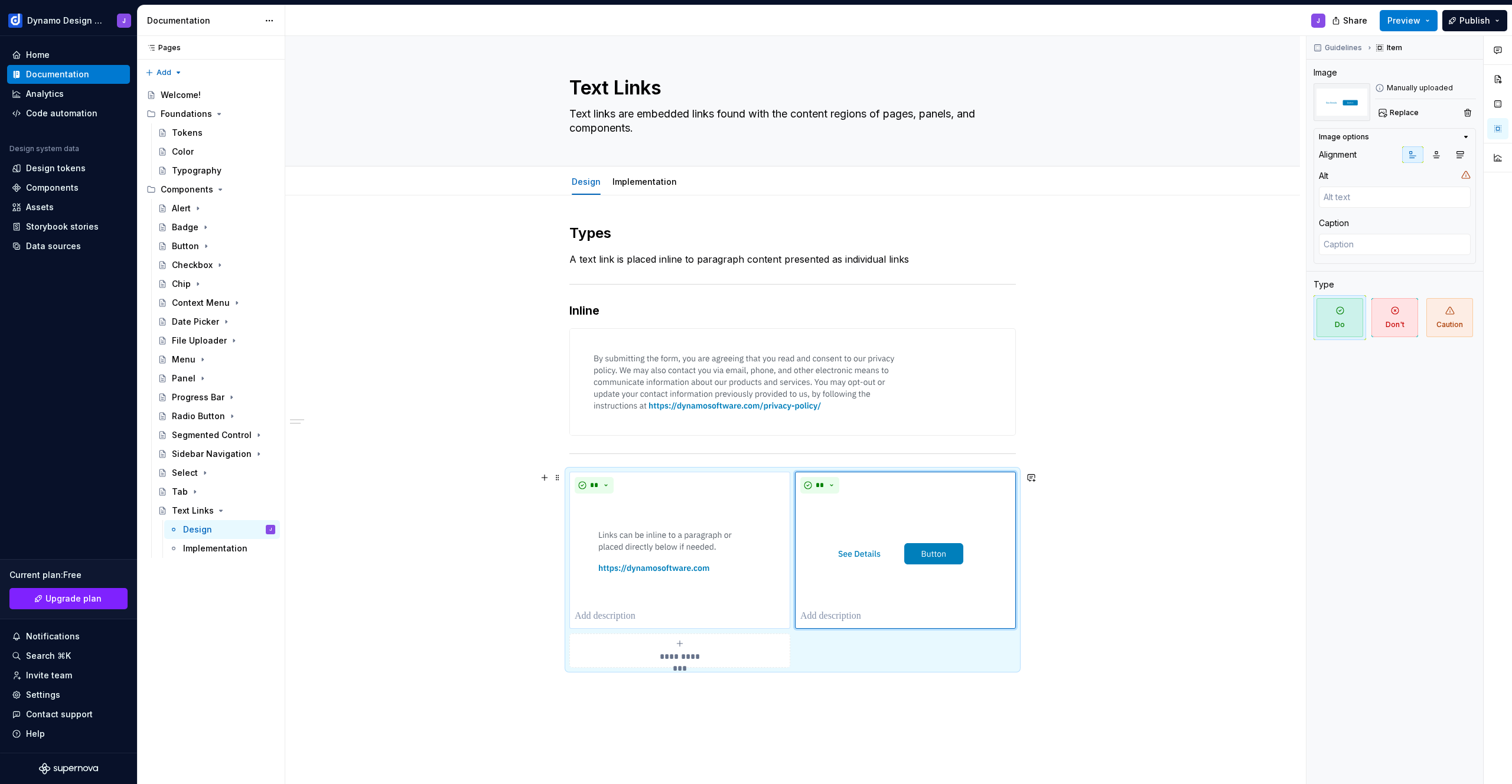
click at [633, 472] on div "**********" at bounding box center [793, 570] width 446 height 196
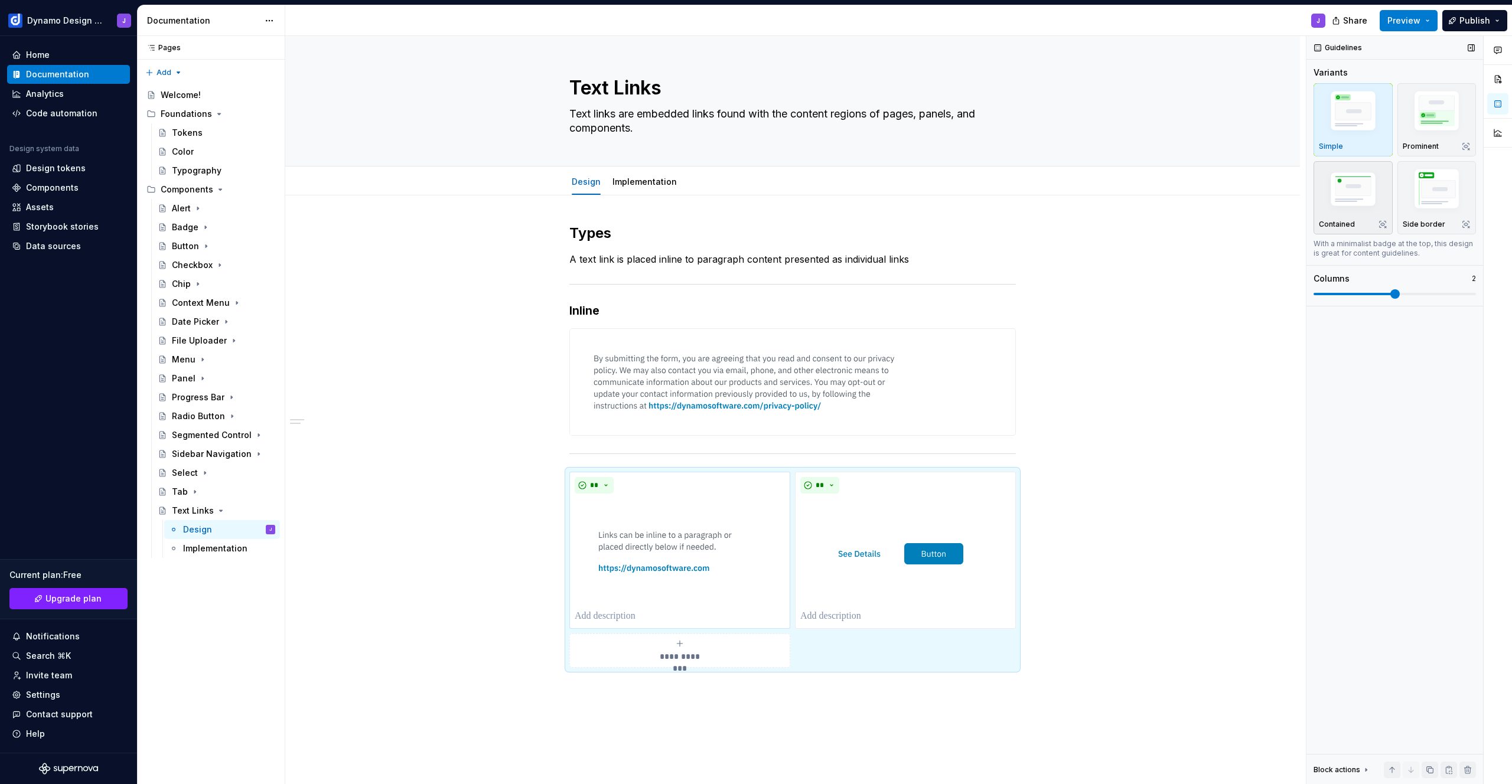
click at [1345, 192] on img "button" at bounding box center [1353, 190] width 68 height 46
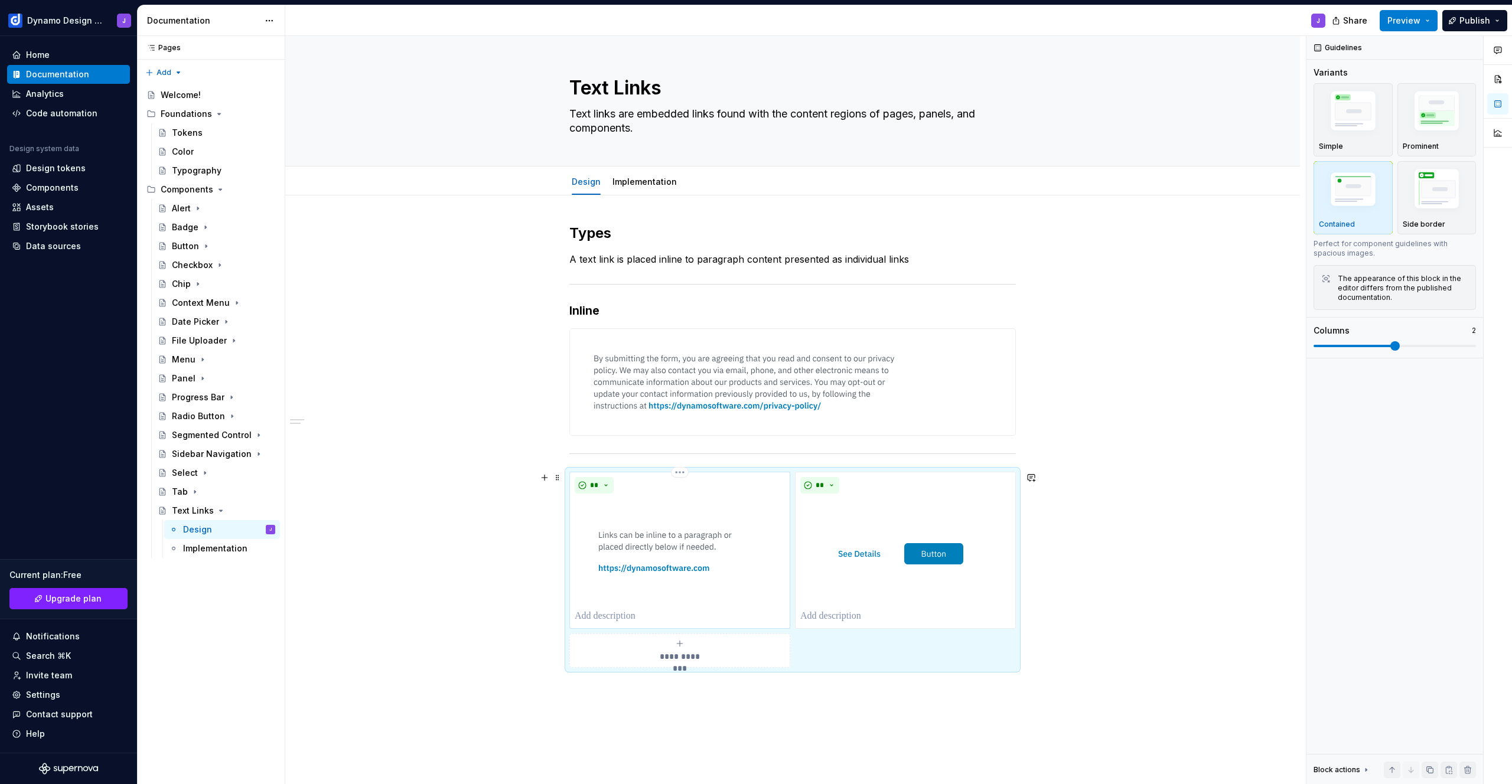
click at [602, 616] on p at bounding box center [680, 616] width 210 height 14
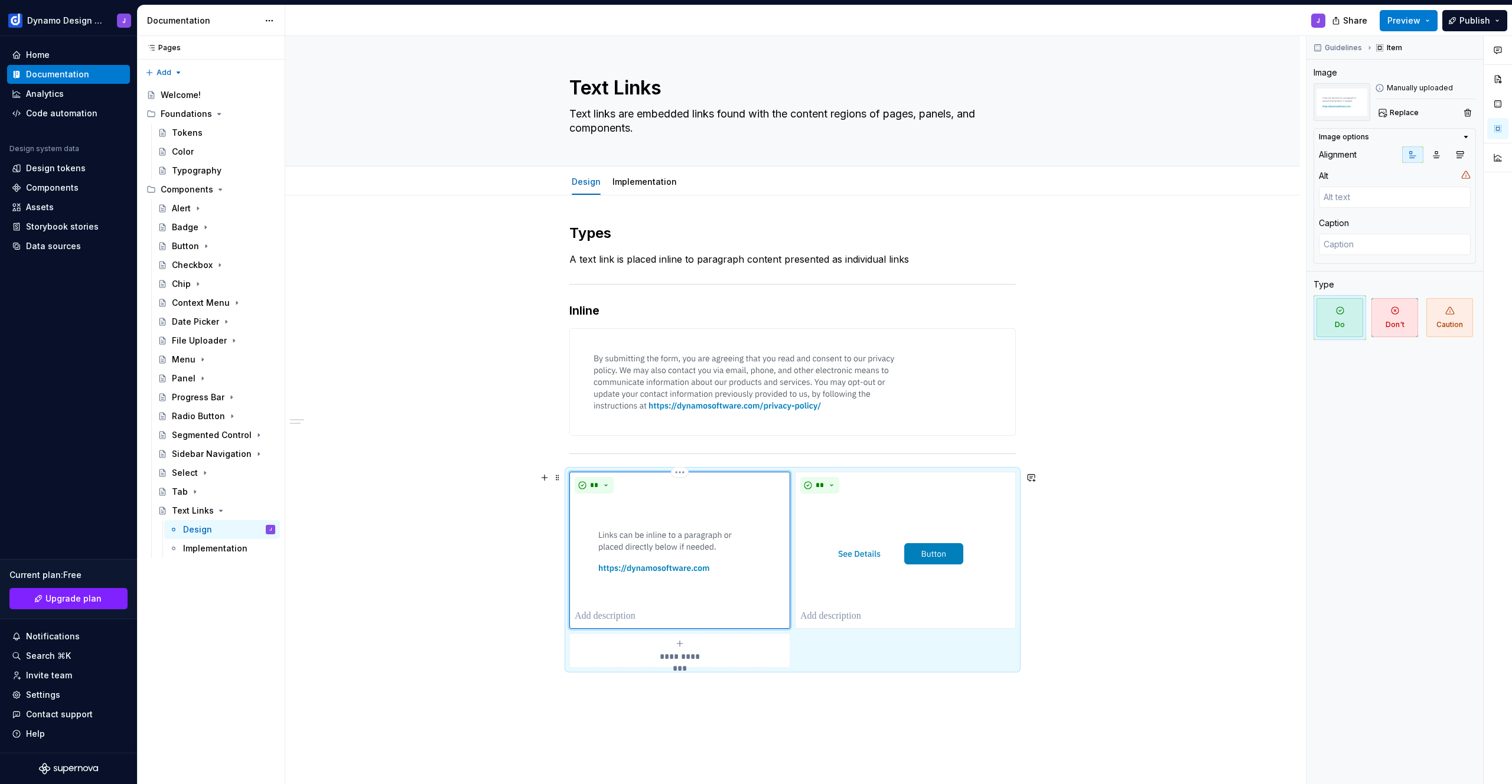
type textarea "*"
click at [890, 619] on p at bounding box center [906, 616] width 210 height 14
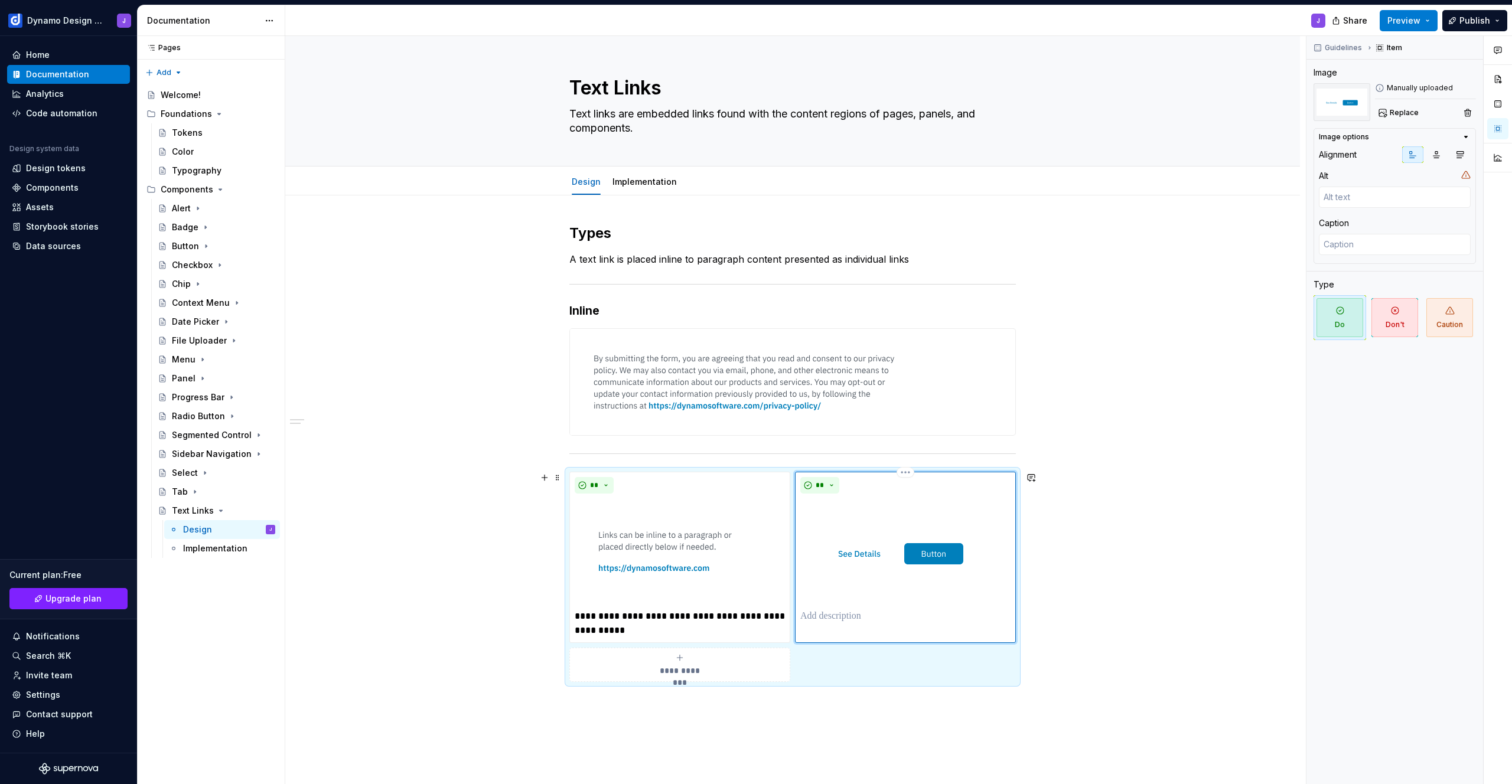
type textarea "*"
click at [713, 616] on p "**********" at bounding box center [680, 623] width 210 height 28
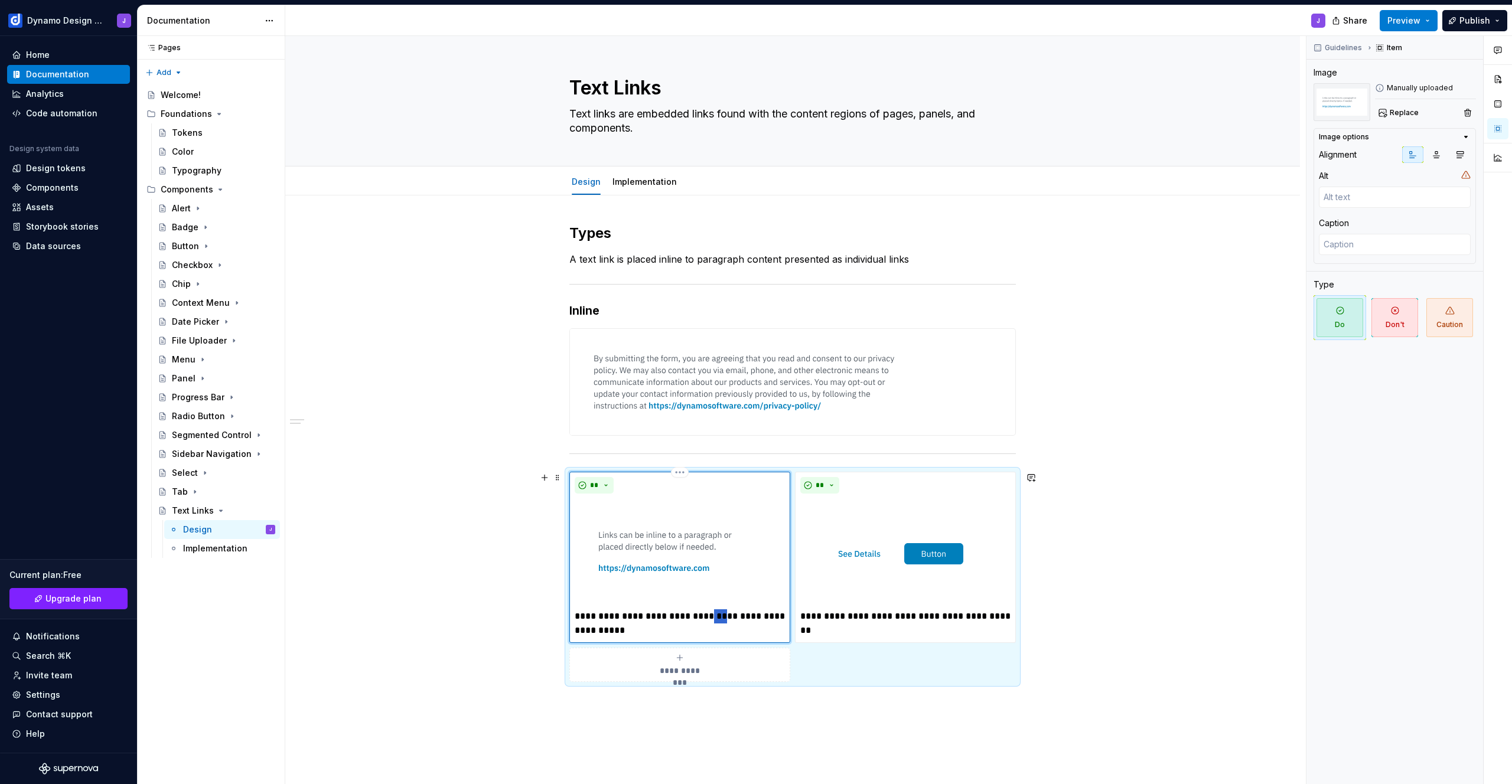
click at [713, 616] on p "**********" at bounding box center [680, 623] width 210 height 28
click at [854, 632] on p "**********" at bounding box center [906, 623] width 210 height 28
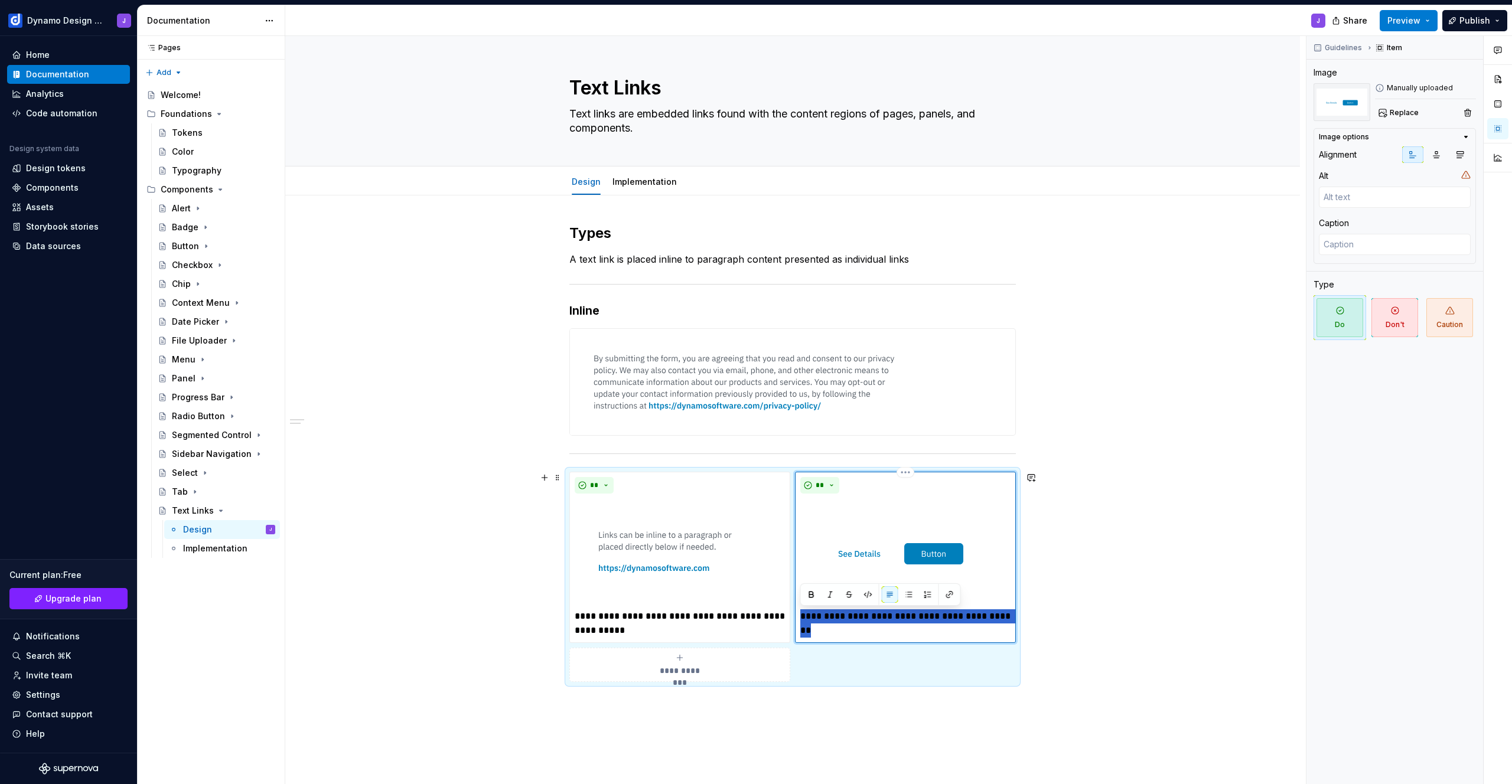
drag, startPoint x: 811, startPoint y: 623, endPoint x: 828, endPoint y: 627, distance: 17.5
click at [802, 618] on p "**********" at bounding box center [906, 623] width 210 height 28
click at [915, 623] on p "**********" at bounding box center [906, 623] width 210 height 28
drag, startPoint x: 922, startPoint y: 616, endPoint x: 932, endPoint y: 627, distance: 14.9
click at [932, 627] on p "**********" at bounding box center [906, 623] width 210 height 28
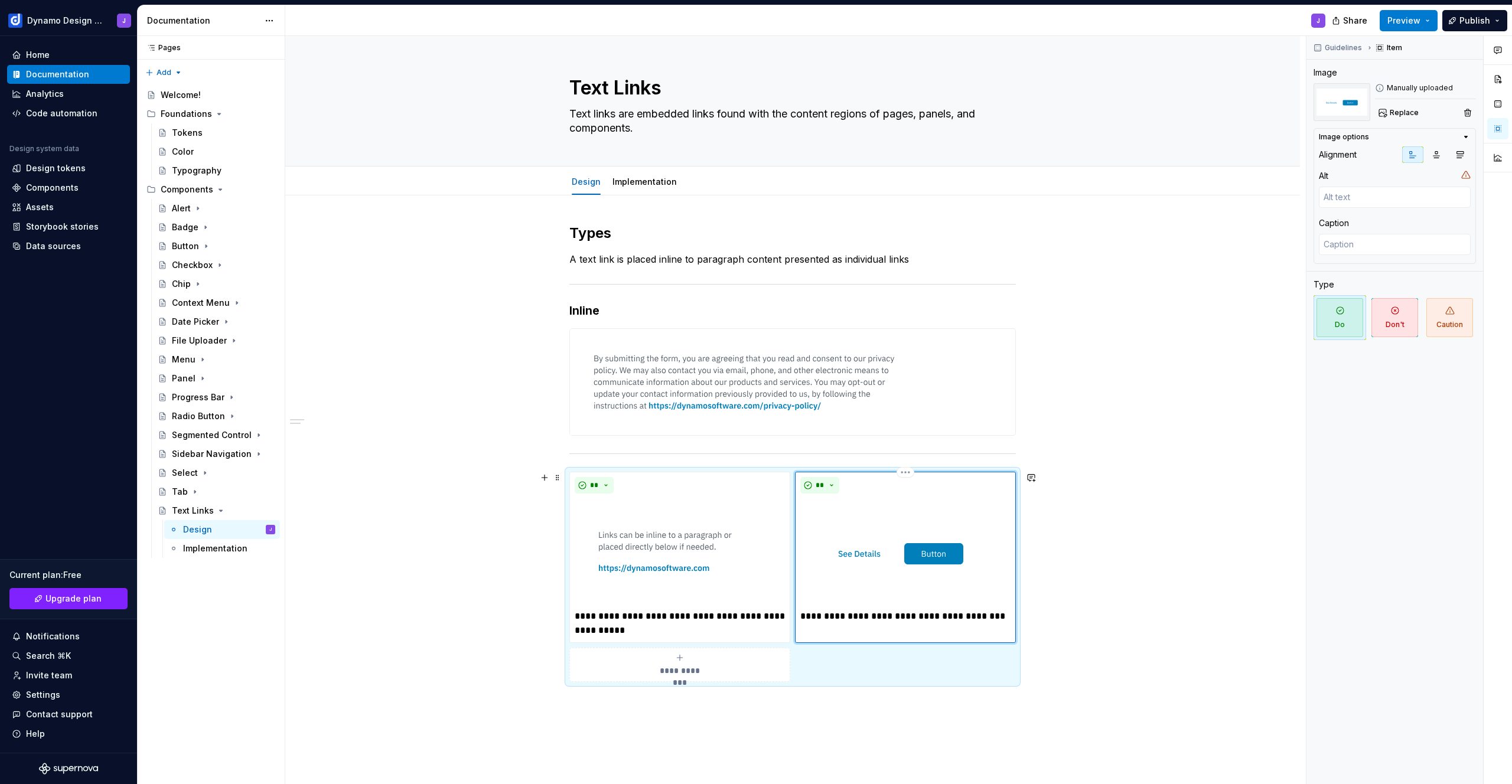
drag, startPoint x: 944, startPoint y: 614, endPoint x: 954, endPoint y: 620, distance: 11.7
click at [944, 614] on p "**********" at bounding box center [906, 616] width 210 height 14
click at [1011, 614] on div "**********" at bounding box center [905, 558] width 221 height 172
click at [1002, 615] on p "**********" at bounding box center [906, 616] width 210 height 14
click at [871, 615] on p "**********" at bounding box center [906, 623] width 210 height 28
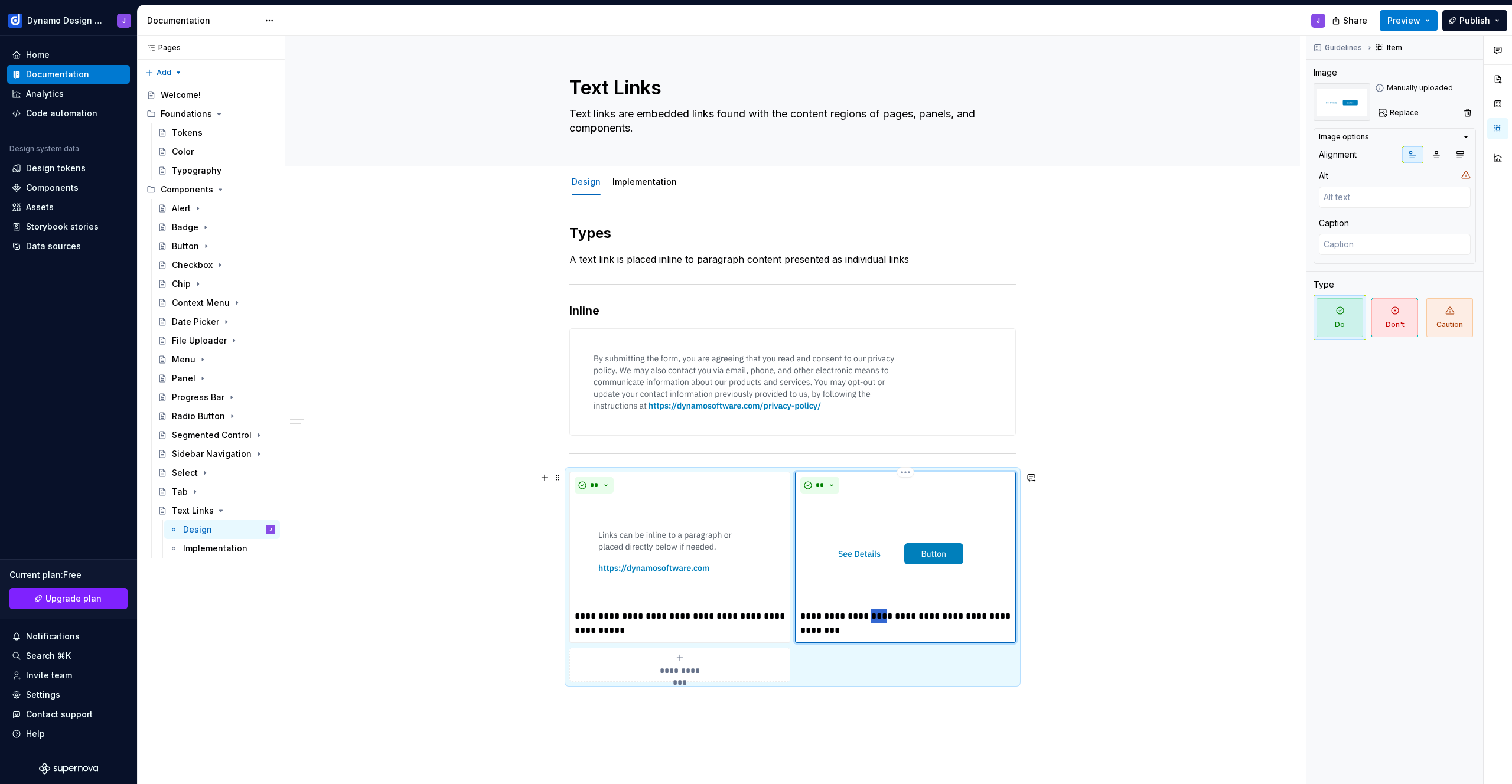
click at [871, 615] on p "**********" at bounding box center [906, 623] width 210 height 28
click at [652, 631] on p "**********" at bounding box center [680, 623] width 210 height 28
click at [817, 484] on span "**" at bounding box center [819, 485] width 10 height 10
click at [827, 529] on div "Suggestions" at bounding box center [826, 527] width 10 height 10
click at [1142, 539] on div "**********" at bounding box center [792, 563] width 1015 height 736
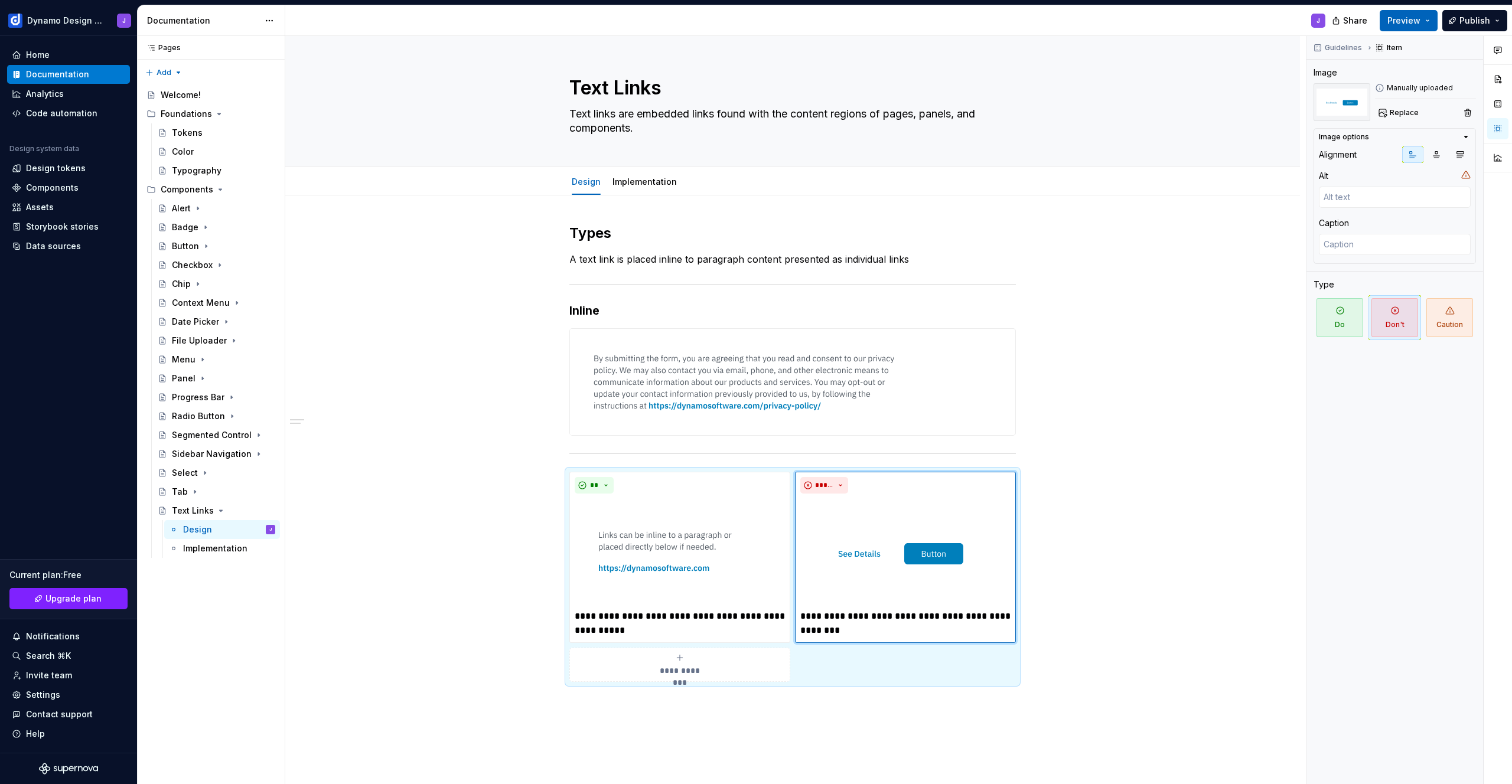
click at [1425, 15] on button "Preview" at bounding box center [1409, 21] width 58 height 21
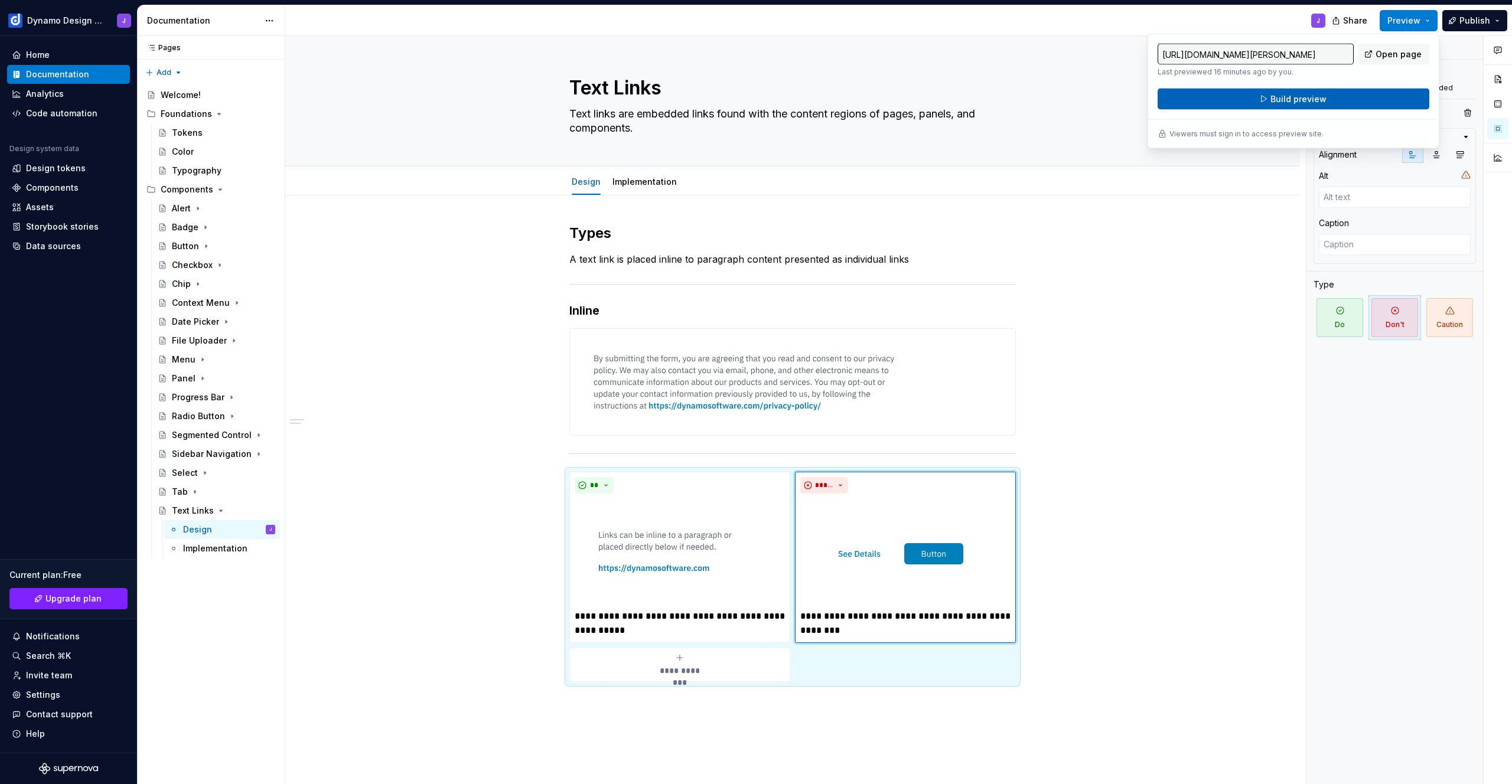
click at [1304, 106] on button "Build preview" at bounding box center [1293, 99] width 272 height 21
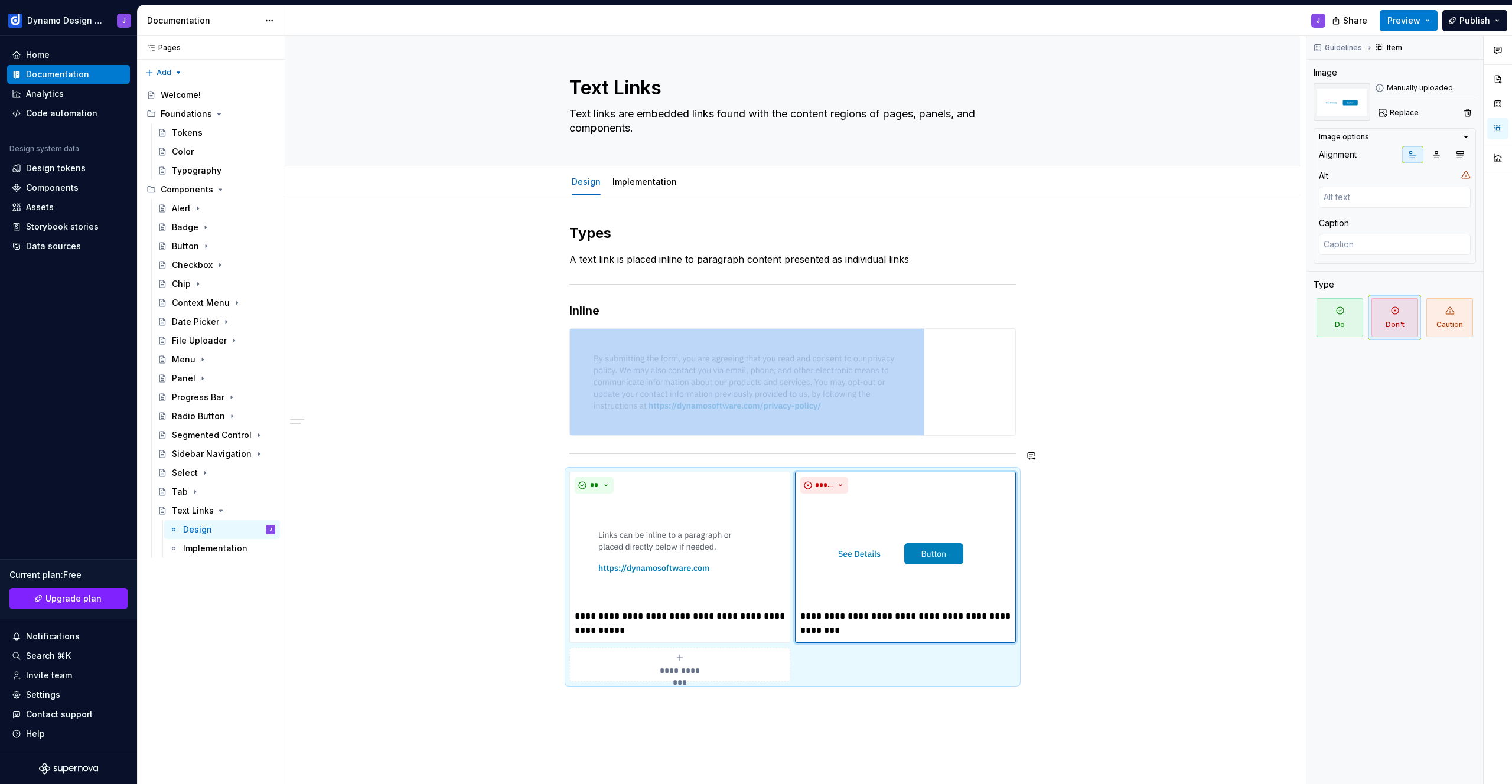
click at [599, 457] on div at bounding box center [793, 454] width 446 height 8
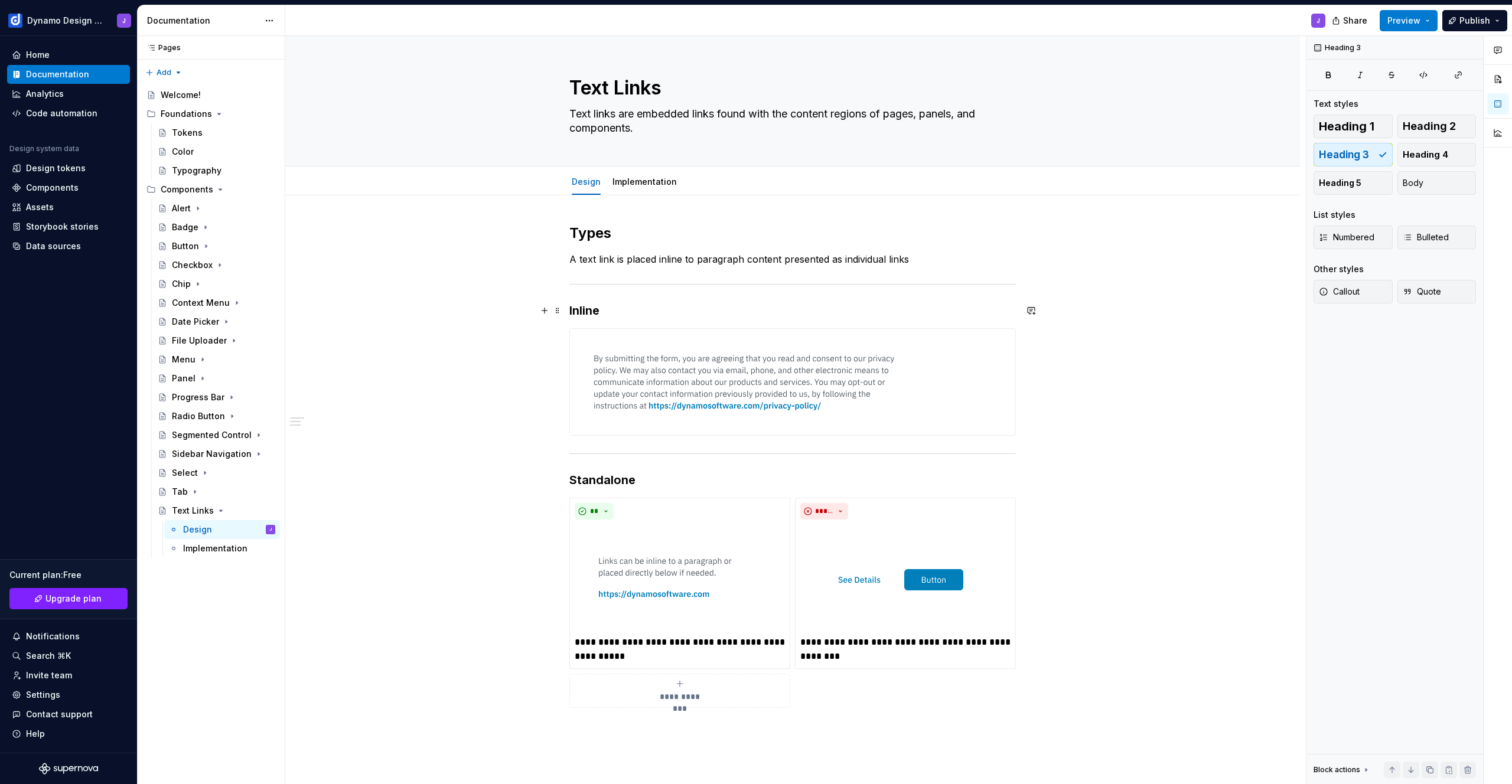
click at [617, 310] on h3 "Inline" at bounding box center [793, 311] width 446 height 17
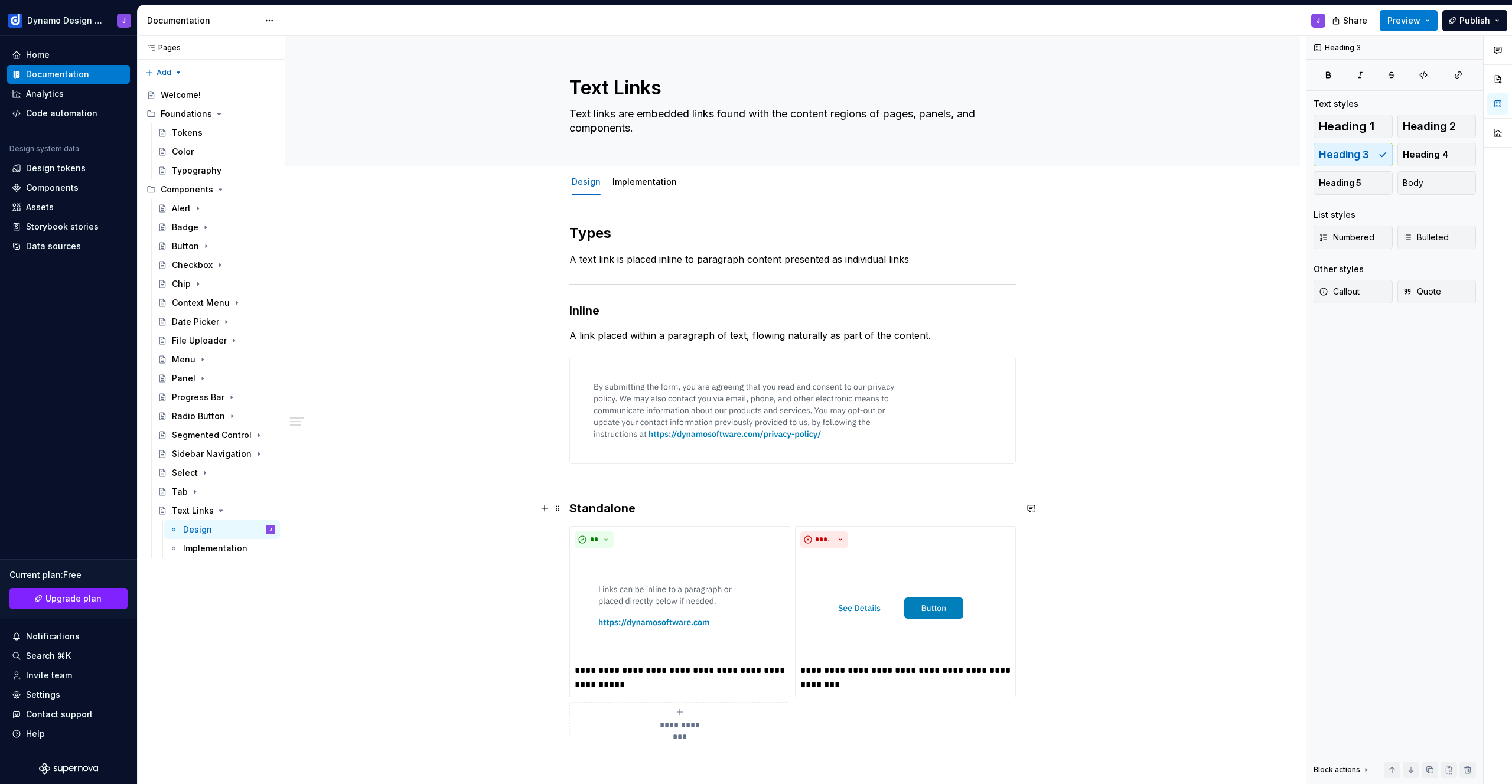
click at [654, 511] on h3 "Standalone" at bounding box center [793, 508] width 446 height 17
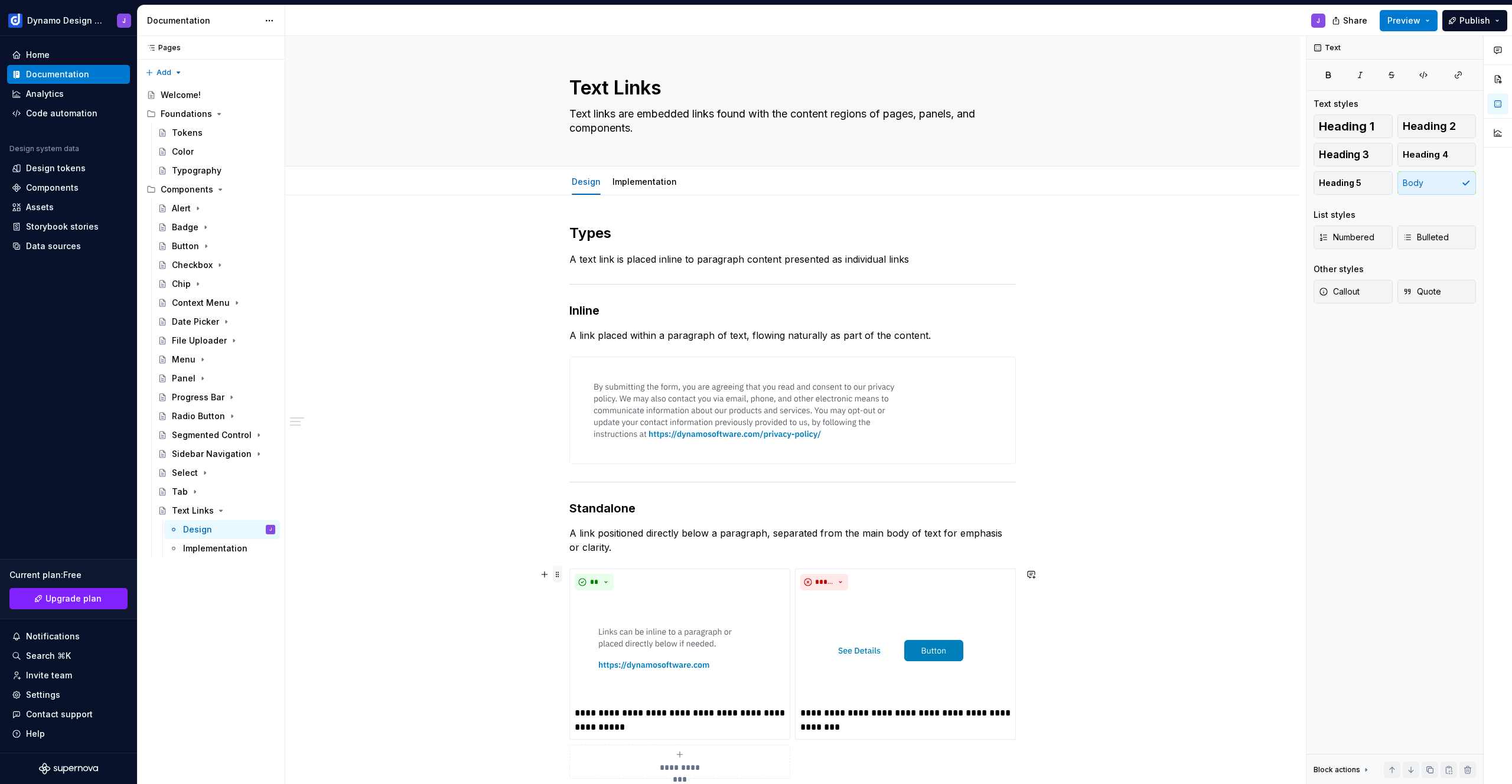
click at [558, 574] on span at bounding box center [557, 574] width 10 height 17
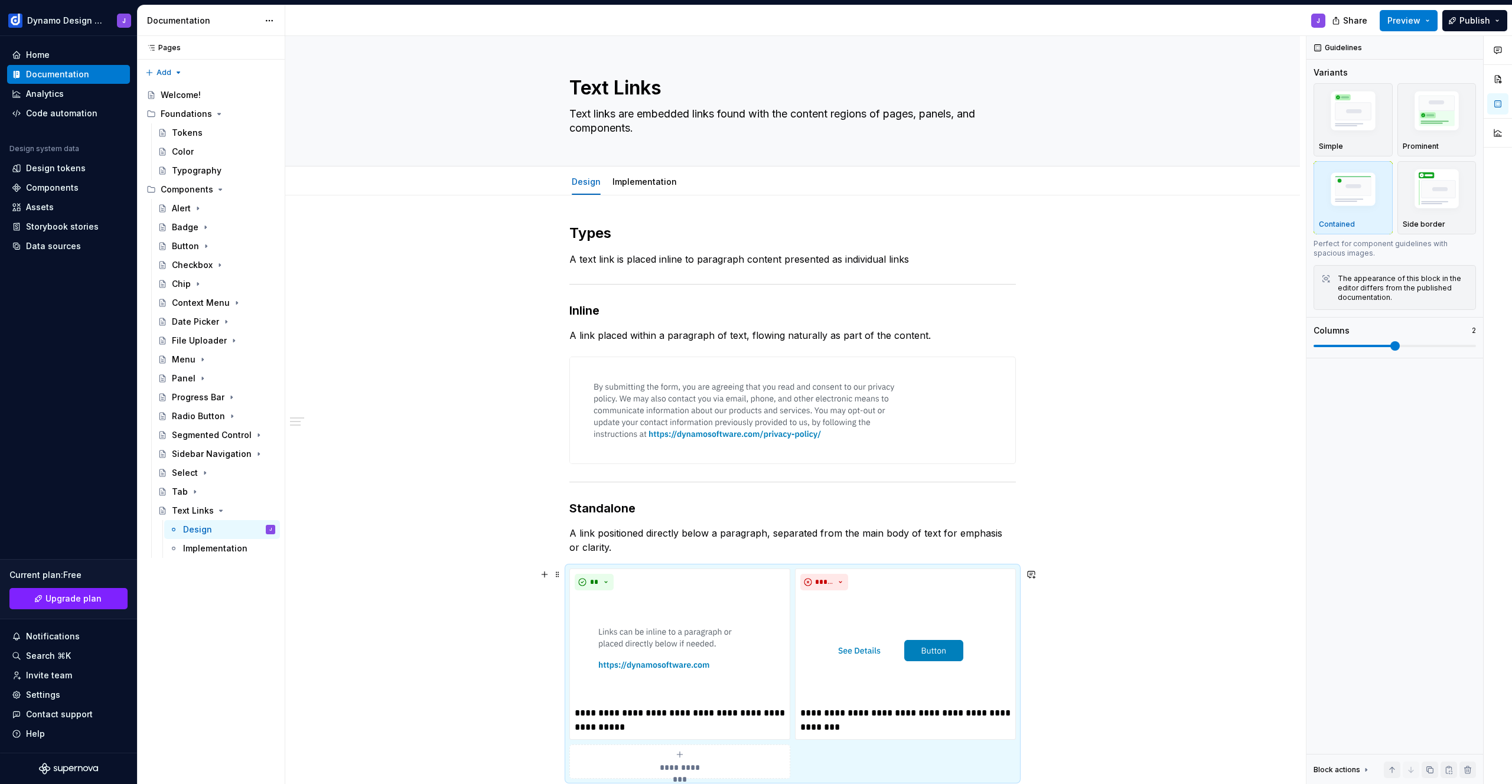
click at [635, 547] on p "A link positioned directly below a paragraph, separated from the main body of t…" at bounding box center [793, 540] width 446 height 28
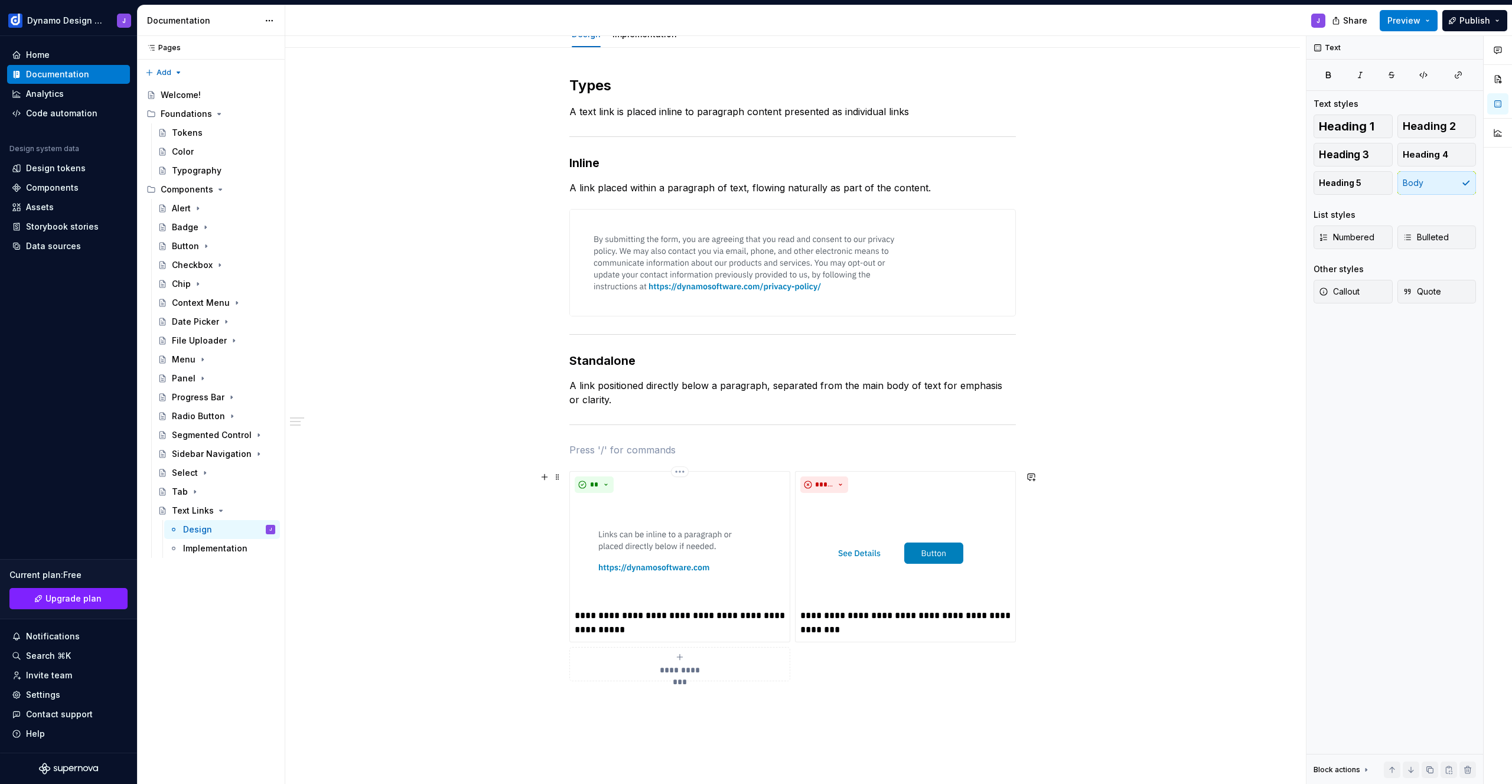
scroll to position [239, 0]
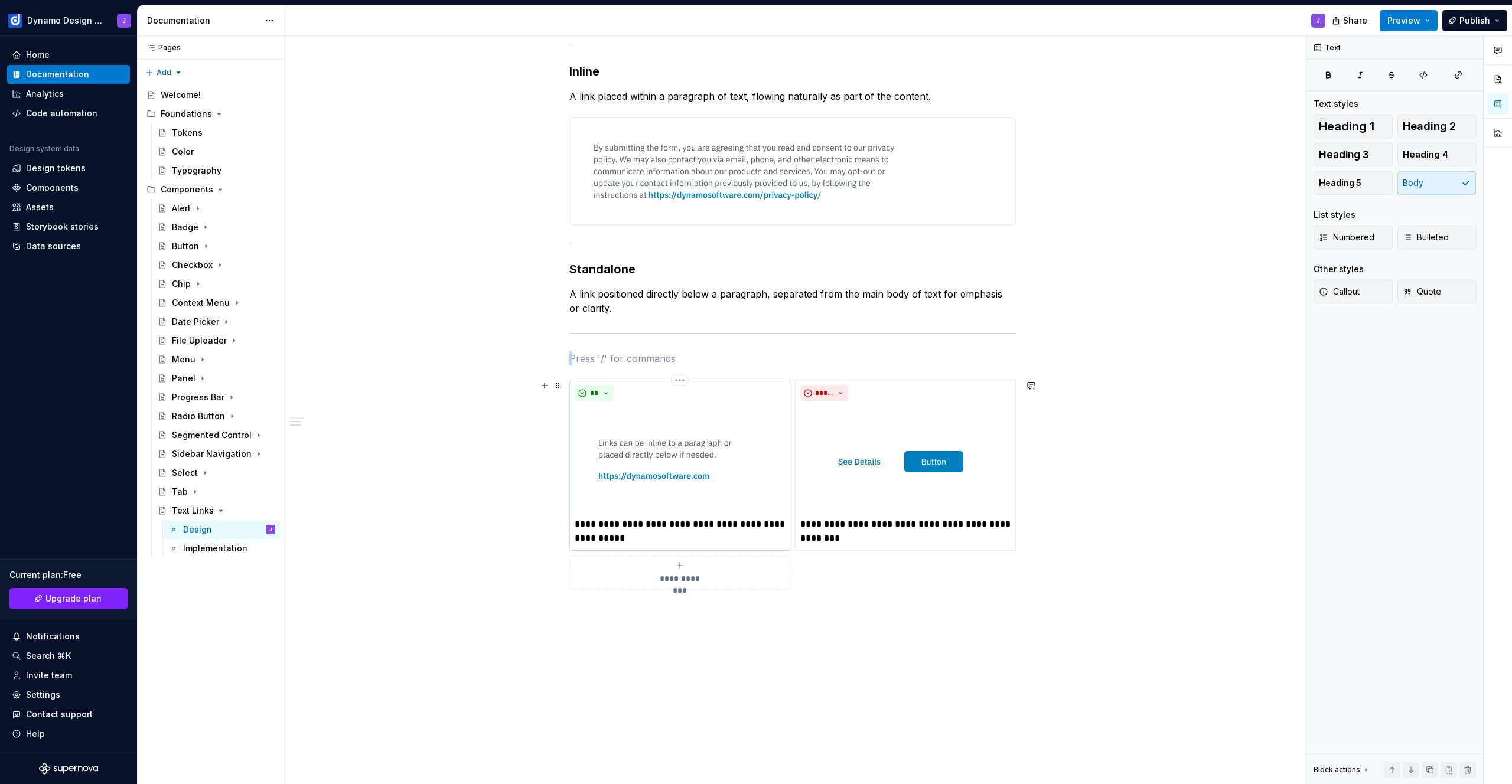
click at [573, 410] on div "**********" at bounding box center [680, 466] width 221 height 172
click at [638, 313] on p "A link positioned directly below a paragraph, separated from the main body of t…" at bounding box center [793, 301] width 446 height 28
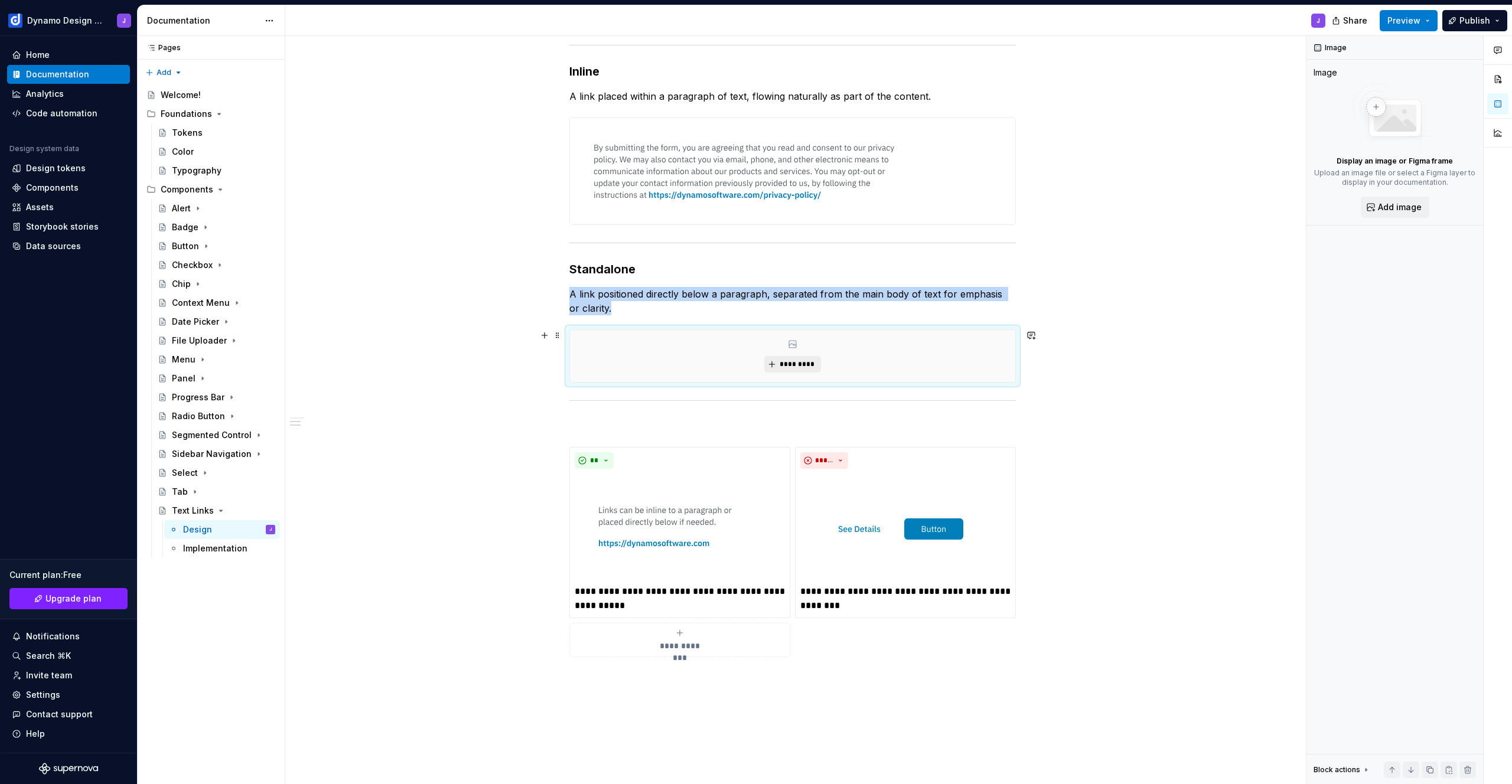
click at [813, 367] on span "*********" at bounding box center [797, 364] width 36 height 10
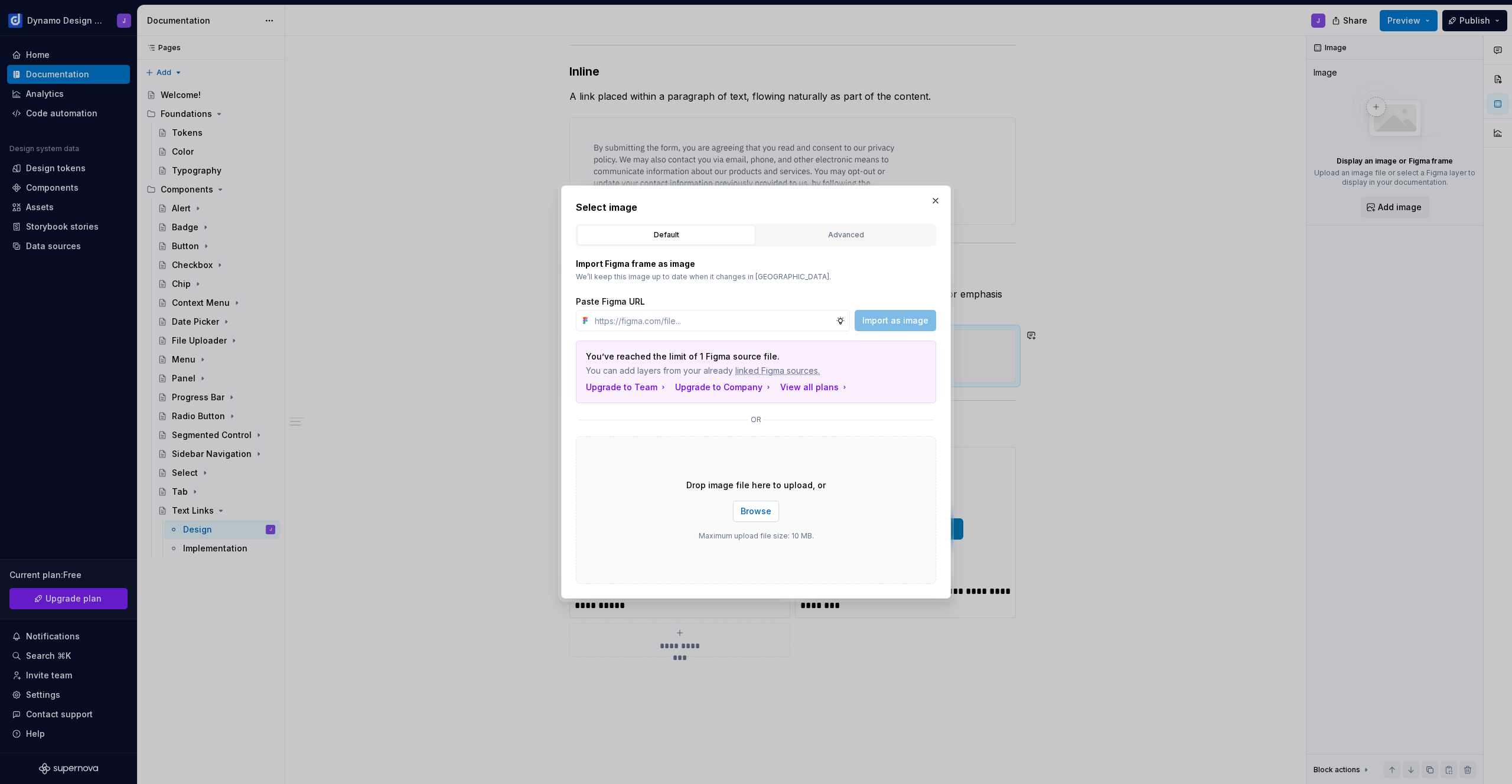
click at [767, 519] on button "Browse" at bounding box center [755, 511] width 46 height 21
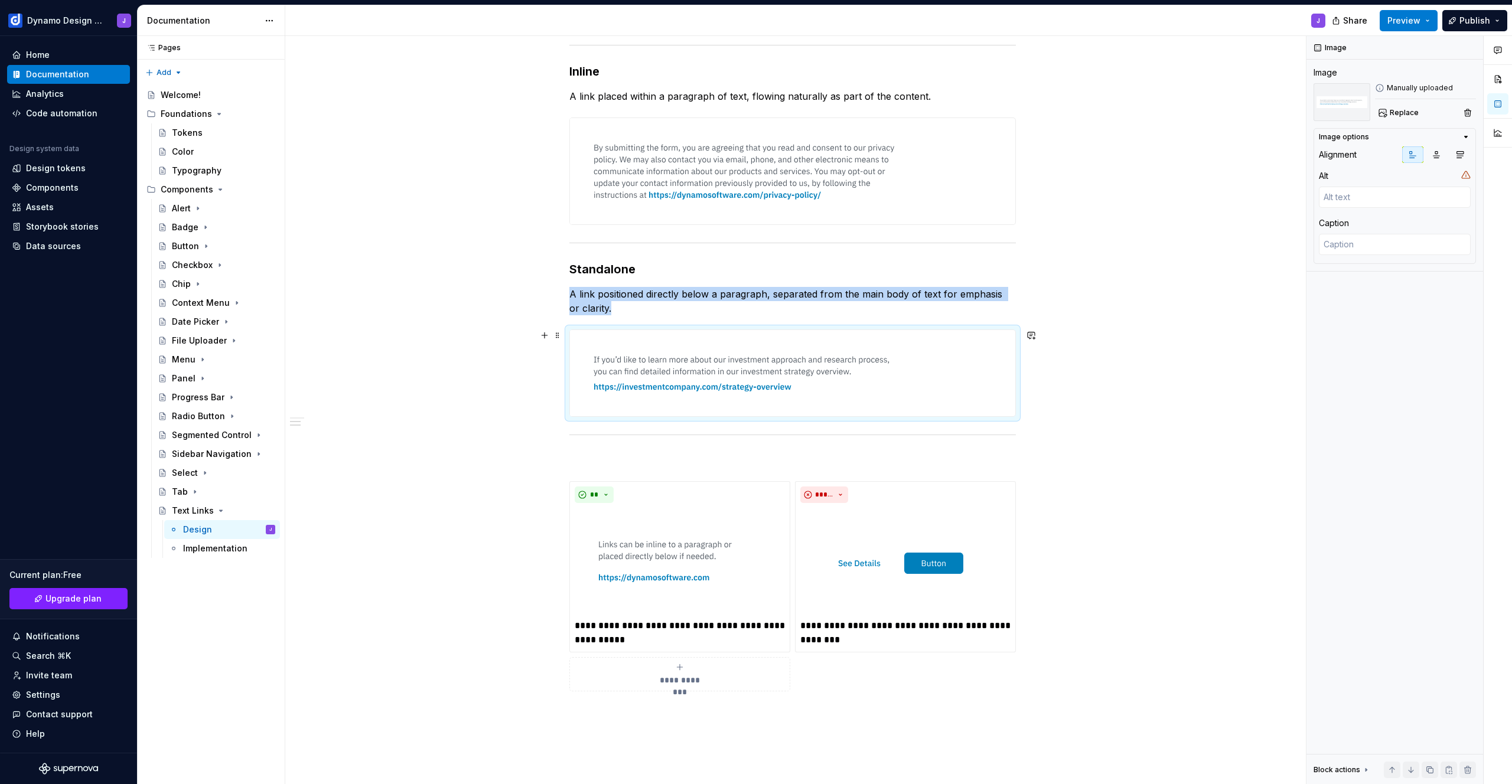
click at [739, 382] on img at bounding box center [746, 373] width 354 height 86
click at [1395, 115] on span "Replace" at bounding box center [1404, 113] width 29 height 10
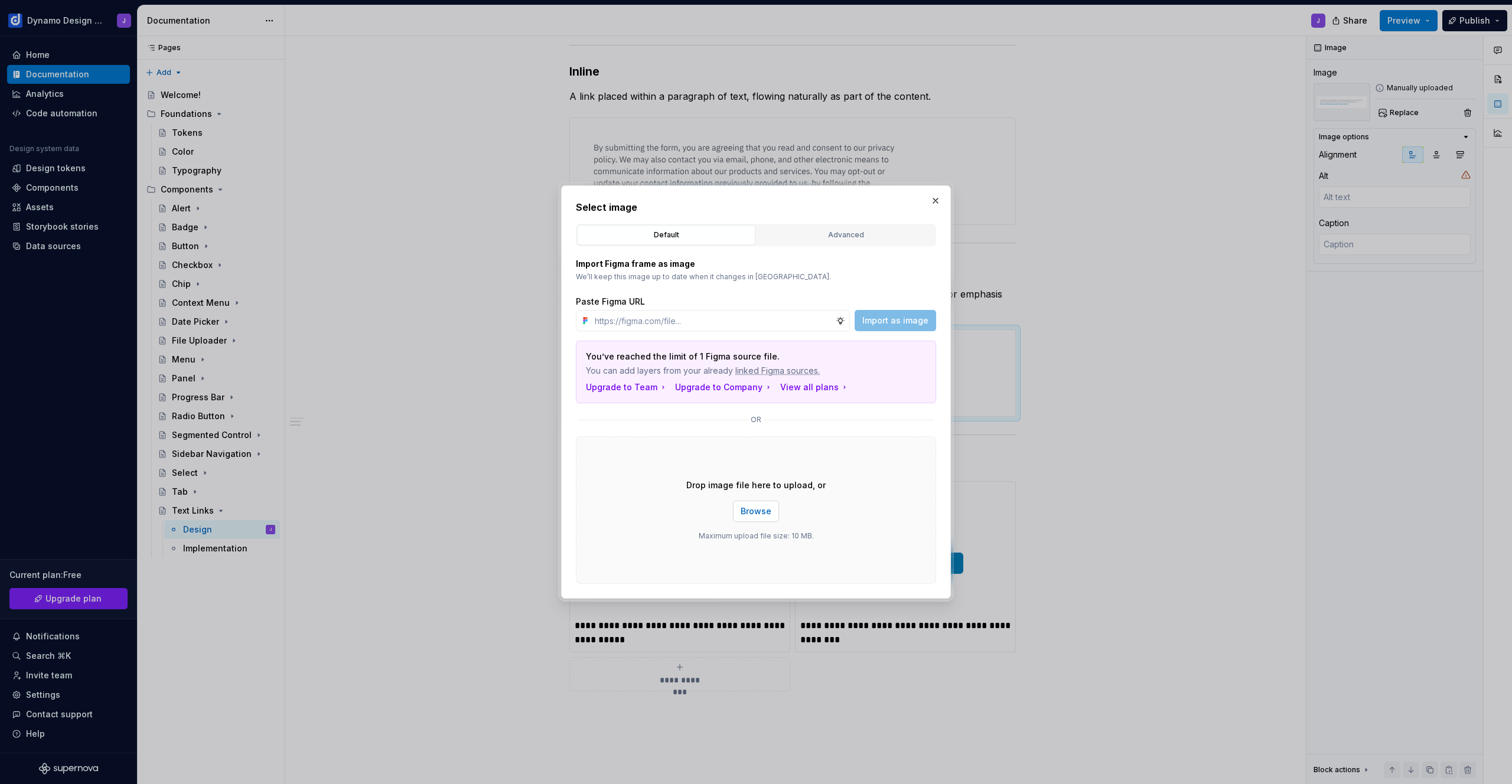
click at [751, 514] on span "Browse" at bounding box center [756, 511] width 31 height 12
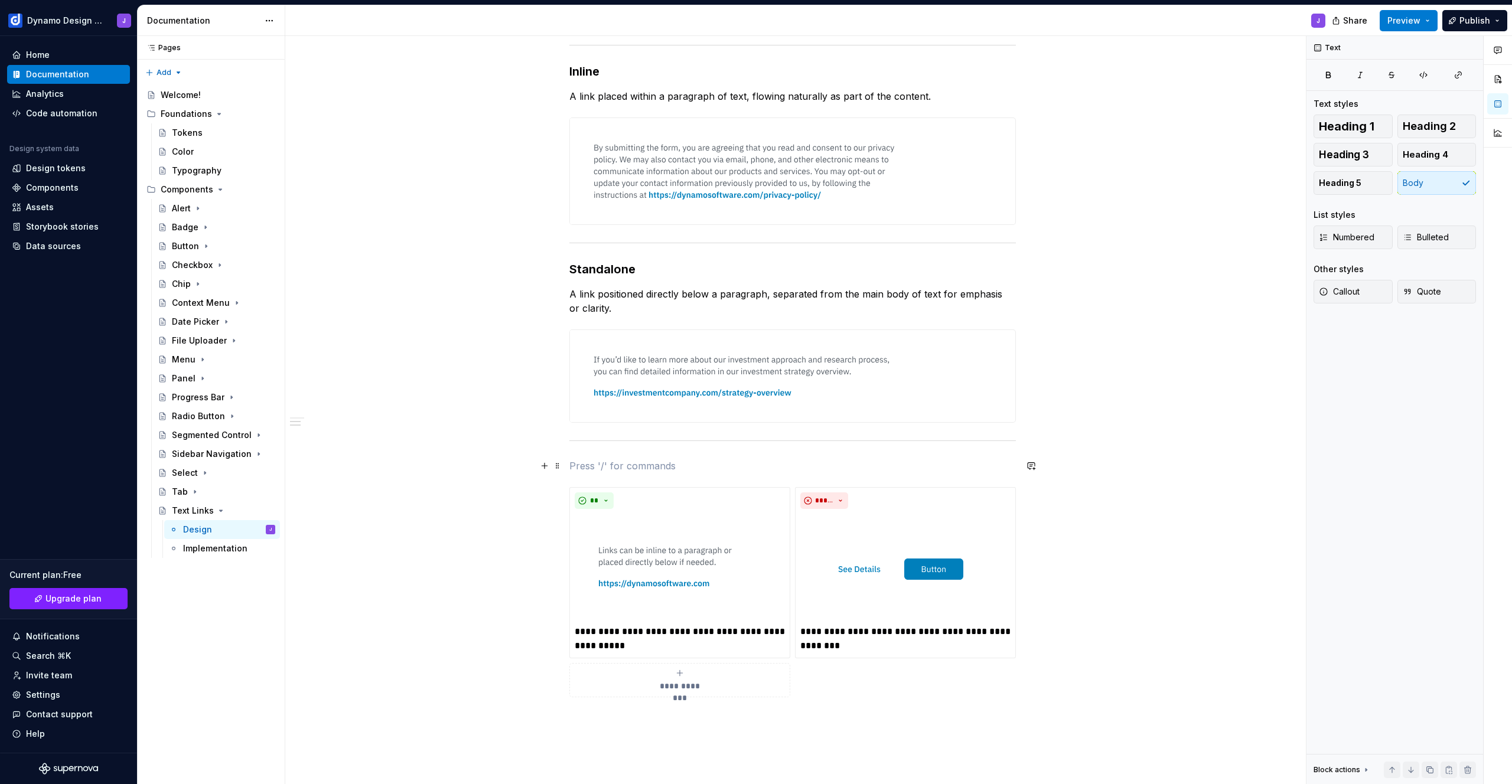
click at [592, 463] on p at bounding box center [793, 466] width 446 height 14
click at [183, 470] on div "Select" at bounding box center [184, 473] width 26 height 12
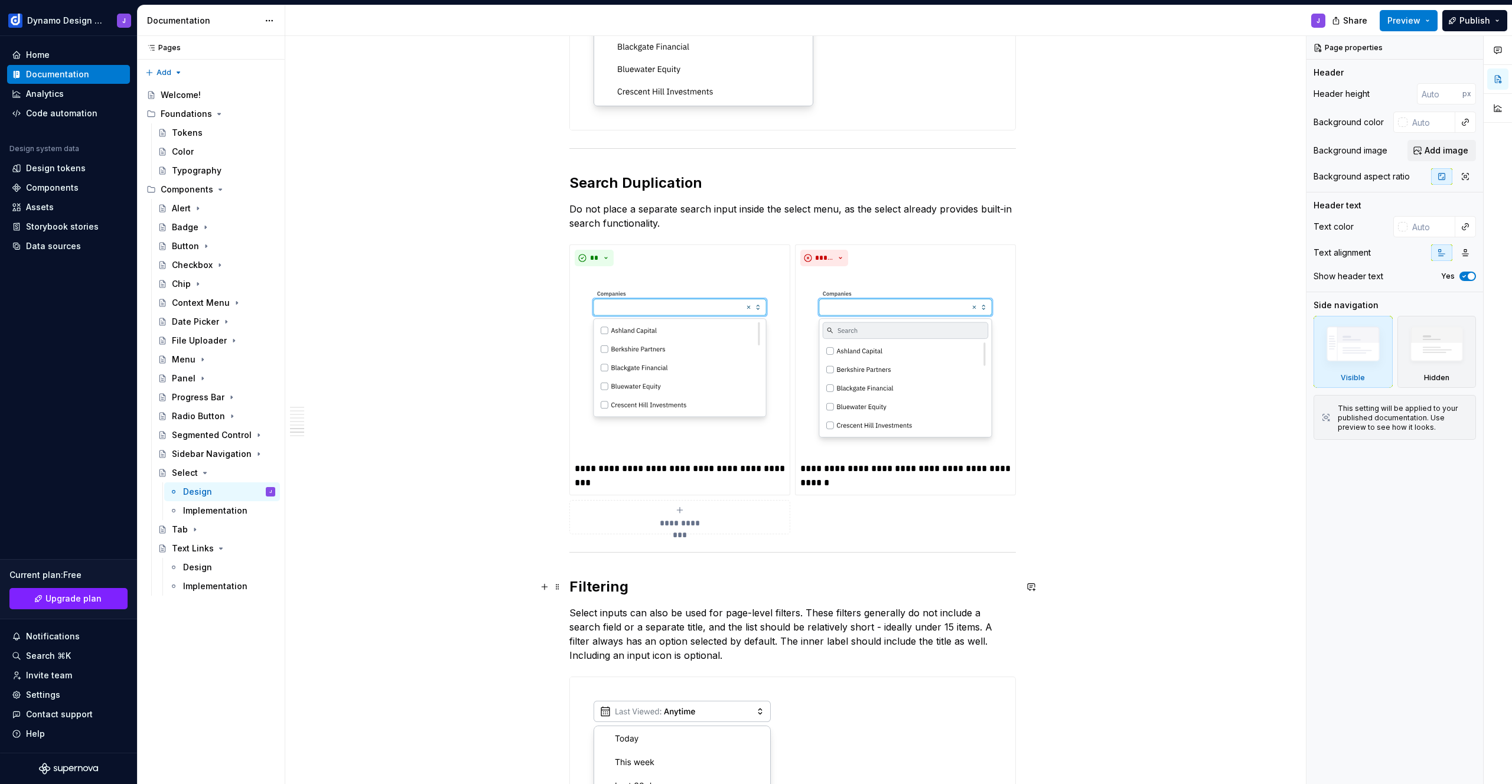
scroll to position [2494, 0]
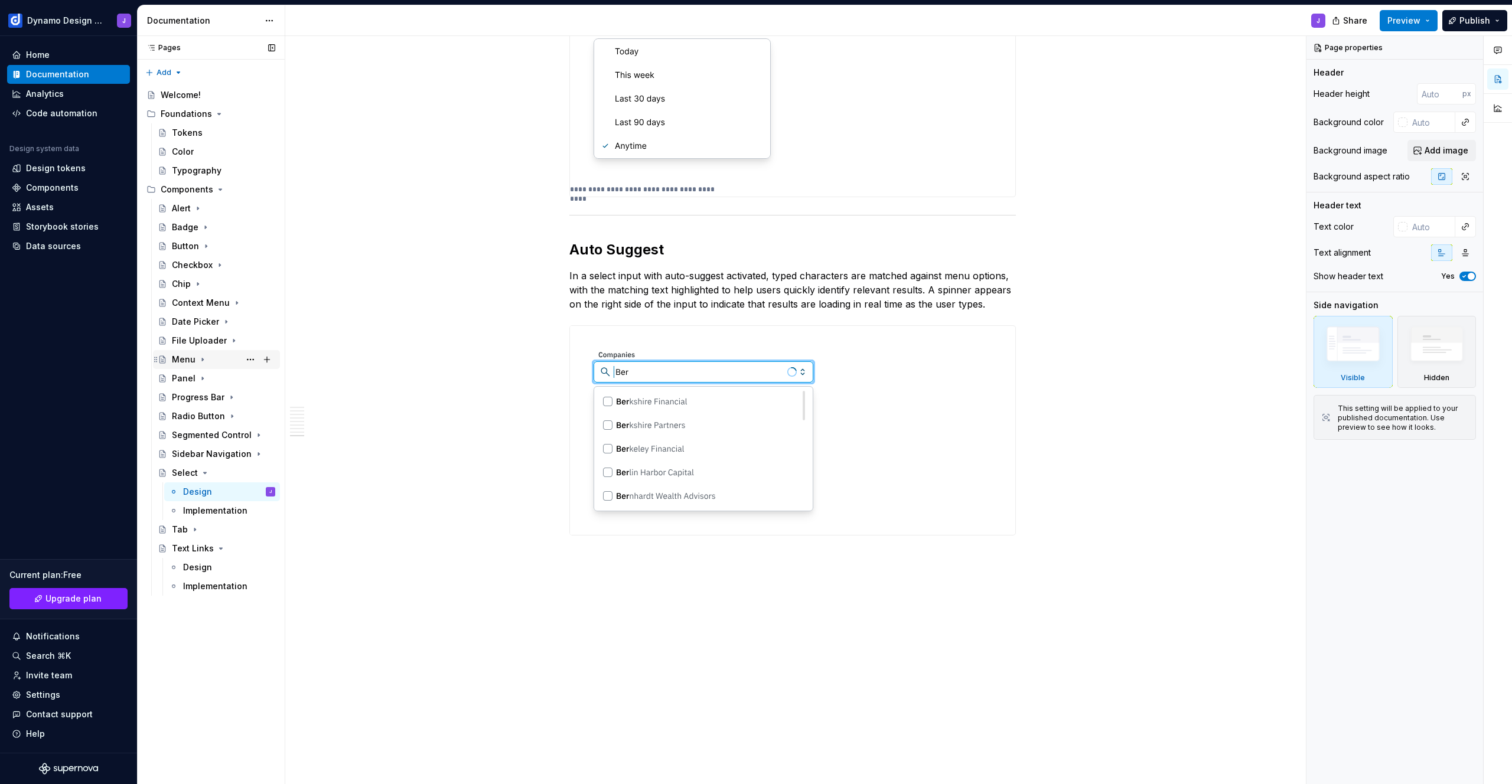
click at [179, 356] on div "Menu" at bounding box center [183, 359] width 24 height 12
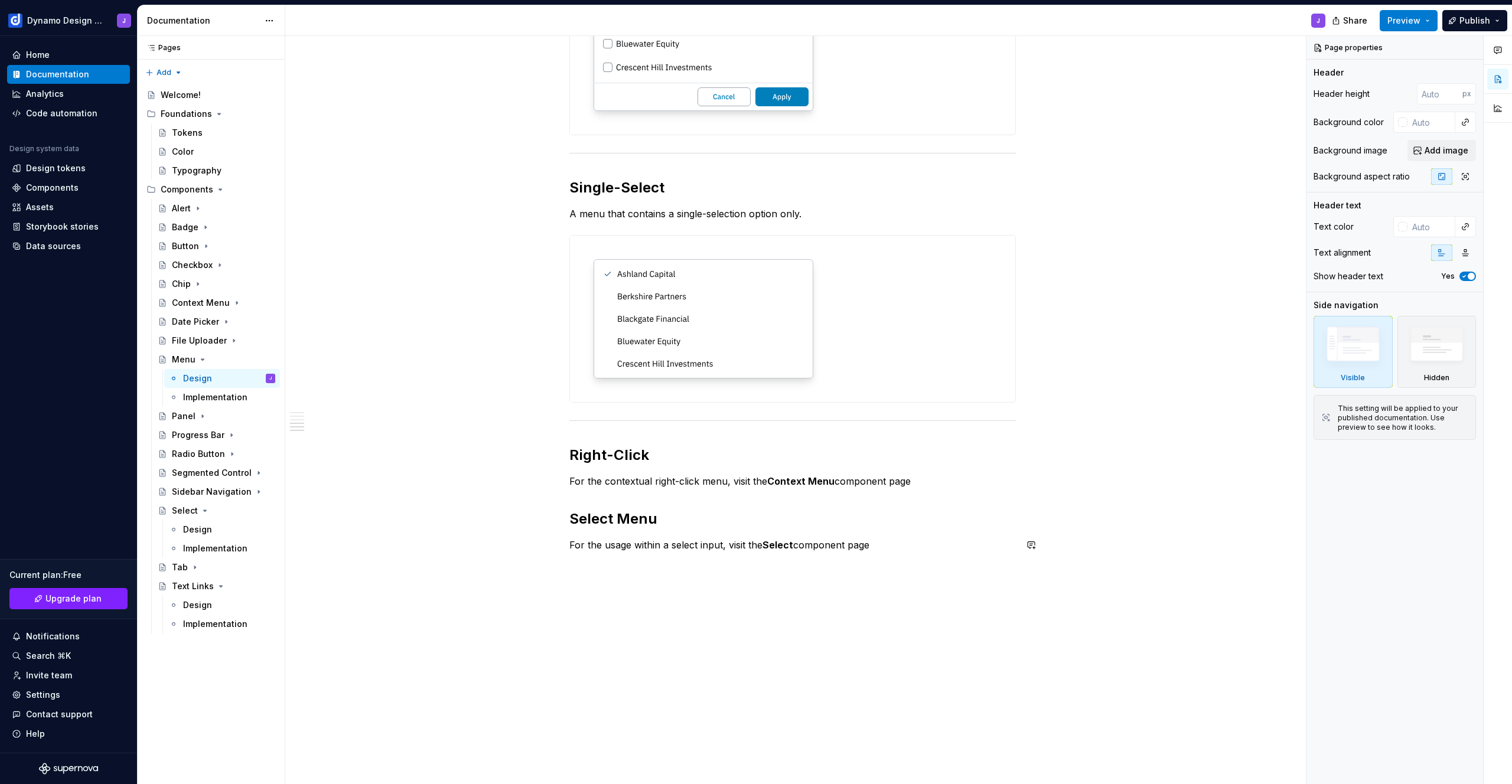
scroll to position [1004, 0]
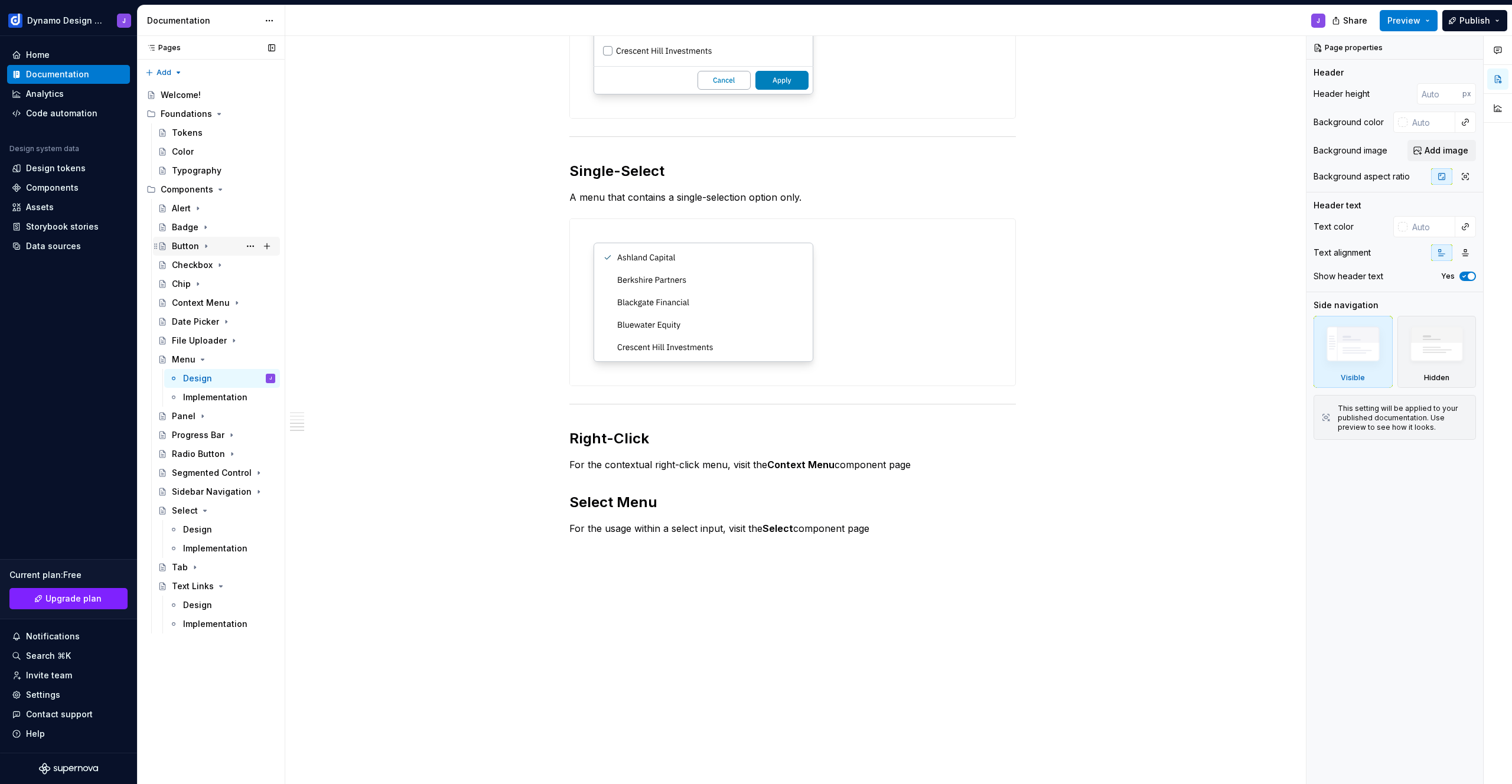
drag, startPoint x: 184, startPoint y: 246, endPoint x: 190, endPoint y: 248, distance: 6.3
click at [184, 246] on div "Button" at bounding box center [185, 246] width 27 height 12
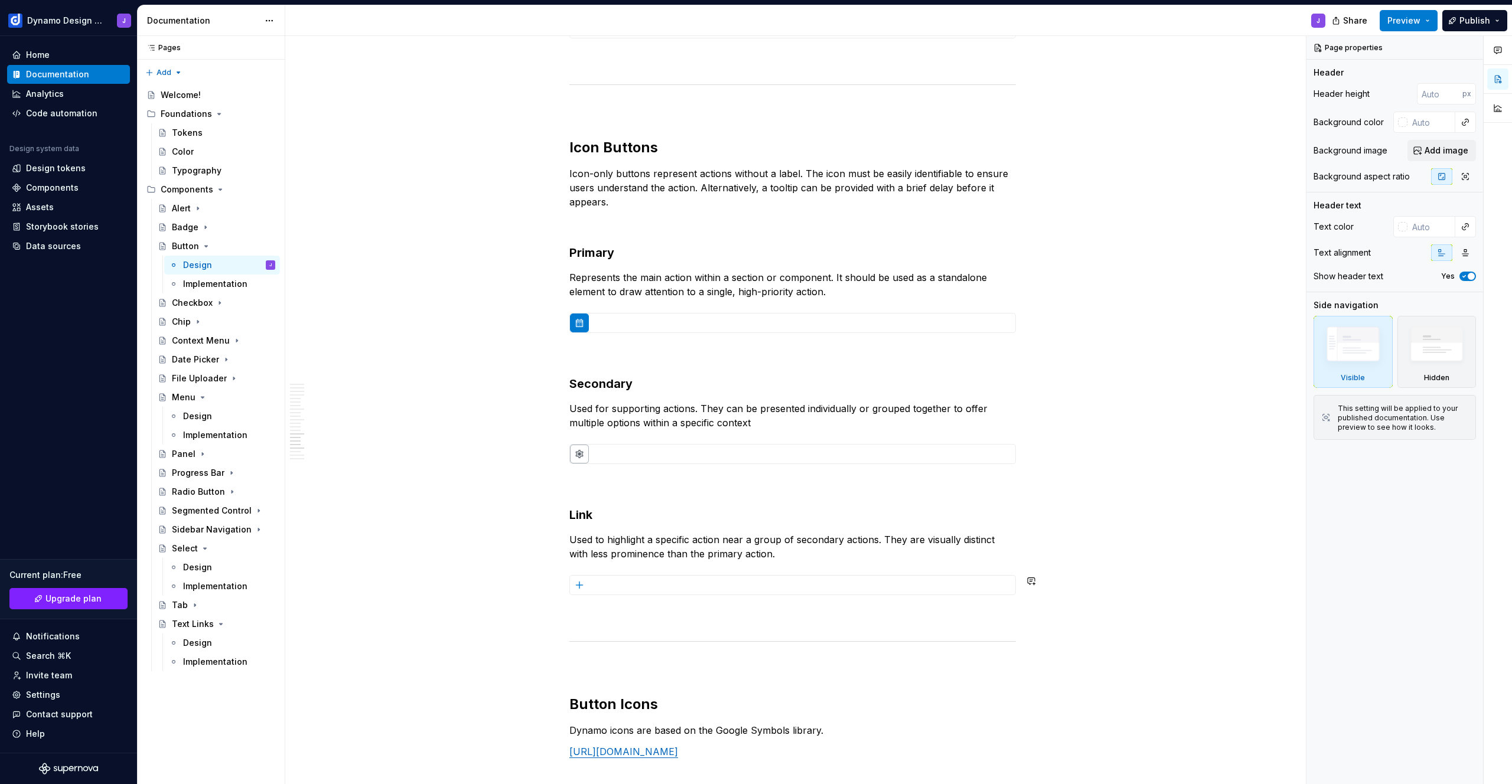
scroll to position [4001, 0]
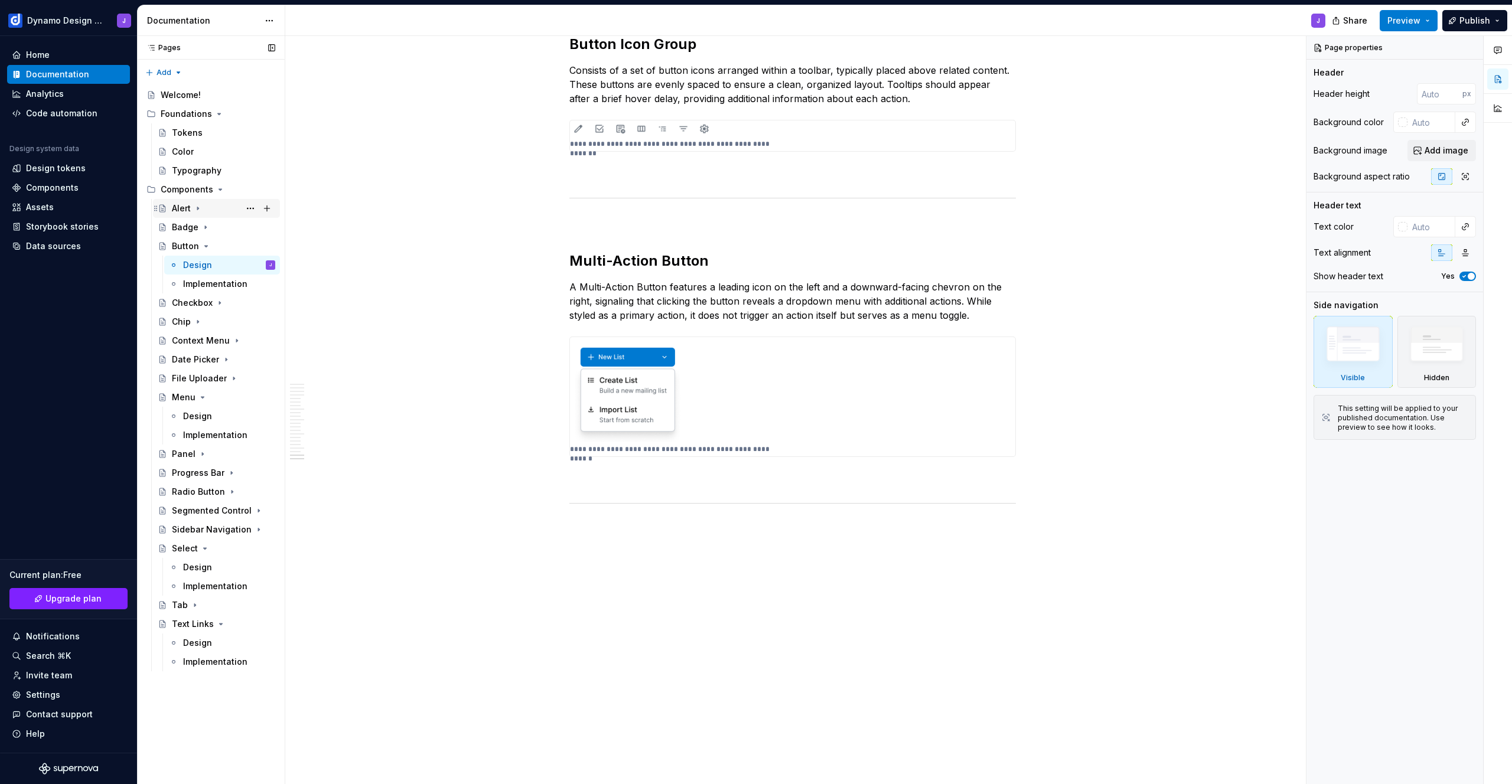
click at [181, 208] on div "Alert" at bounding box center [181, 208] width 19 height 12
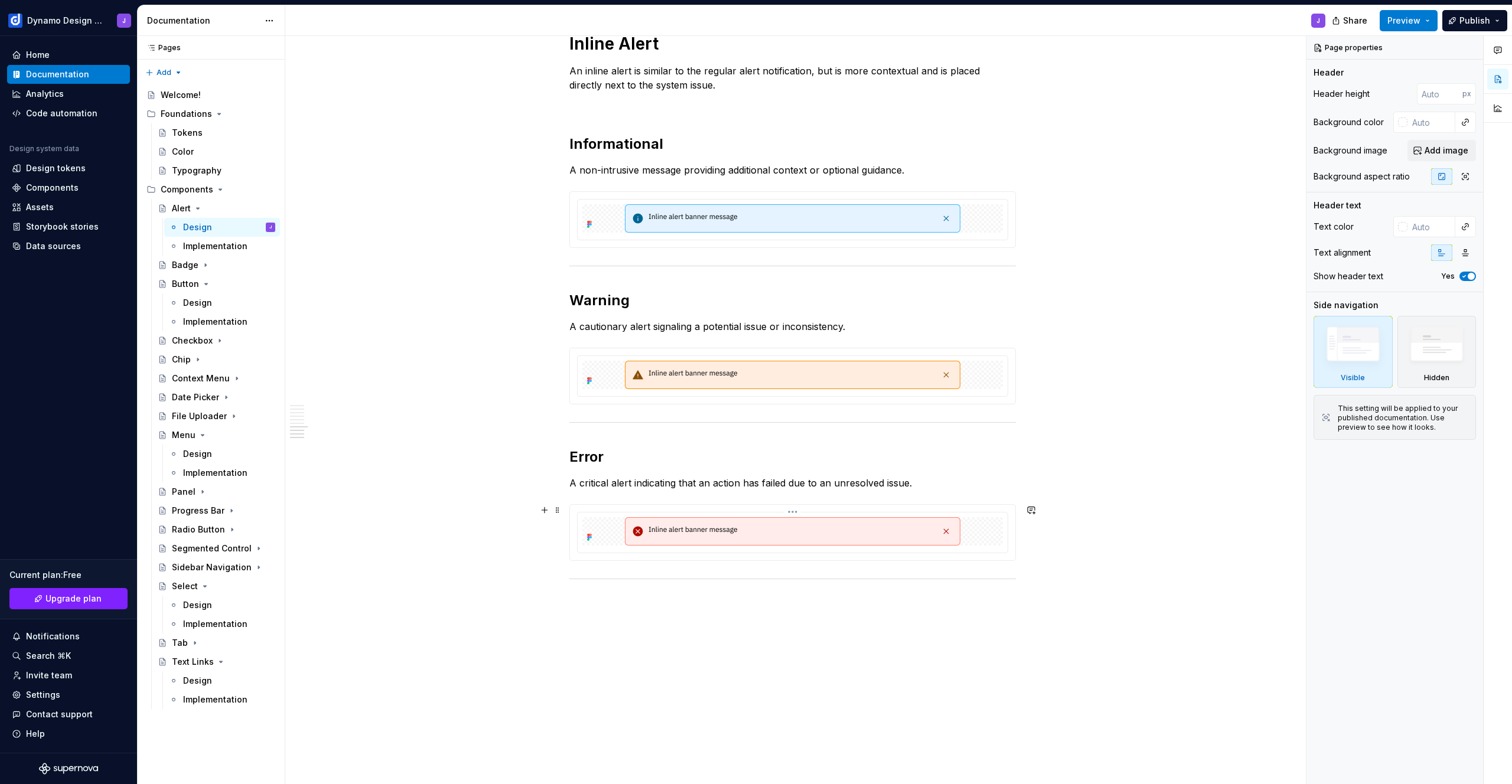
scroll to position [1957, 0]
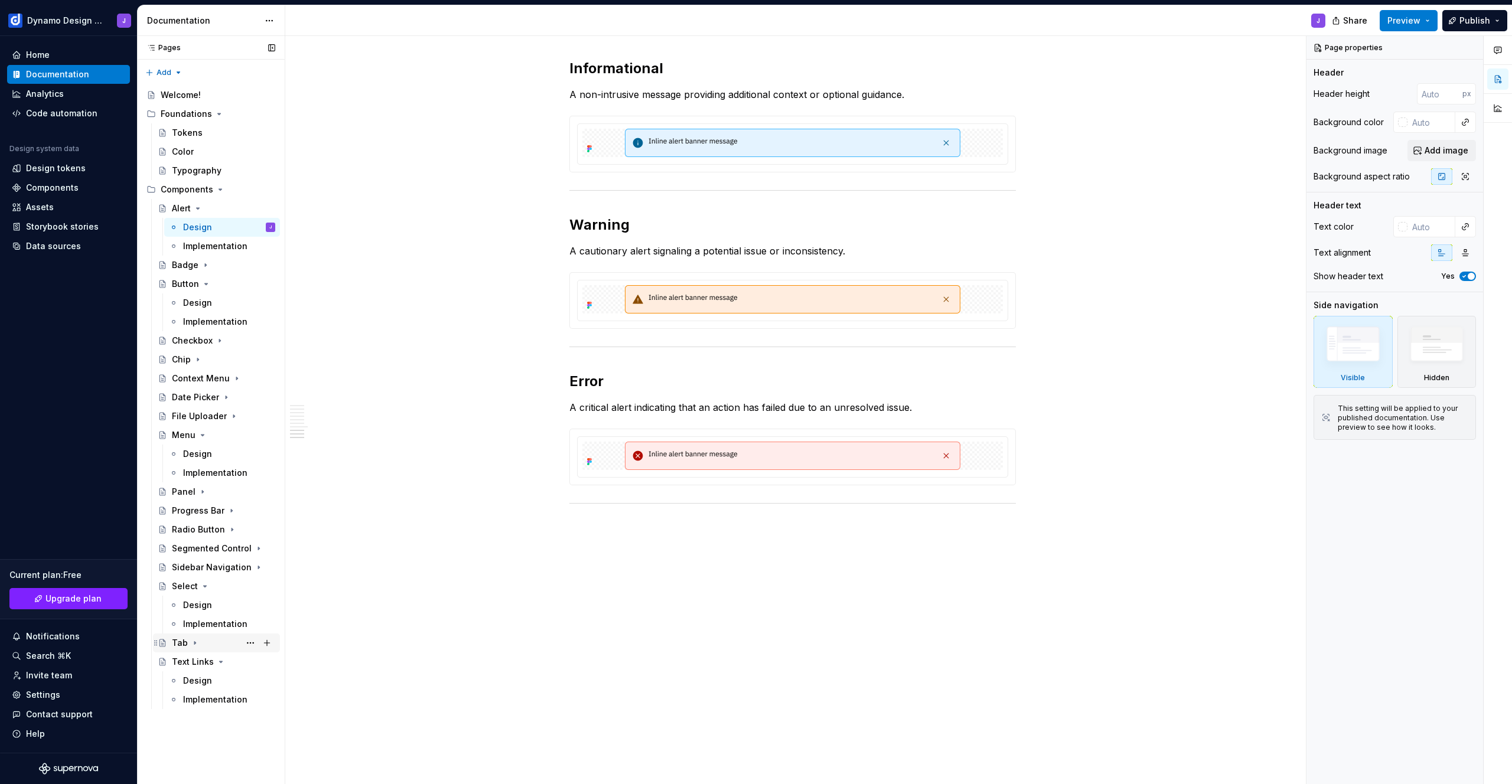
click at [175, 640] on div "Tab" at bounding box center [179, 643] width 16 height 12
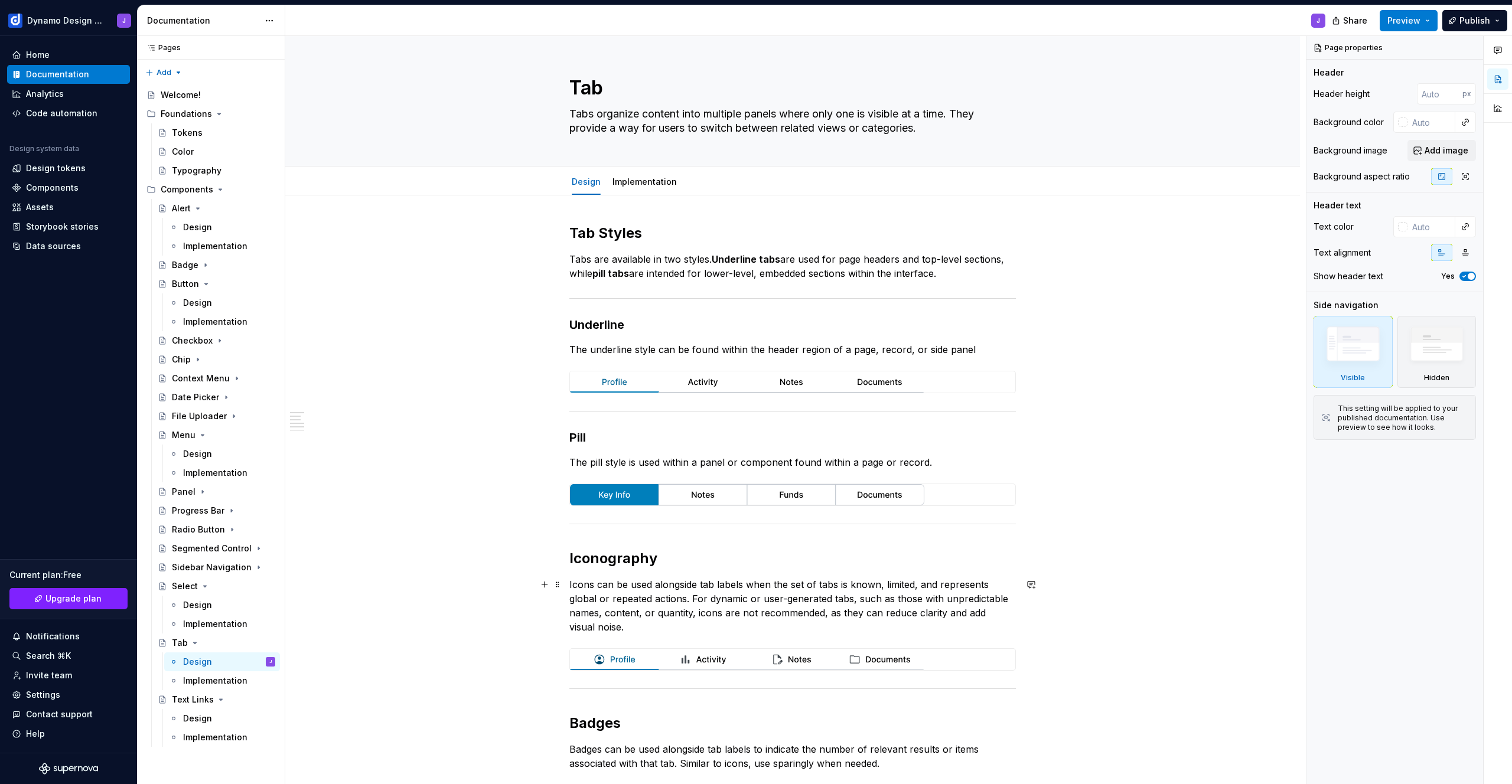
scroll to position [371, 0]
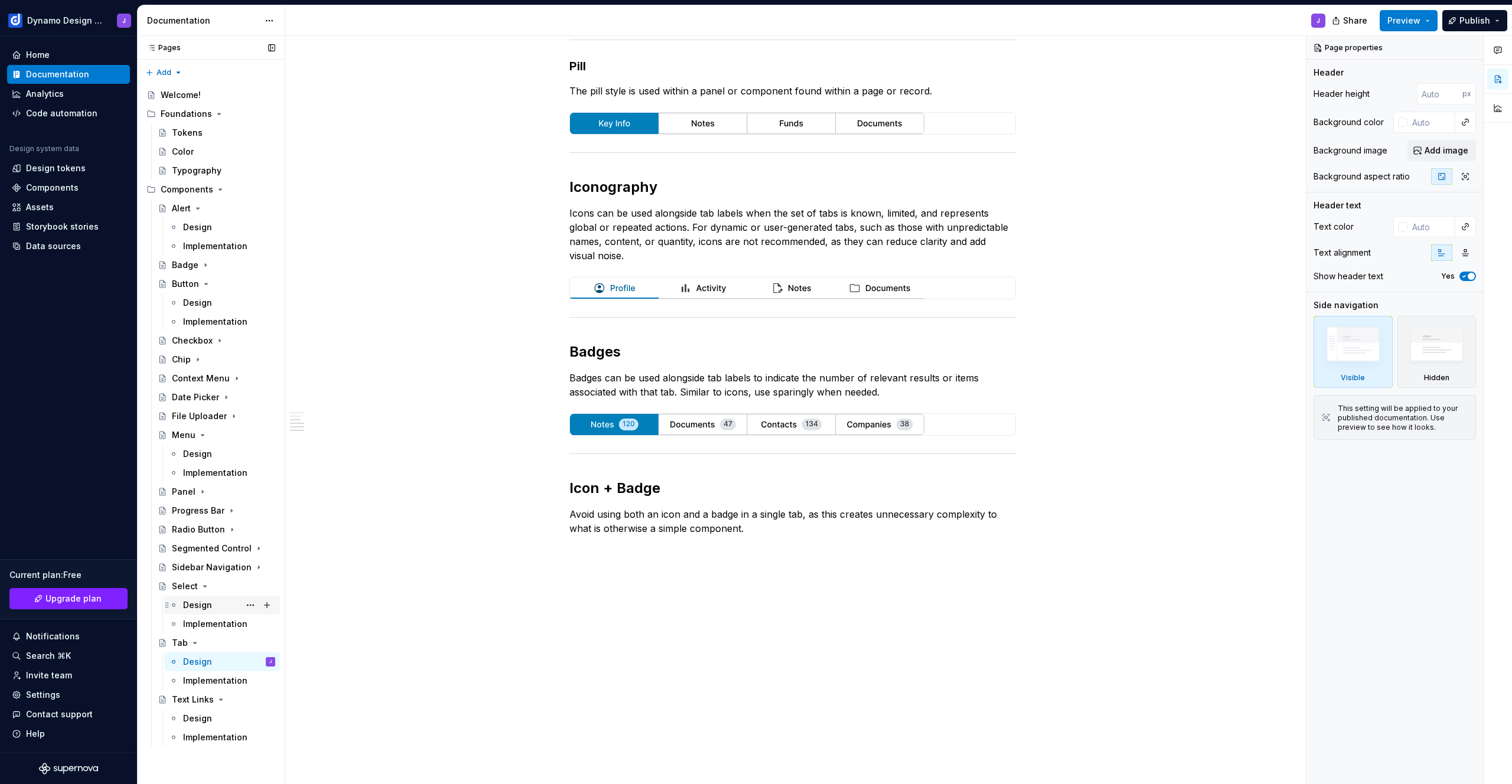
click at [186, 607] on div "Design" at bounding box center [197, 605] width 29 height 12
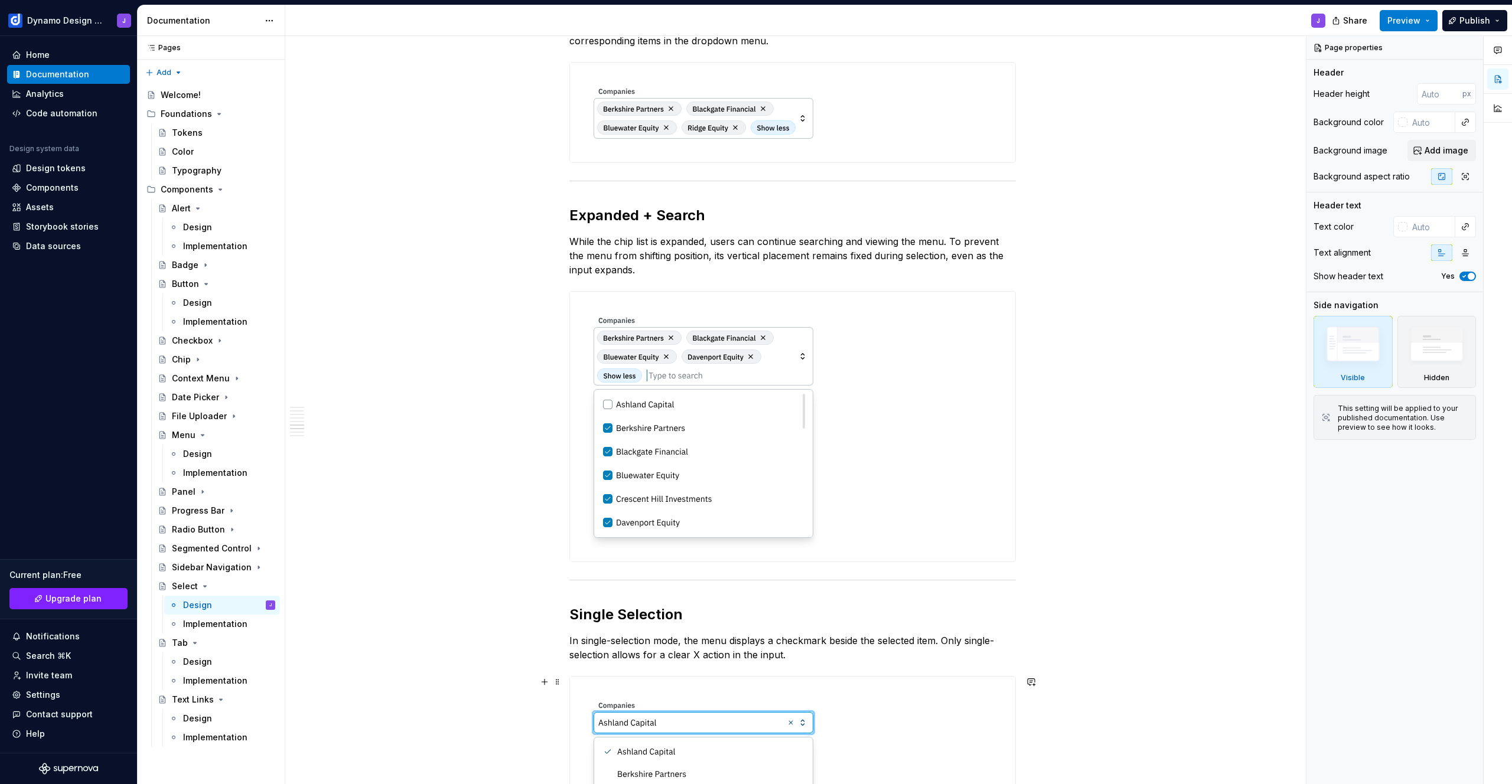
scroll to position [1688, 0]
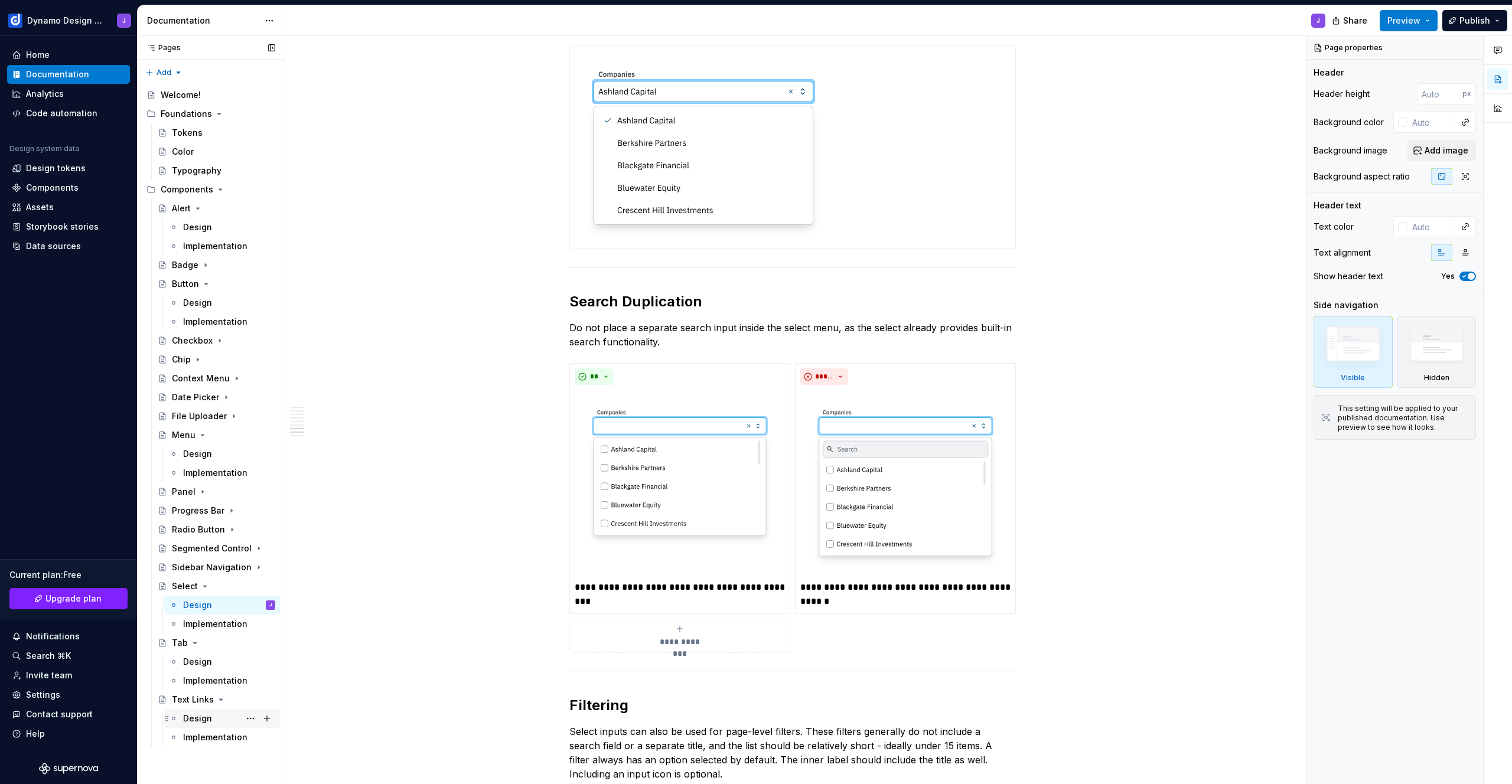
click at [198, 723] on div "Design" at bounding box center [197, 718] width 29 height 12
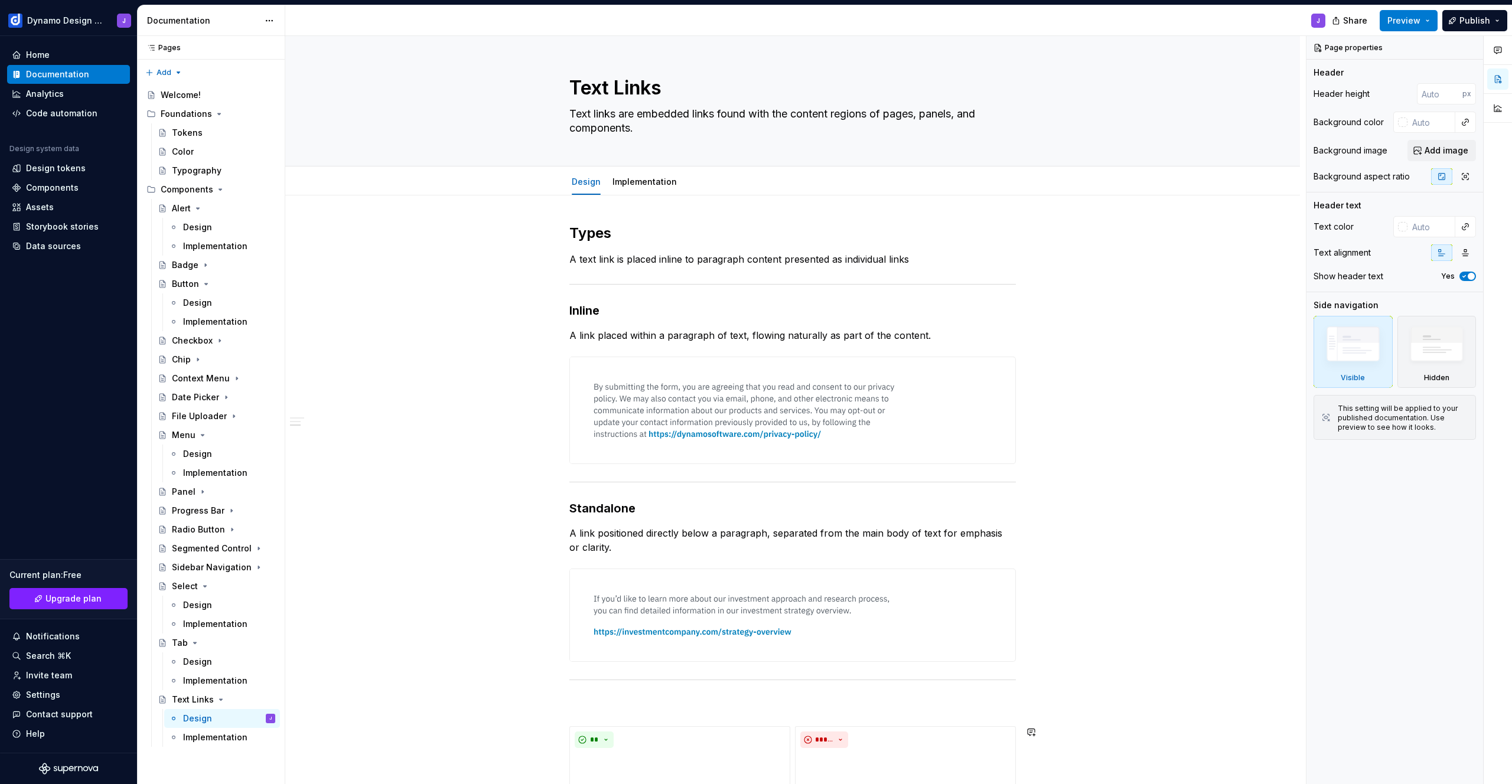
scroll to position [401, 0]
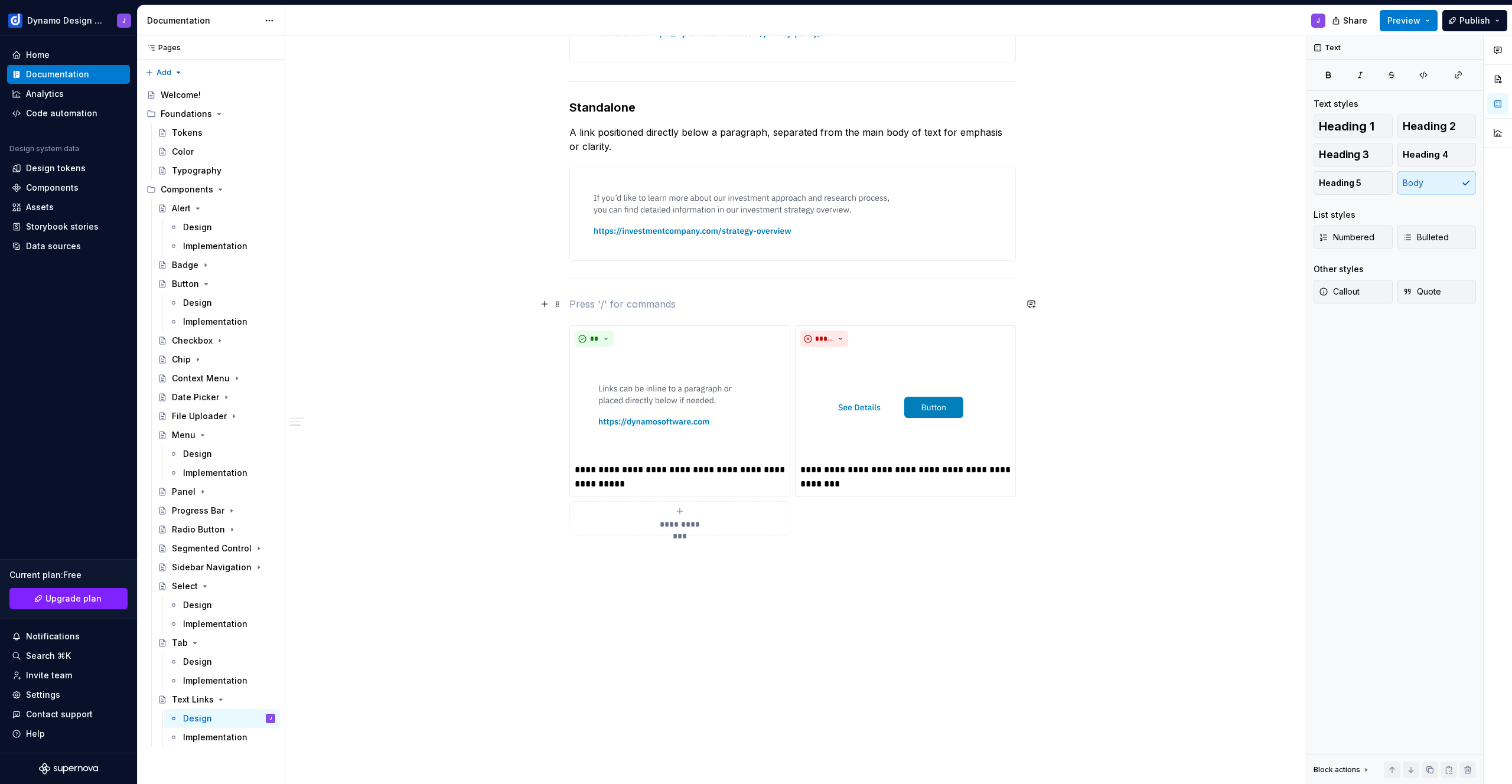
type textarea "*"
click at [624, 304] on p at bounding box center [793, 304] width 446 height 14
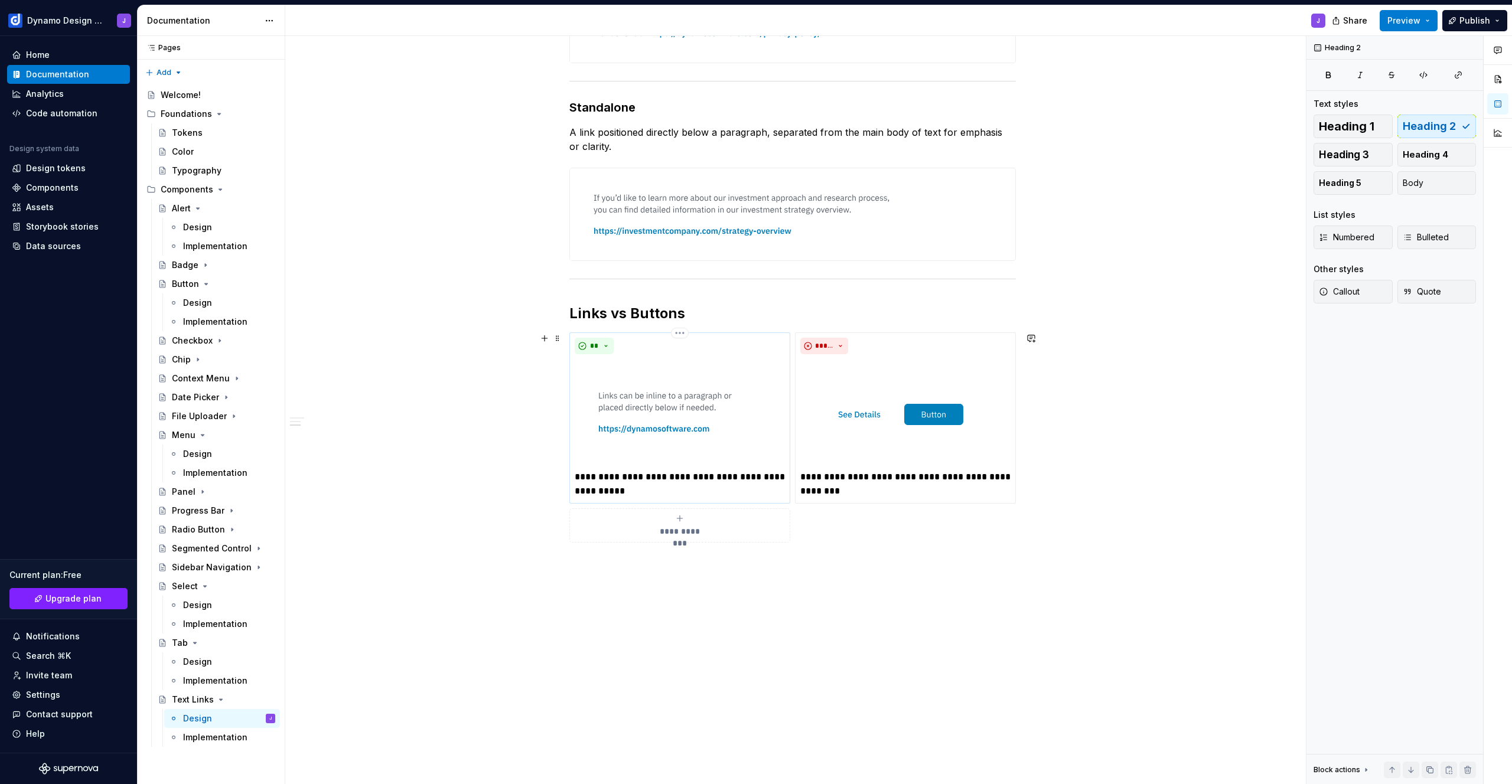
click at [646, 493] on p "**********" at bounding box center [680, 484] width 210 height 28
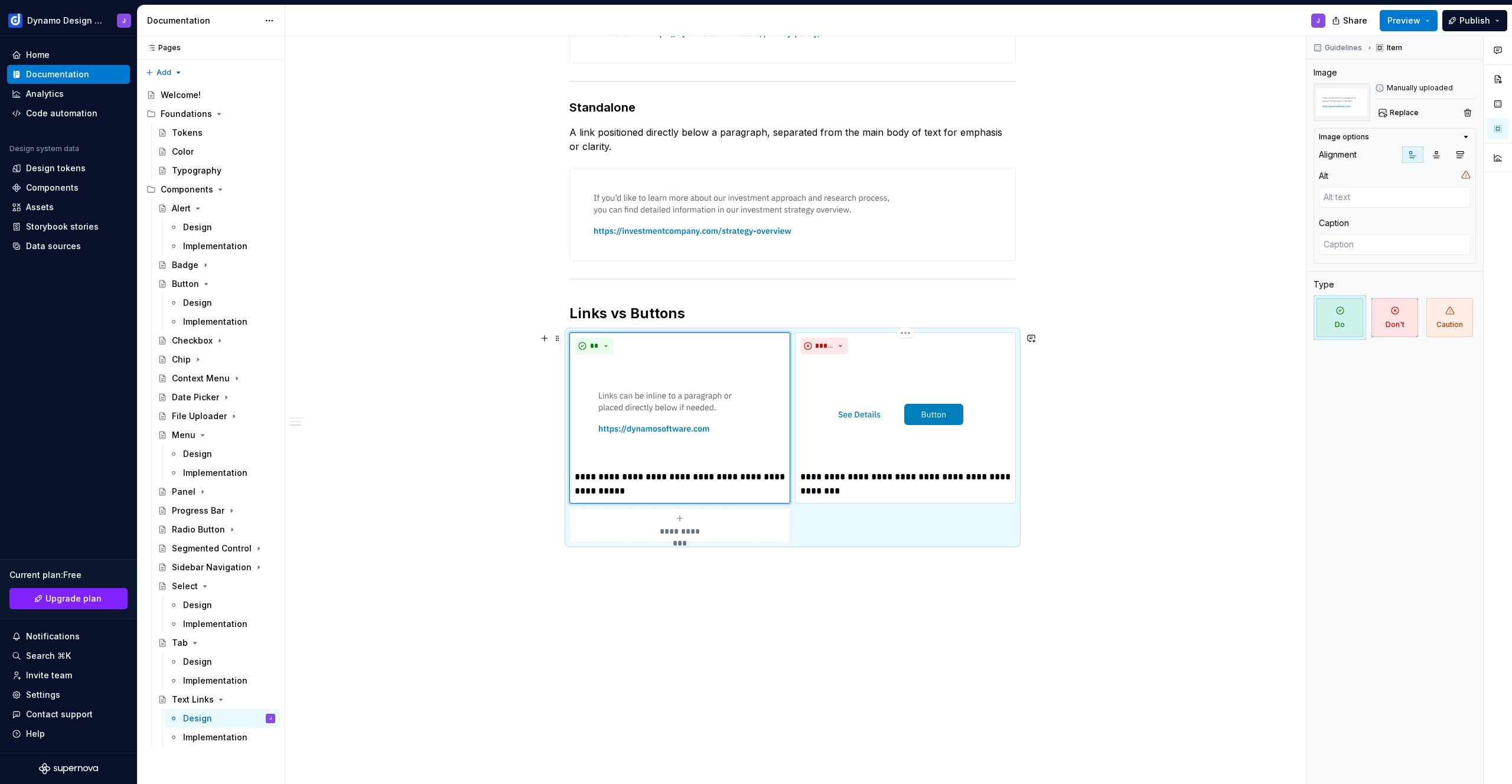
click at [885, 491] on p "**********" at bounding box center [906, 484] width 210 height 28
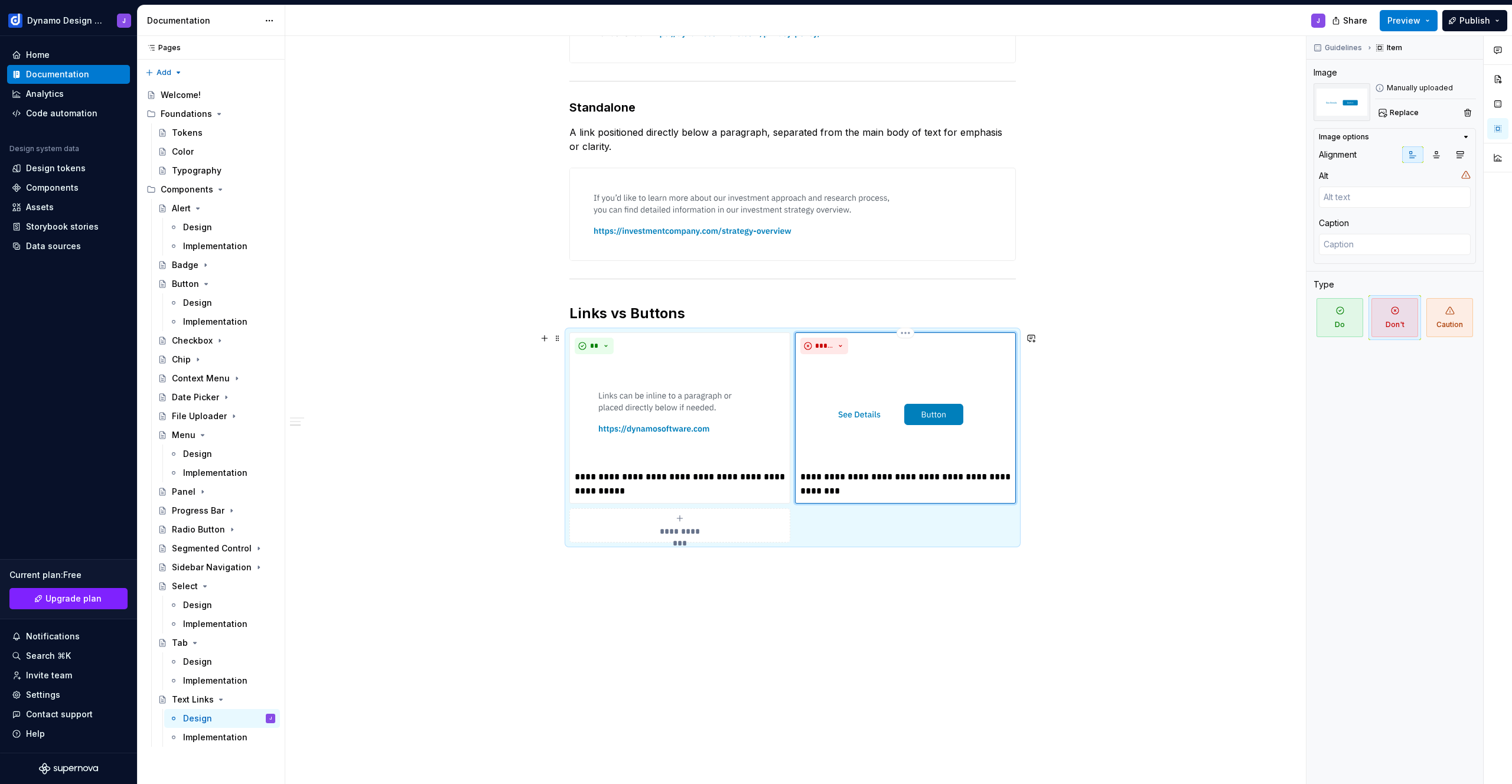
click at [815, 488] on p "**********" at bounding box center [906, 484] width 210 height 28
type textarea "*"
click at [908, 611] on div "**********" at bounding box center [792, 293] width 1015 height 997
click at [1410, 20] on span "Preview" at bounding box center [1404, 21] width 33 height 12
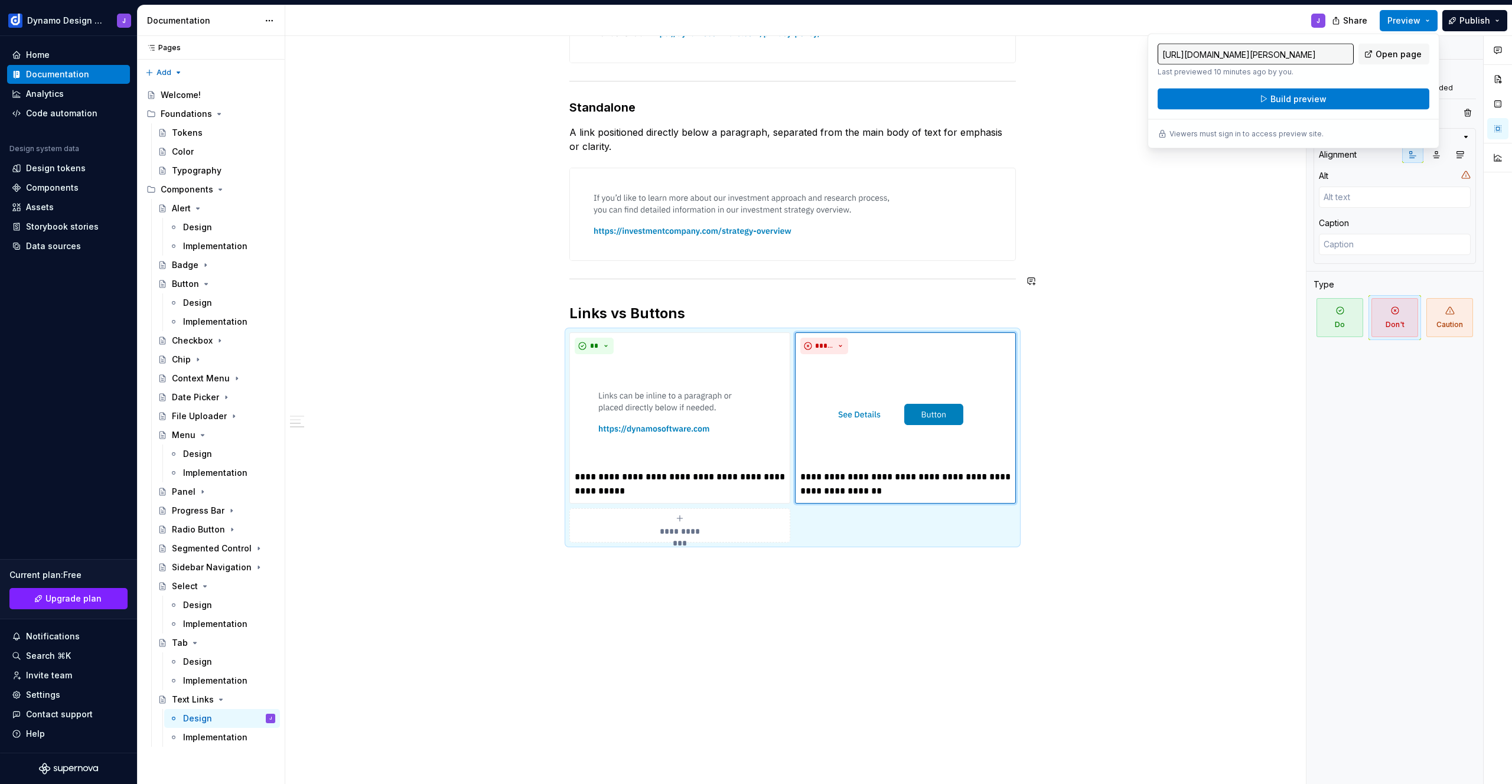
click at [729, 315] on h2 "Links vs Buttons" at bounding box center [793, 313] width 446 height 19
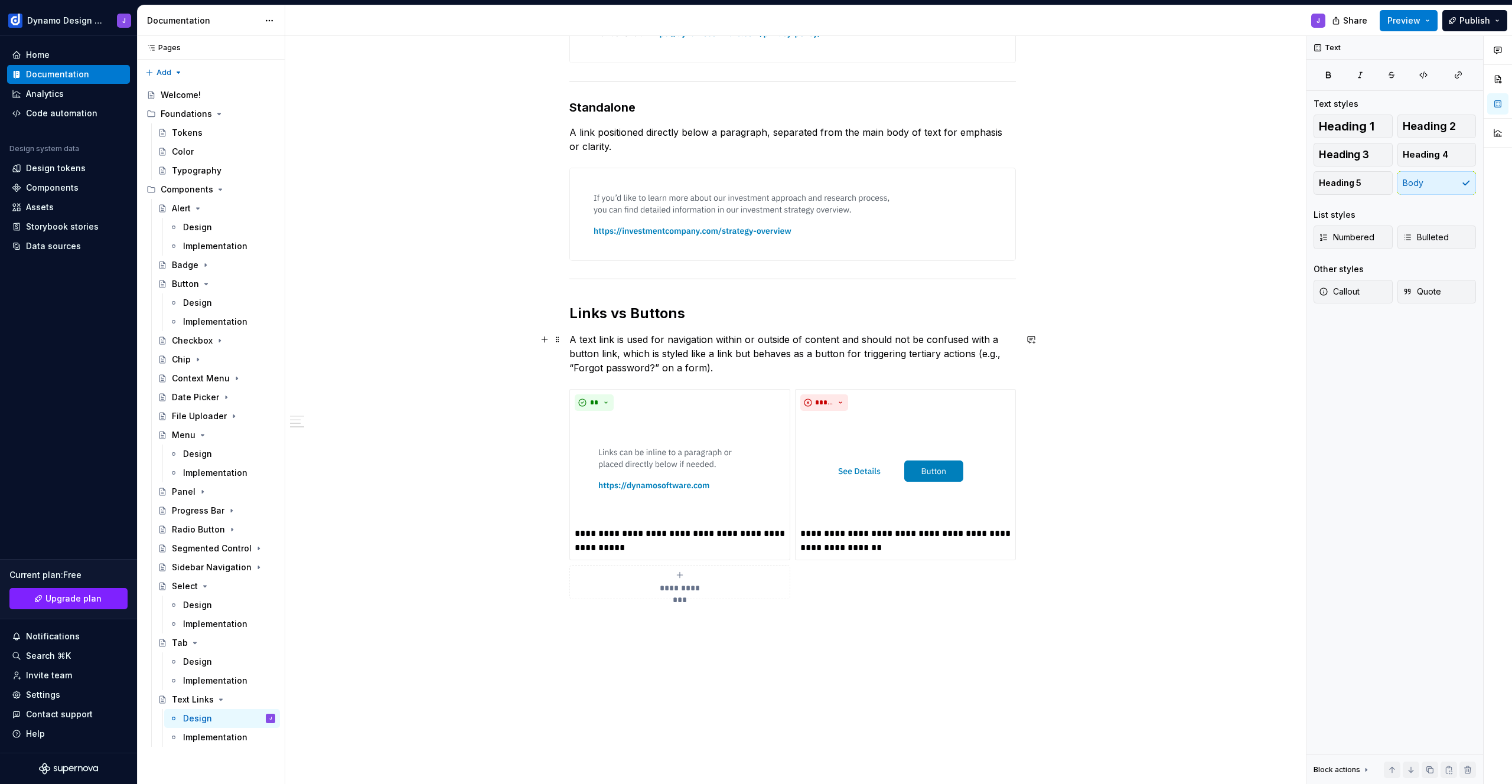
click at [667, 339] on p "A text link is used for navigation within or outside of content and should not …" at bounding box center [793, 353] width 446 height 43
click at [857, 340] on p "A text link is used for internal or external navigation within or outside of co…" at bounding box center [793, 353] width 446 height 43
drag, startPoint x: 673, startPoint y: 338, endPoint x: 749, endPoint y: 338, distance: 76.0
click at [749, 338] on p "A text link is used for internal or external navigation within or alongside con…" at bounding box center [793, 353] width 446 height 43
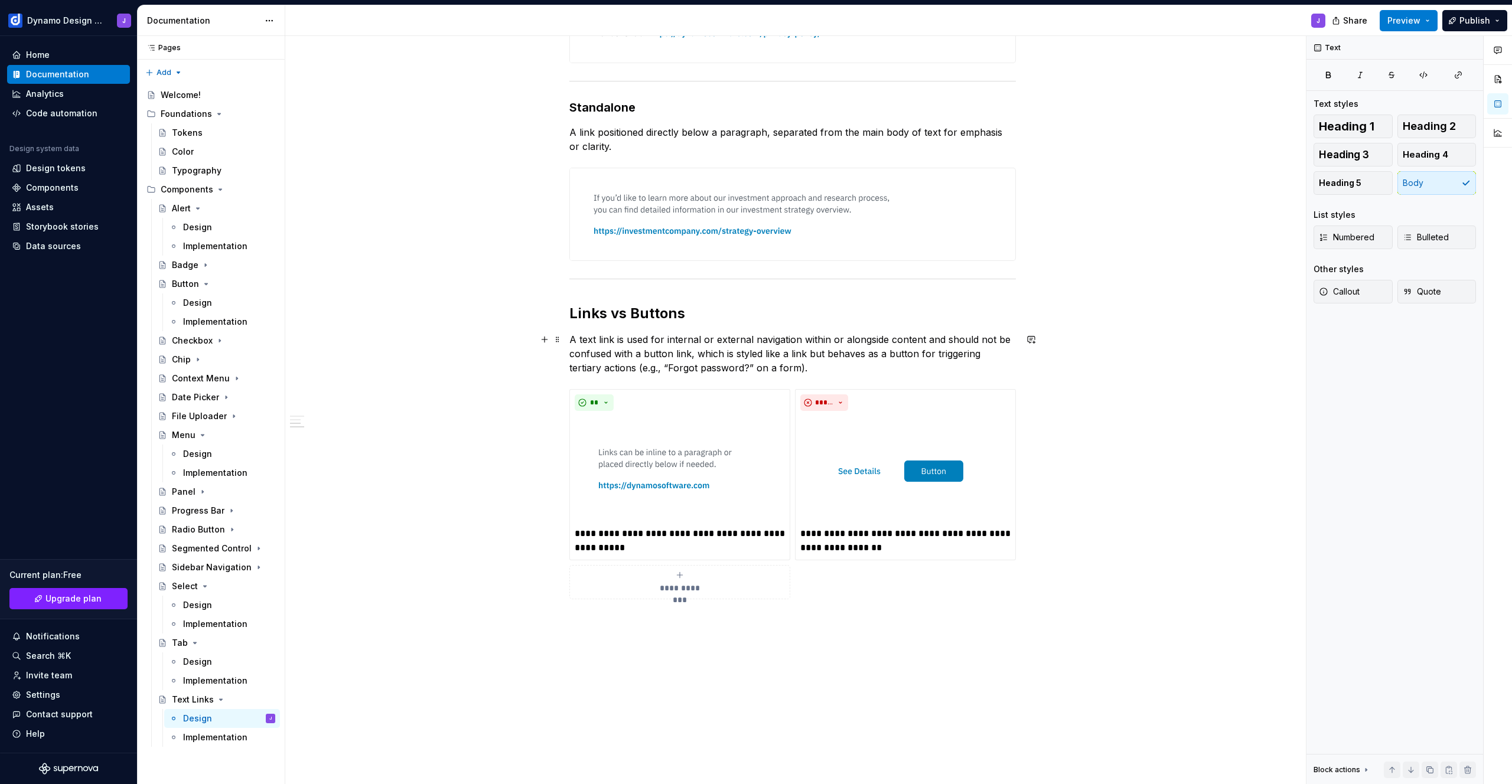
click at [661, 340] on p "A text link is used for internal or external navigation within or alongside con…" at bounding box center [793, 353] width 446 height 43
click at [666, 337] on p "A text link is used for internal or external navigation within or alongside con…" at bounding box center [793, 353] width 446 height 43
drag, startPoint x: 752, startPoint y: 339, endPoint x: 853, endPoint y: 406, distance: 121.2
click at [755, 342] on p "A text link is used for (internal or external navigation within or alongside co…" at bounding box center [793, 353] width 446 height 43
click at [804, 369] on p "A text link is used for (internal or external) navigation within or alongside c…" at bounding box center [793, 353] width 446 height 43
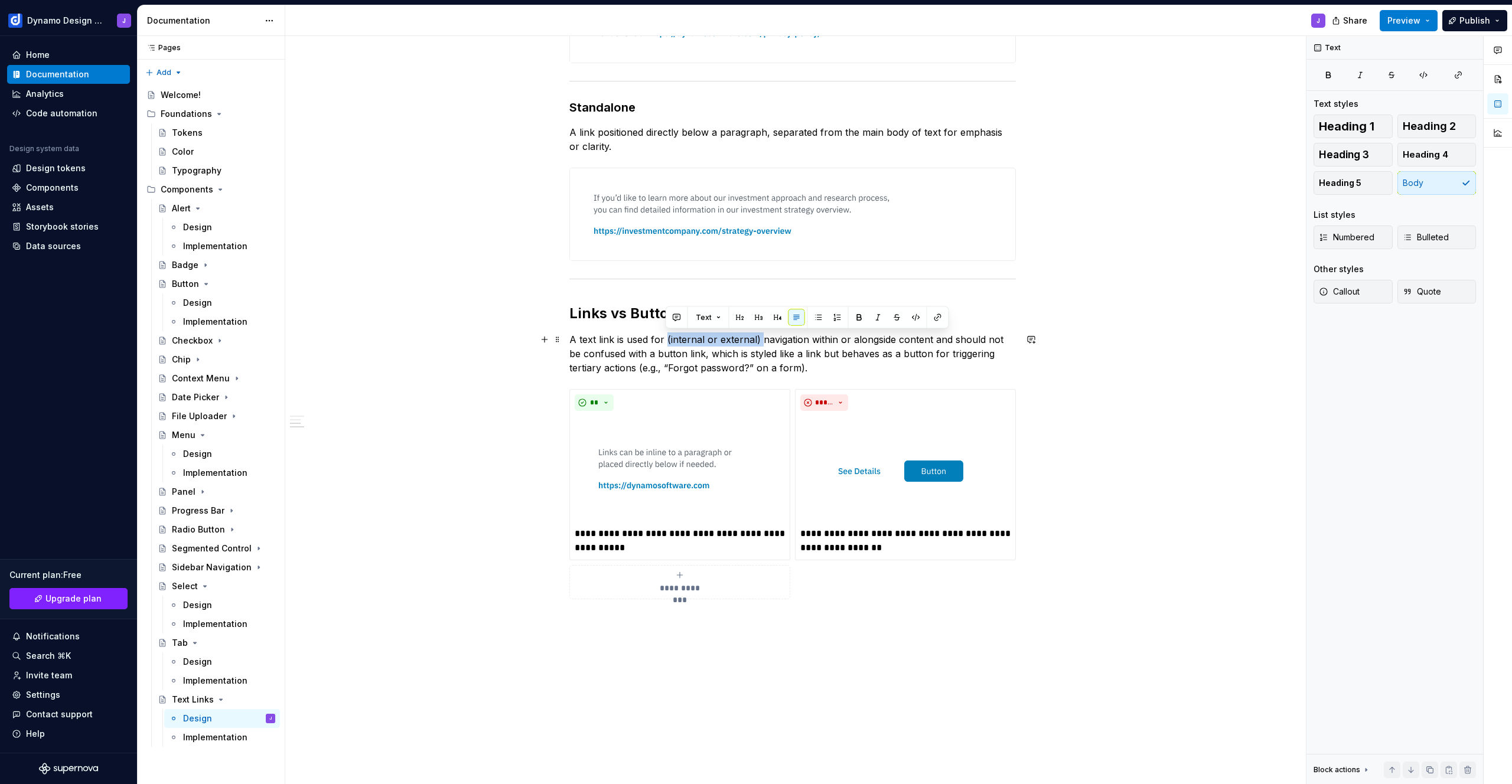
drag, startPoint x: 665, startPoint y: 338, endPoint x: 759, endPoint y: 337, distance: 94.0
click at [759, 337] on p "A text link is used for (internal or external) navigation within or alongside c…" at bounding box center [793, 353] width 446 height 43
click at [805, 337] on p "A text link is used for (internal or external) navigation within or alongside c…" at bounding box center [793, 353] width 446 height 43
drag, startPoint x: 894, startPoint y: 339, endPoint x: 897, endPoint y: 346, distance: 7.6
click at [894, 339] on p "A text link is used for (internal or external) navigation [within or alongside …" at bounding box center [793, 353] width 446 height 43
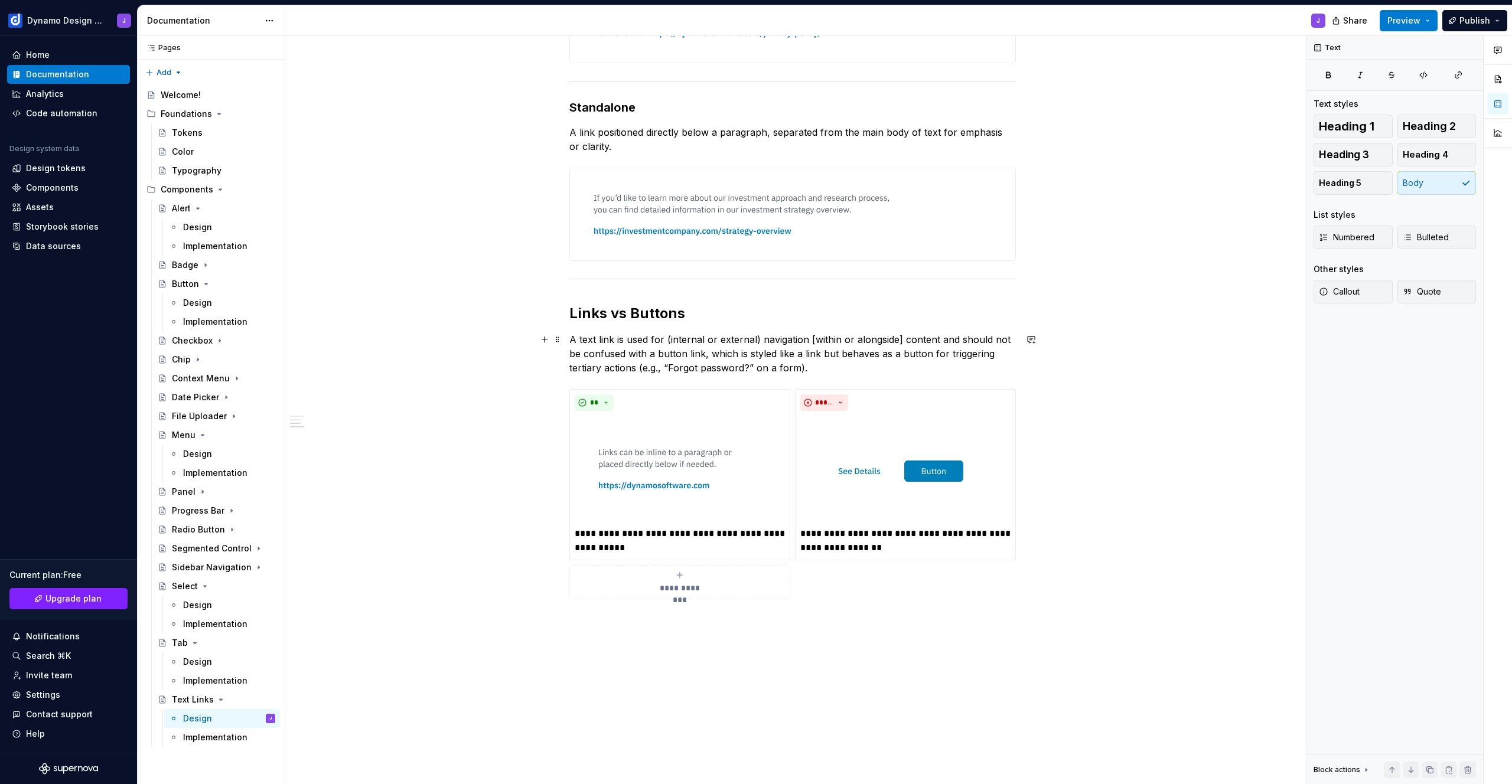
click at [668, 337] on p "A text link is used for (internal or external) navigation [within or alongside]…" at bounding box center [793, 353] width 446 height 43
drag, startPoint x: 755, startPoint y: 337, endPoint x: 817, endPoint y: 394, distance: 84.2
click at [755, 337] on p "A text link is used for [internal or external) navigation [within or alongside]…" at bounding box center [793, 353] width 446 height 43
click at [786, 353] on p "A text link is used for [internal or external] navigation [within or alongside]…" at bounding box center [793, 353] width 446 height 43
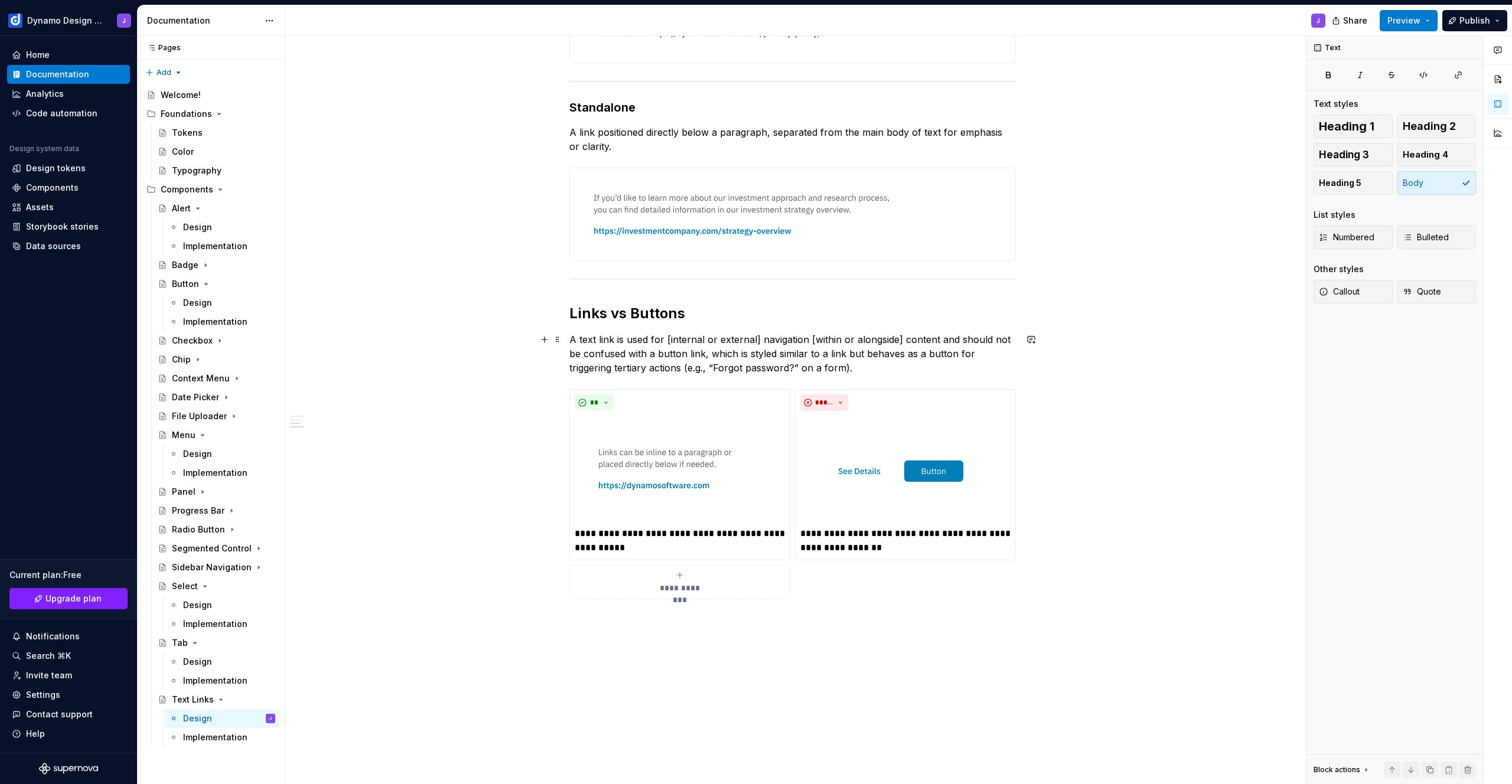
click at [624, 367] on p "A text link is used for [internal or external] navigation [within or alongside]…" at bounding box center [793, 353] width 446 height 43
click at [1086, 444] on div "**********" at bounding box center [792, 321] width 1015 height 1054
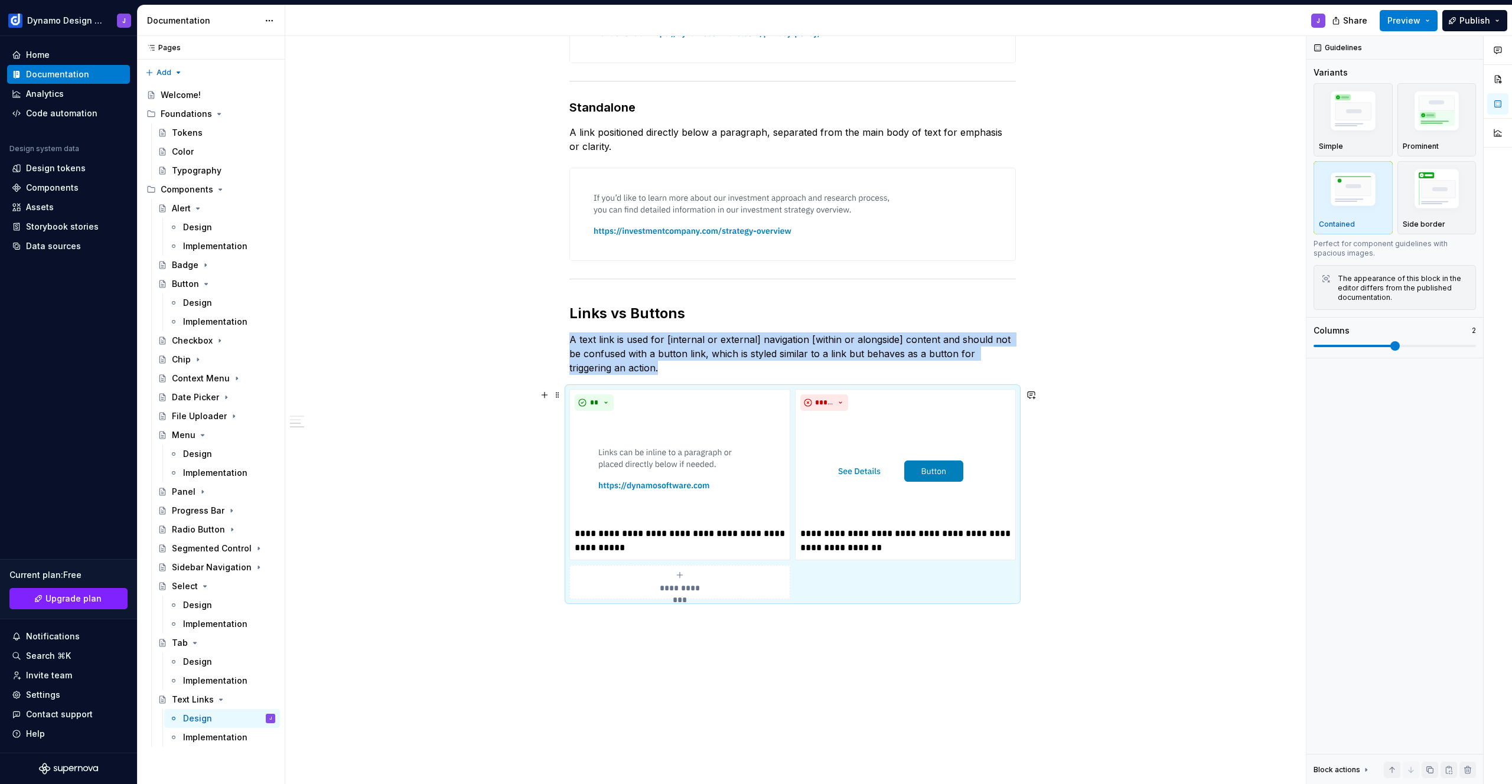
click at [1178, 476] on div "**********" at bounding box center [792, 321] width 1015 height 1054
click at [1030, 349] on div "**********" at bounding box center [792, 321] width 1015 height 1054
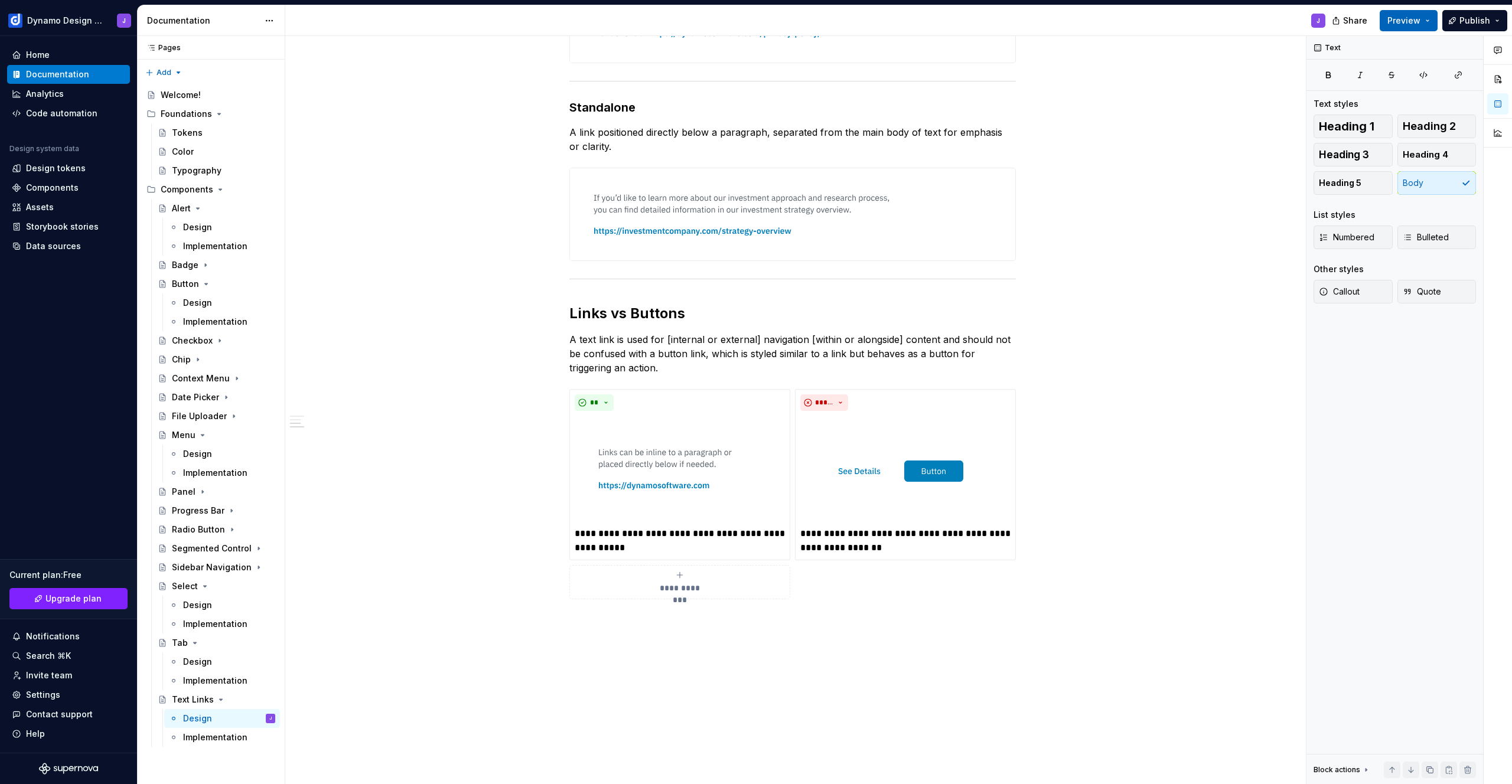
click at [1416, 28] on button "Preview" at bounding box center [1409, 21] width 58 height 21
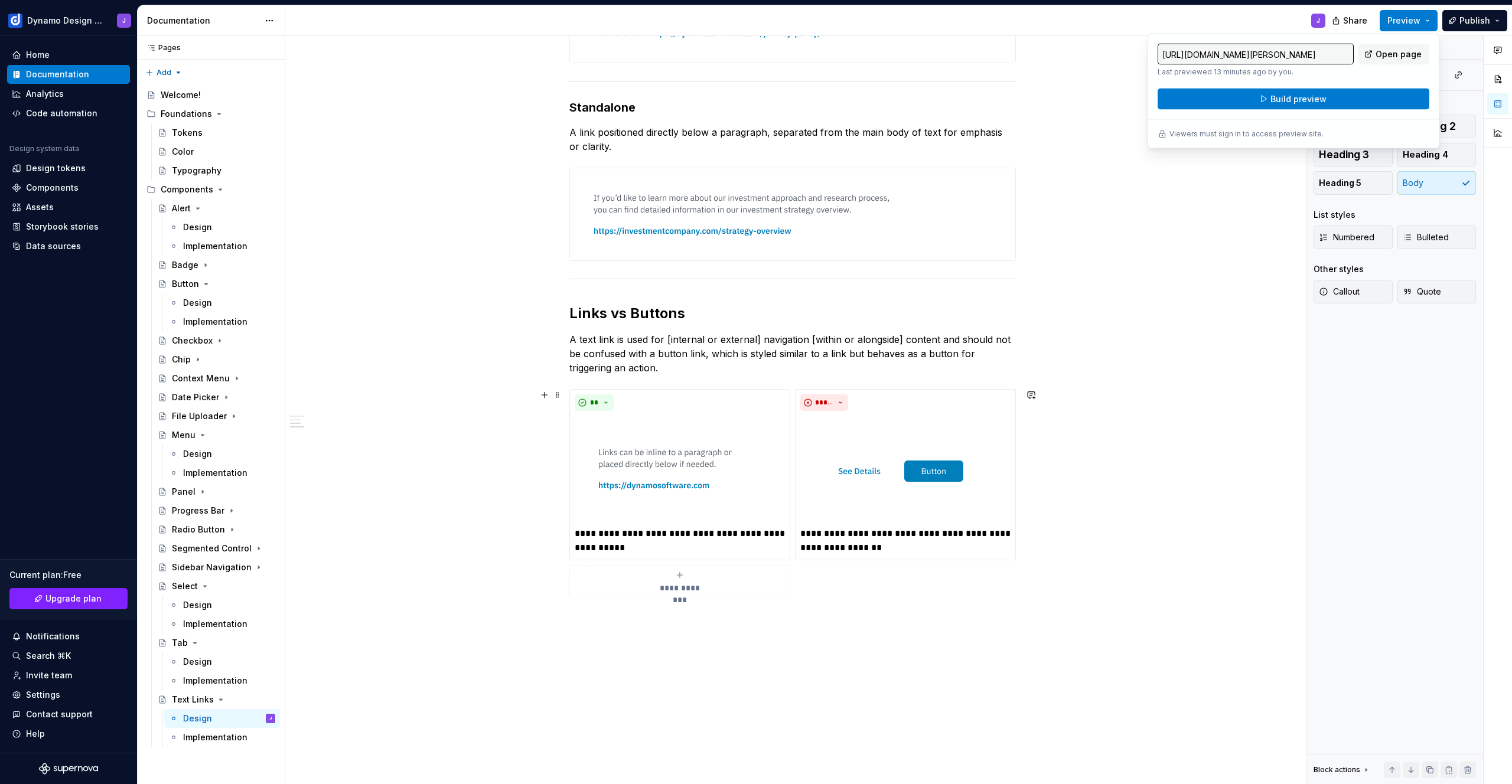
drag, startPoint x: 1206, startPoint y: 486, endPoint x: 1048, endPoint y: 509, distance: 159.7
click at [1206, 486] on div "**********" at bounding box center [792, 321] width 1015 height 1054
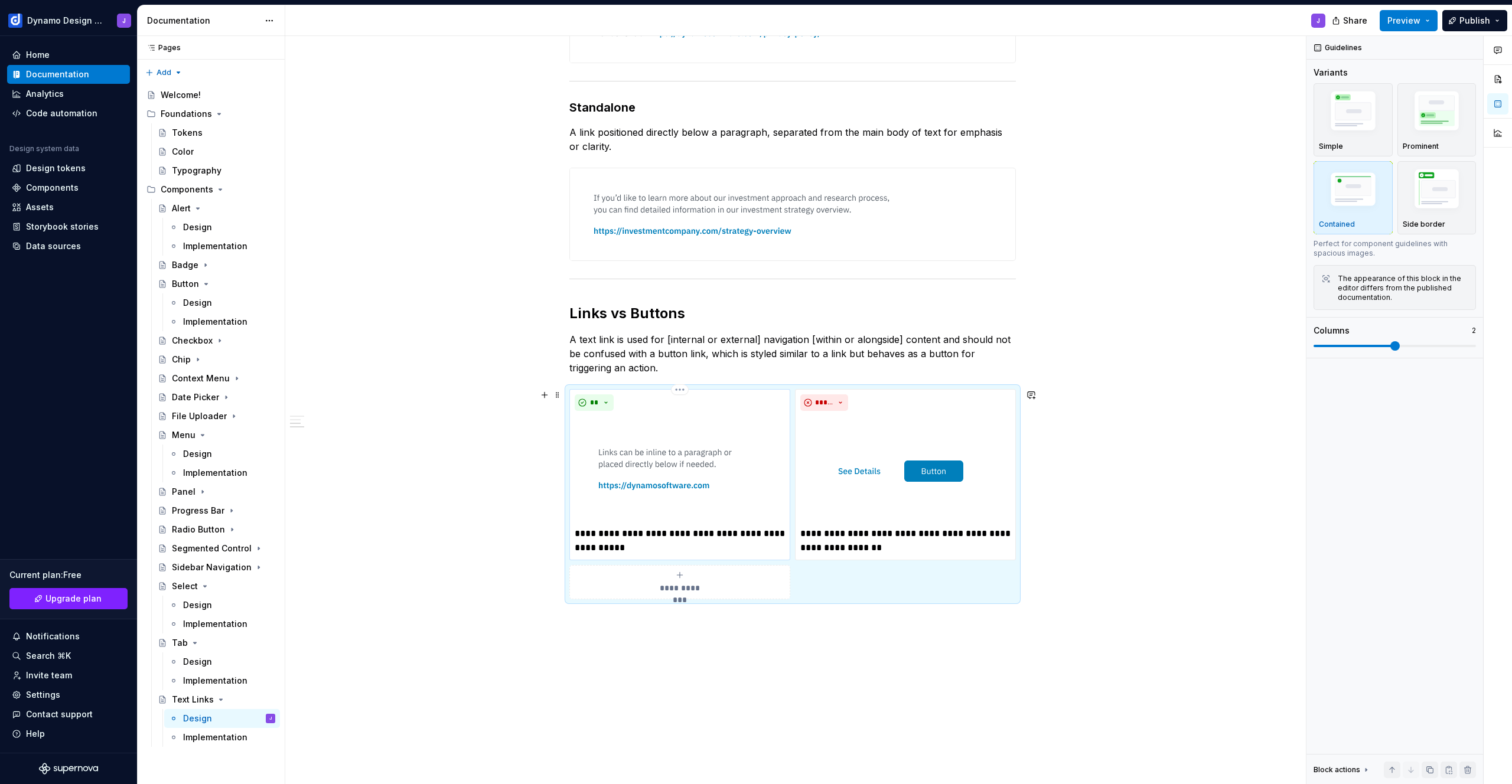
click at [631, 545] on p "**********" at bounding box center [680, 541] width 210 height 28
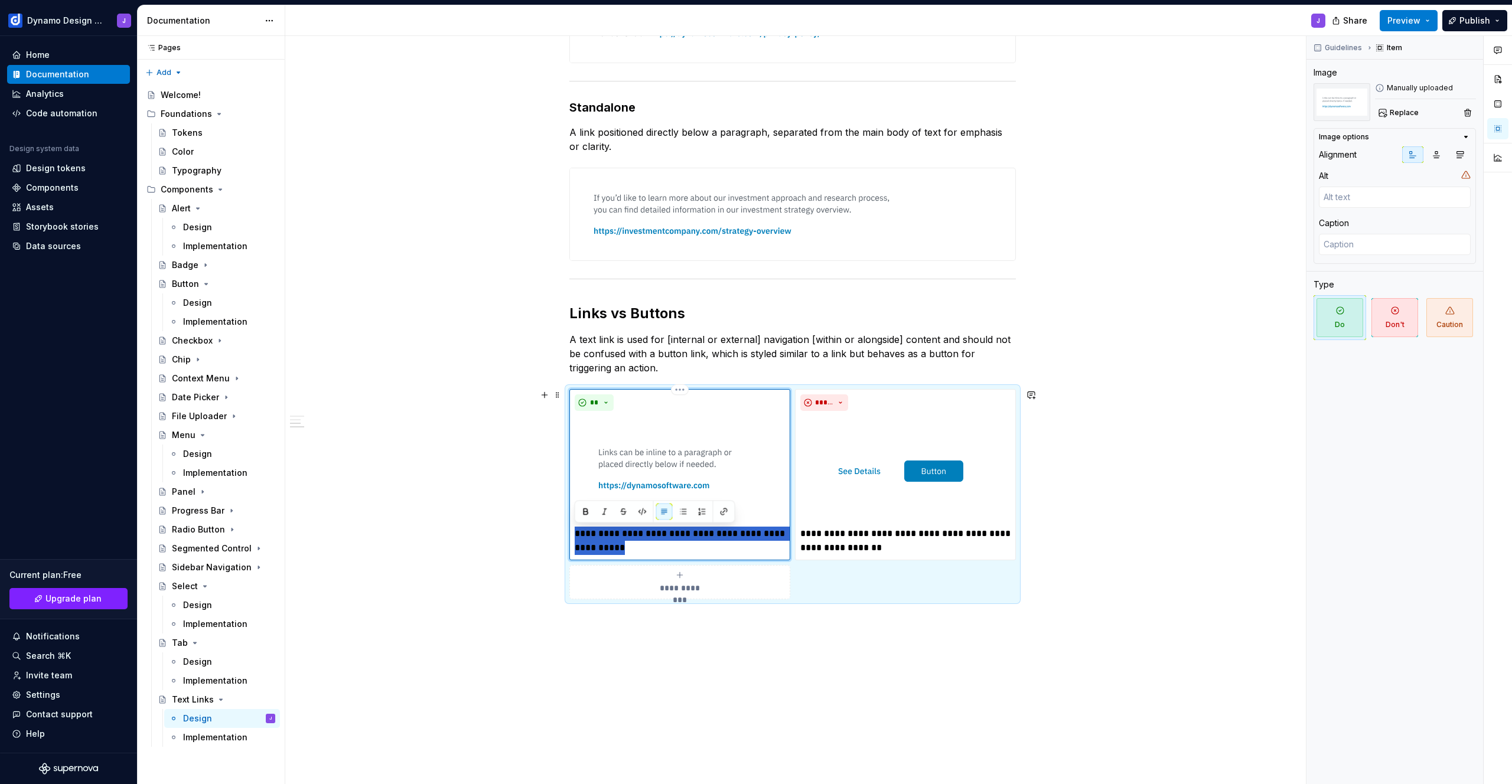
drag, startPoint x: 630, startPoint y: 548, endPoint x: 571, endPoint y: 533, distance: 60.9
click at [571, 533] on div "**********" at bounding box center [680, 475] width 221 height 172
type textarea "*"
click at [1105, 529] on div "**********" at bounding box center [792, 321] width 1015 height 1054
click at [1398, 26] on button "Preview" at bounding box center [1409, 21] width 58 height 21
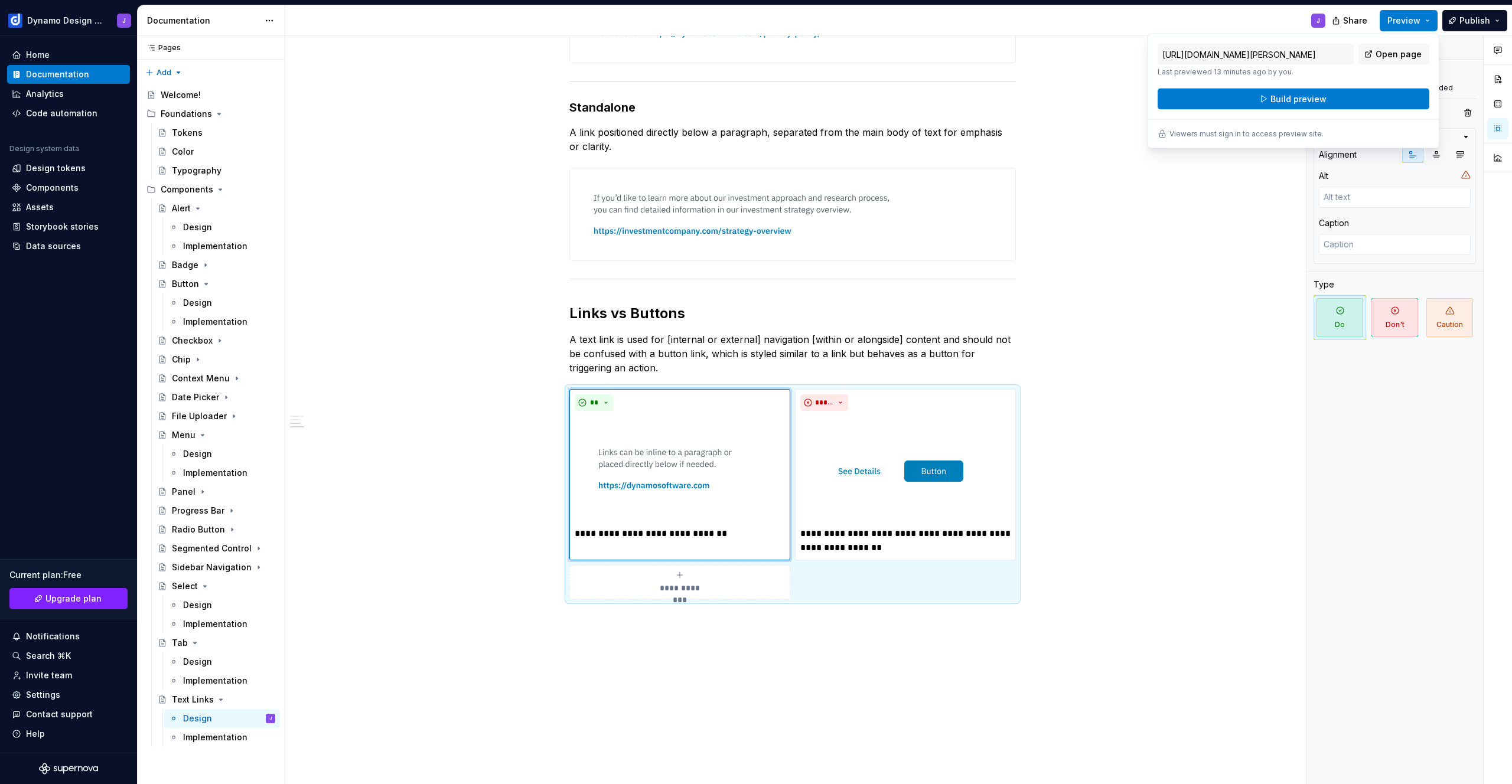
click at [1324, 99] on button "Build preview" at bounding box center [1293, 99] width 272 height 21
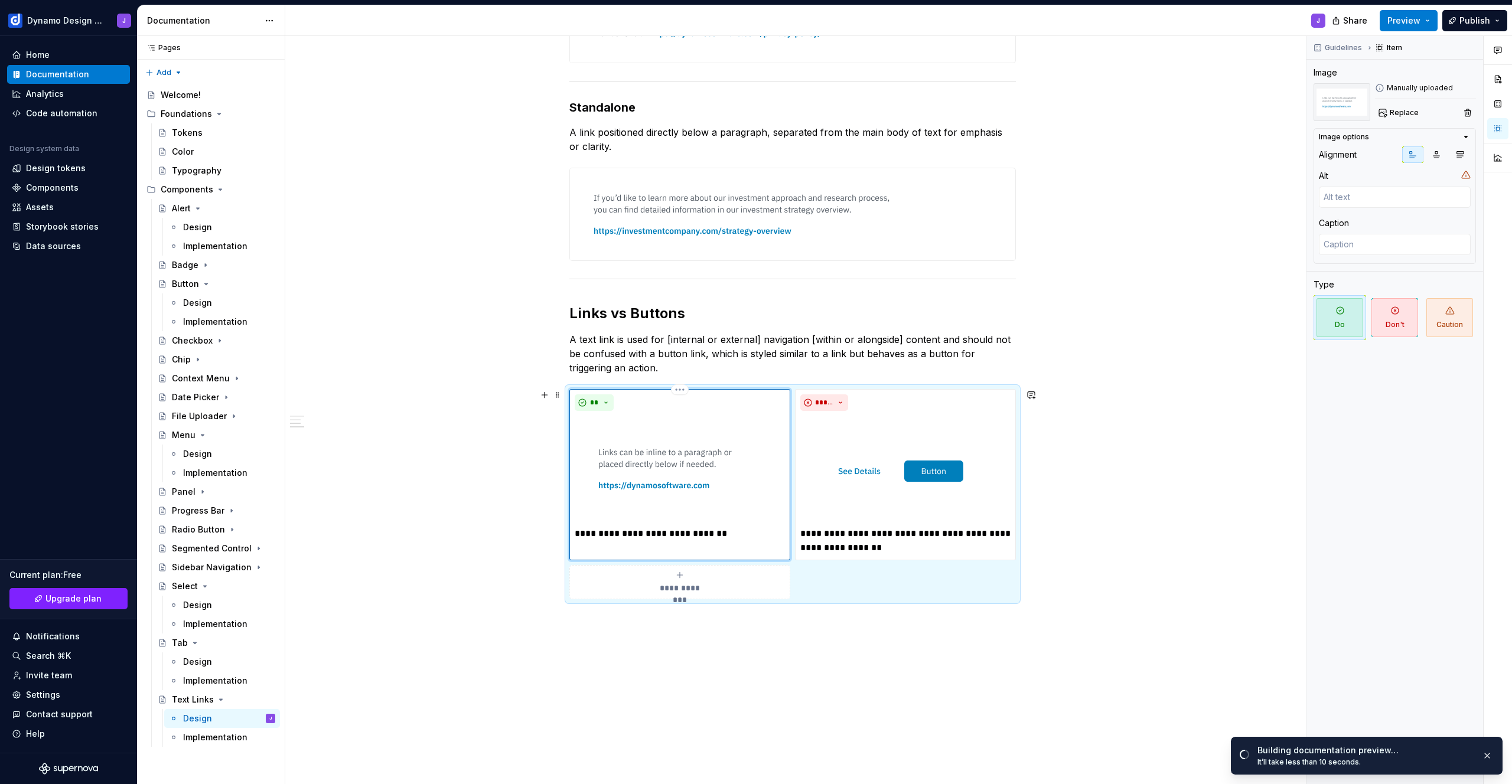
click at [713, 538] on p "**********" at bounding box center [680, 534] width 210 height 14
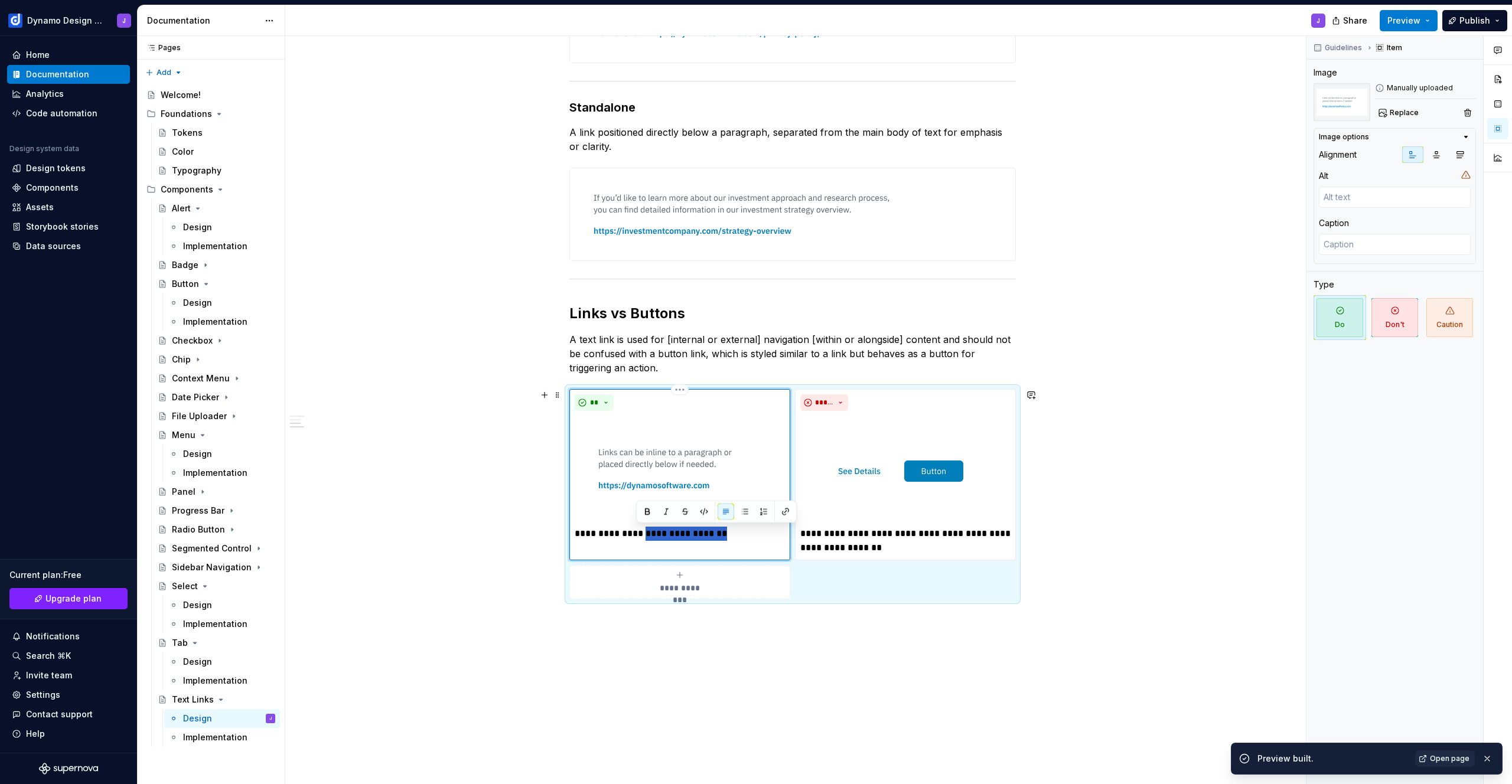
drag, startPoint x: 703, startPoint y: 533, endPoint x: 636, endPoint y: 534, distance: 67.0
click at [636, 534] on p "**********" at bounding box center [680, 534] width 210 height 14
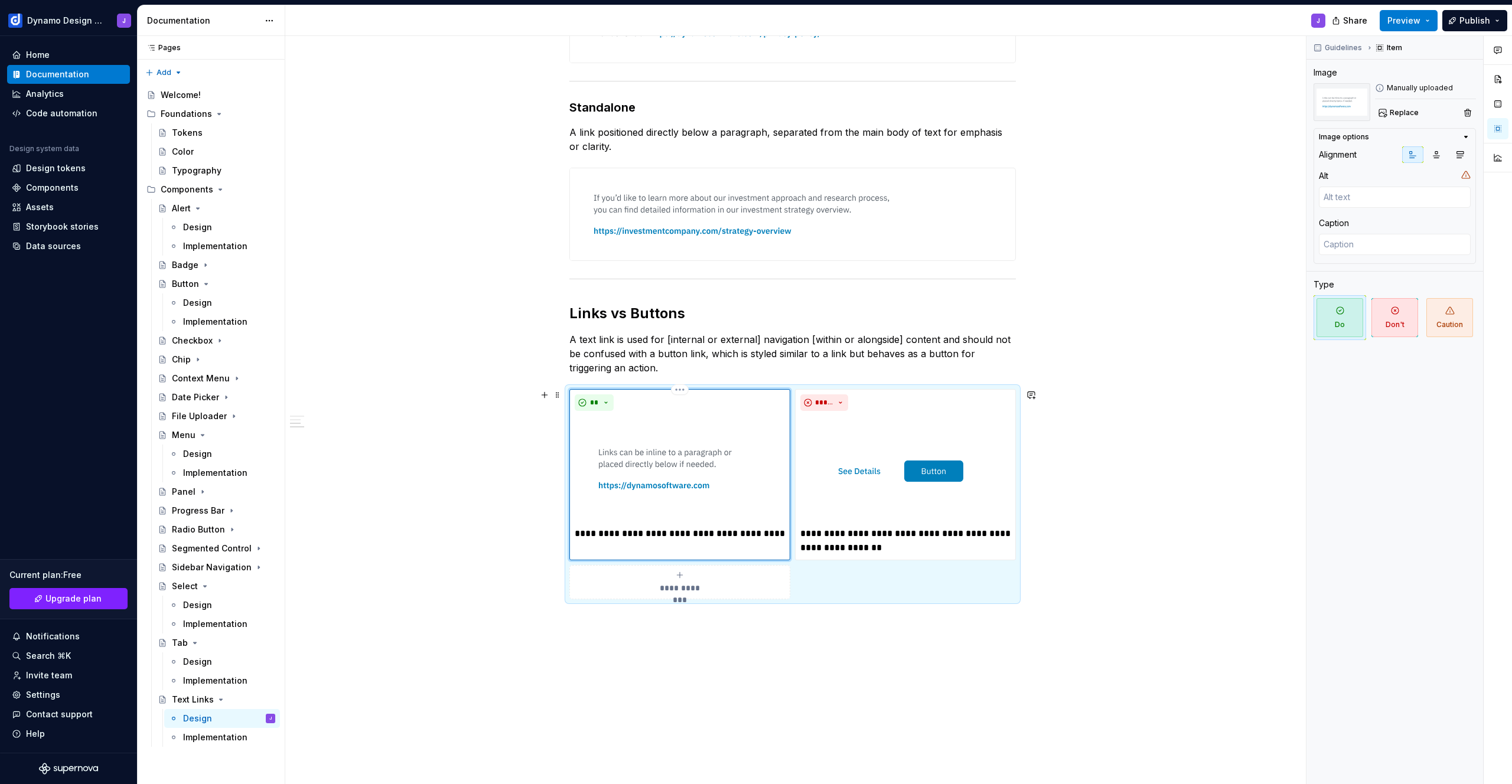
click at [721, 534] on p "**********" at bounding box center [680, 534] width 210 height 14
click at [648, 533] on p "**********" at bounding box center [680, 534] width 210 height 14
drag, startPoint x: 842, startPoint y: 533, endPoint x: 748, endPoint y: 529, distance: 94.1
click at [748, 529] on div "**********" at bounding box center [793, 494] width 446 height 210
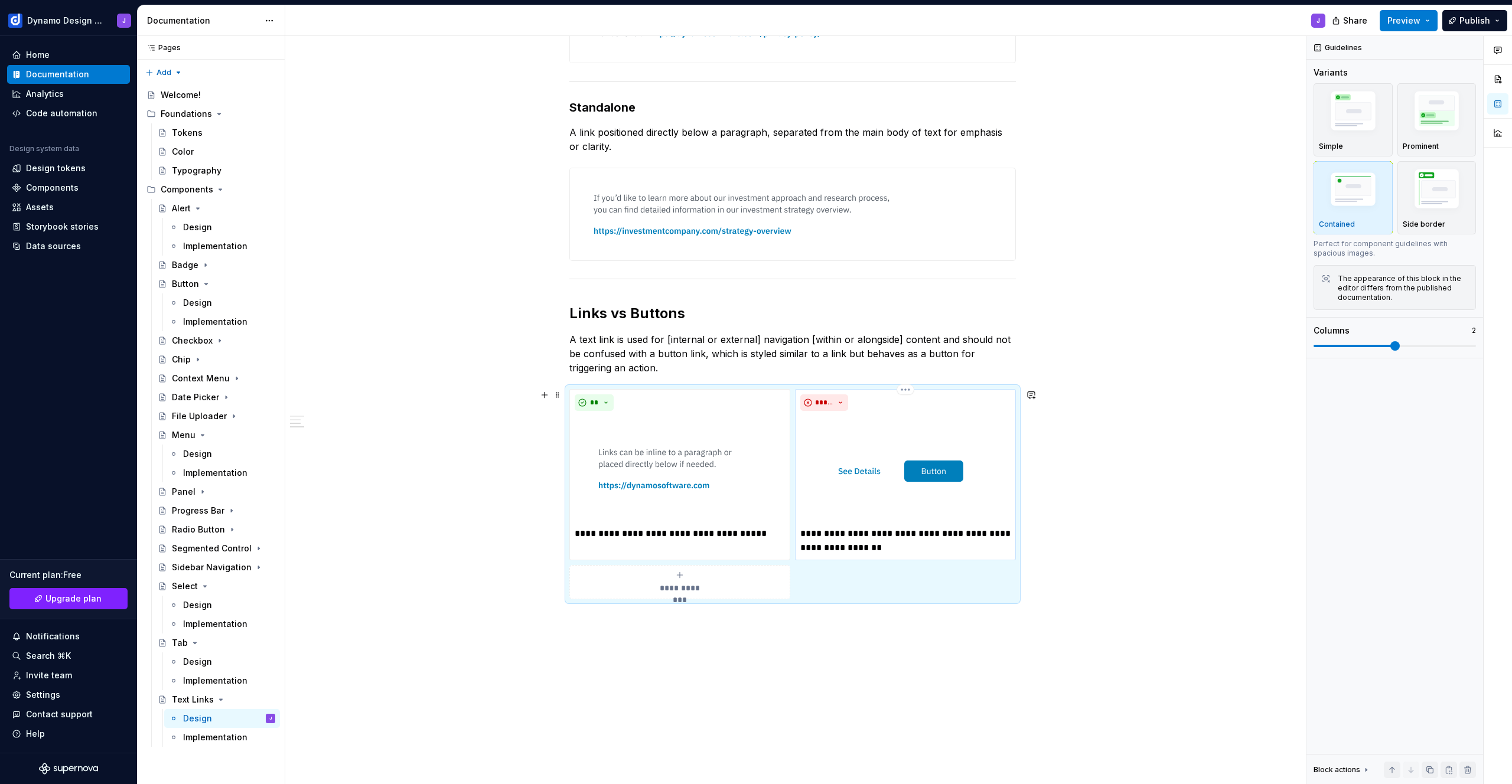
click at [845, 532] on p "**********" at bounding box center [906, 541] width 210 height 28
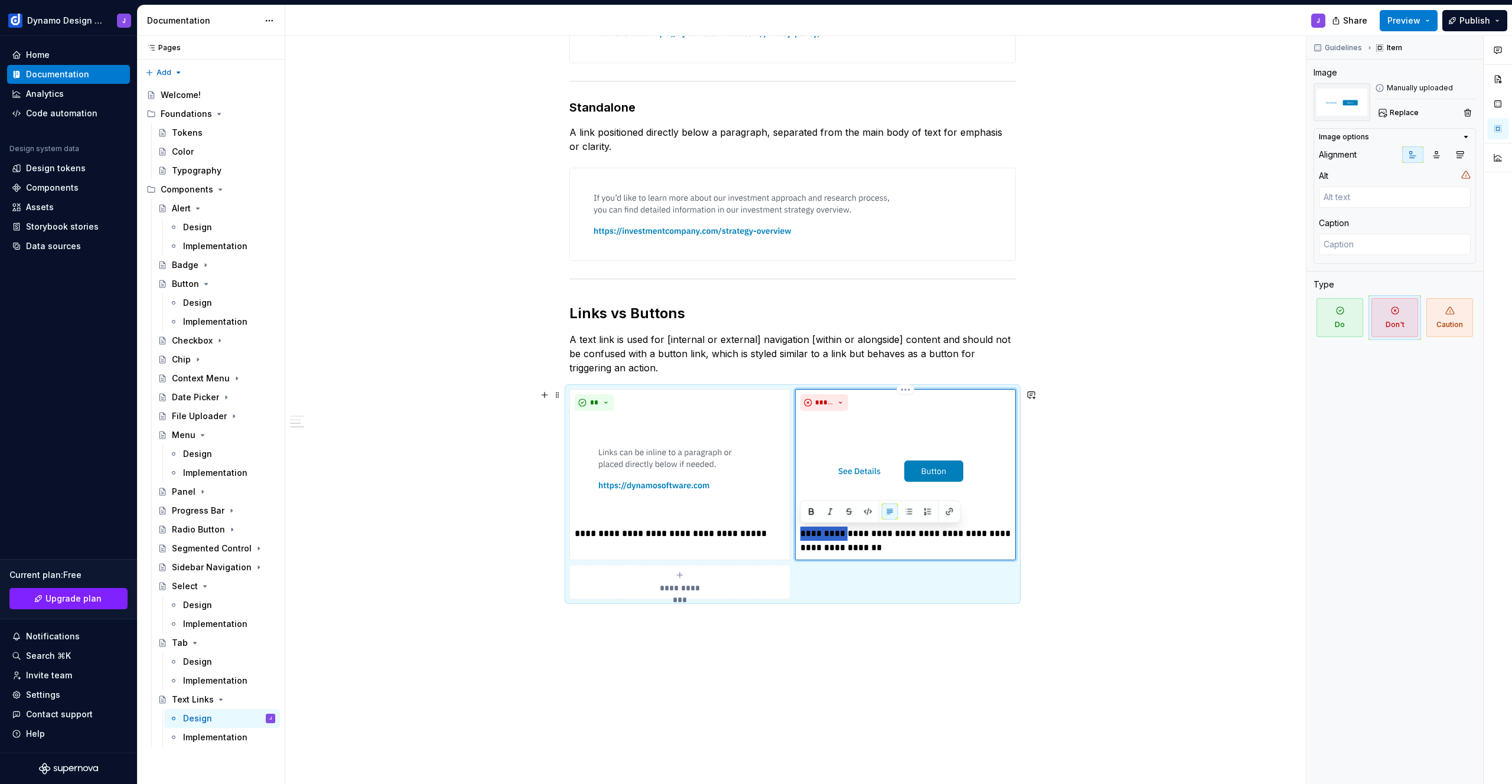
drag, startPoint x: 842, startPoint y: 533, endPoint x: 802, endPoint y: 532, distance: 40.0
click at [802, 532] on p "**********" at bounding box center [906, 541] width 210 height 28
click at [894, 534] on p "**********" at bounding box center [906, 541] width 210 height 28
drag, startPoint x: 892, startPoint y: 534, endPoint x: 899, endPoint y: 549, distance: 16.6
click at [899, 549] on p "**********" at bounding box center [906, 541] width 210 height 28
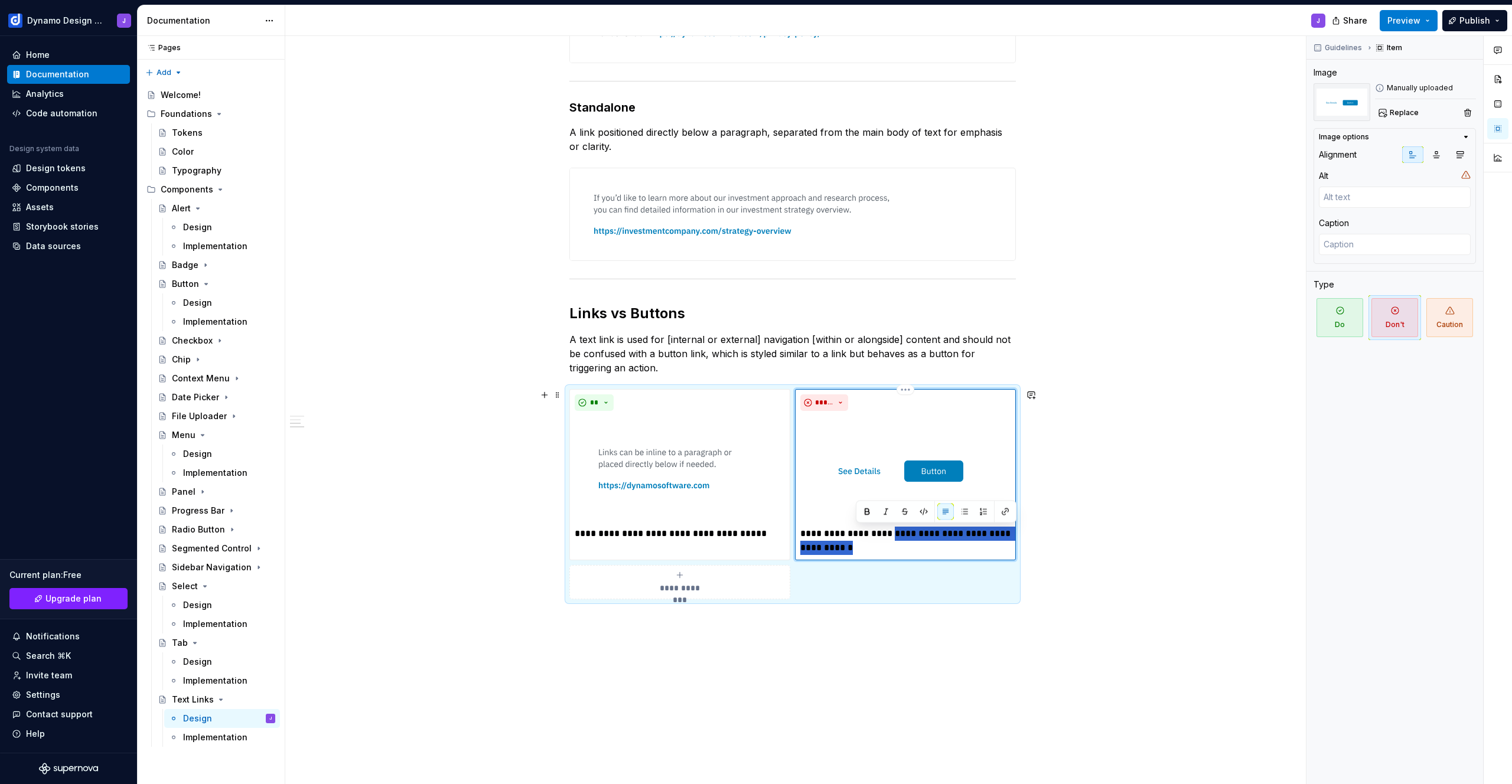
click at [917, 544] on p "**********" at bounding box center [906, 541] width 210 height 28
click at [788, 712] on div "**********" at bounding box center [792, 321] width 1015 height 1054
click at [1412, 17] on span "Preview" at bounding box center [1404, 21] width 33 height 12
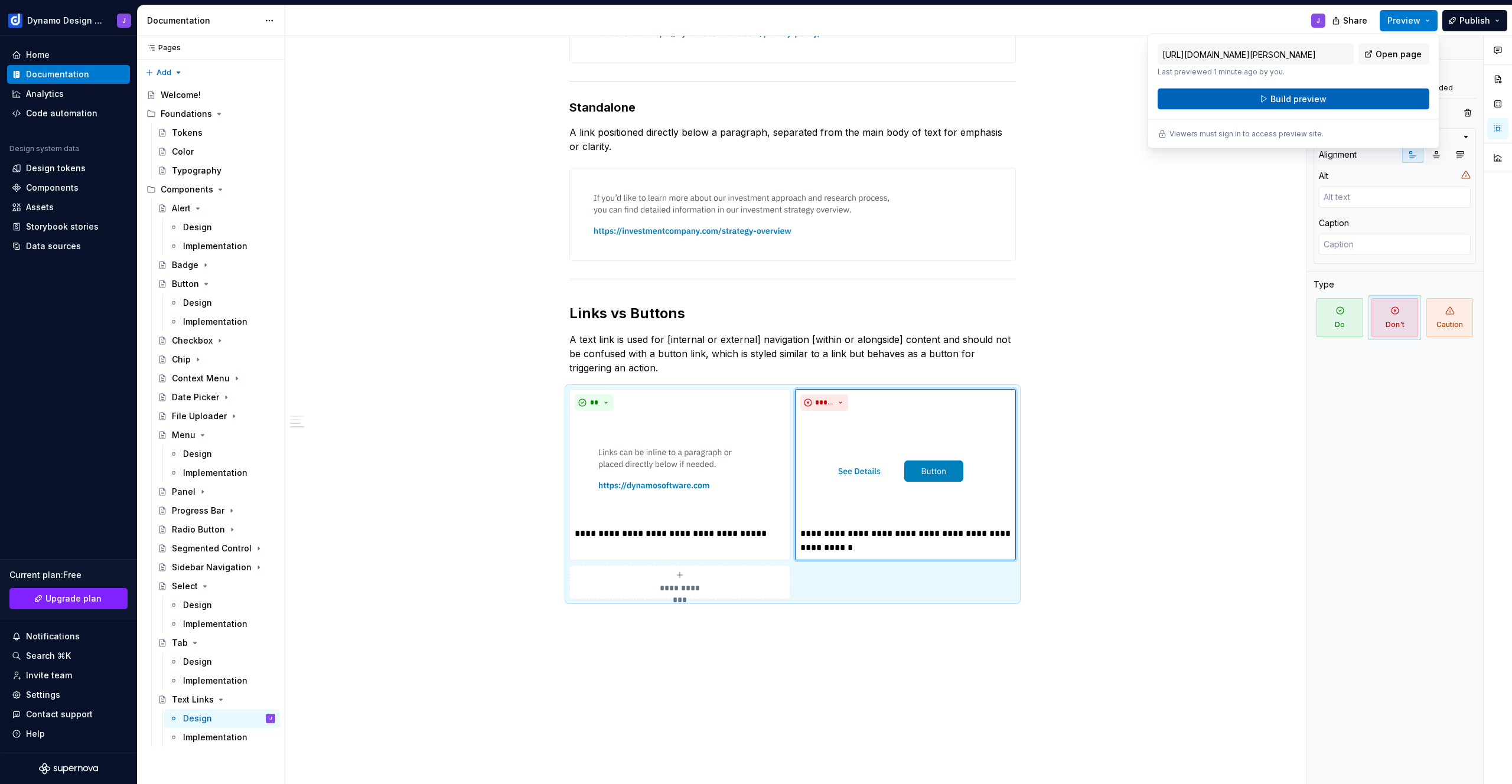
click at [1309, 97] on span "Build preview" at bounding box center [1298, 99] width 56 height 12
click at [1142, 612] on div "**********" at bounding box center [792, 321] width 1015 height 1054
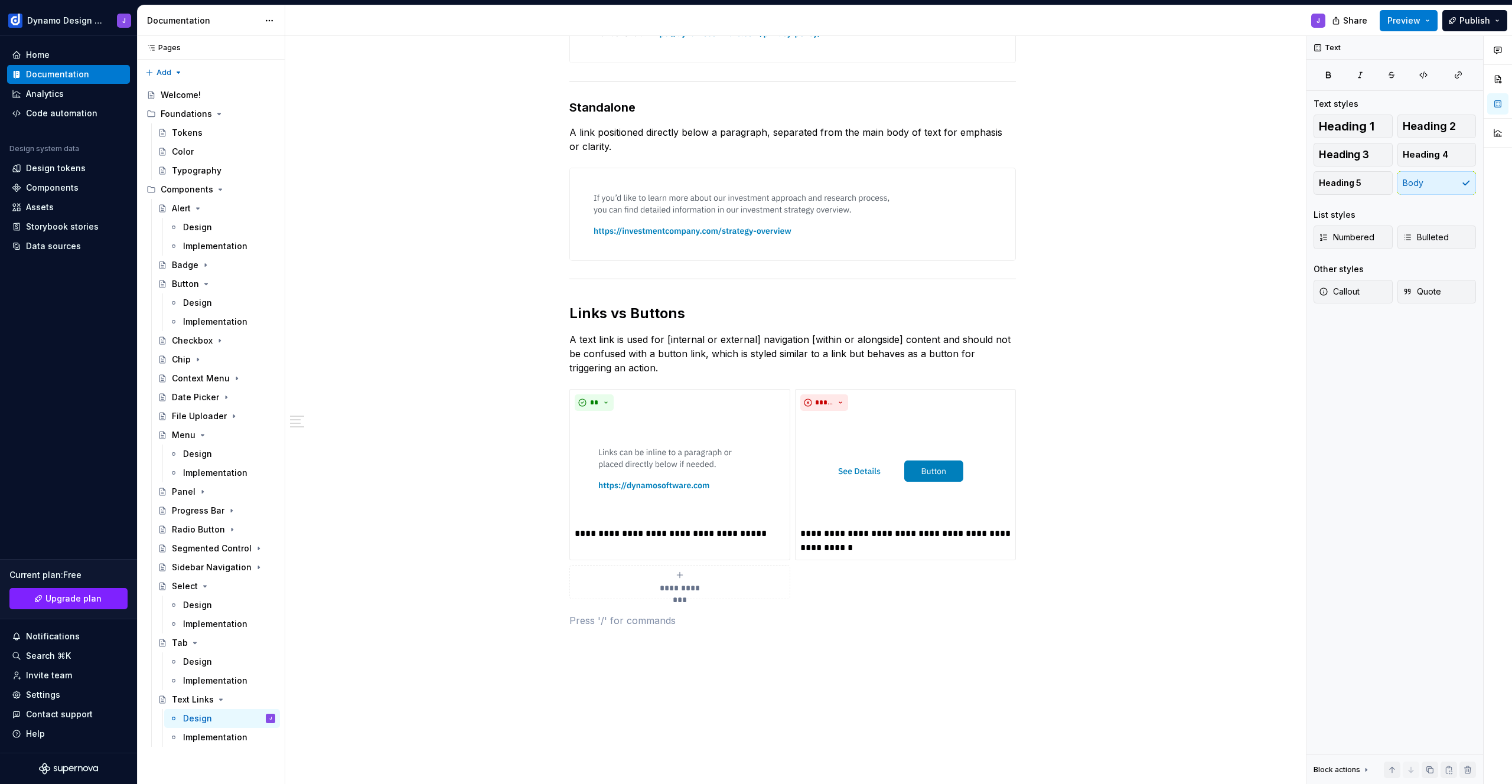
scroll to position [0, 0]
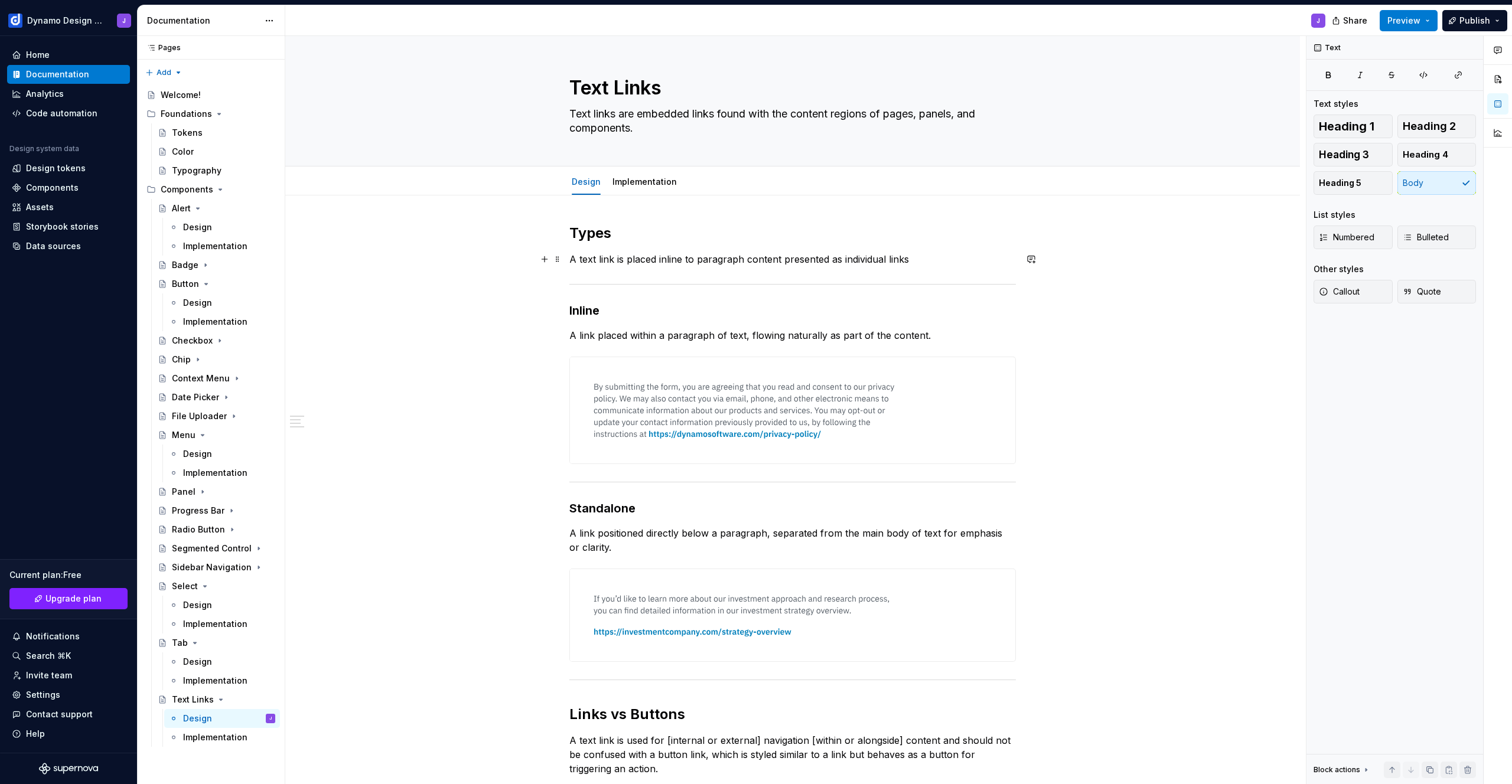
click at [926, 261] on p "A text link is placed inline to paragraph content presented as individual links" at bounding box center [793, 259] width 446 height 14
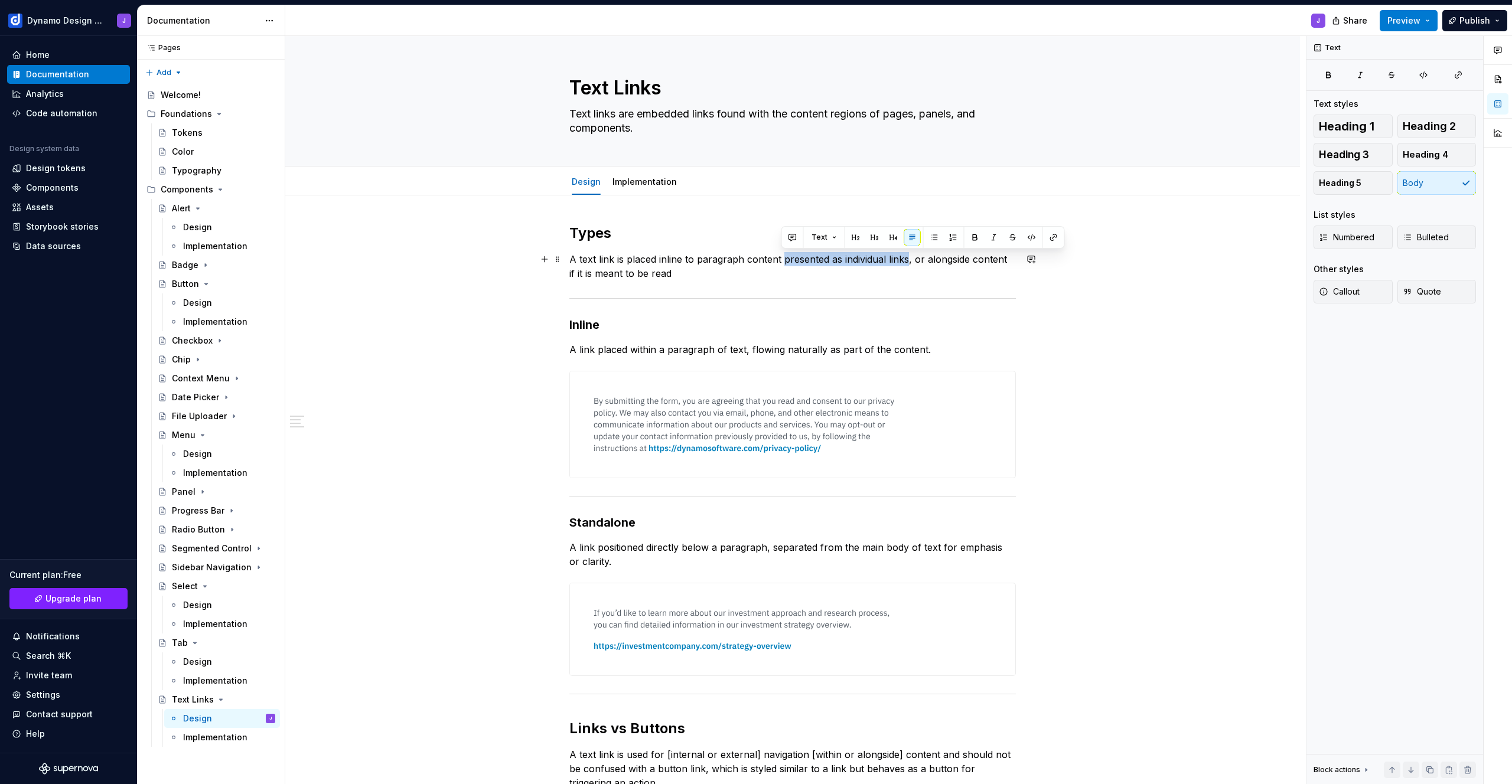
drag, startPoint x: 905, startPoint y: 261, endPoint x: 783, endPoint y: 260, distance: 122.0
click at [783, 260] on p "A text link is placed inline to paragraph content presented as individual links…" at bounding box center [793, 266] width 446 height 28
click at [991, 257] on p "A text link is placed inline to paragraph content when meant to be read as part…" at bounding box center [793, 266] width 446 height 28
click at [1129, 360] on div "**********" at bounding box center [795, 410] width 1020 height 749
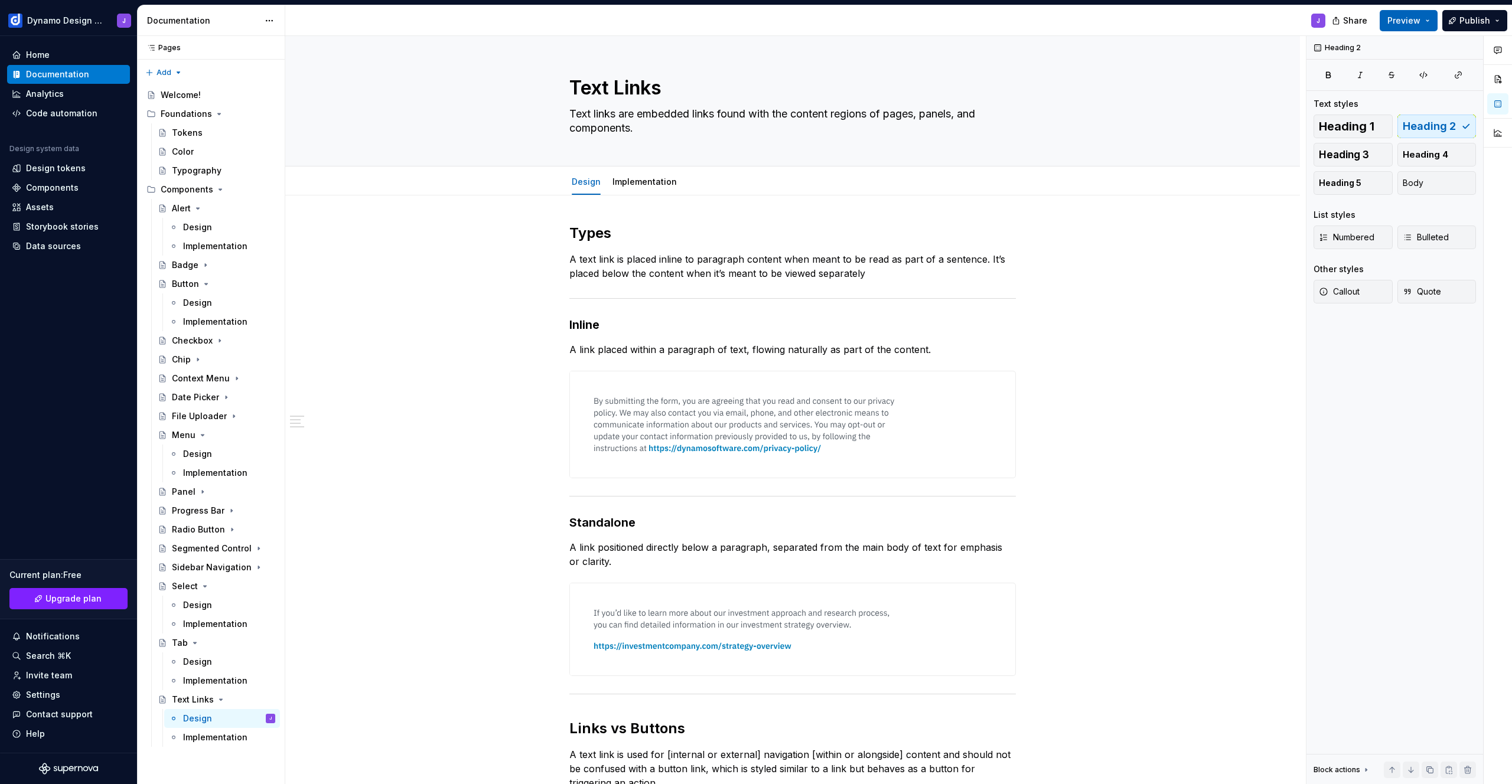
click at [1412, 24] on span "Preview" at bounding box center [1404, 21] width 33 height 12
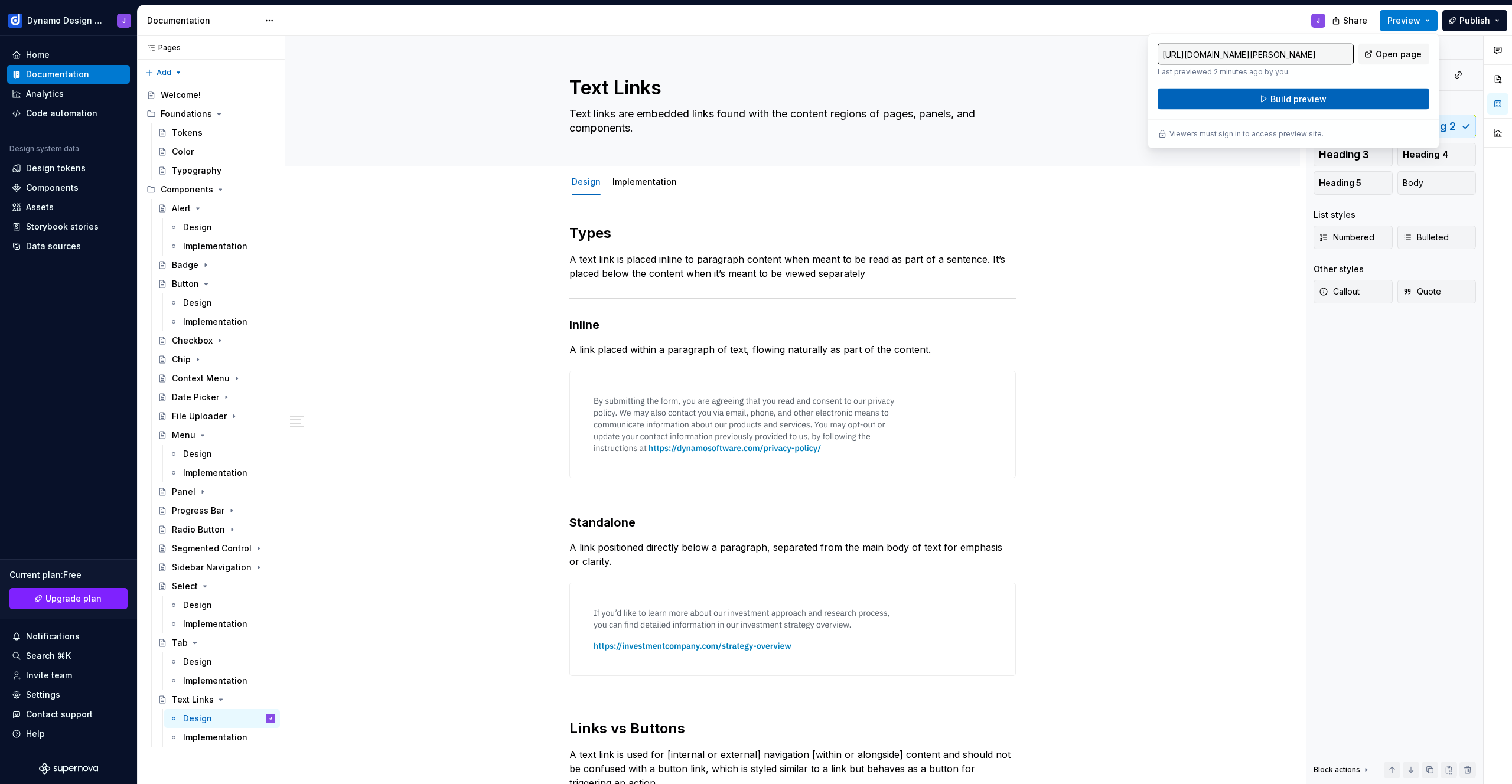
click at [1359, 97] on button "Build preview" at bounding box center [1293, 99] width 272 height 21
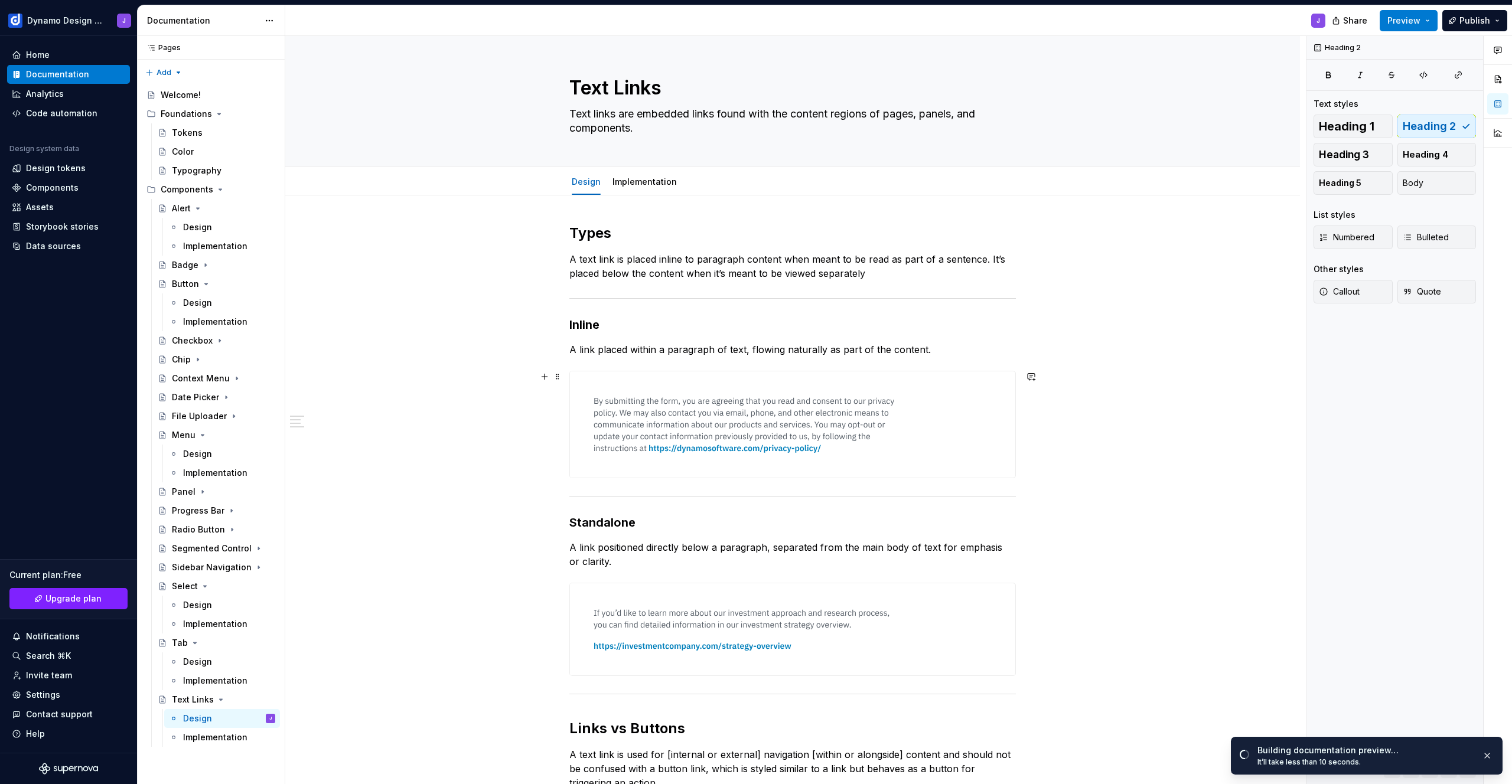
click at [486, 408] on div "**********" at bounding box center [792, 743] width 1015 height 1096
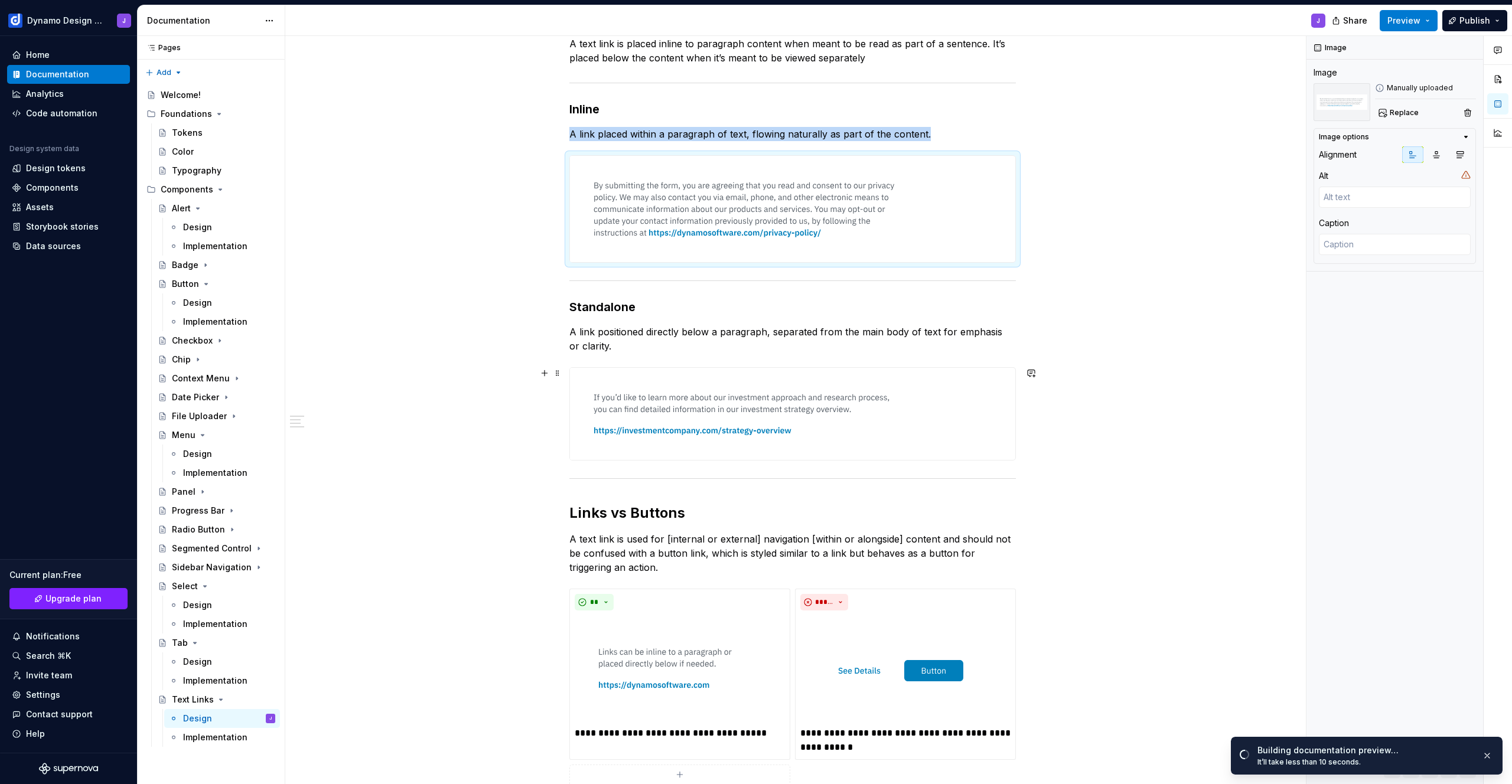
scroll to position [321, 0]
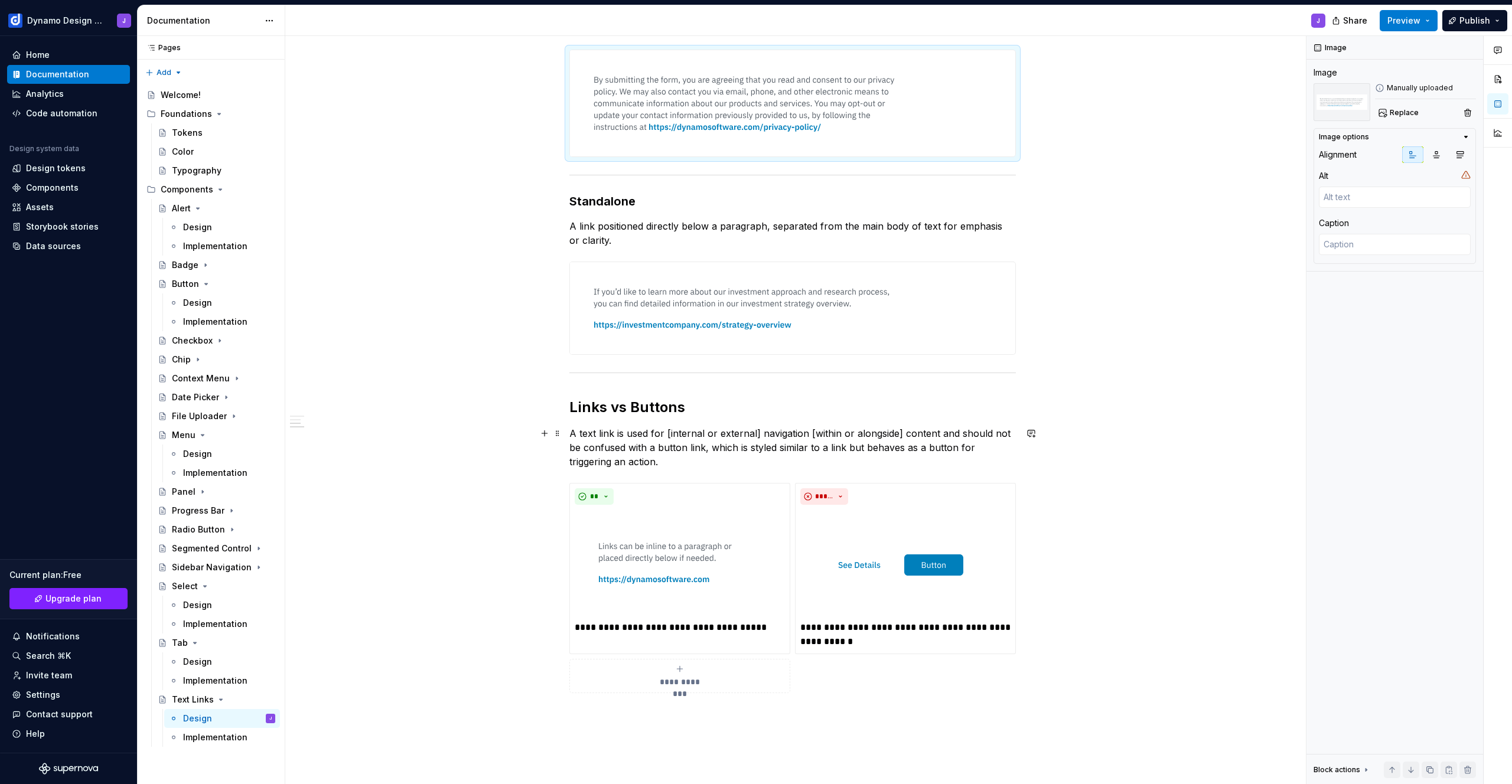
click at [871, 430] on p "A text link is used for [internal or external] navigation [within or alongside]…" at bounding box center [793, 447] width 446 height 43
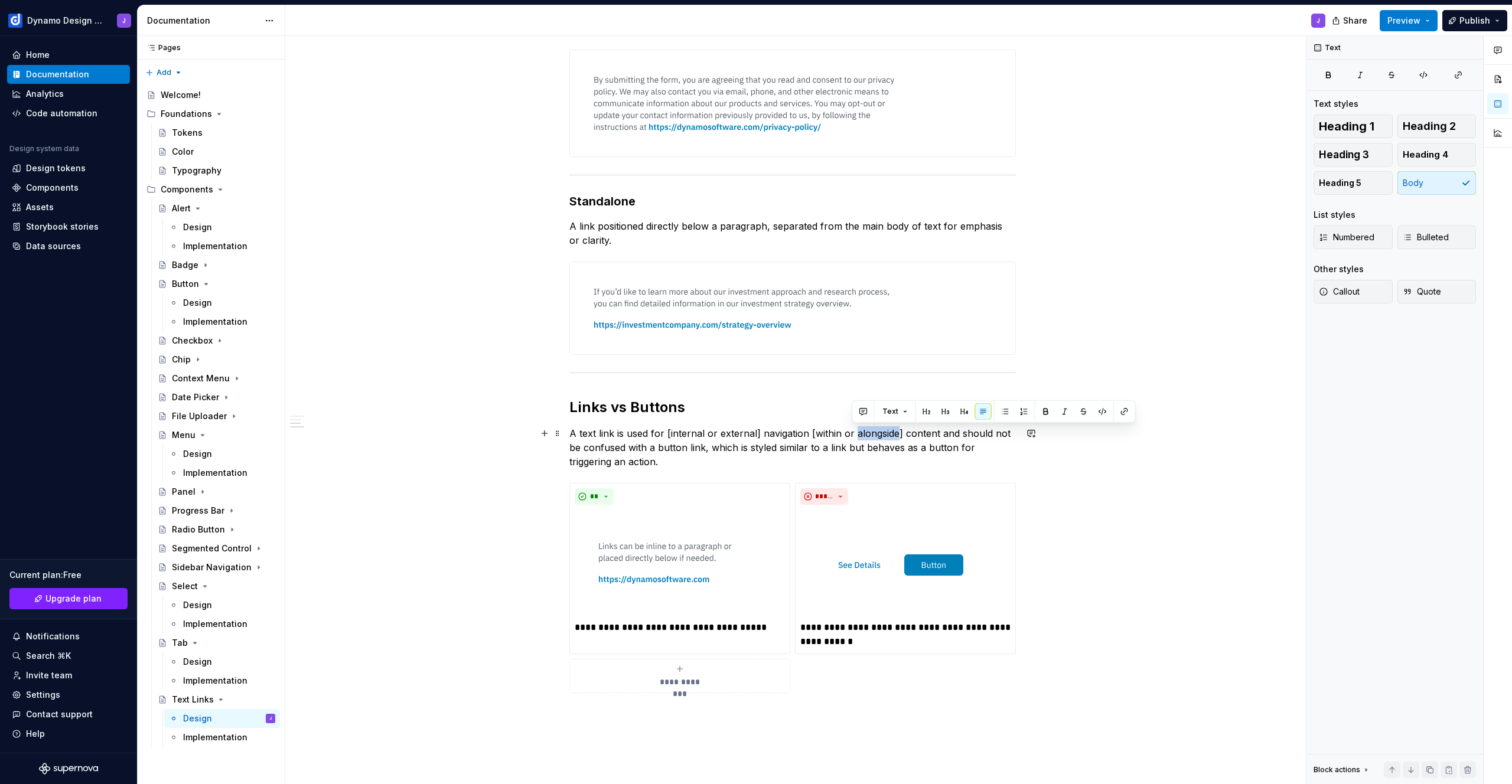
click at [871, 429] on p "A text link is used for [internal or external] navigation [within or alongside]…" at bounding box center [793, 447] width 446 height 43
drag, startPoint x: 644, startPoint y: 447, endPoint x: 688, endPoint y: 464, distance: 47.2
click at [645, 447] on p "A text link is used for [internal or external] navigation [within or below] con…" at bounding box center [793, 447] width 446 height 43
click at [823, 446] on p "A text link is used for [internal or external] navigation [within or below] con…" at bounding box center [793, 447] width 446 height 43
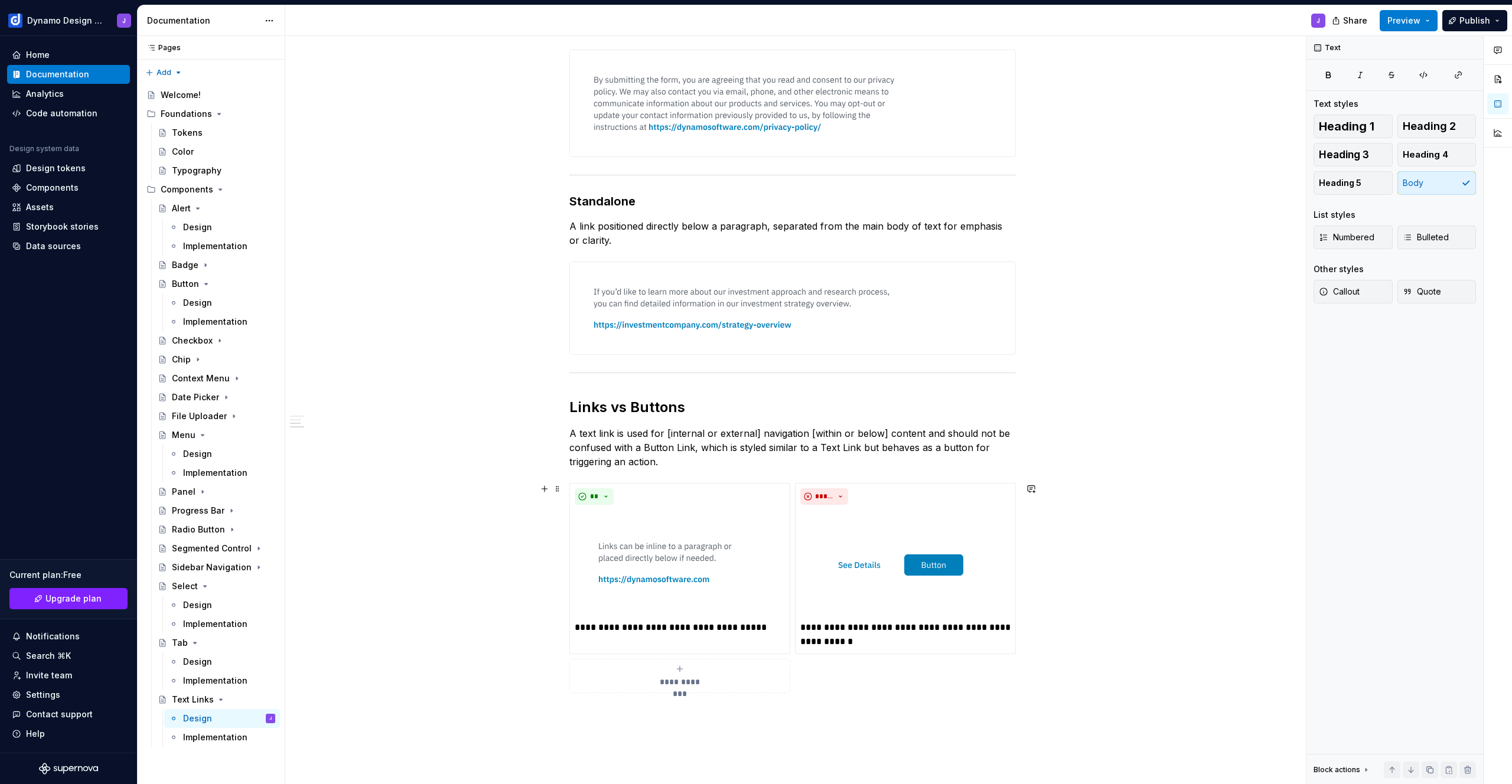
click at [422, 538] on div "**********" at bounding box center [792, 422] width 1015 height 1096
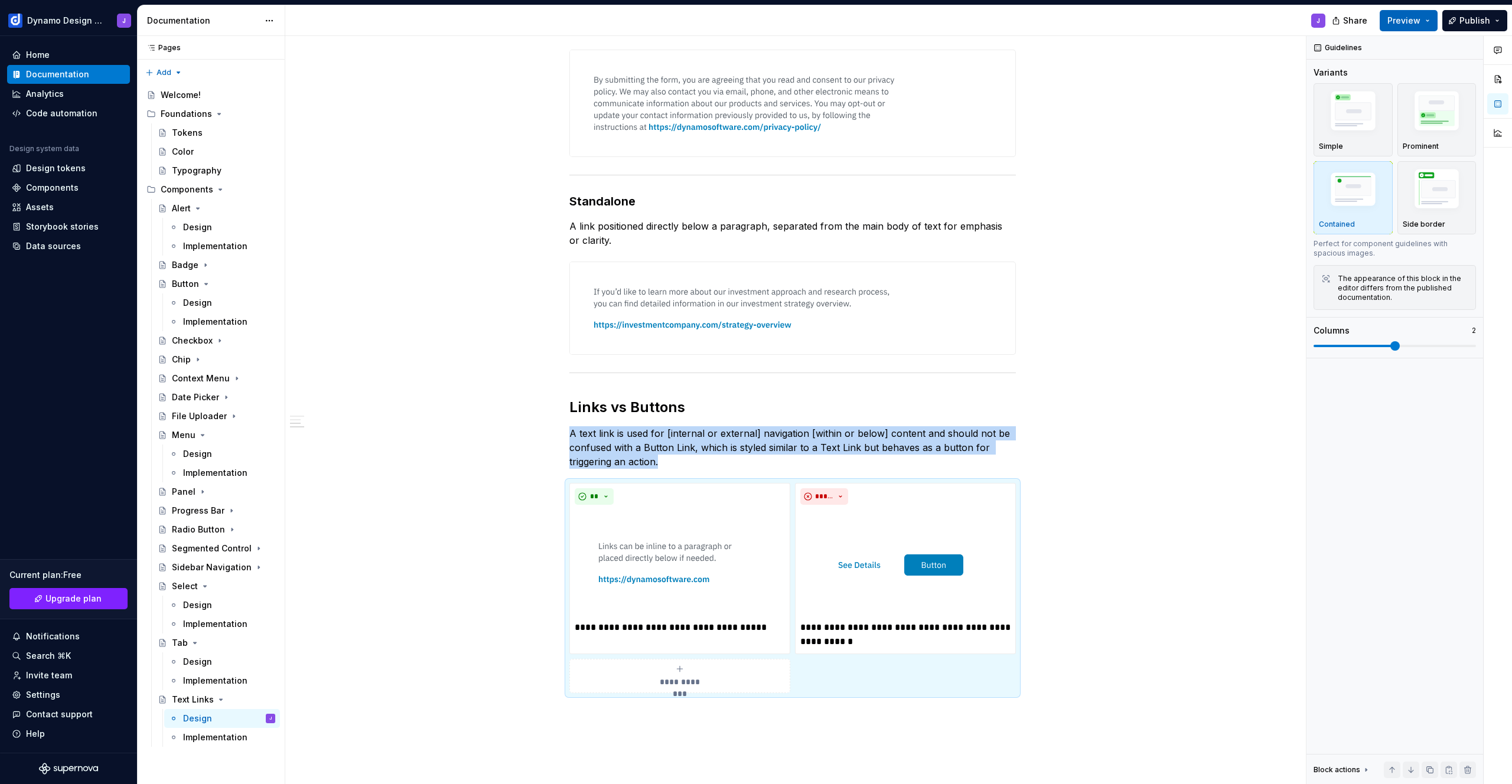
click at [1406, 19] on span "Preview" at bounding box center [1404, 21] width 33 height 12
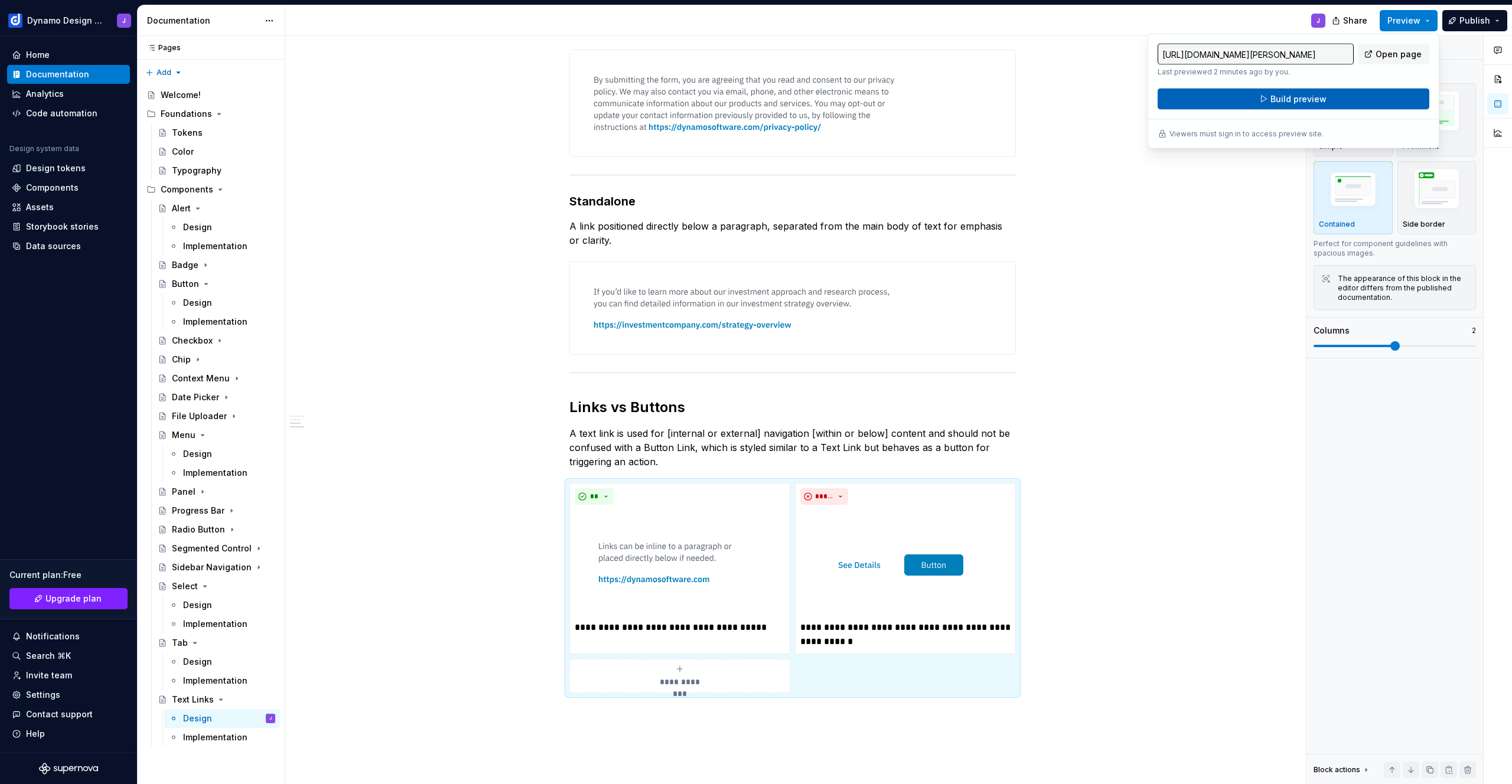
click at [1311, 96] on span "Build preview" at bounding box center [1298, 99] width 56 height 12
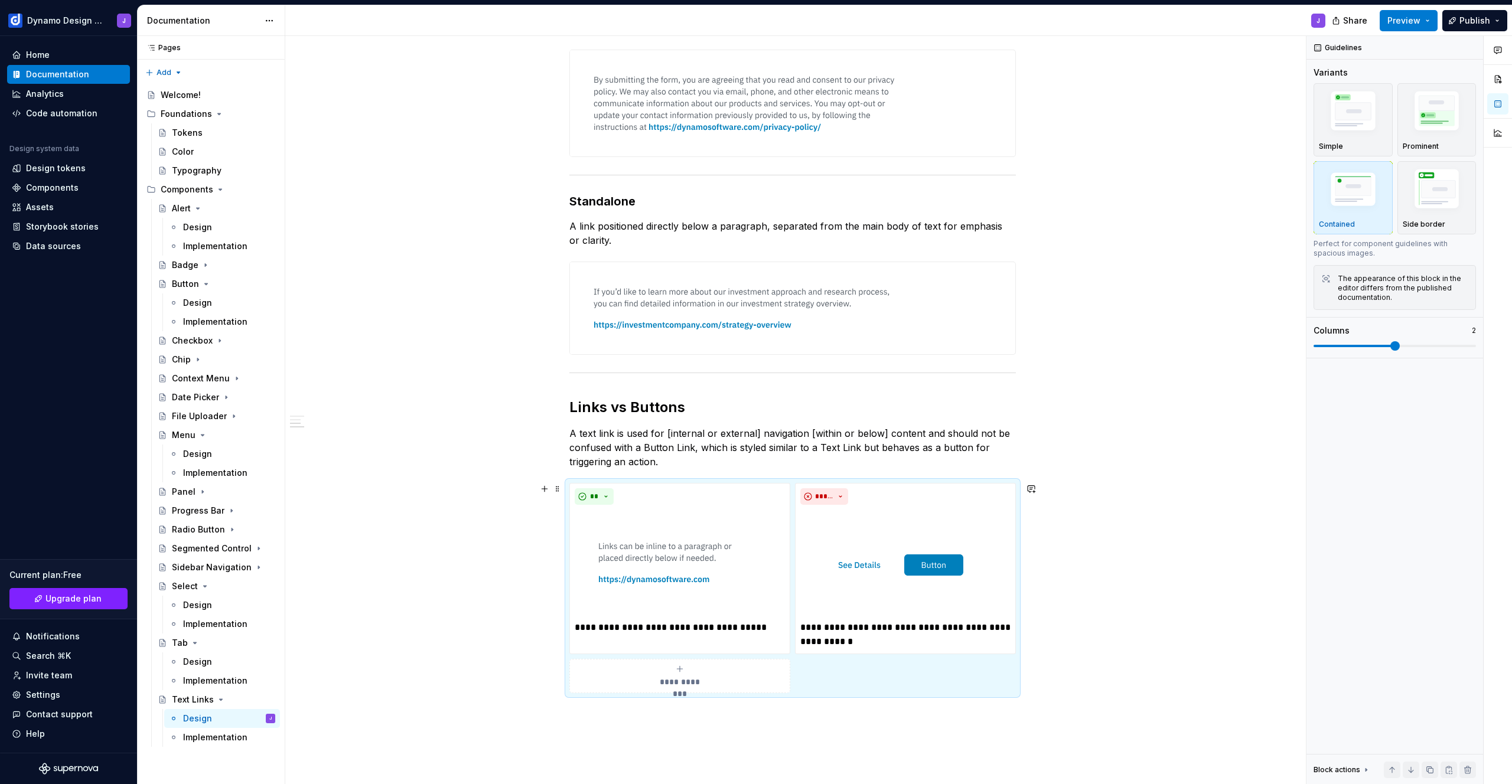
scroll to position [507, 0]
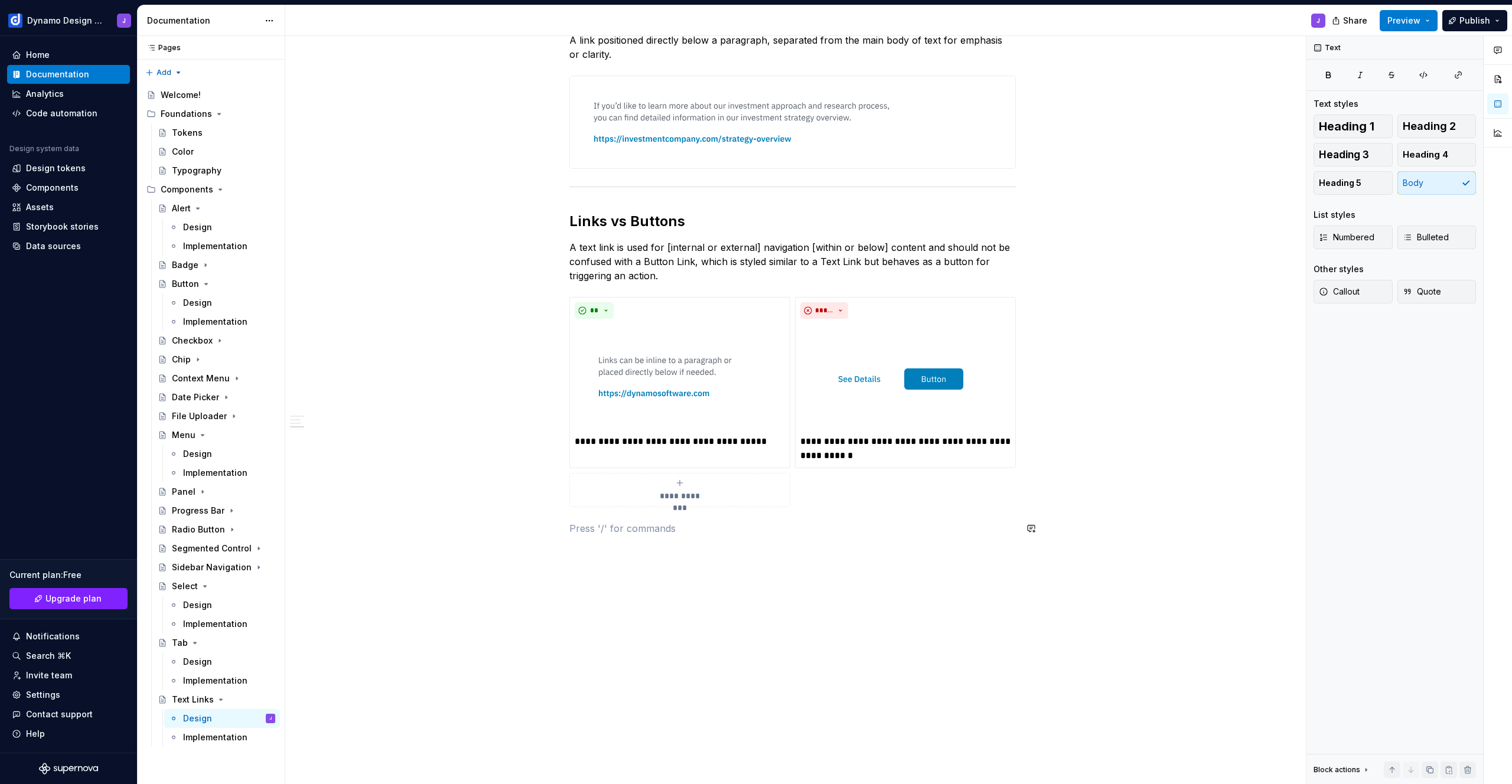
click at [650, 521] on p at bounding box center [793, 528] width 446 height 14
copy p "Text links come in the same sizes as body text, so as to fit alongside or below…"
click at [482, 544] on div "**********" at bounding box center [792, 272] width 1015 height 1168
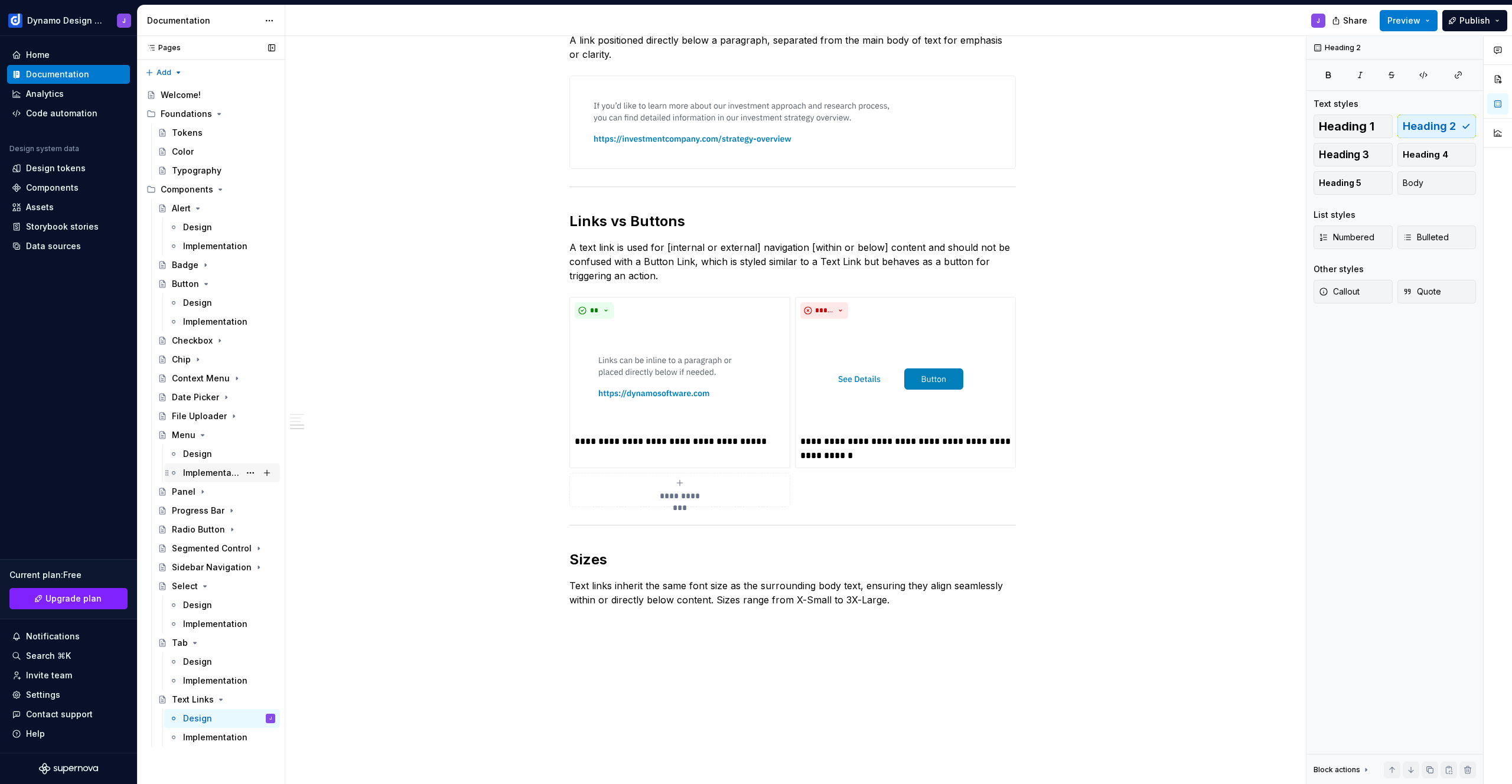
drag, startPoint x: 203, startPoint y: 585, endPoint x: 209, endPoint y: 472, distance: 113.2
click at [204, 585] on icon "Page tree" at bounding box center [205, 586] width 3 height 1
click at [200, 438] on icon "Page tree" at bounding box center [203, 435] width 10 height 10
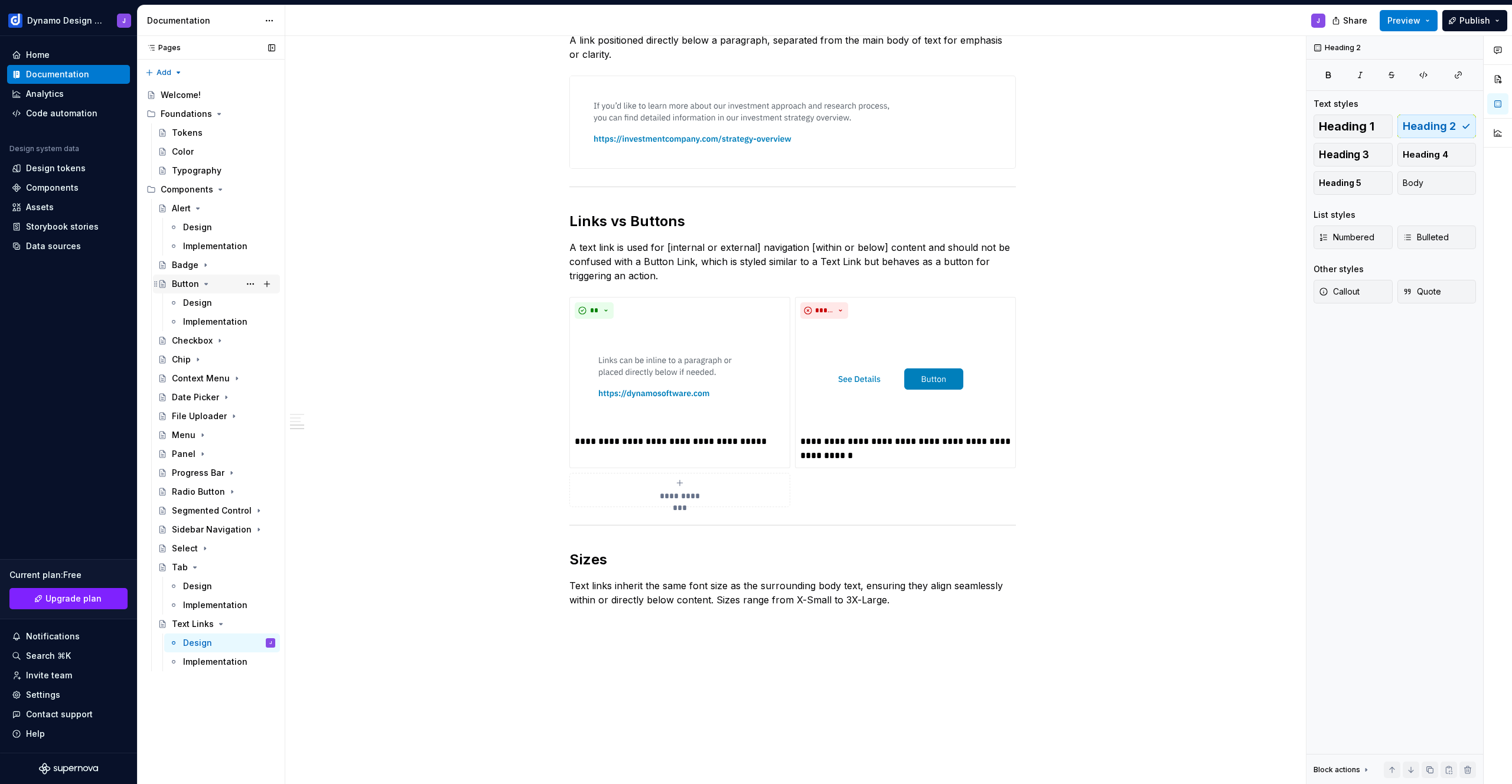
click at [203, 283] on icon "Page tree" at bounding box center [206, 284] width 10 height 10
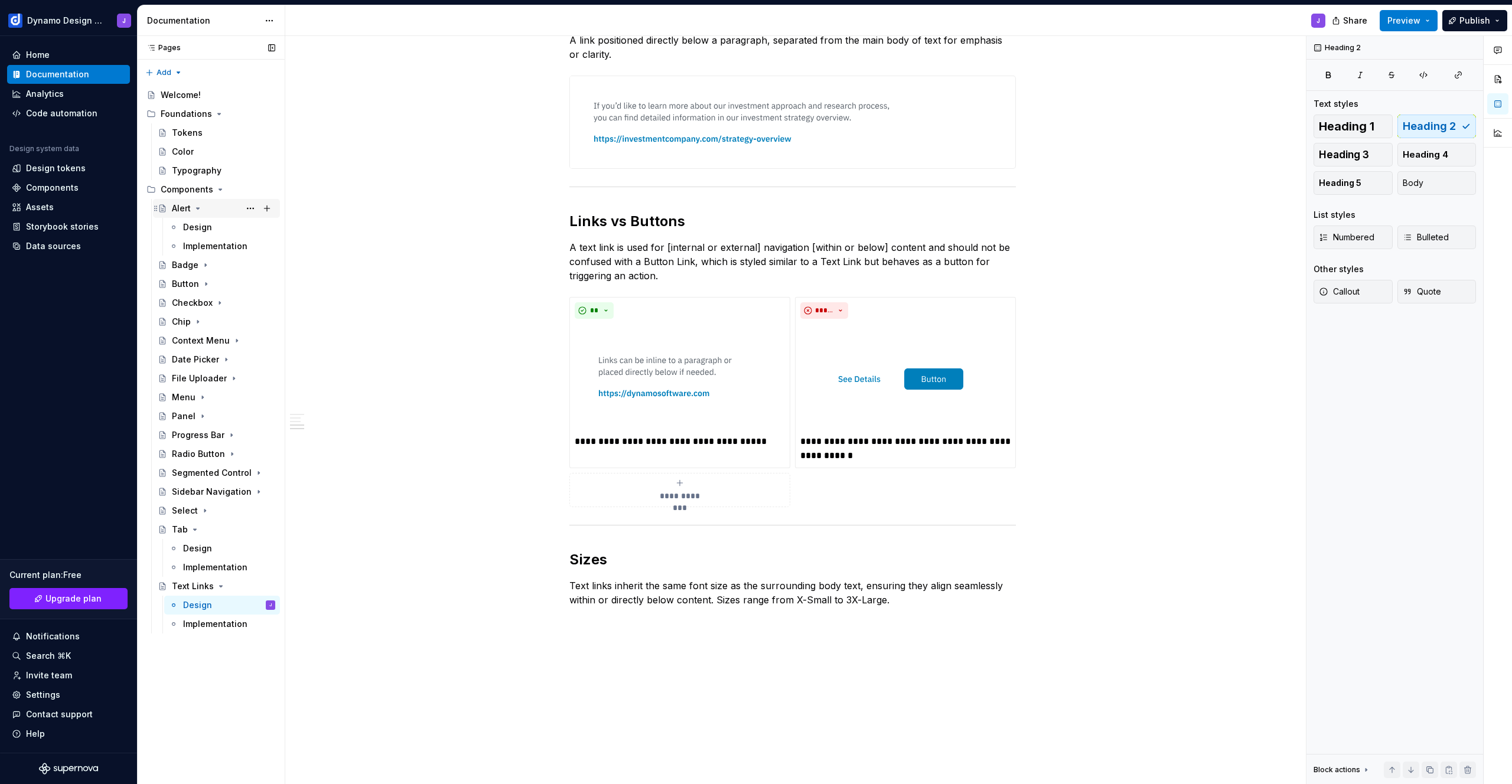
click at [199, 206] on icon "Page tree" at bounding box center [197, 208] width 10 height 10
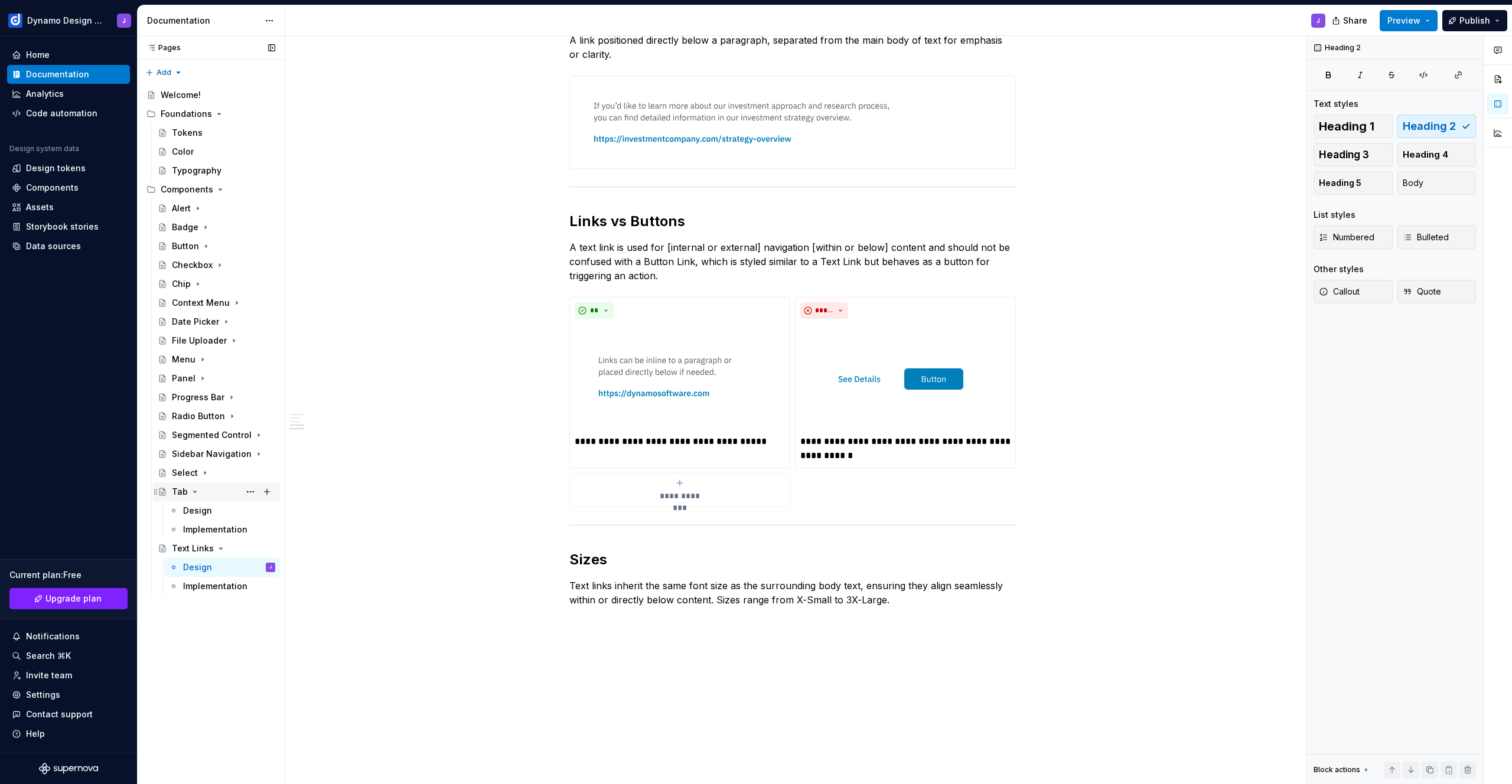
click at [192, 492] on icon "Page tree" at bounding box center [195, 491] width 10 height 10
click at [183, 513] on div "Text Links" at bounding box center [192, 511] width 42 height 12
click at [178, 489] on div "Tab" at bounding box center [179, 491] width 16 height 12
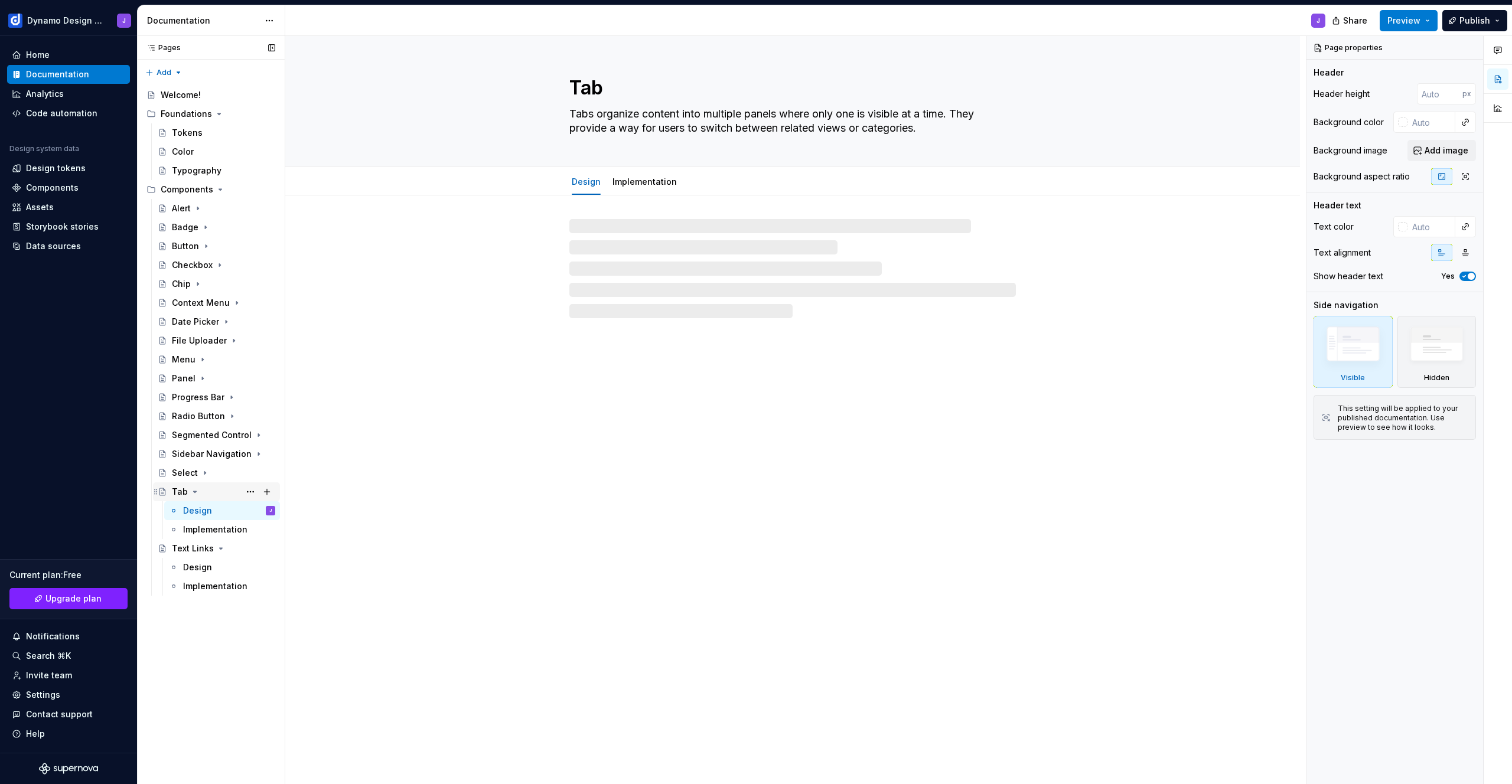
click at [195, 492] on icon "Page tree" at bounding box center [195, 491] width 10 height 10
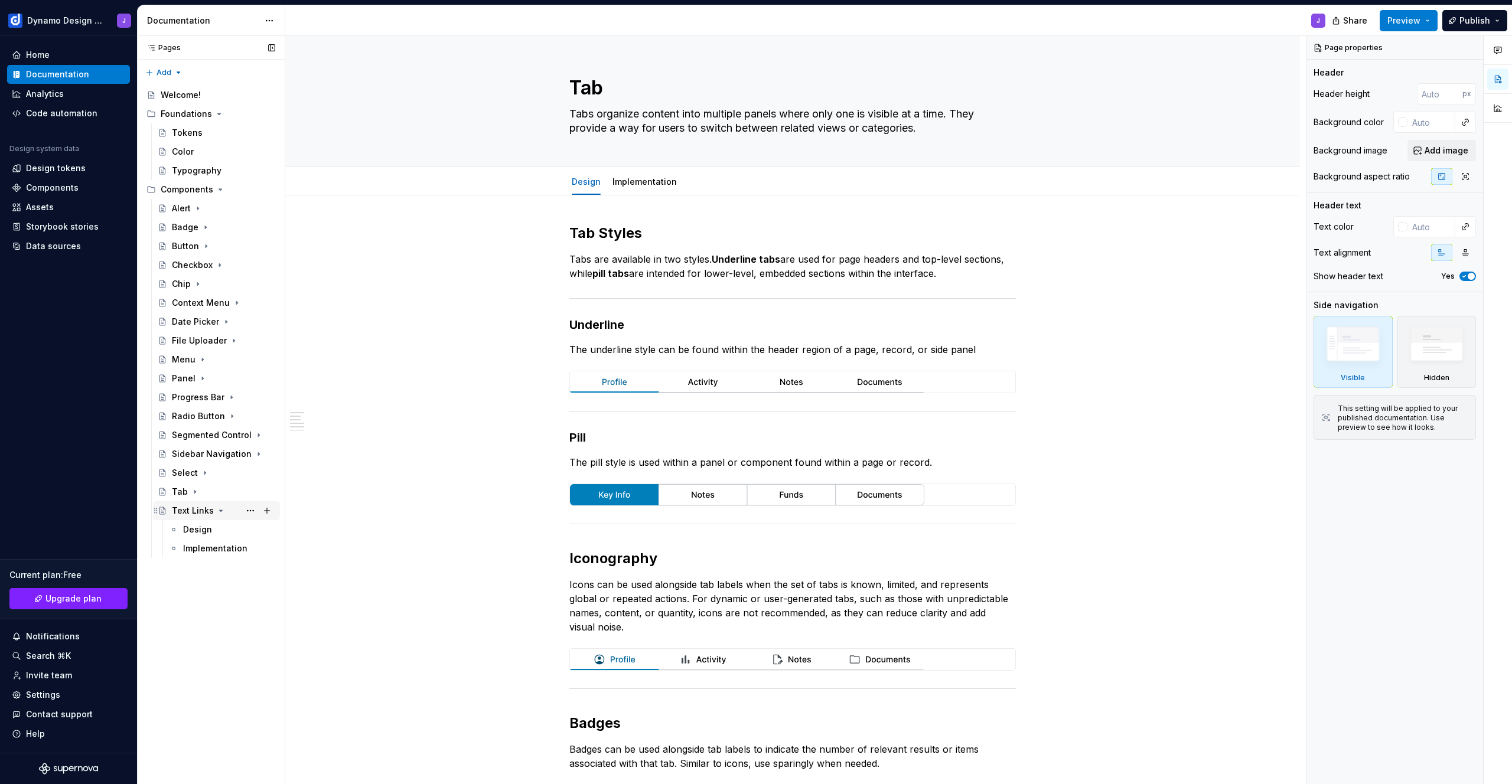
click at [216, 509] on icon "Page tree" at bounding box center [221, 511] width 10 height 10
click at [199, 507] on div "Text Links" at bounding box center [192, 511] width 42 height 12
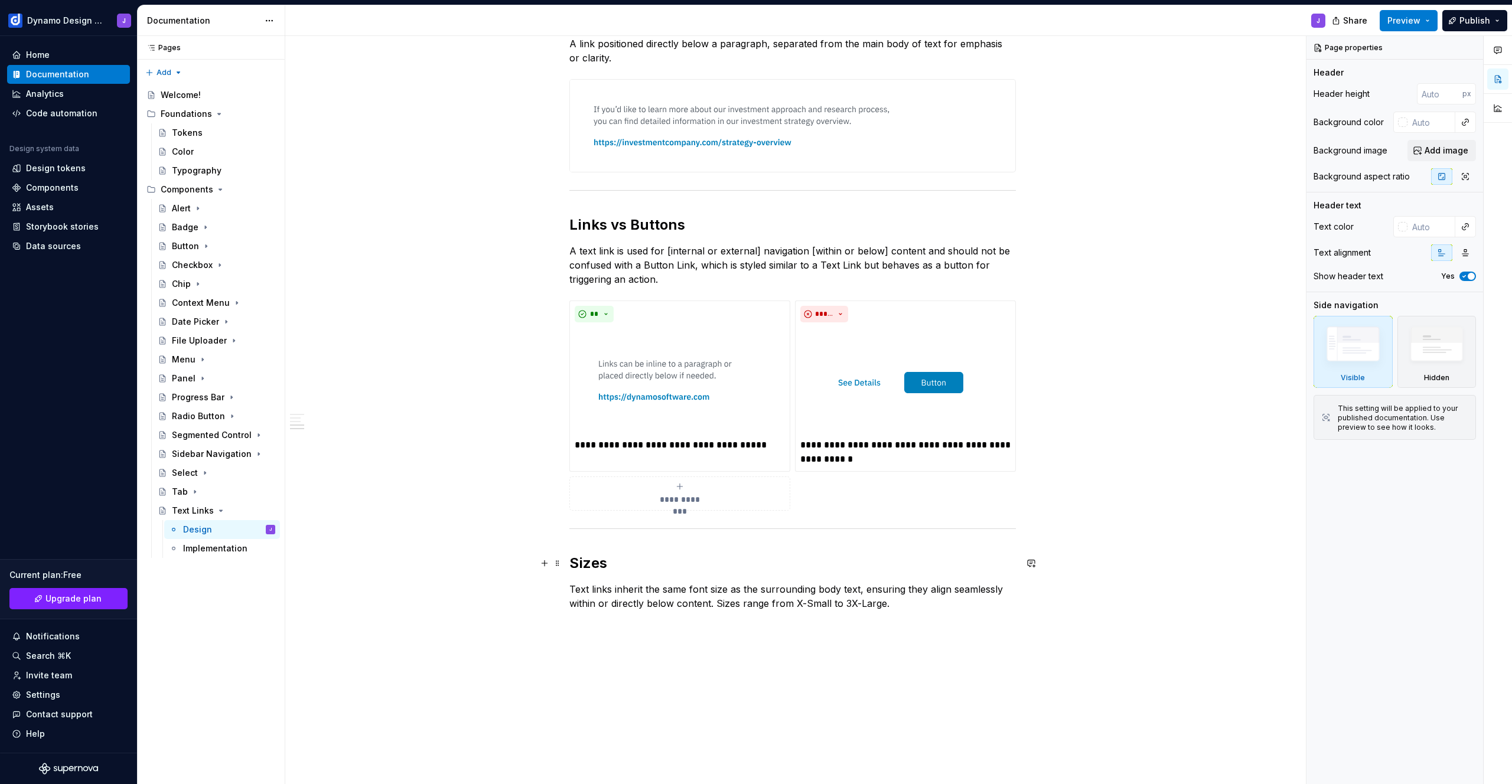
scroll to position [578, 0]
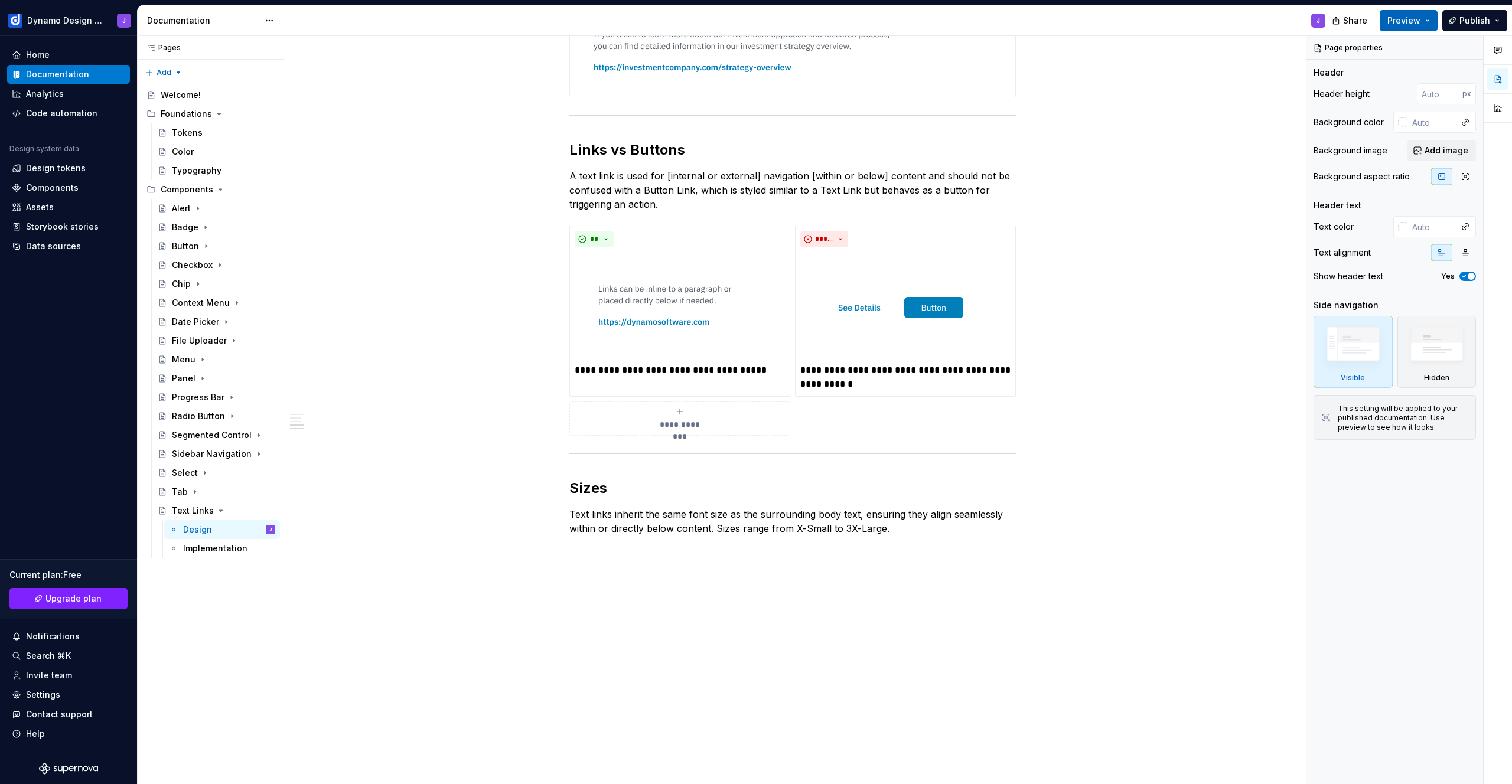
click at [1418, 24] on span "Preview" at bounding box center [1404, 21] width 33 height 12
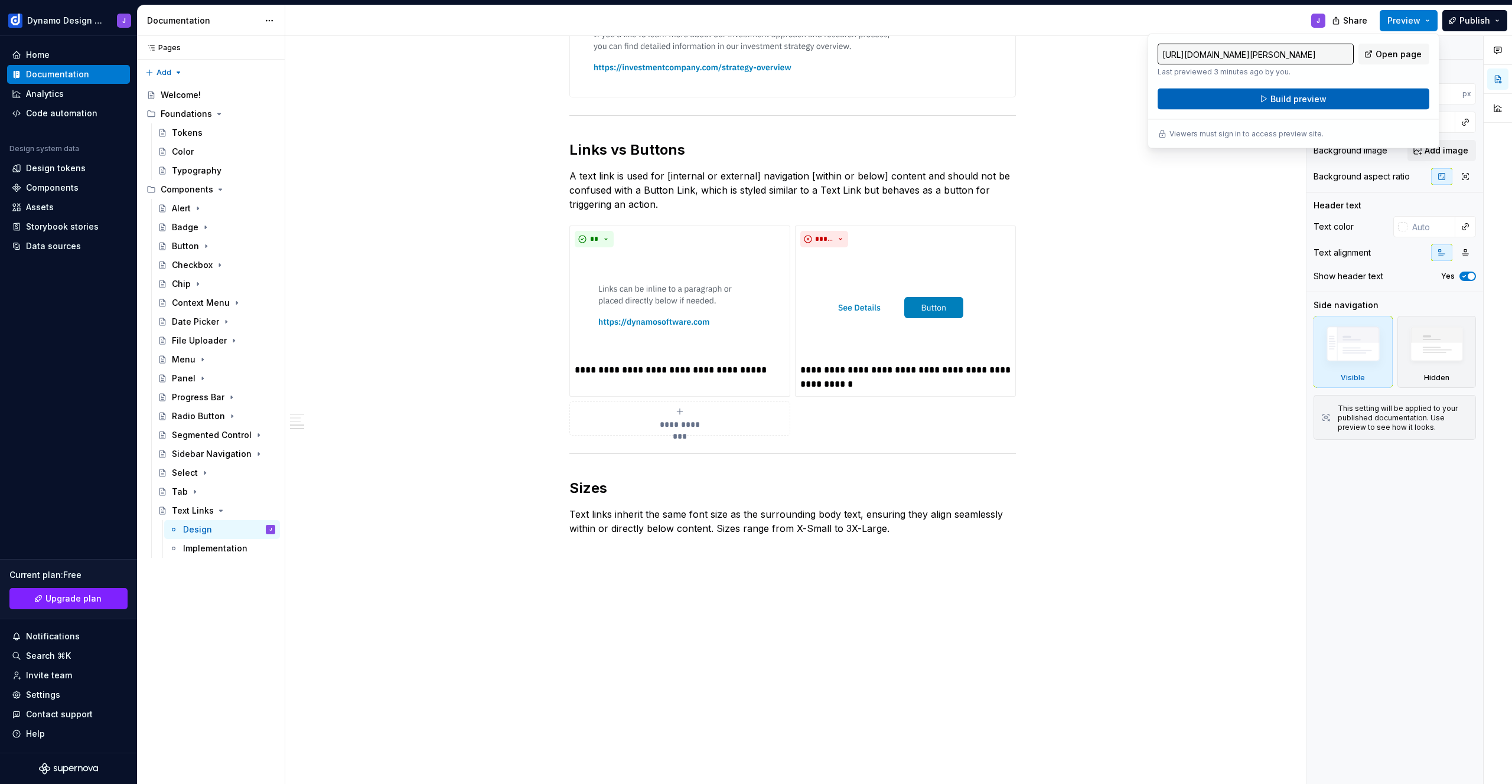
click at [1356, 94] on button "Build preview" at bounding box center [1293, 99] width 272 height 21
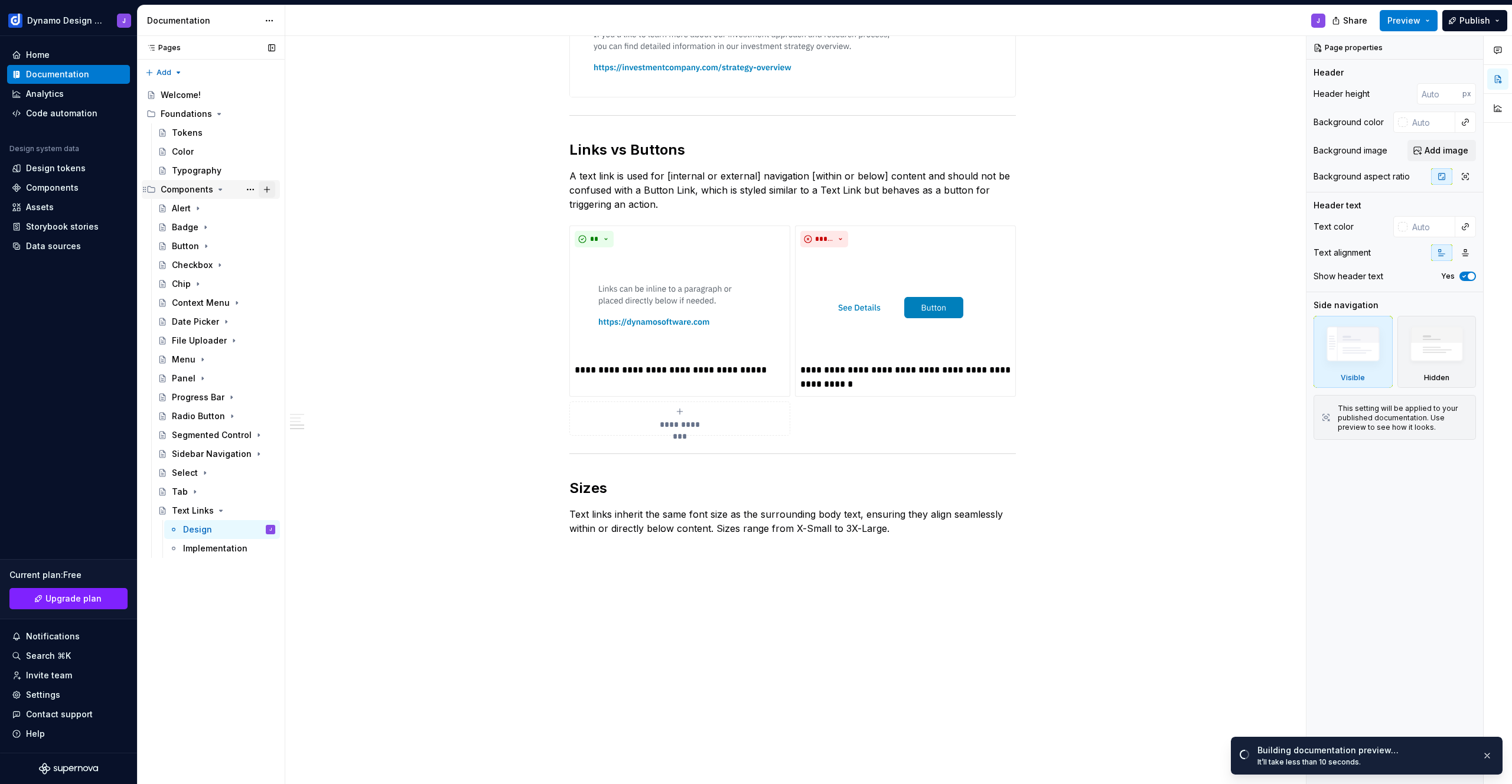
click at [269, 189] on button "Page tree" at bounding box center [267, 190] width 17 height 17
type textarea "*"
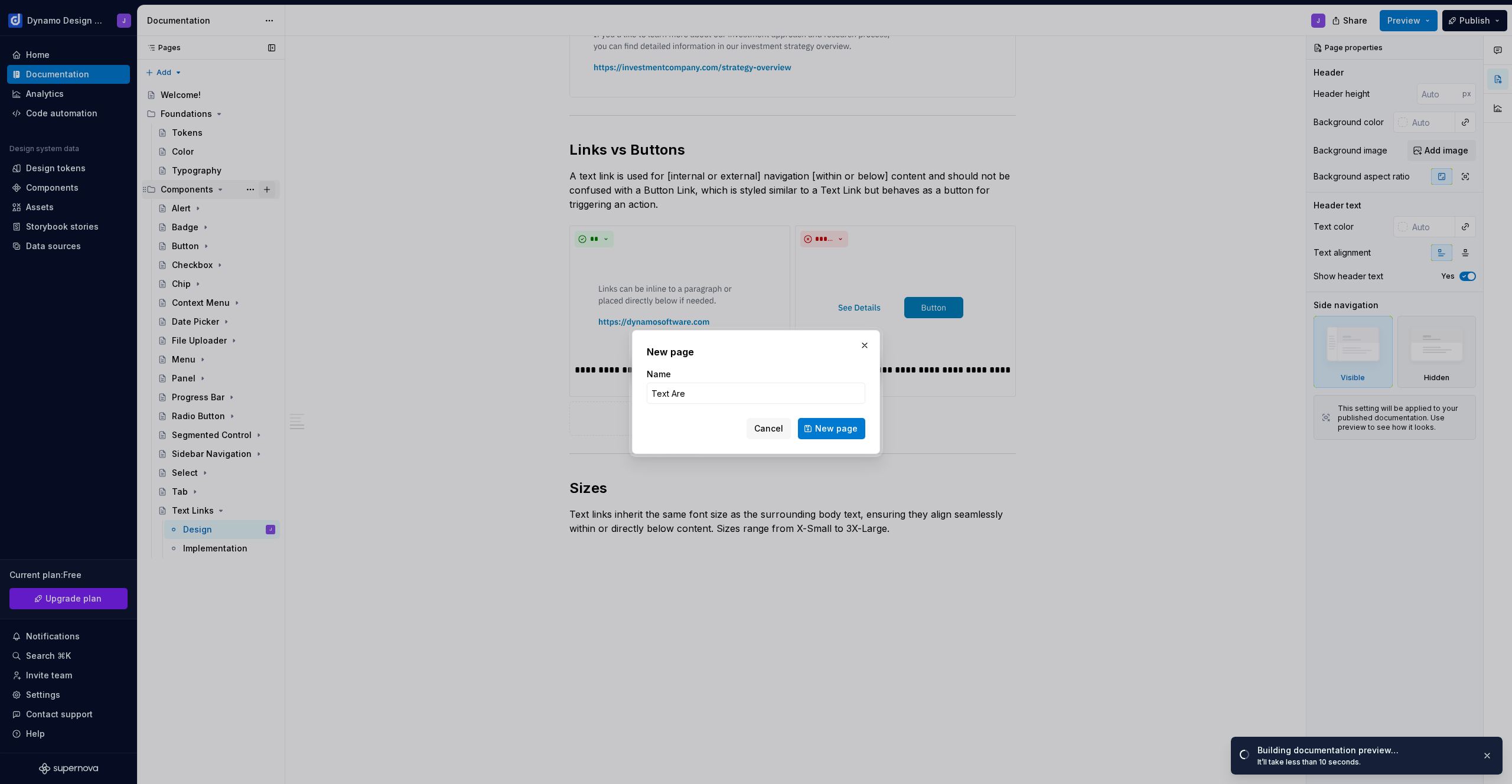
type input "Text Area"
click button "New page" at bounding box center [831, 428] width 67 height 21
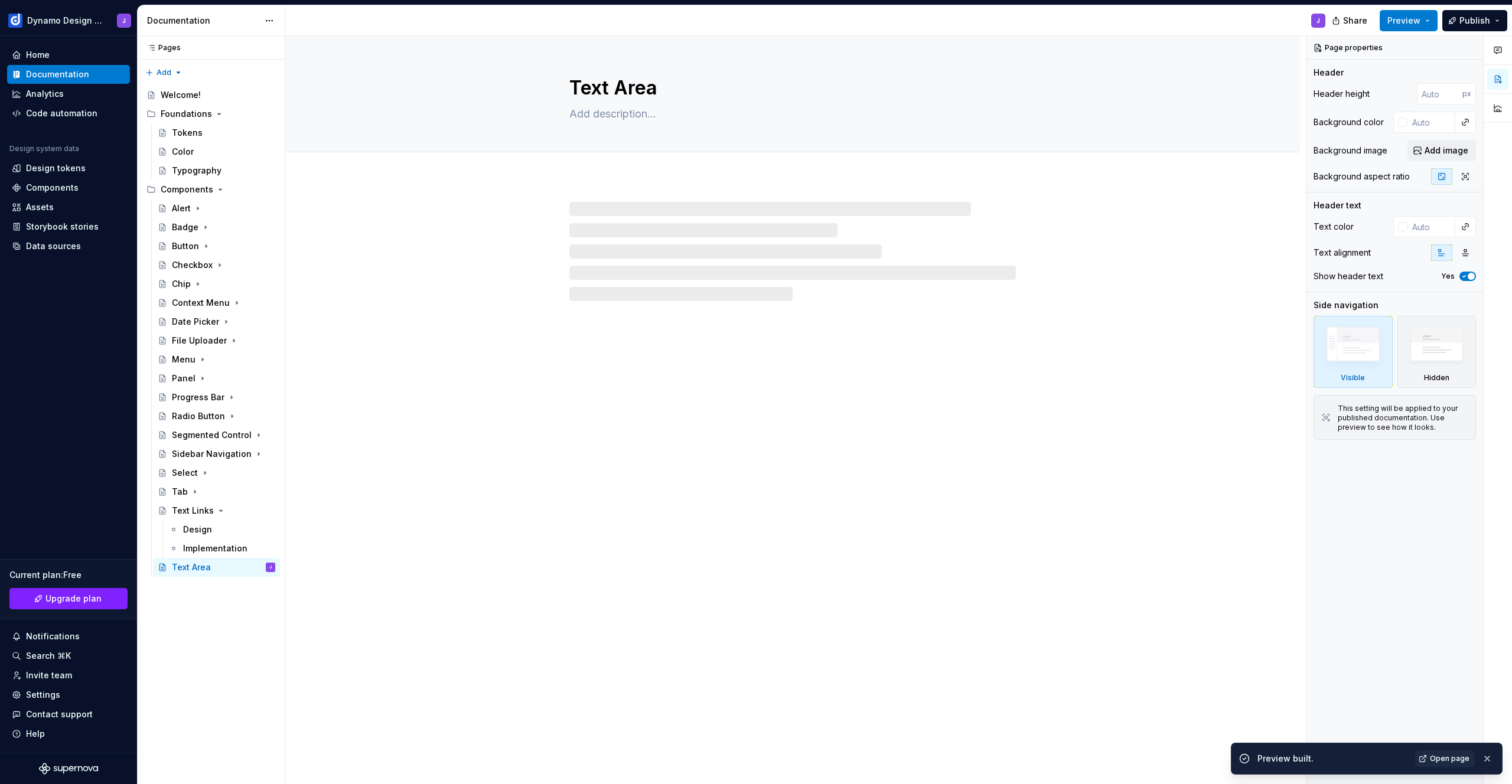
type textarea "*"
click at [604, 164] on span "Add tab" at bounding box center [597, 165] width 28 height 10
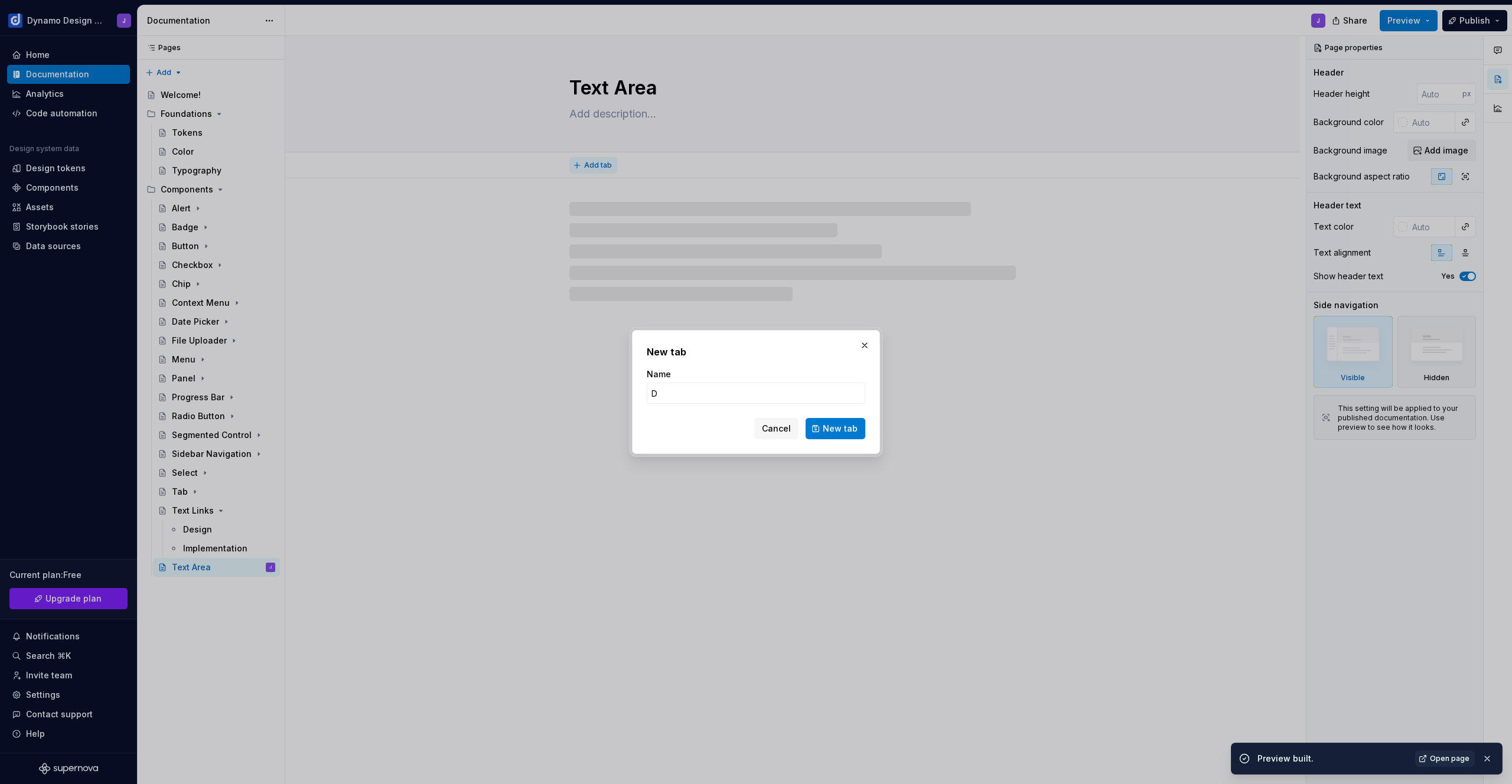
type input "De"
type textarea "*"
type input "Design"
click button "New tab" at bounding box center [835, 428] width 59 height 21
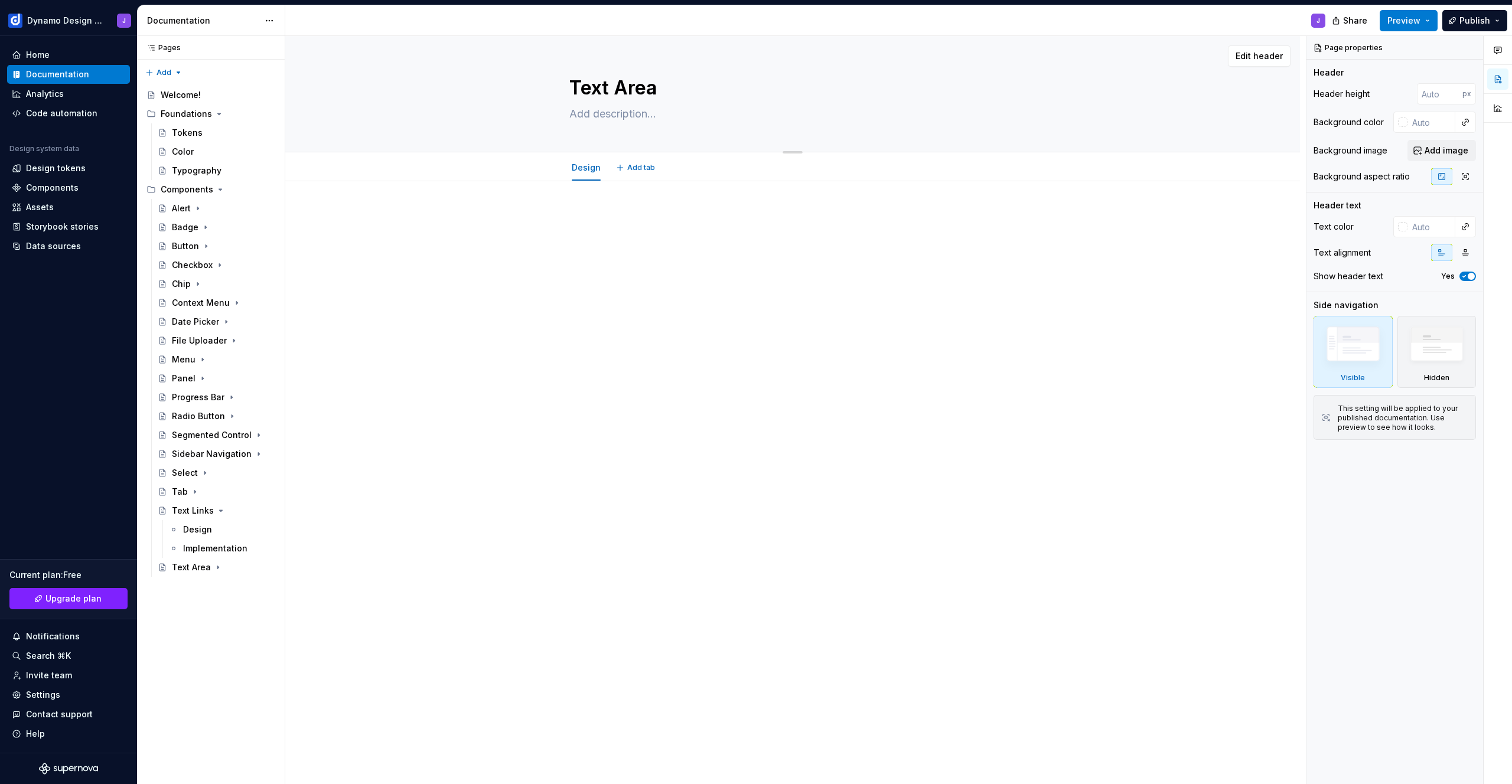
type textarea "*"
click at [633, 162] on button "Add tab" at bounding box center [636, 168] width 48 height 17
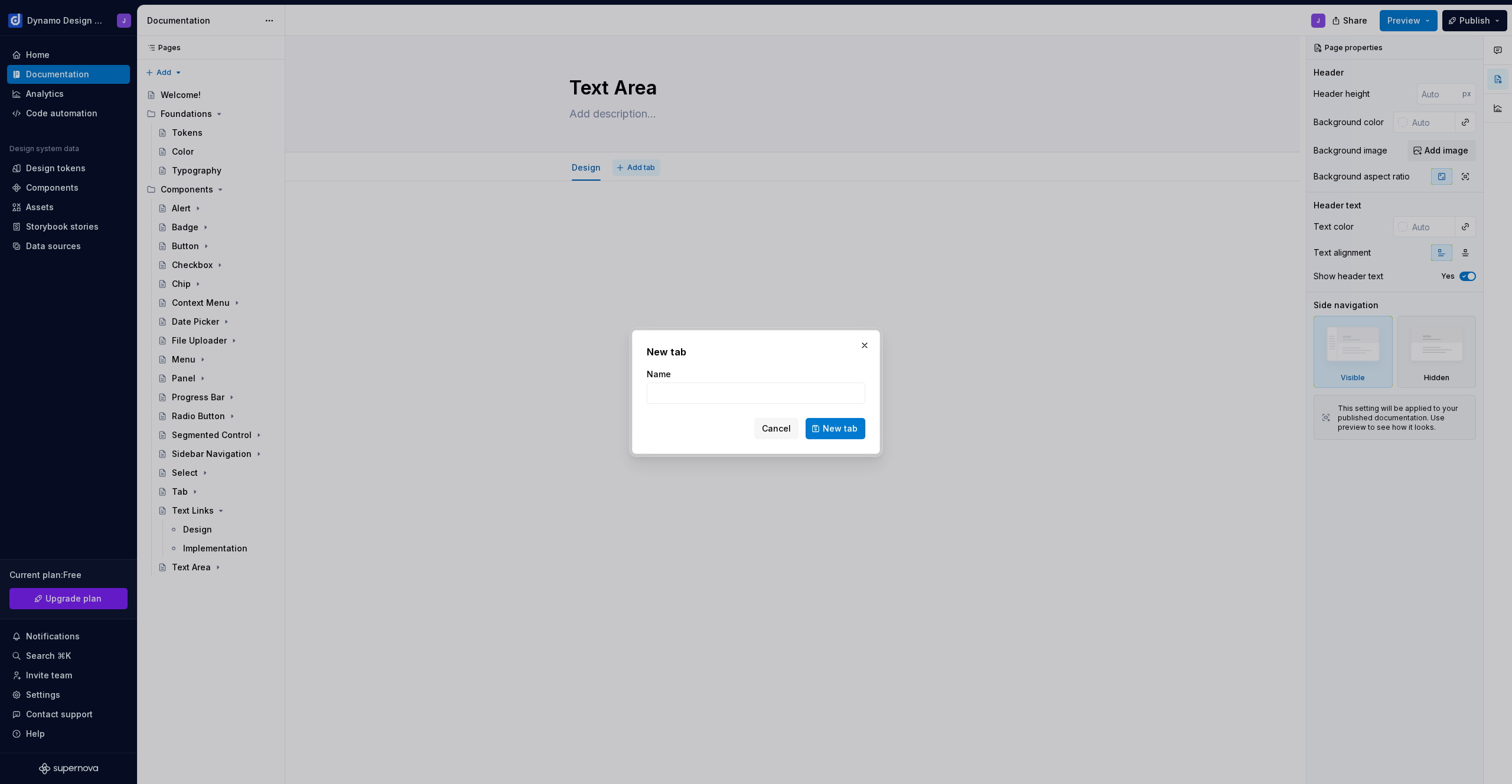
type input "I"
type textarea "*"
type input "Im"
type textarea "*"
type input "Implementation"
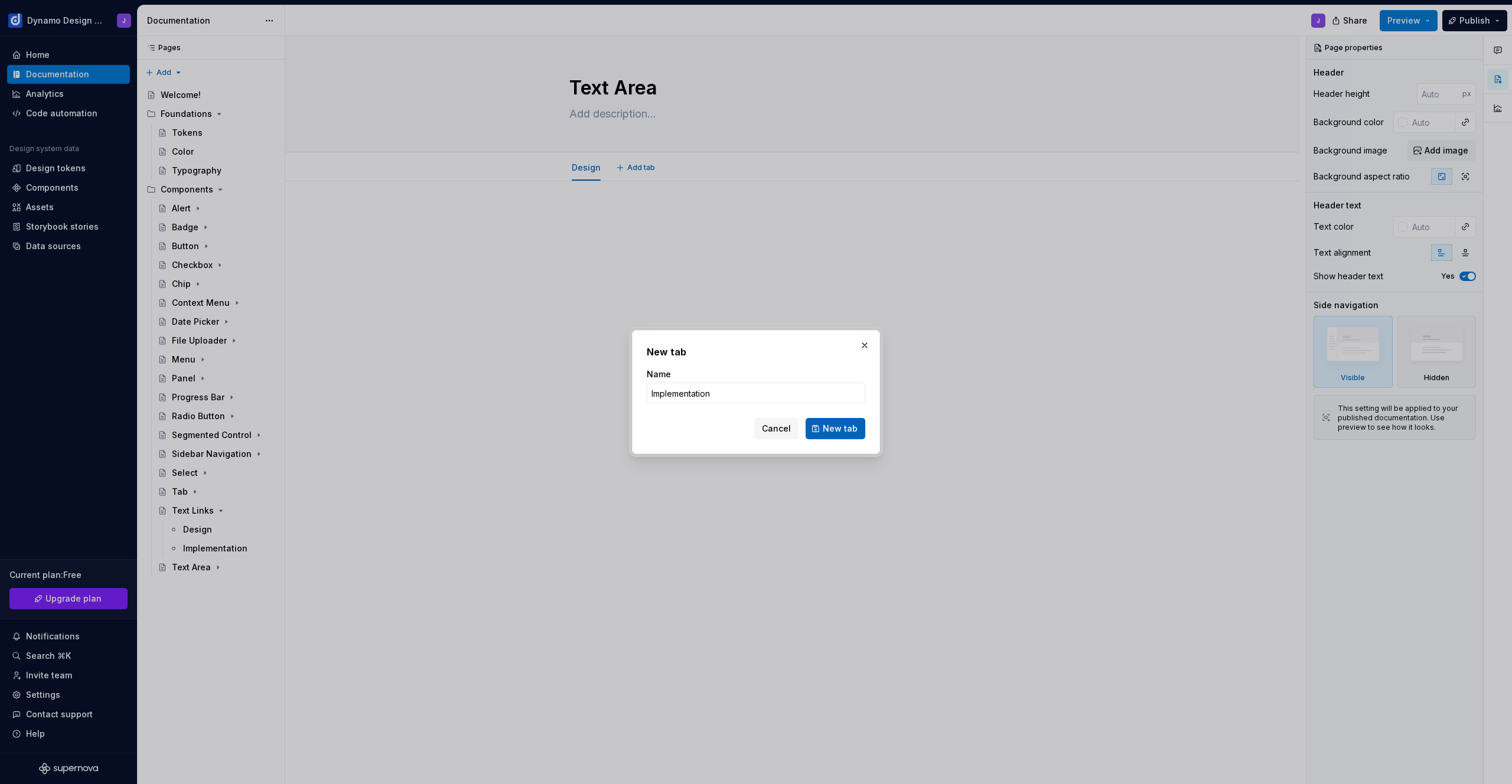
click at [835, 427] on span "New tab" at bounding box center [840, 429] width 35 height 12
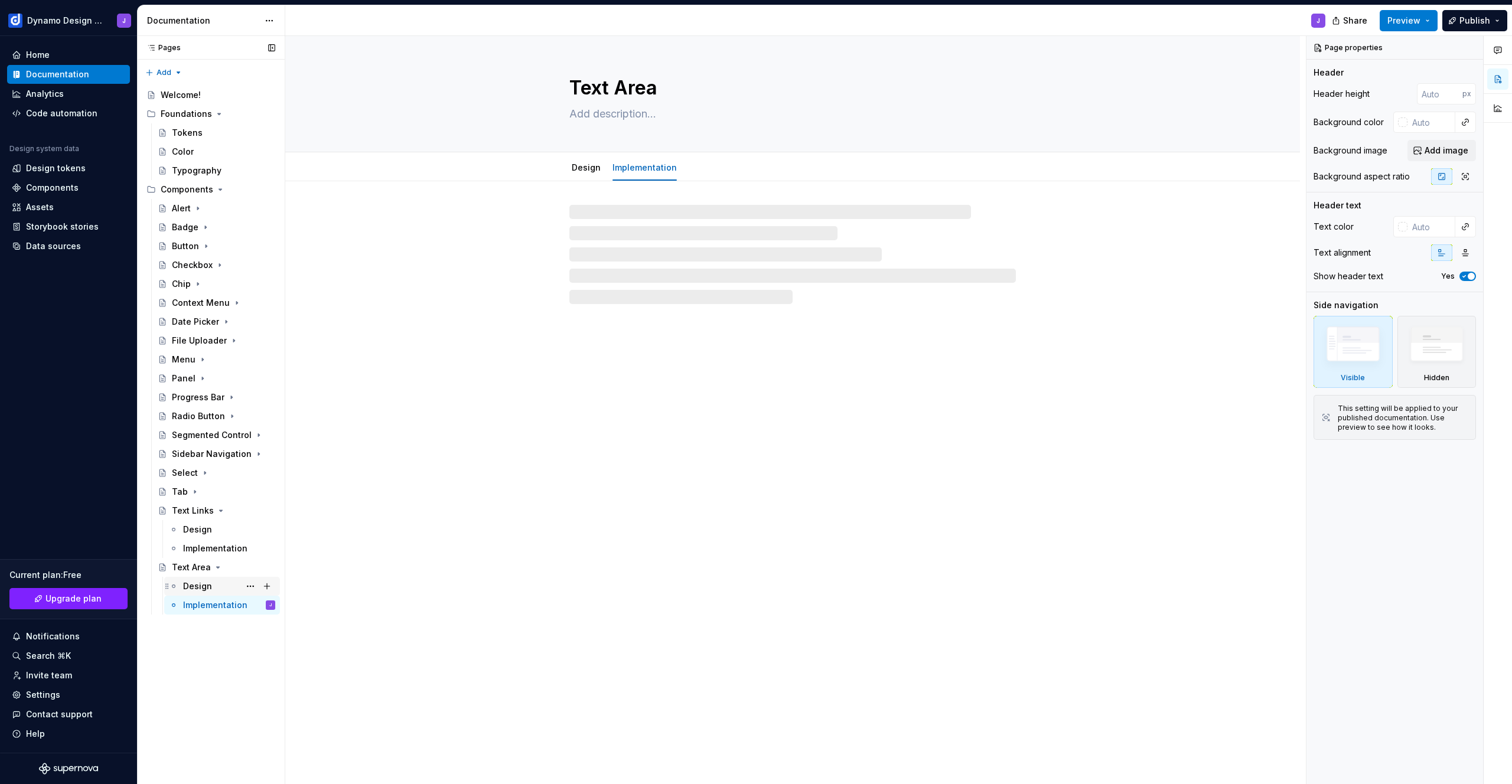
click at [213, 585] on div "Design" at bounding box center [229, 586] width 92 height 17
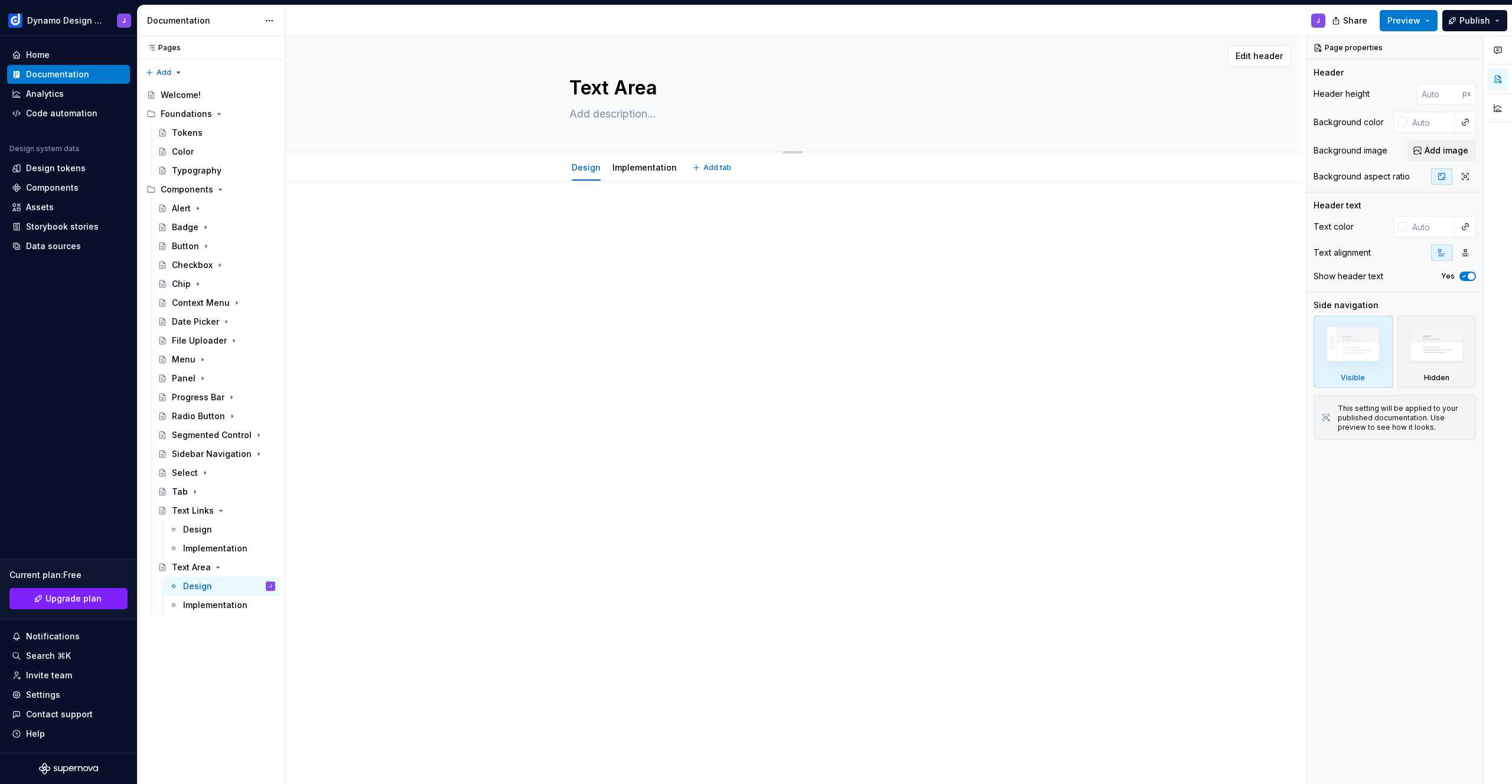
click at [595, 113] on textarea at bounding box center [790, 113] width 446 height 19
paste textarea "The text area component allows users to enter multi-line text input, commonly u…"
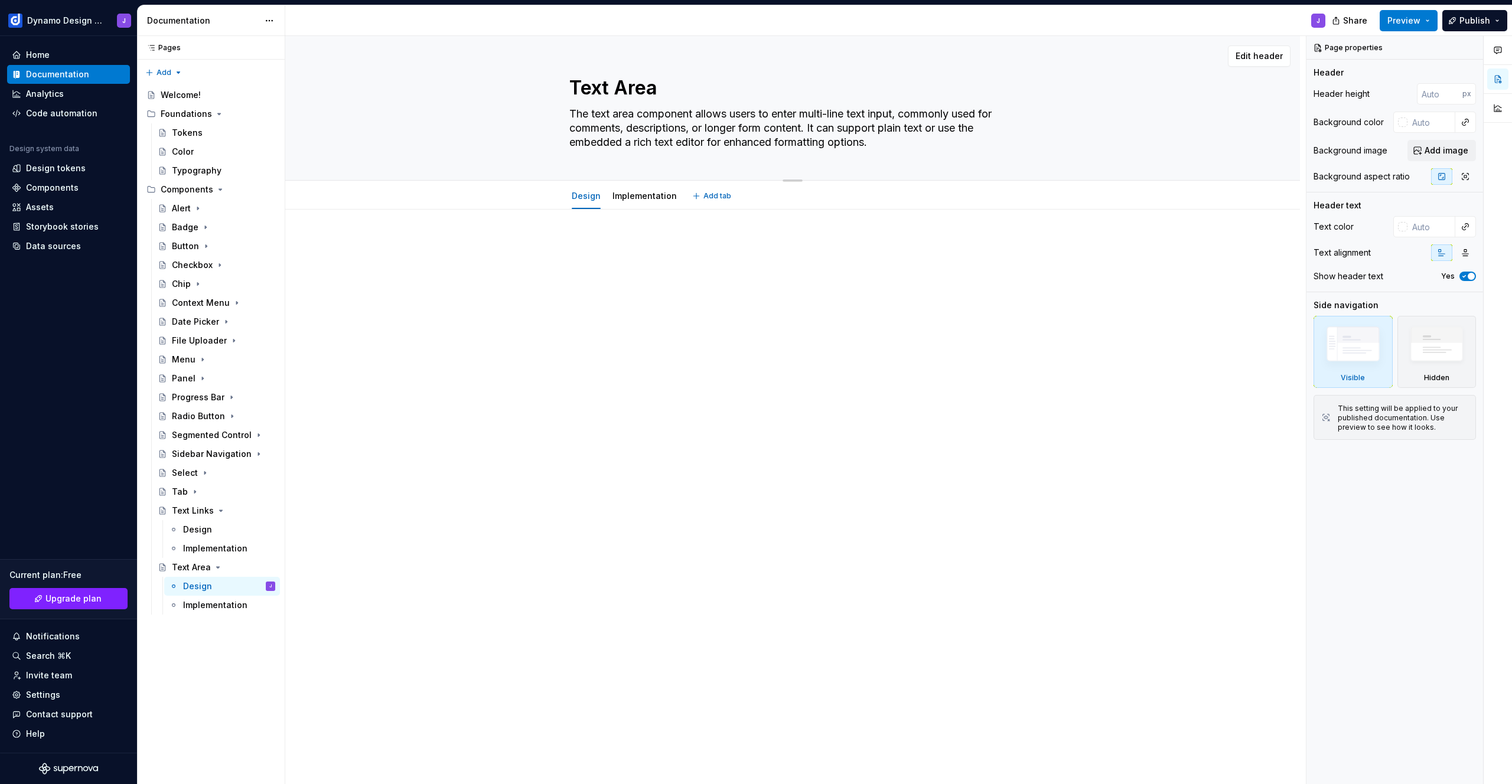
type textarea "*"
type textarea "The text area component allows users to enter multi-line text input, commonly u…"
click at [668, 114] on textarea "The text area component allows users to enter multi-line text input, commonly u…" at bounding box center [790, 128] width 446 height 47
type textarea "*"
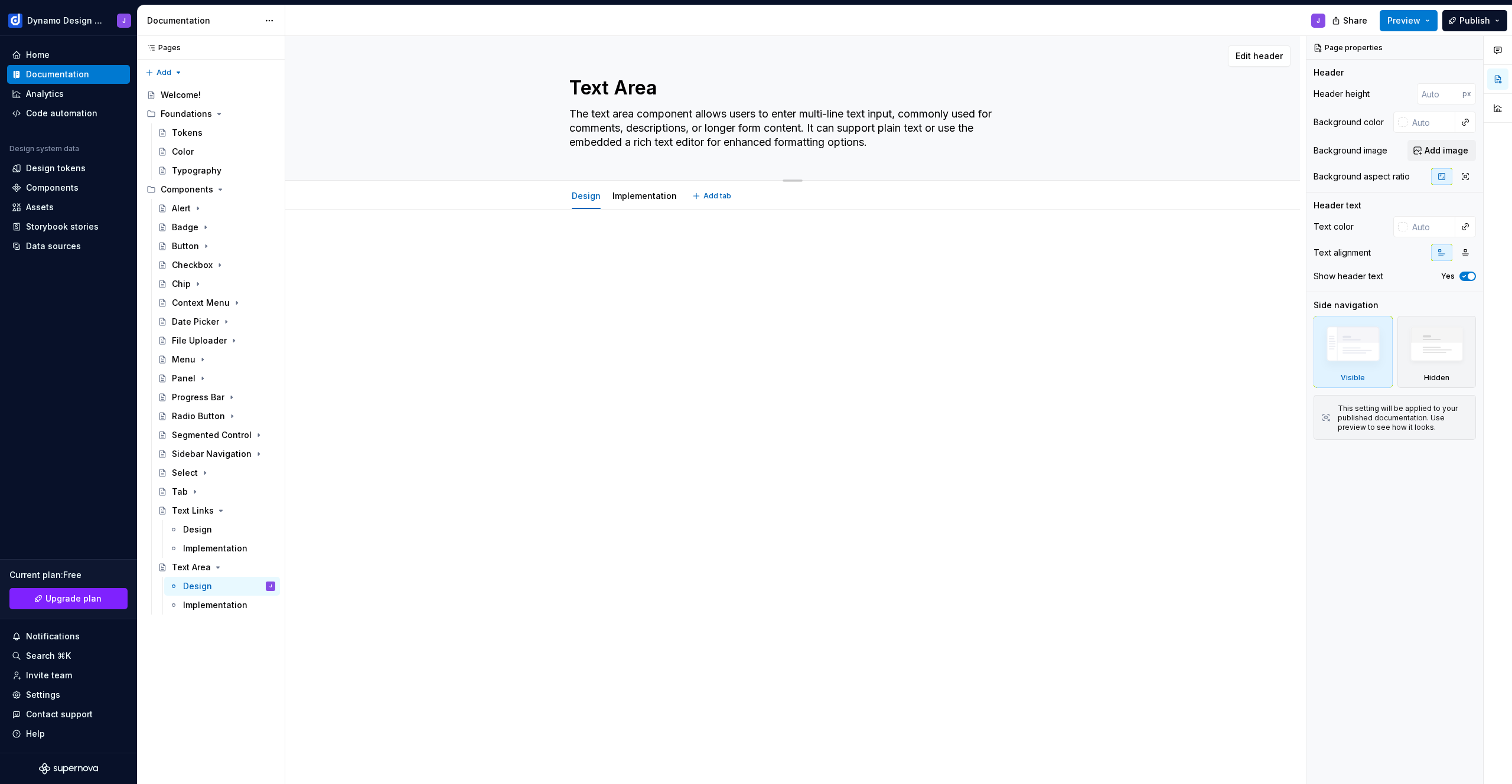
type textarea "The text area i allows users to enter multi-line text input, commonly used for …"
type textarea "*"
type textarea "The text area in allows users to enter multi-line text input, commonly used for…"
type textarea "*"
type textarea "The text area inp allows users to enter multi-line text input, commonly used fo…"
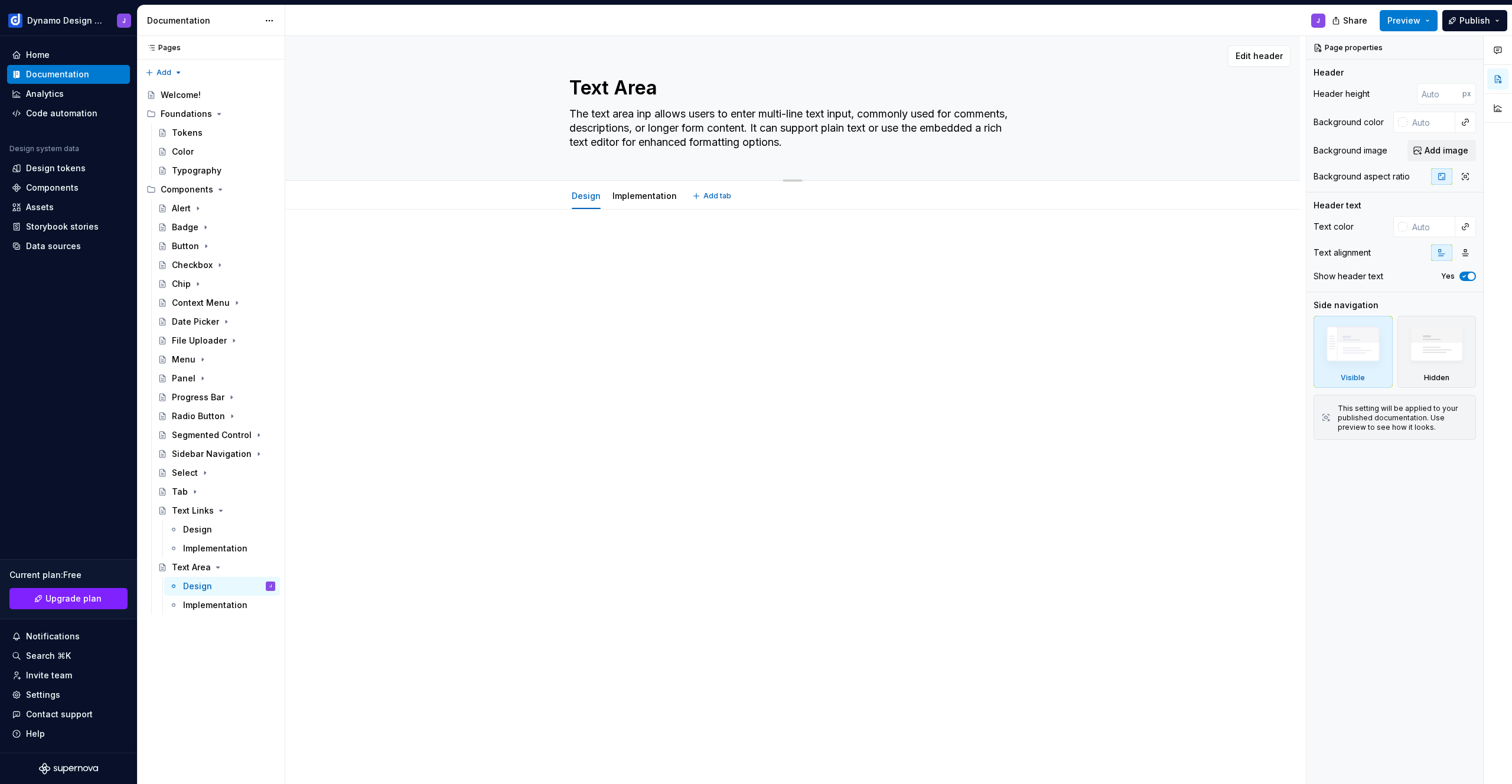
type textarea "*"
type textarea "The text area inpu allows users to enter multi-line text input, commonly used f…"
type textarea "*"
type textarea "The text area input allows users to enter multi-line text input, commonly used …"
type textarea "*"
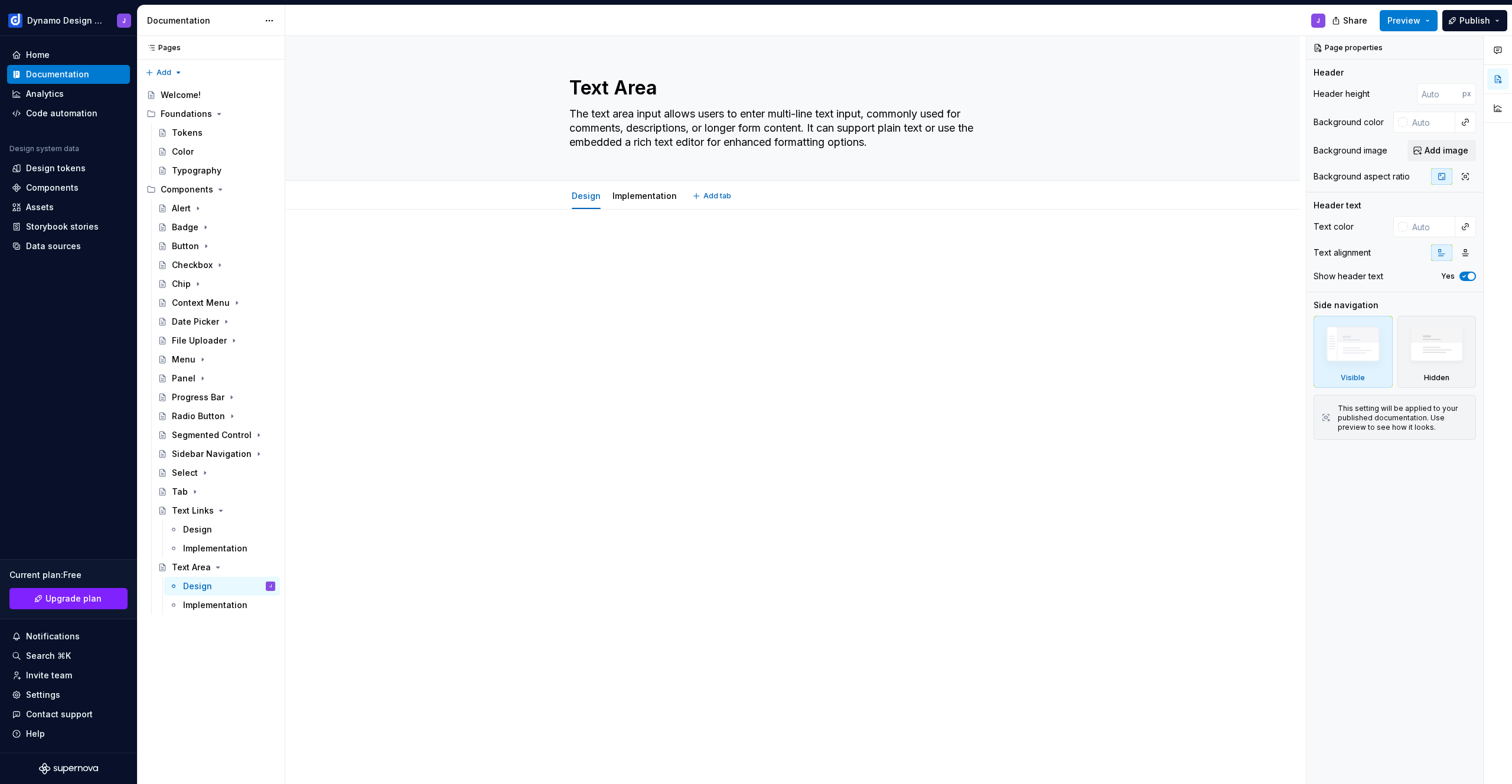
type textarea "The text area inpu allows users to enter multi-line text input, commonly used f…"
type textarea "*"
type textarea "The text area inp allows users to enter multi-line text input, commonly used fo…"
type textarea "*"
type textarea "The text area in allows users to enter multi-line text input, commonly used for…"
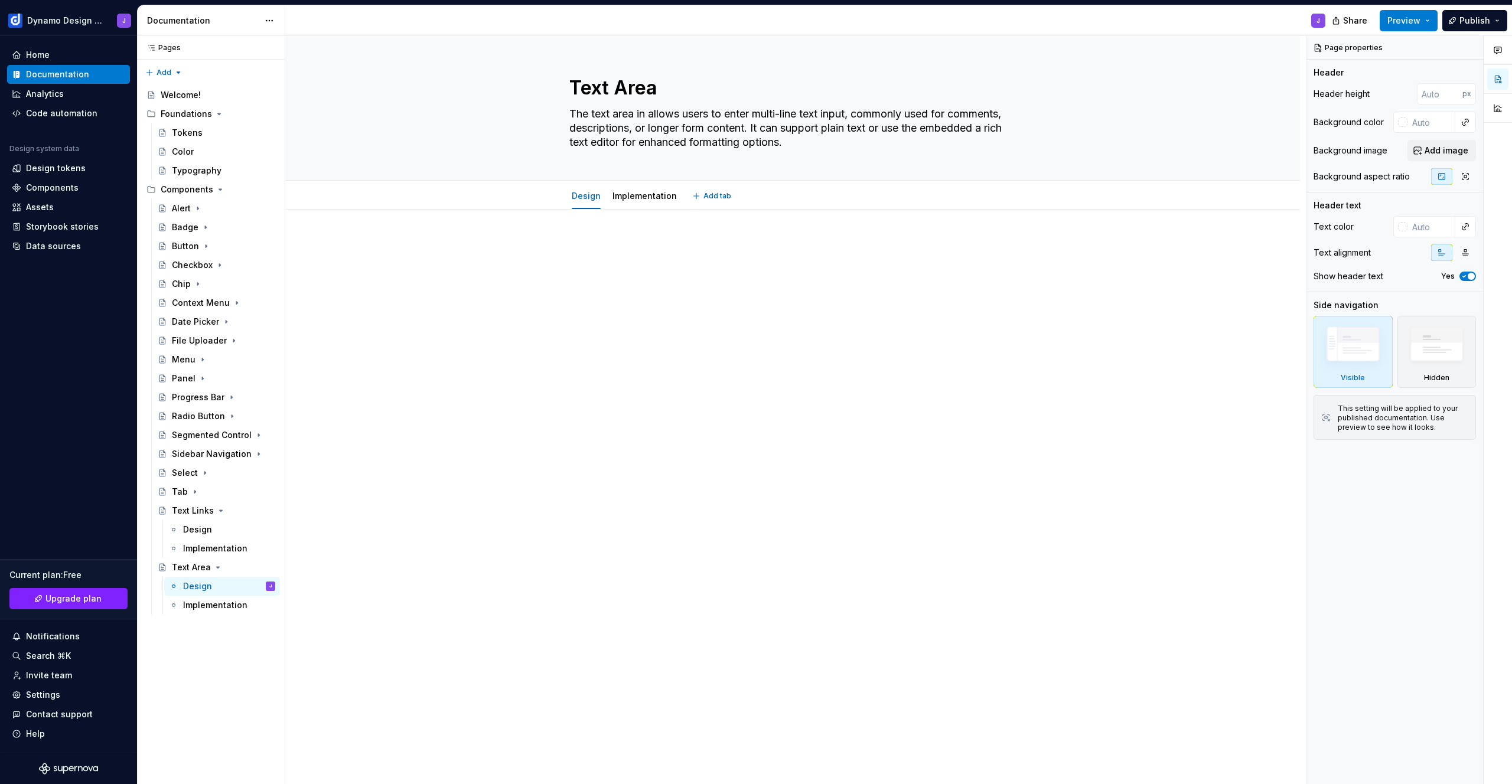
type textarea "*"
type textarea "The text area i allows users to enter multi-line text input, commonly used for …"
type textarea "*"
type textarea "The text area component allows users to enter multi-line text input, commonly u…"
click at [894, 139] on textarea "The text area component allows users to enter multi-line text input, commonly u…" at bounding box center [790, 128] width 446 height 47
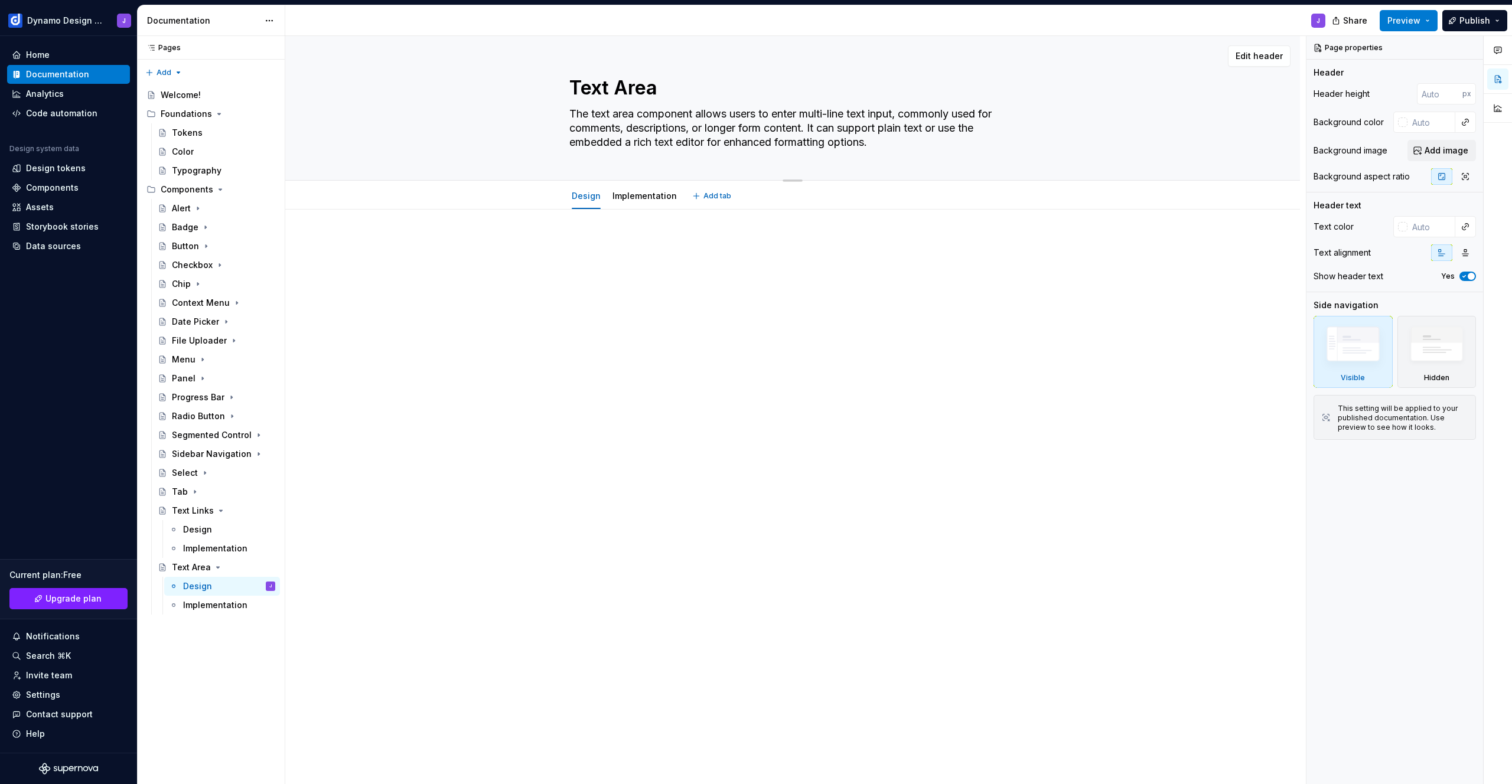
drag, startPoint x: 798, startPoint y: 135, endPoint x: 554, endPoint y: 101, distance: 246.4
click at [568, 110] on textarea "The text area component allows users to enter multi-line text input, commonly u…" at bounding box center [790, 128] width 446 height 47
type textarea "*"
type textarea "The text area component allows users to enter multi-line text input, commonly u…"
paste textarea "is used for entering multi-line input such as comments, descriptions, or longer…"
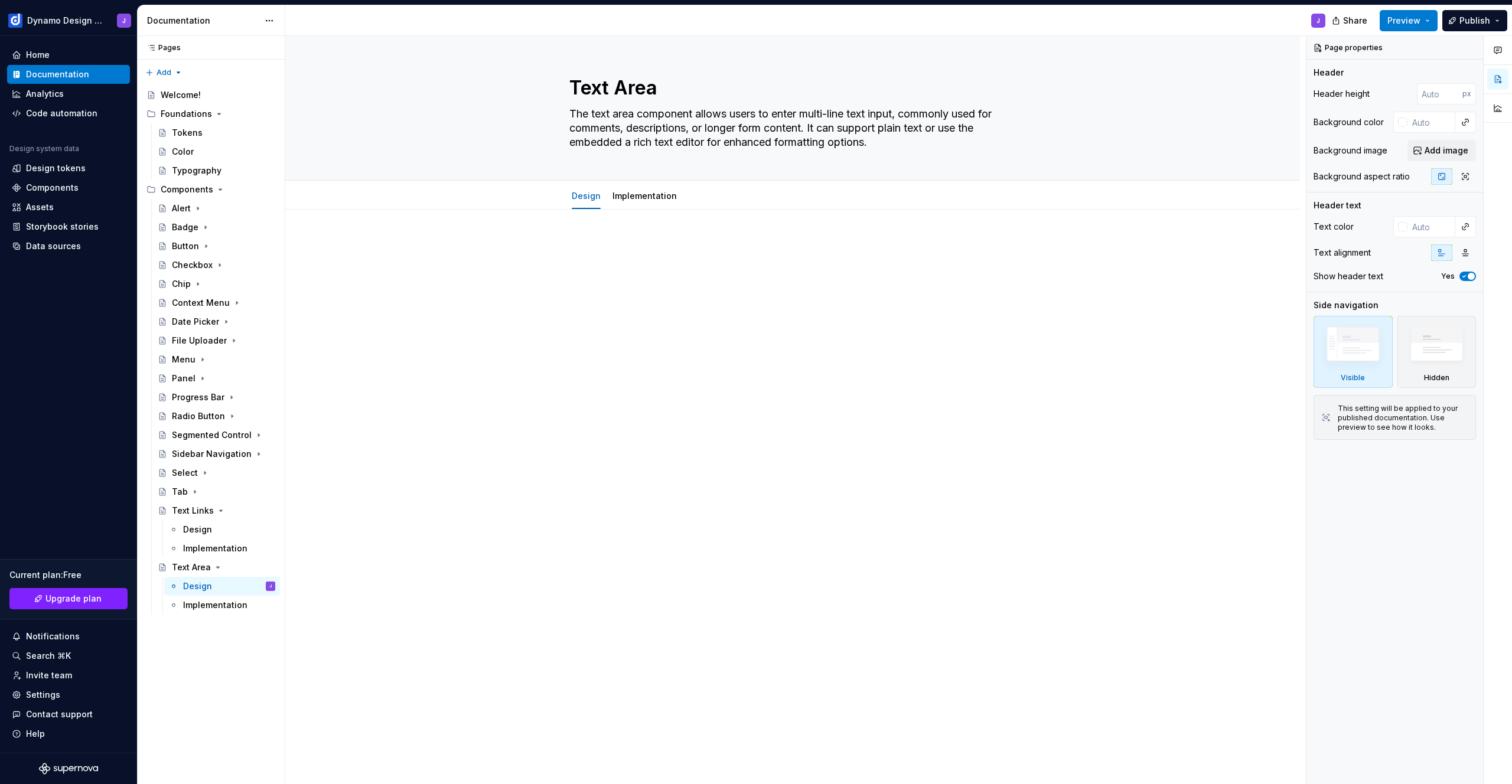
type textarea "*"
type textarea "The text area component is used for entering multi-line input such as comments,…"
type textarea "*"
type textarea "The text area component is used for entering multi-line input such as comments,…"
click at [595, 232] on div at bounding box center [792, 371] width 1015 height 322
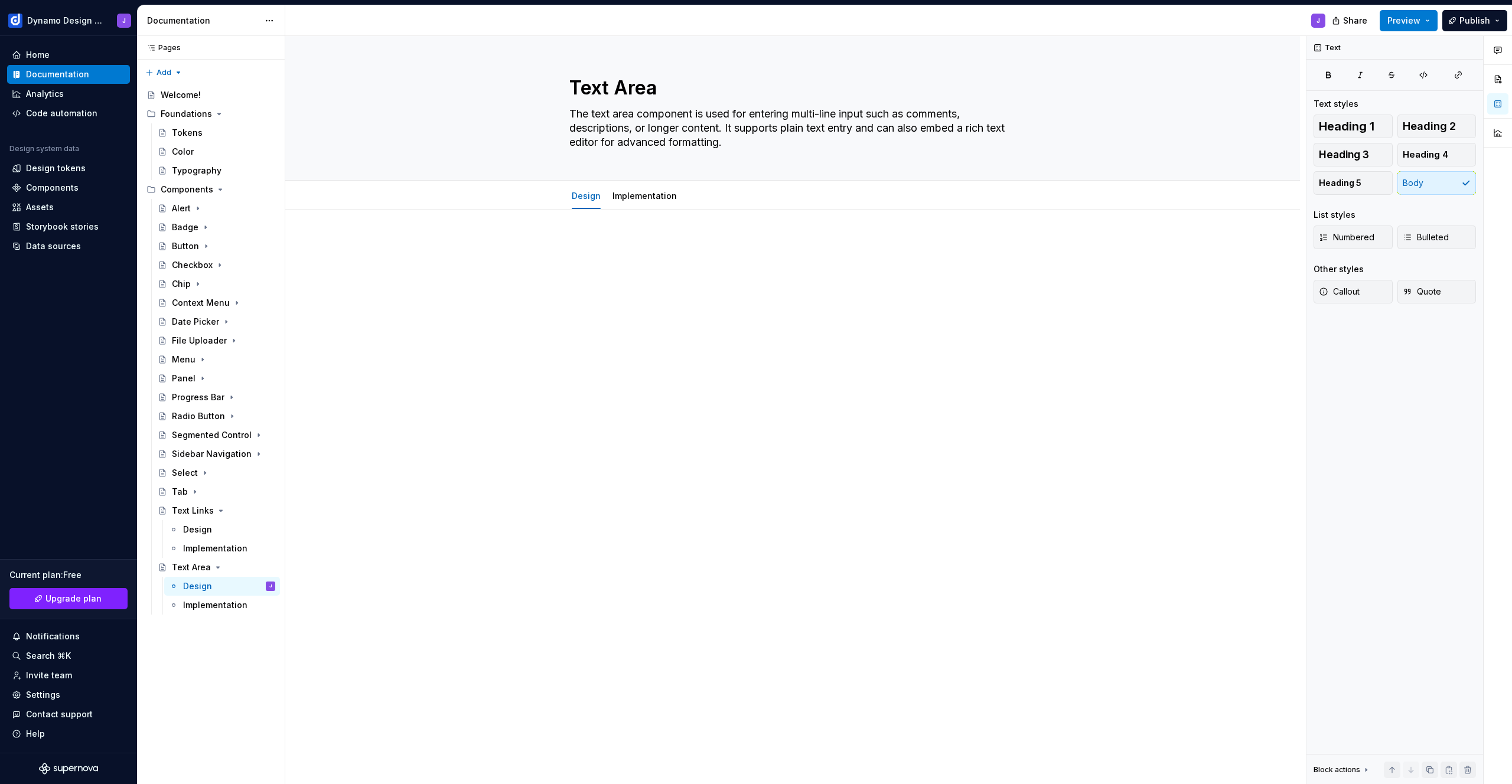
type textarea "*"
